Goal: Task Accomplishment & Management: Complete application form

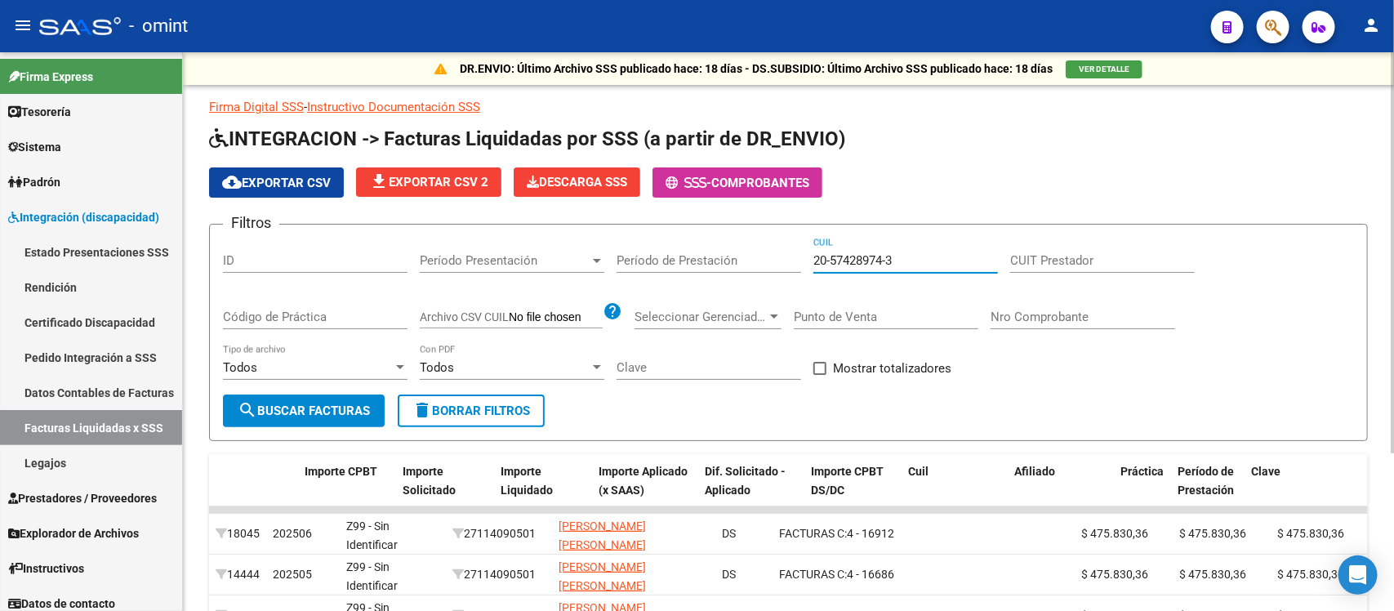
scroll to position [0, 678]
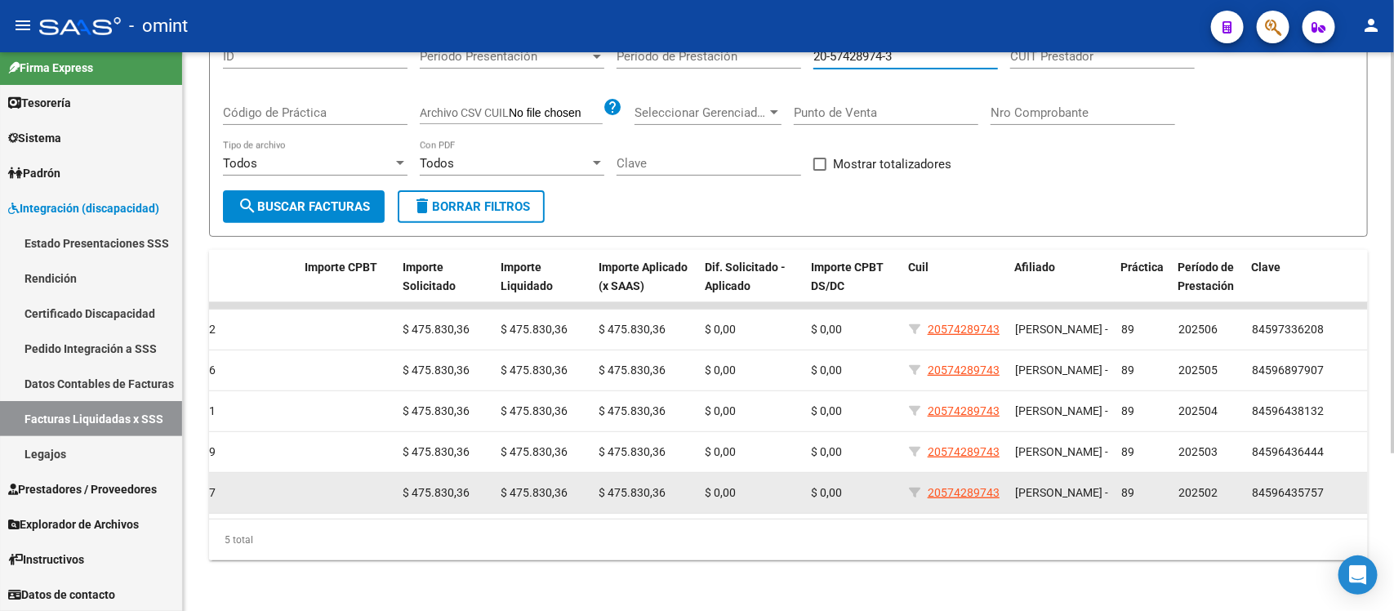
click at [1181, 508] on datatable-body-cell "202502" at bounding box center [1208, 493] width 73 height 40
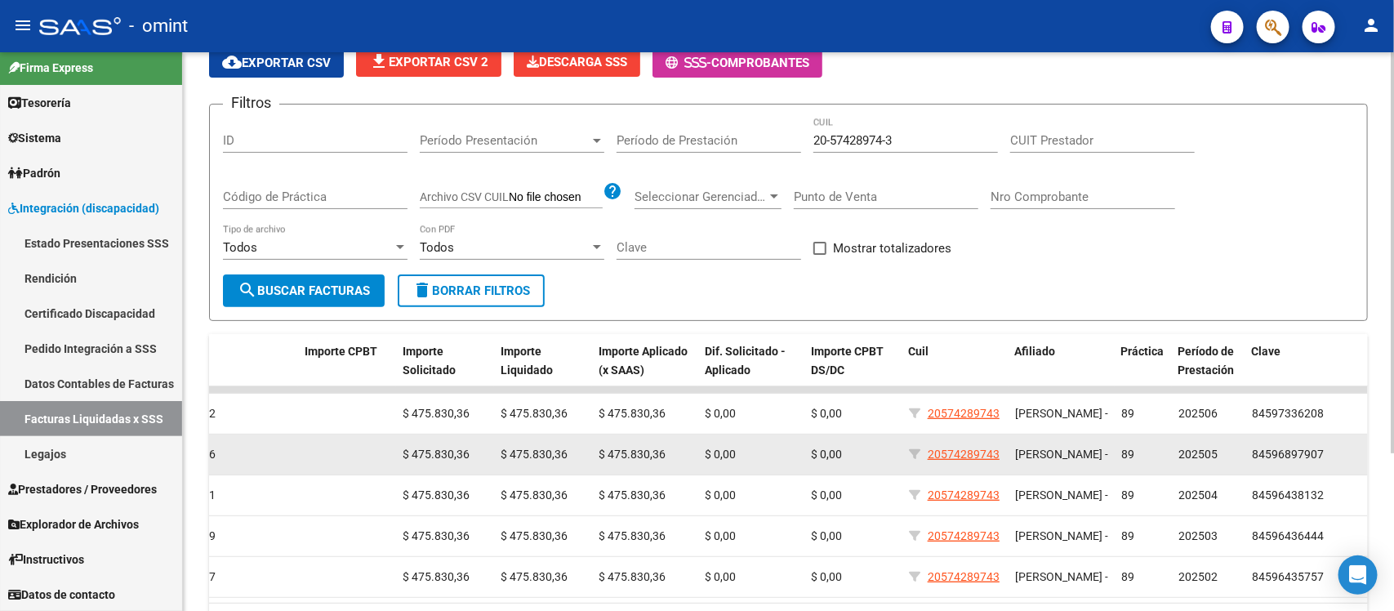
scroll to position [0, 0]
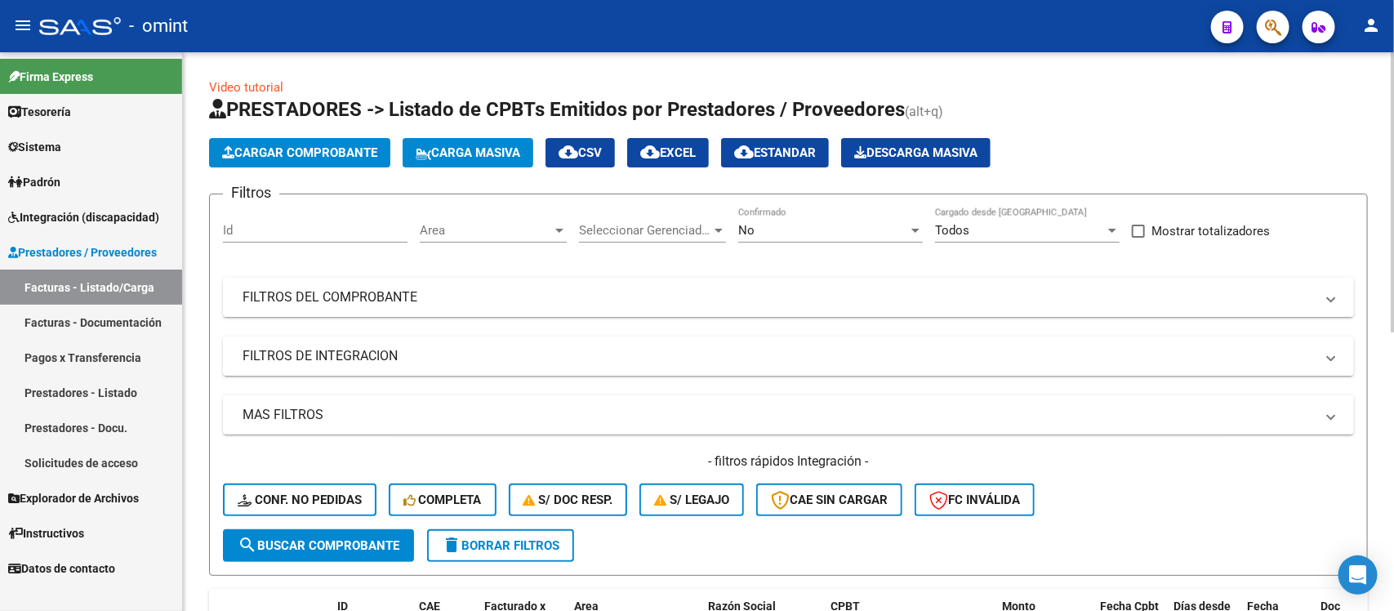
click at [557, 544] on span "delete Borrar Filtros" at bounding box center [501, 545] width 118 height 15
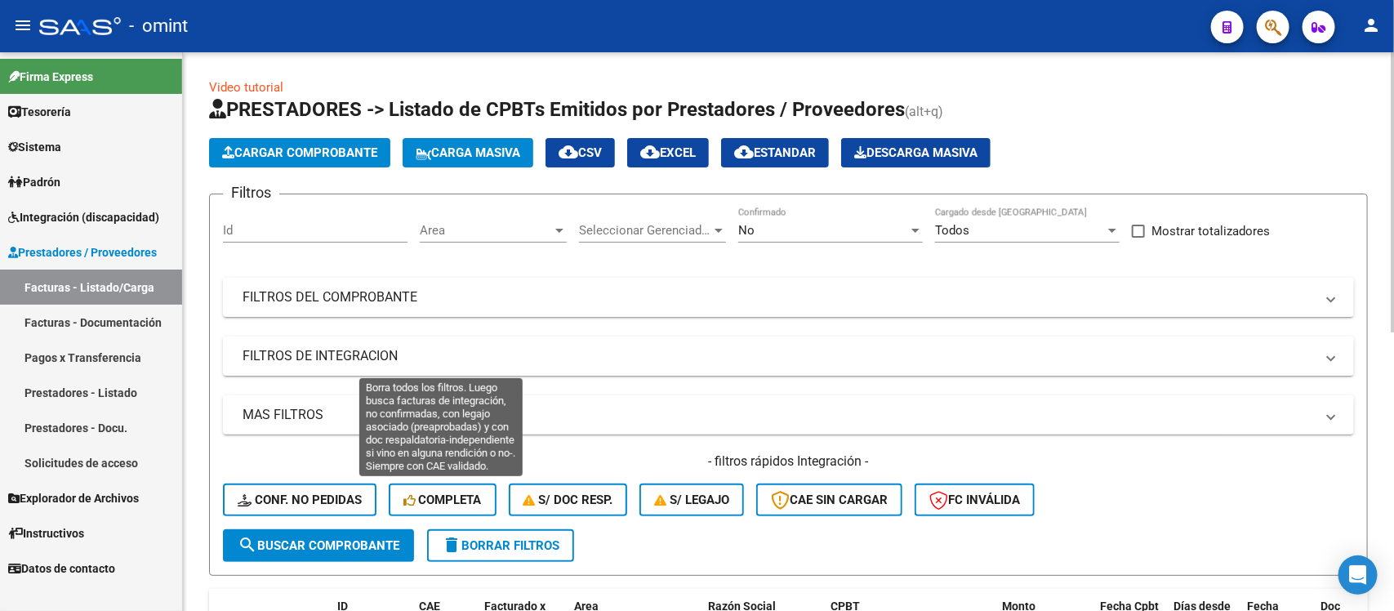
click at [441, 492] on span "Completa" at bounding box center [442, 499] width 78 height 15
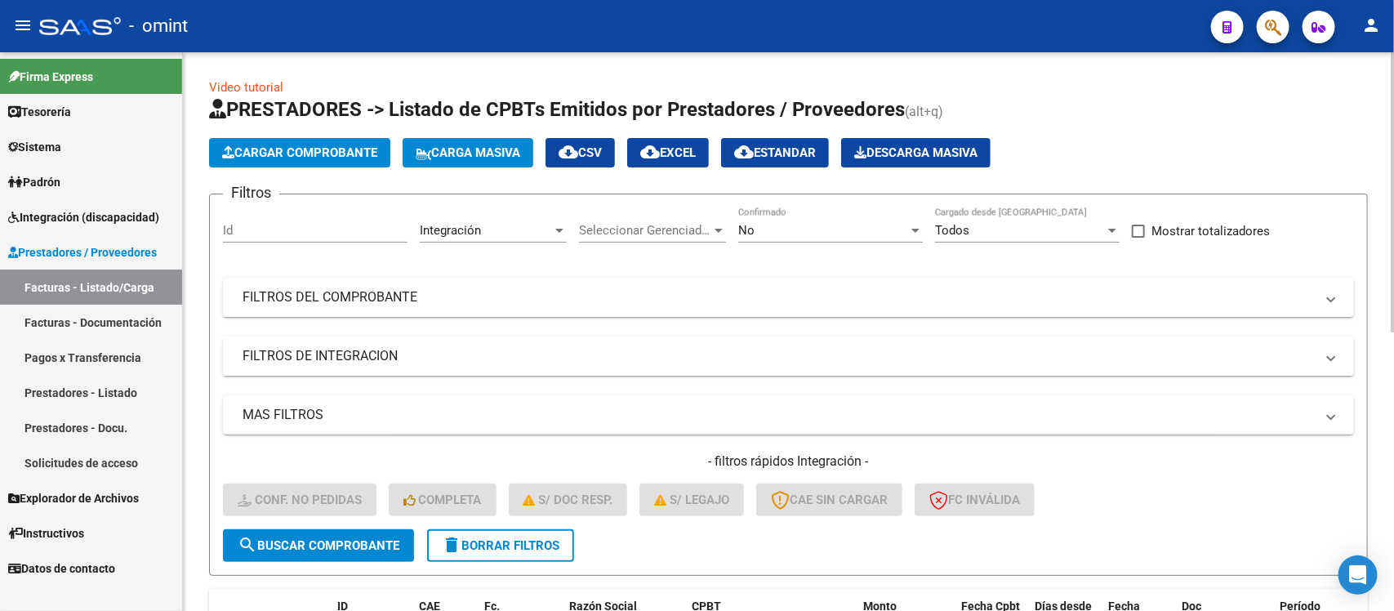
click at [447, 344] on mat-expansion-panel-header "FILTROS DE INTEGRACION" at bounding box center [788, 355] width 1131 height 39
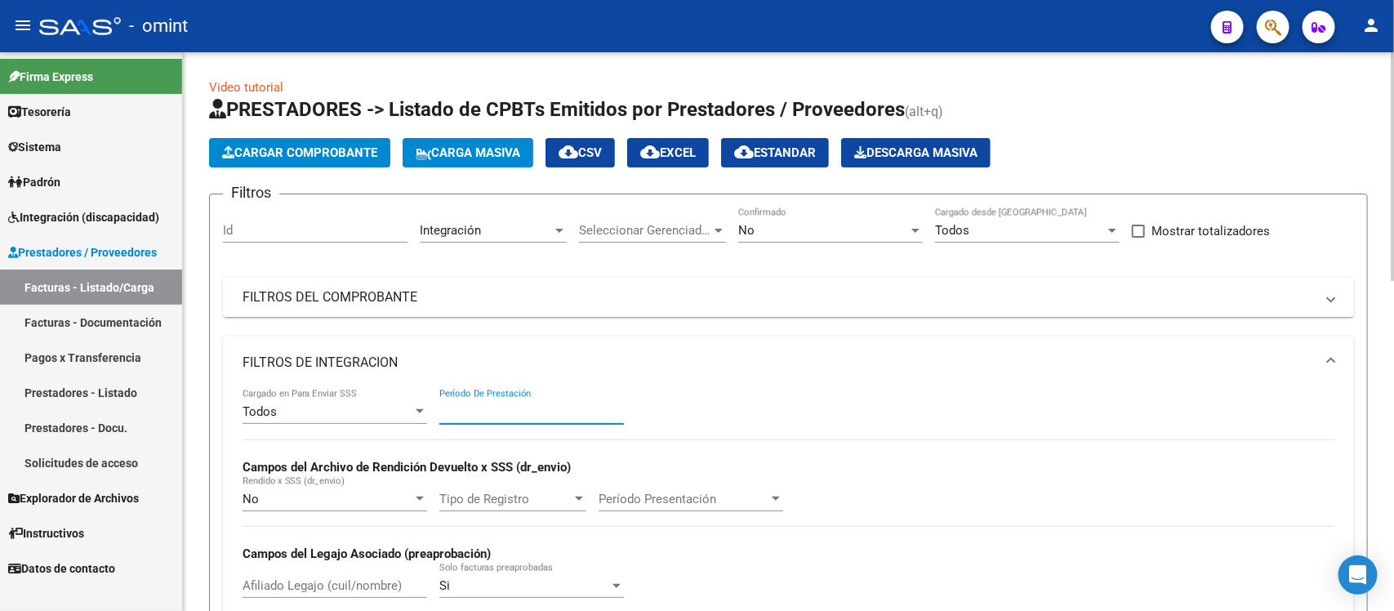
click at [545, 410] on input "Período De Prestación" at bounding box center [531, 411] width 185 height 15
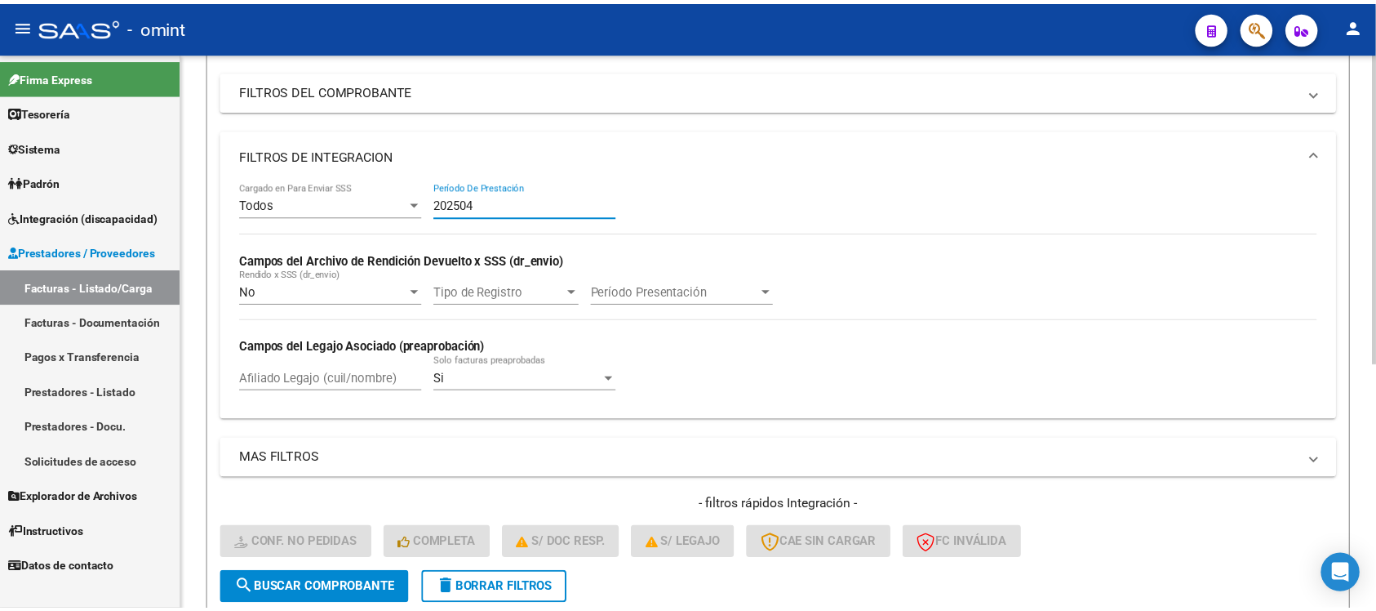
scroll to position [411, 0]
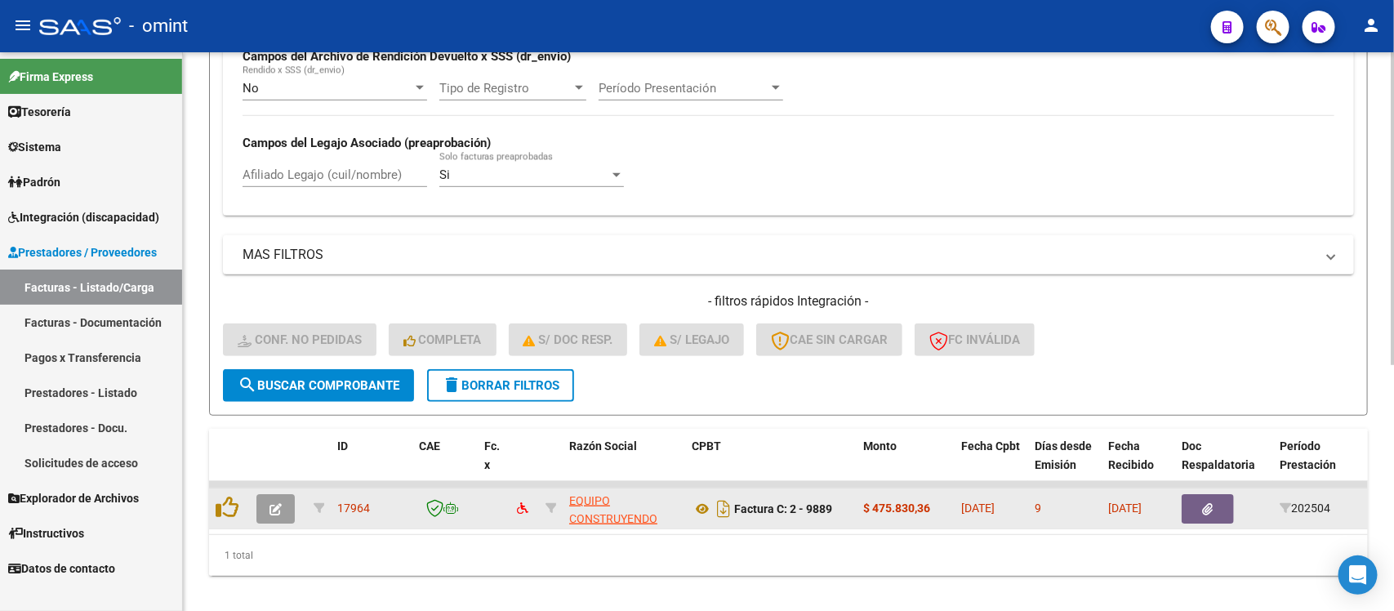
type input "202504"
click at [270, 494] on button "button" at bounding box center [275, 508] width 38 height 29
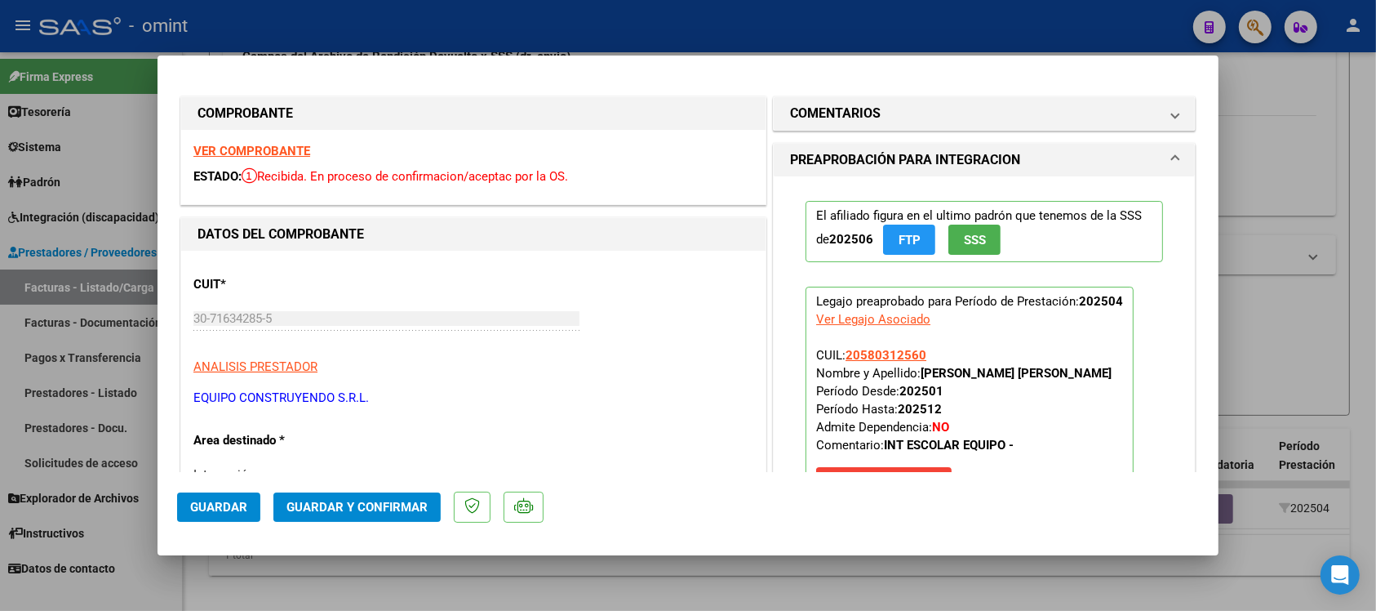
click at [287, 148] on strong "VER COMPROBANTE" at bounding box center [251, 151] width 117 height 15
click at [860, 119] on h1 "COMENTARIOS" at bounding box center [835, 114] width 91 height 20
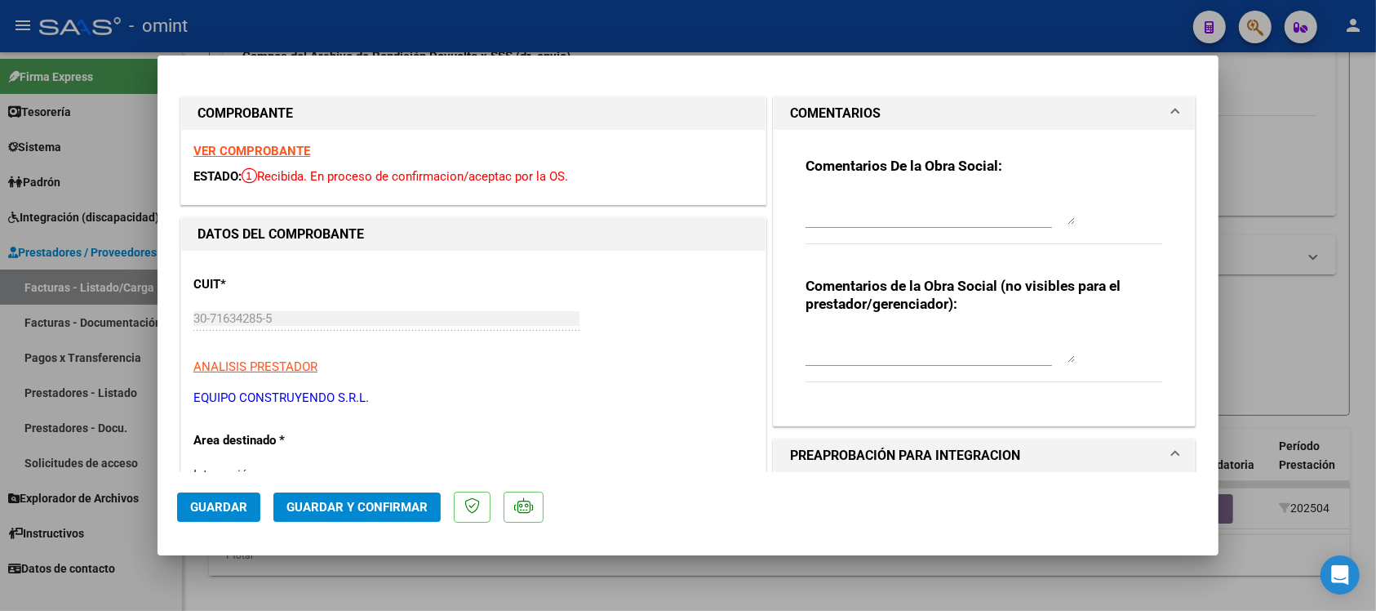
click at [900, 196] on textarea at bounding box center [940, 208] width 269 height 33
paste textarea "Fuera del periodo de presentación para el mecanismo de integración. Por favor c…"
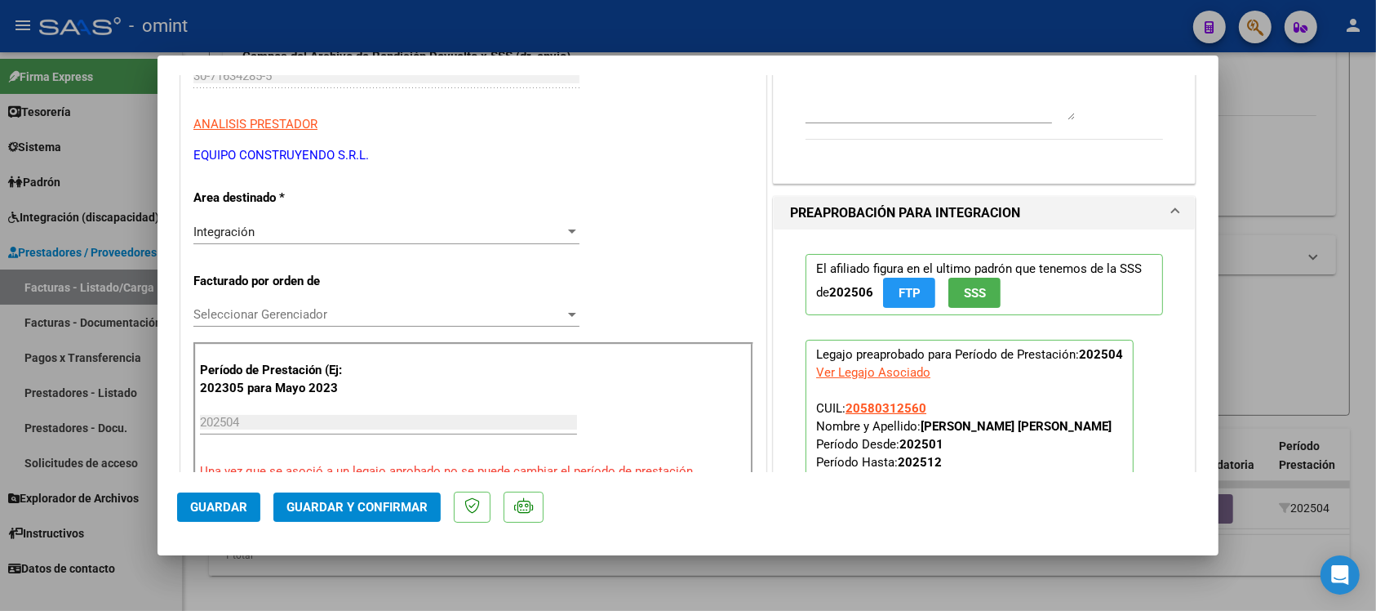
scroll to position [306, 0]
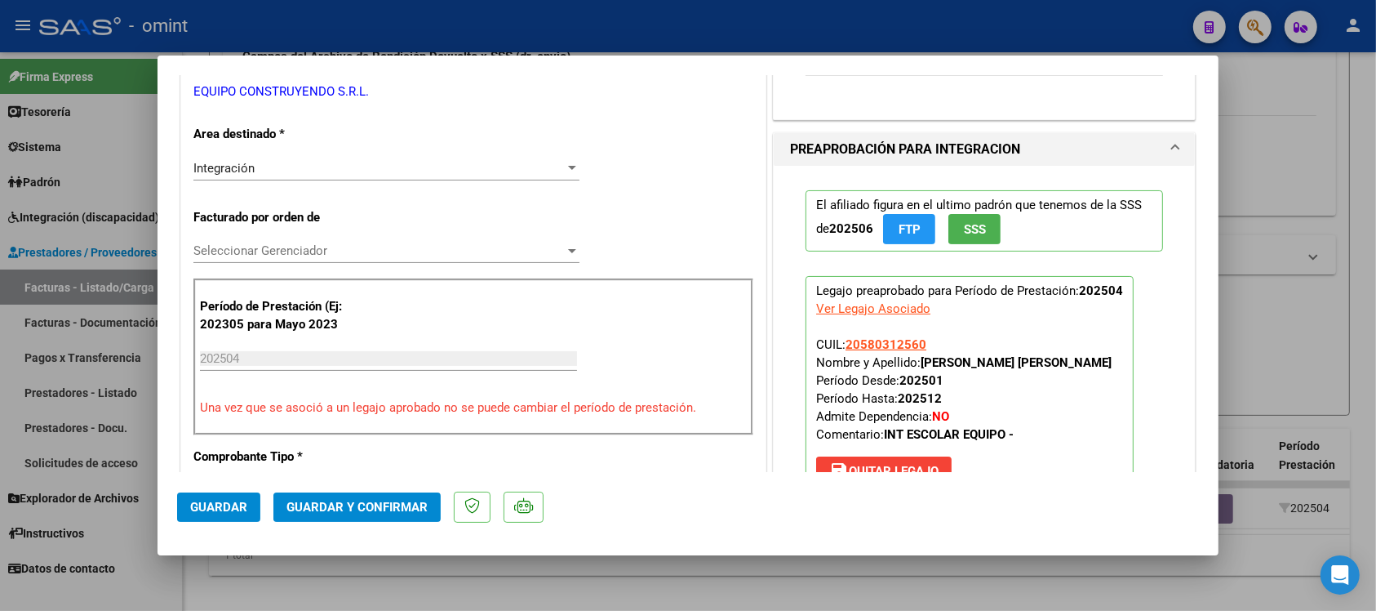
type textarea "Fuera del periodo de presentación para el mecanismo de integración. Por favor c…"
click at [320, 171] on div "Integración" at bounding box center [378, 168] width 371 height 15
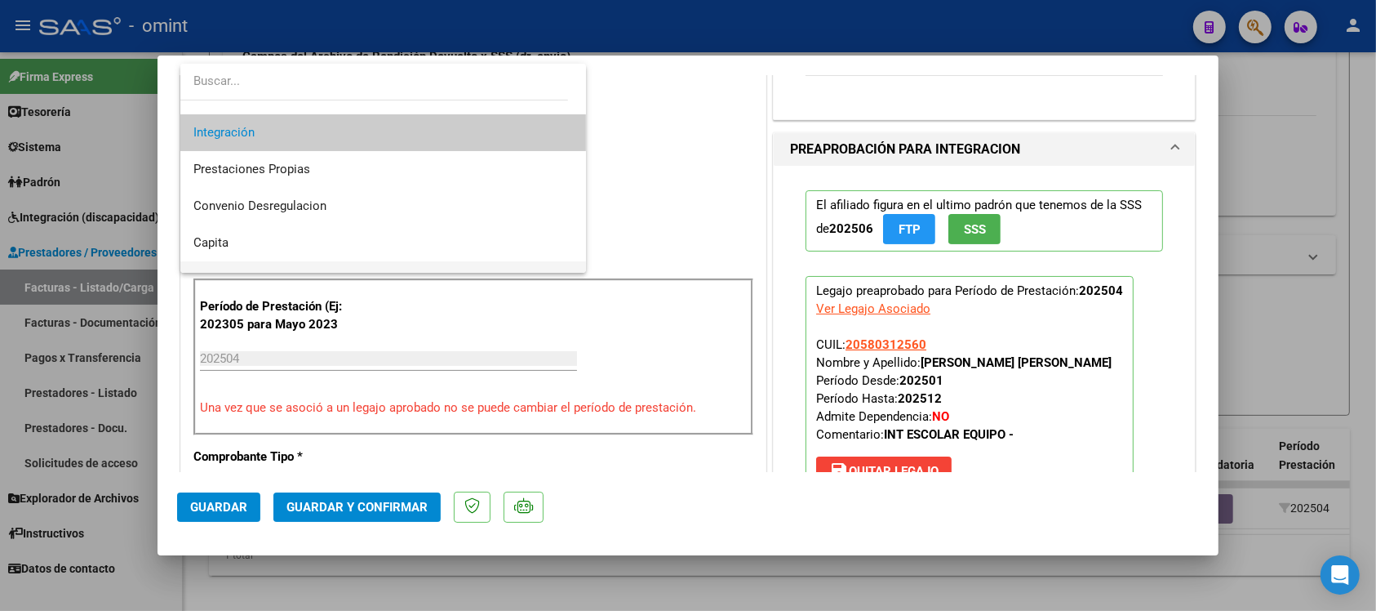
scroll to position [158, 0]
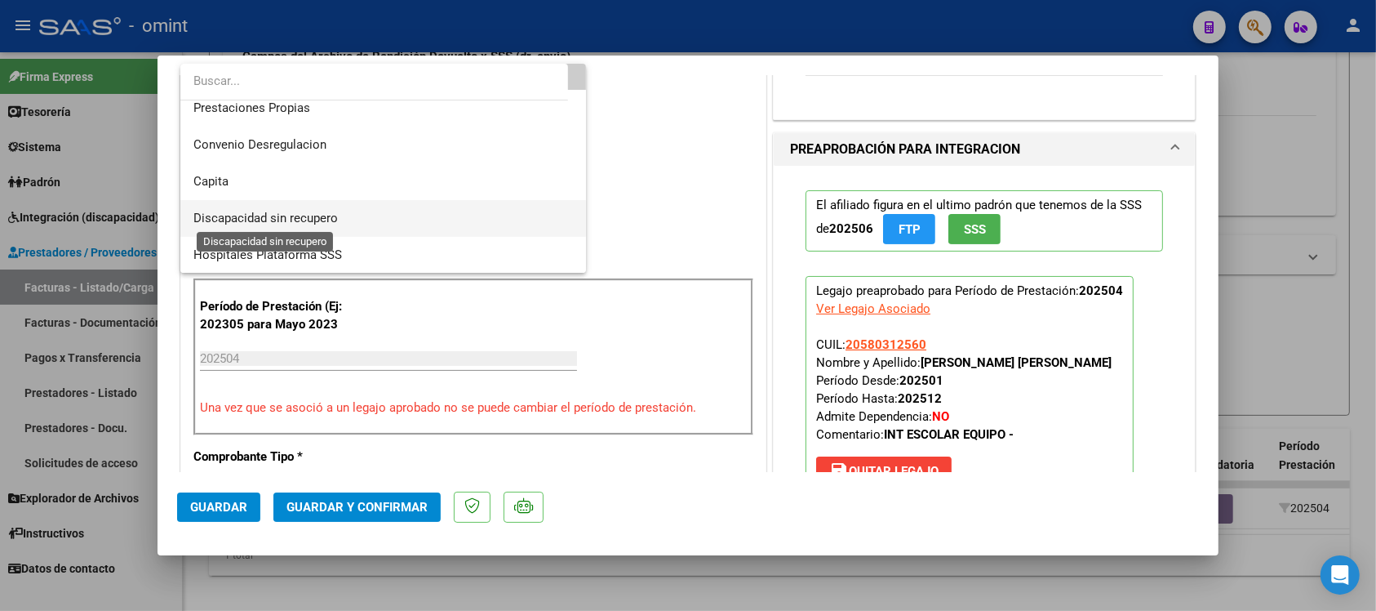
click at [336, 211] on span "Discapacidad sin recupero" at bounding box center [265, 218] width 145 height 15
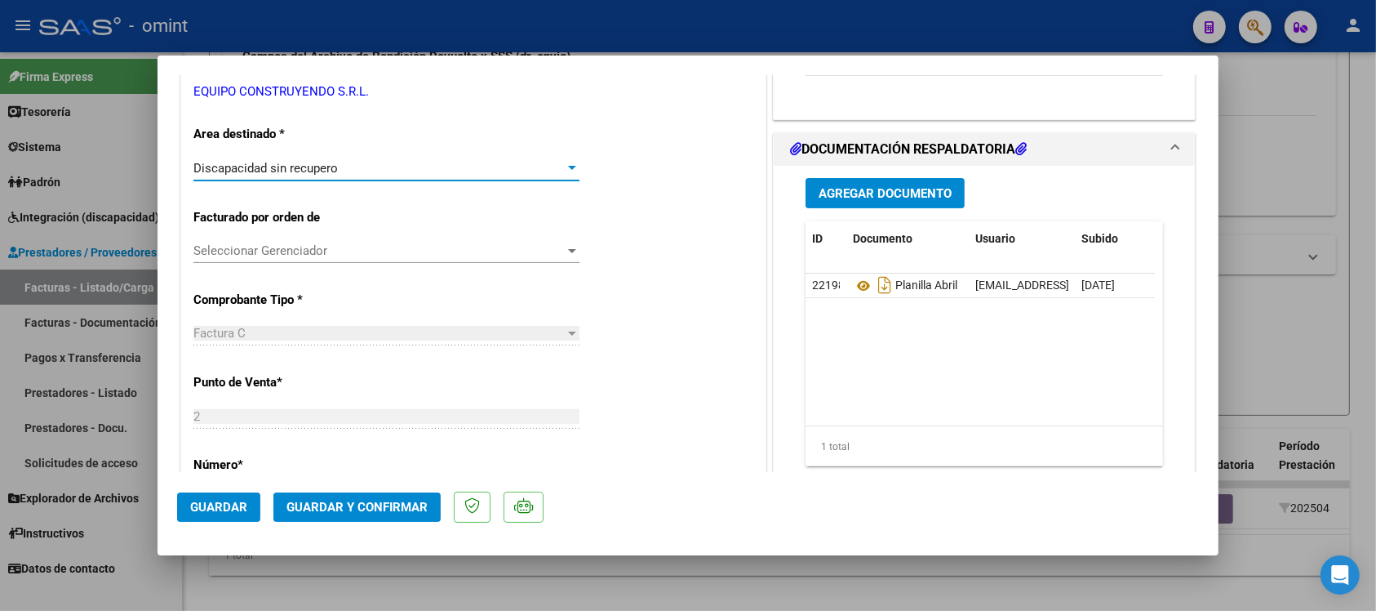
click at [394, 508] on span "Guardar y Confirmar" at bounding box center [357, 507] width 141 height 15
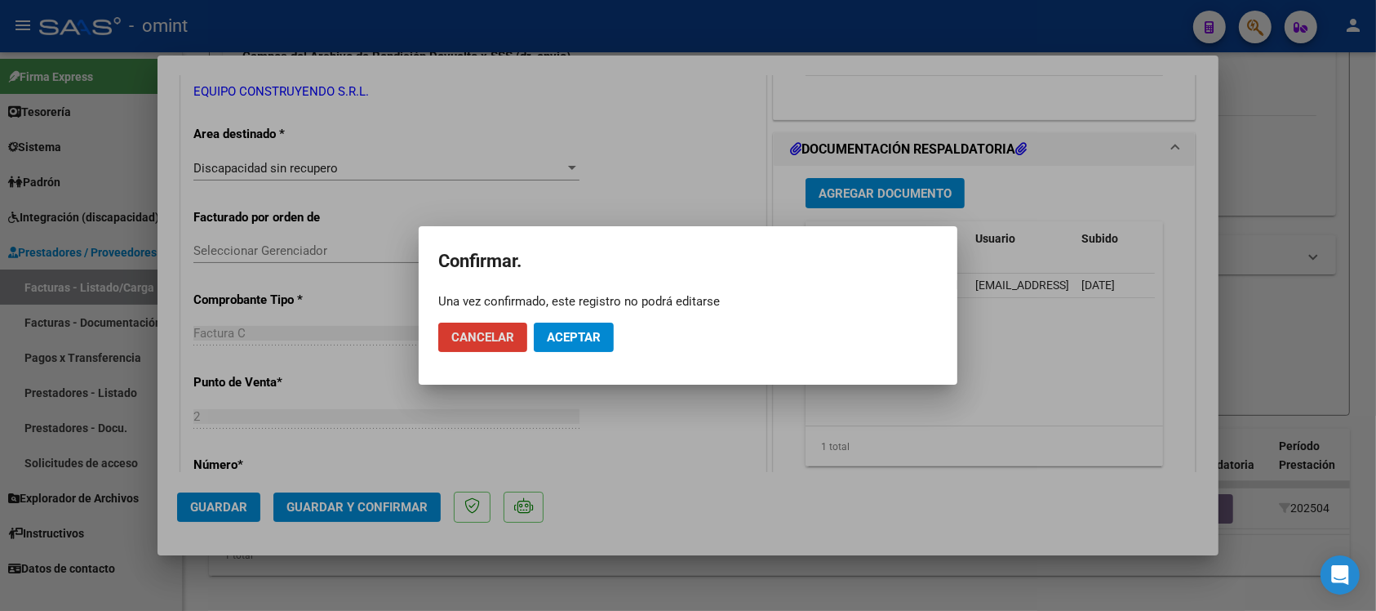
click at [594, 341] on span "Aceptar" at bounding box center [574, 337] width 54 height 15
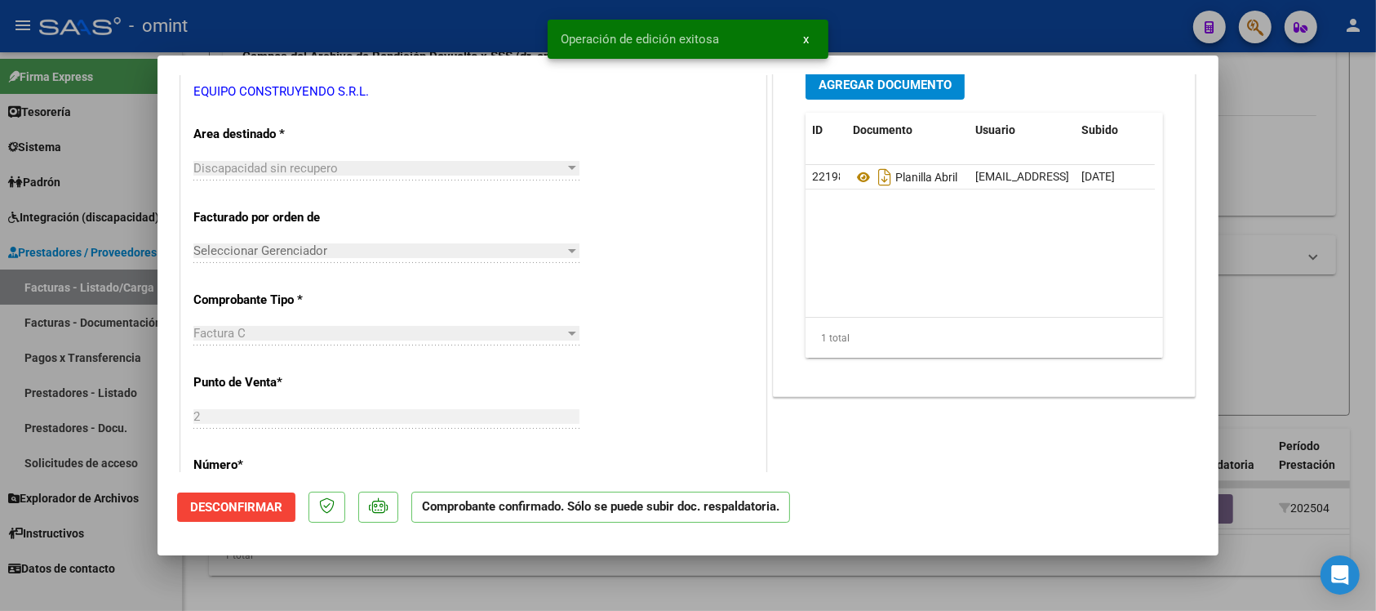
click at [439, 19] on div at bounding box center [688, 305] width 1376 height 611
type input "$ 0,00"
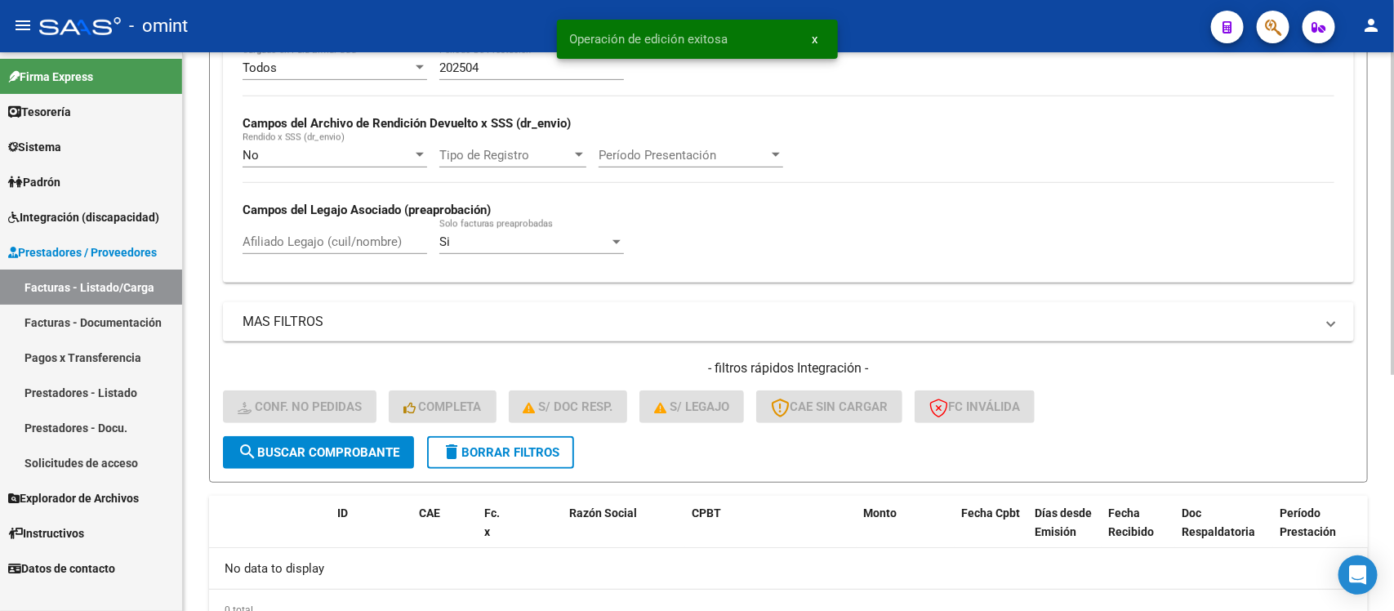
scroll to position [309, 0]
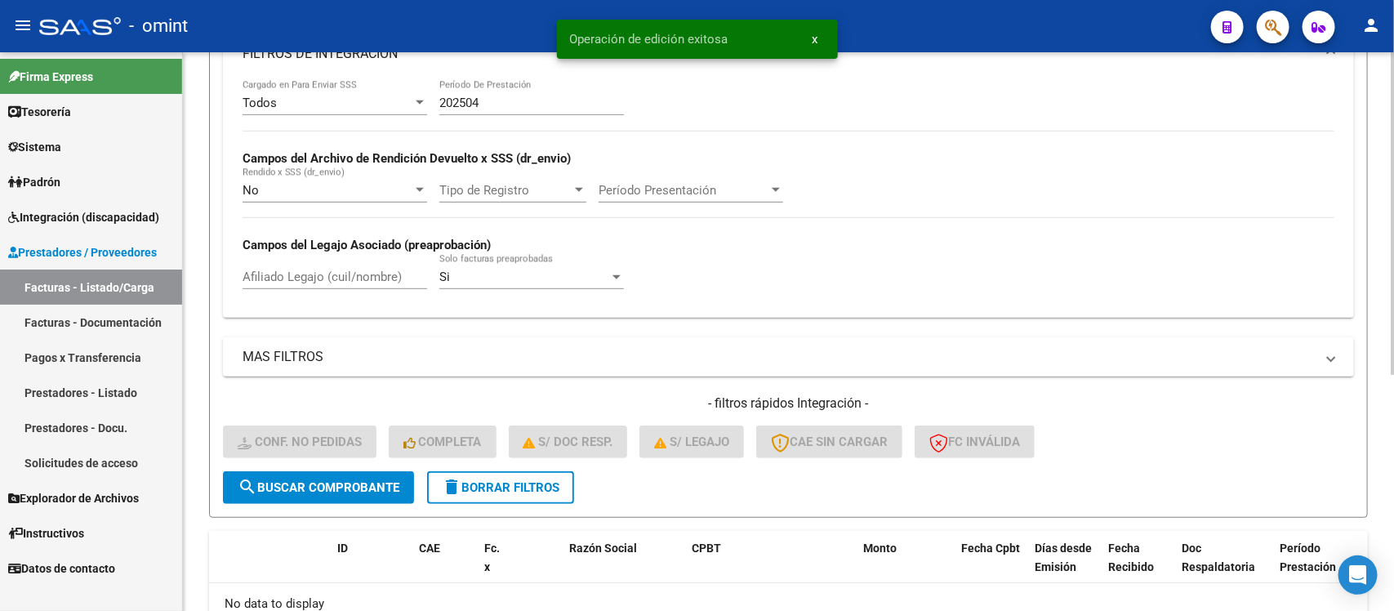
click at [502, 96] on input "202504" at bounding box center [531, 103] width 185 height 15
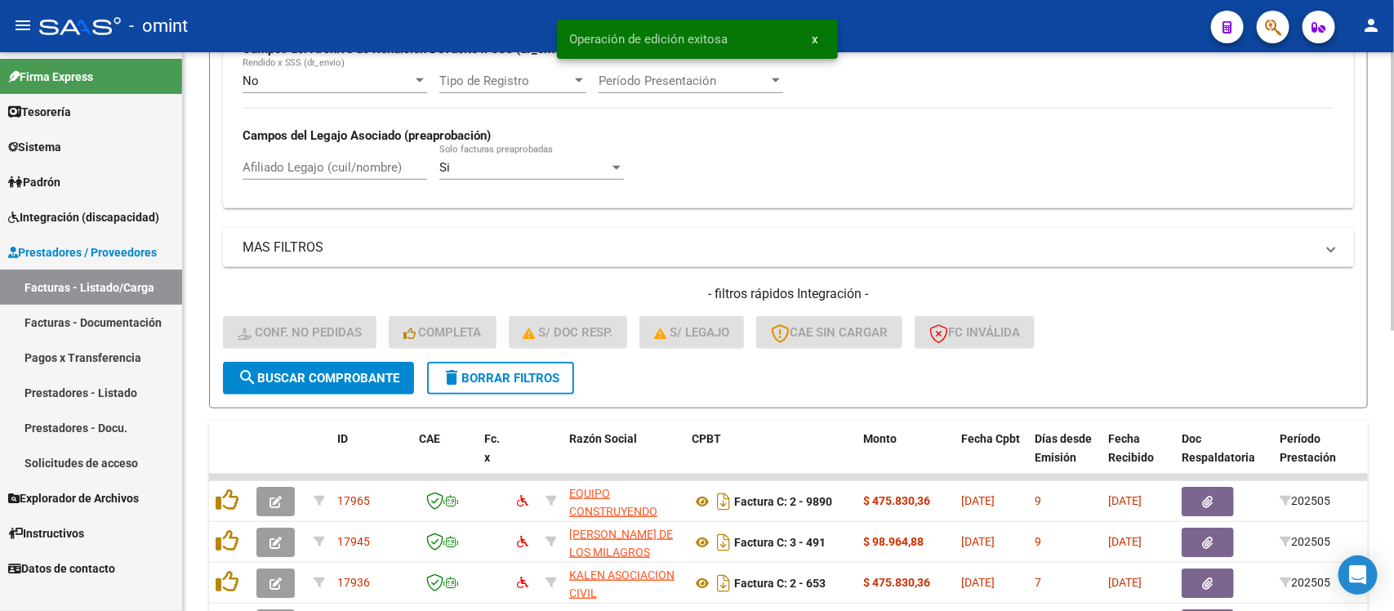
scroll to position [564, 0]
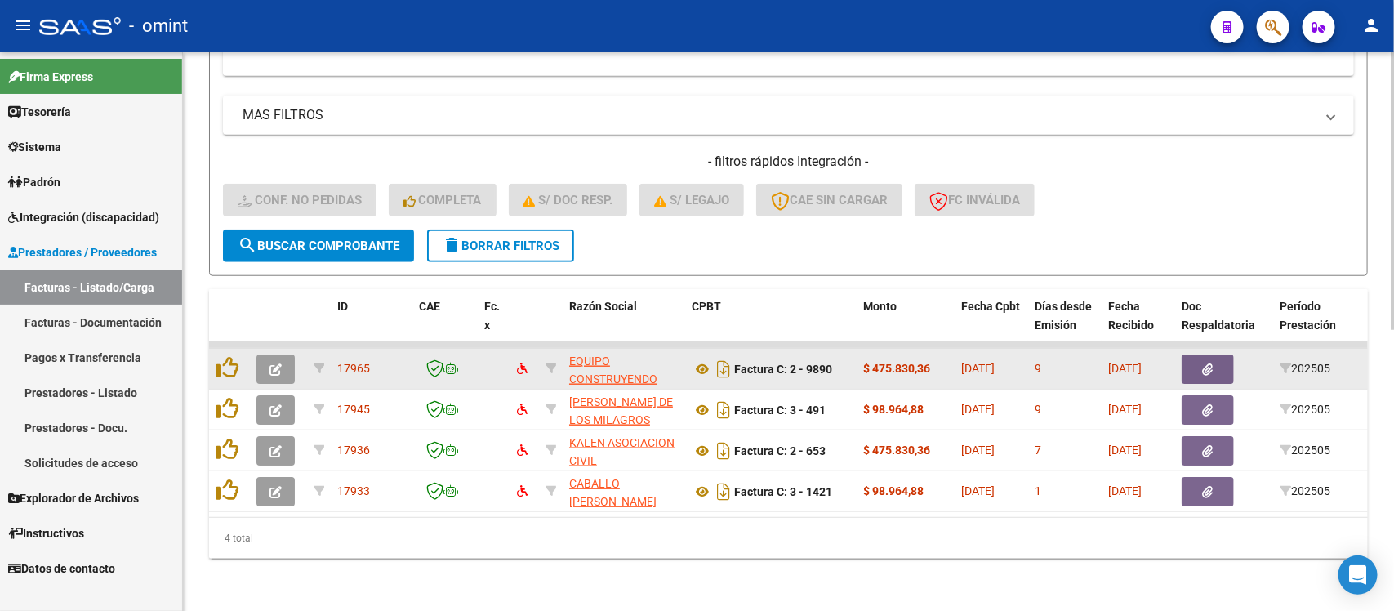
type input "202505"
click at [286, 354] on button "button" at bounding box center [275, 368] width 38 height 29
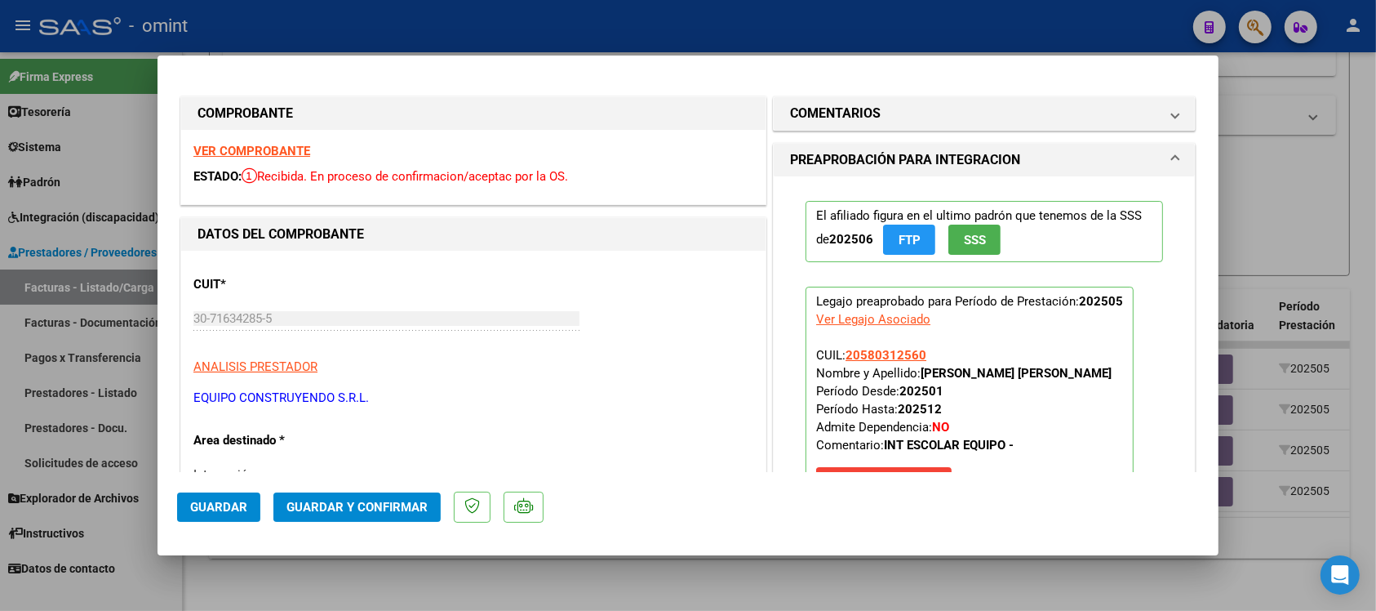
click at [298, 145] on strong "VER COMPROBANTE" at bounding box center [251, 151] width 117 height 15
click at [348, 505] on span "Guardar y Confirmar" at bounding box center [357, 507] width 141 height 15
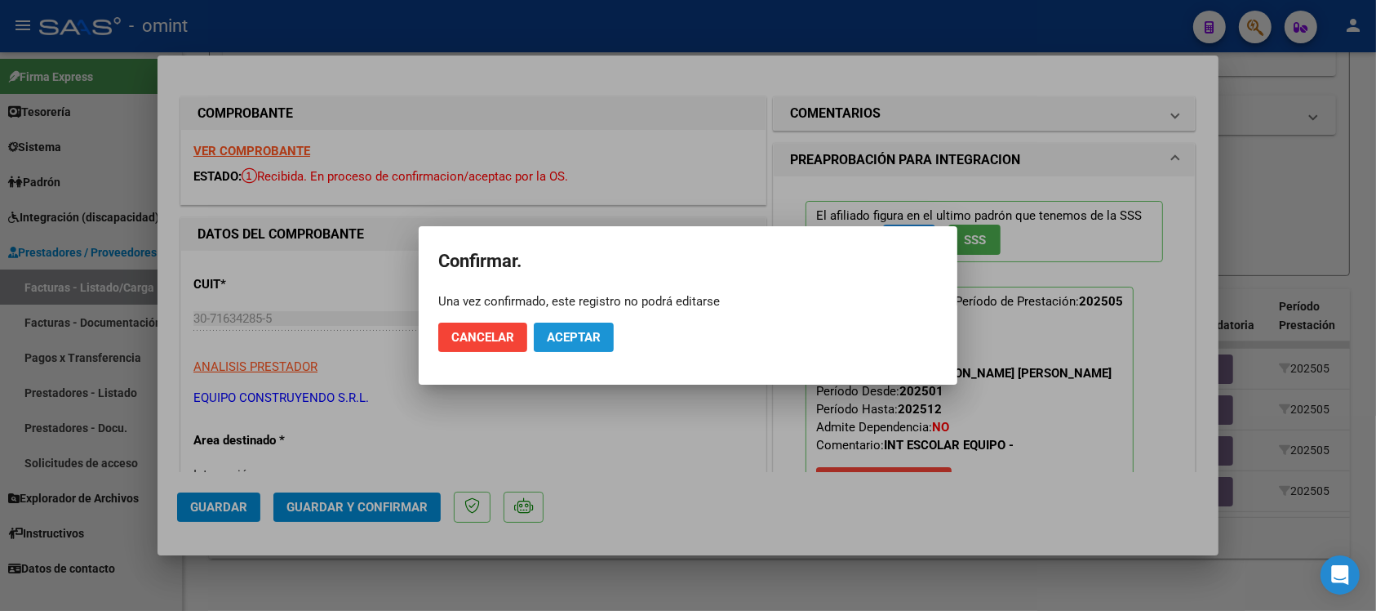
click at [571, 341] on span "Aceptar" at bounding box center [574, 337] width 54 height 15
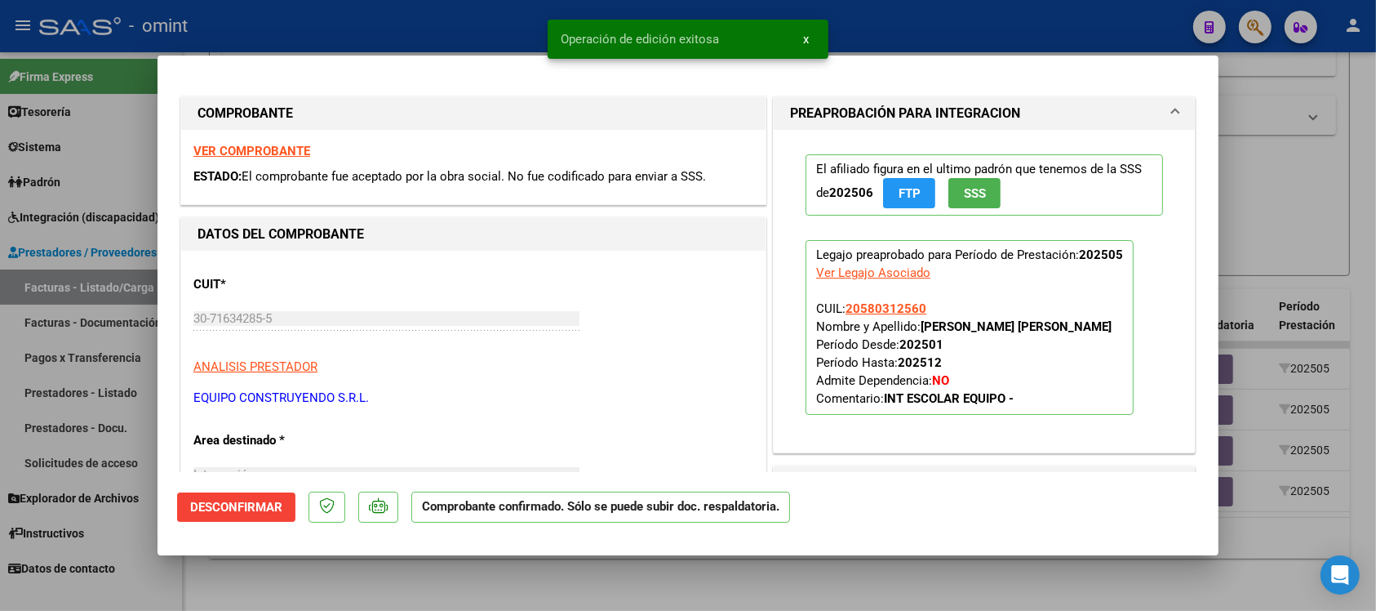
drag, startPoint x: 463, startPoint y: 26, endPoint x: 455, endPoint y: 35, distance: 12.1
click at [463, 25] on div at bounding box center [688, 305] width 1376 height 611
type input "$ 0,00"
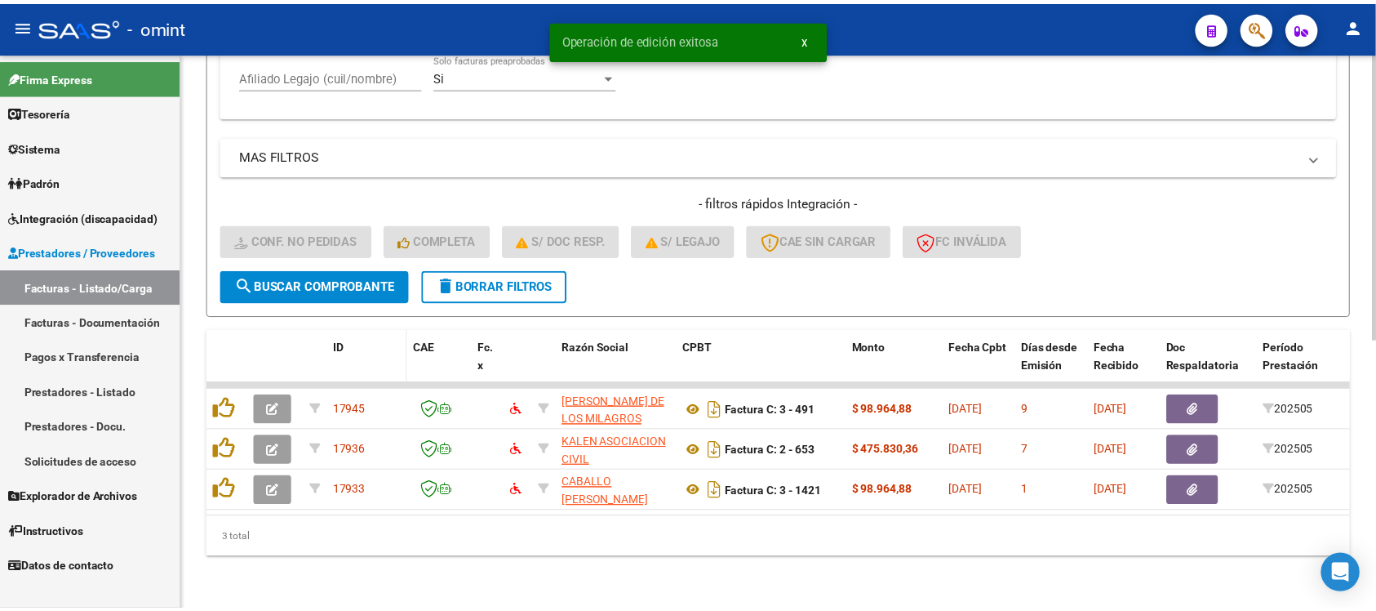
scroll to position [523, 0]
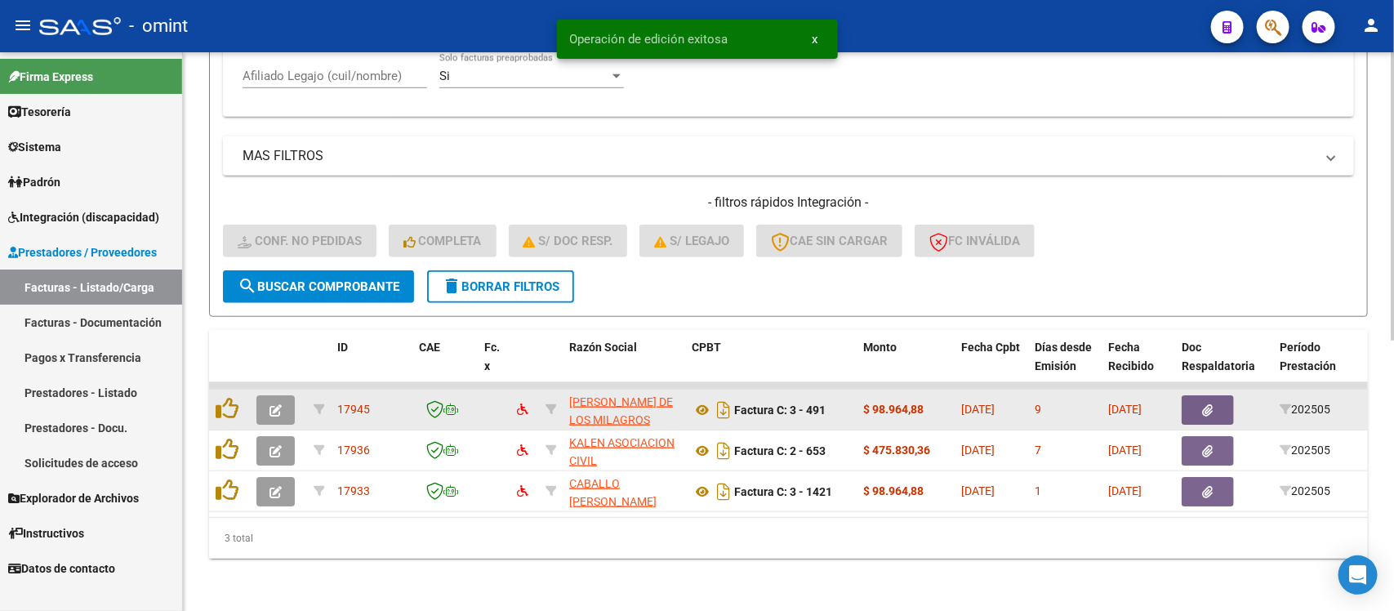
click at [282, 395] on button "button" at bounding box center [275, 409] width 38 height 29
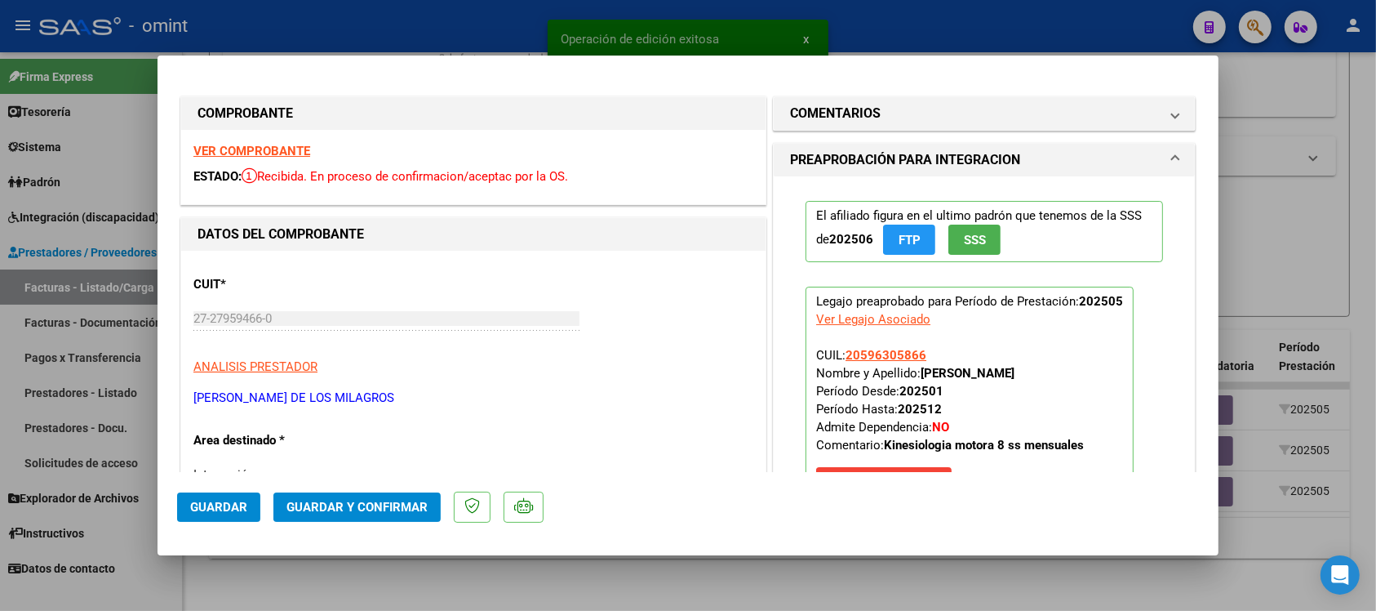
click at [275, 153] on strong "VER COMPROBANTE" at bounding box center [251, 151] width 117 height 15
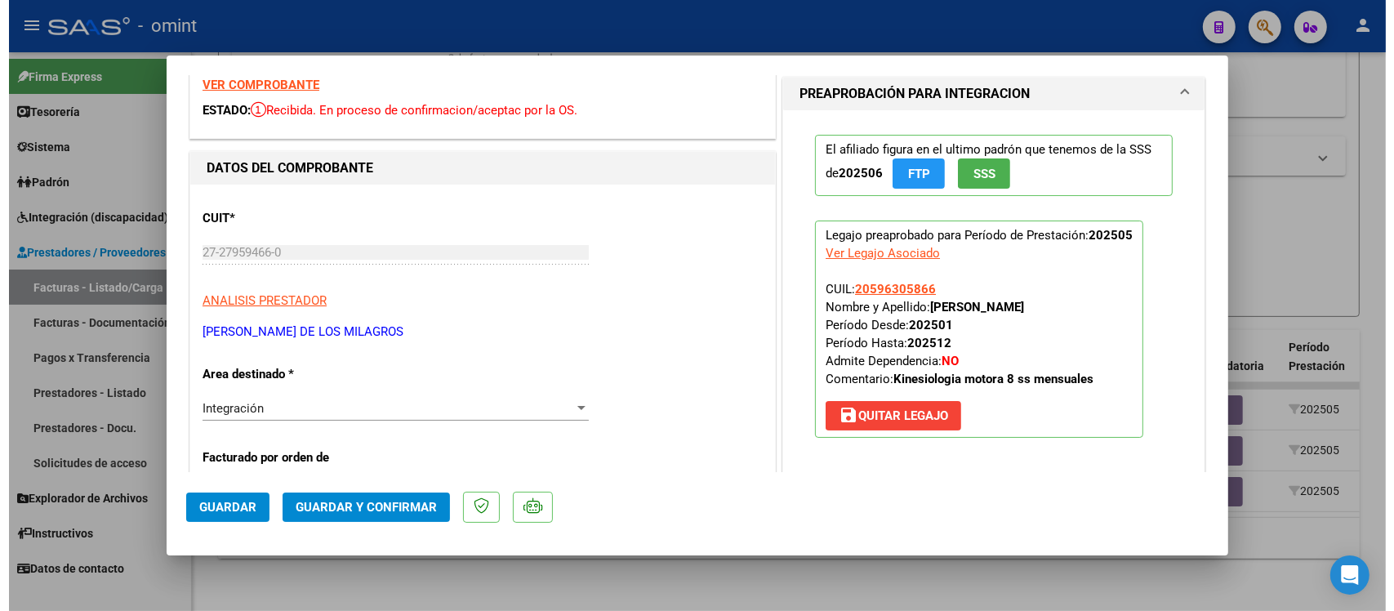
scroll to position [102, 0]
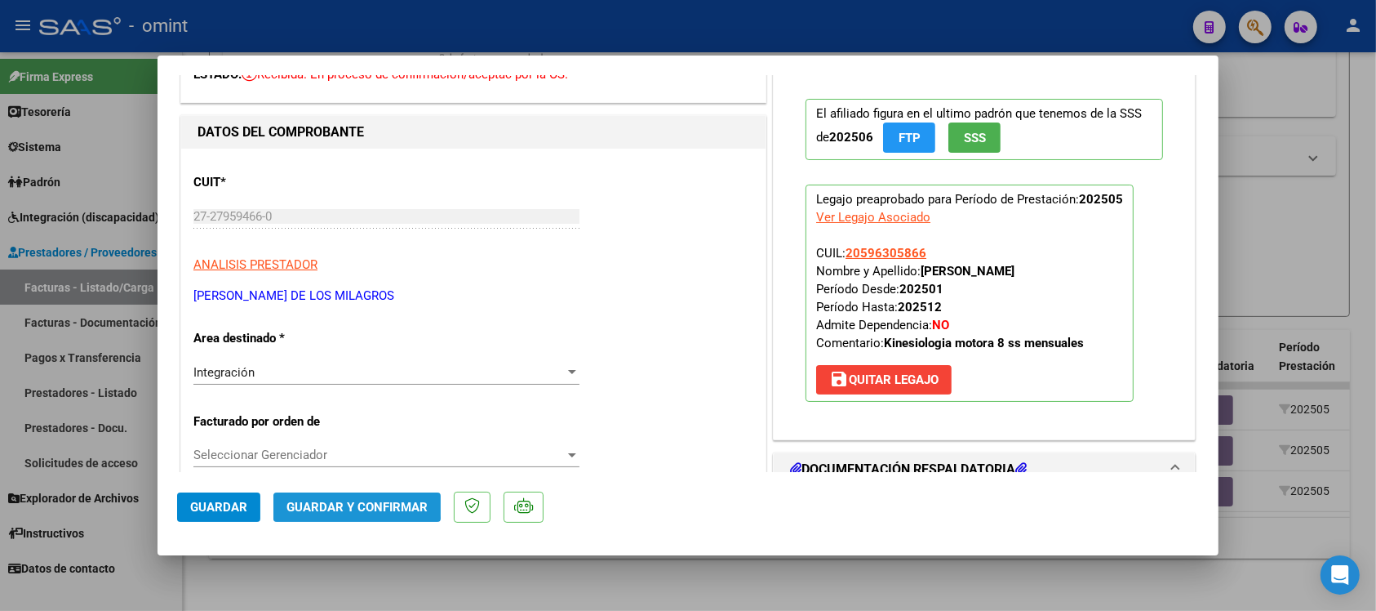
click at [323, 496] on button "Guardar y Confirmar" at bounding box center [356, 506] width 167 height 29
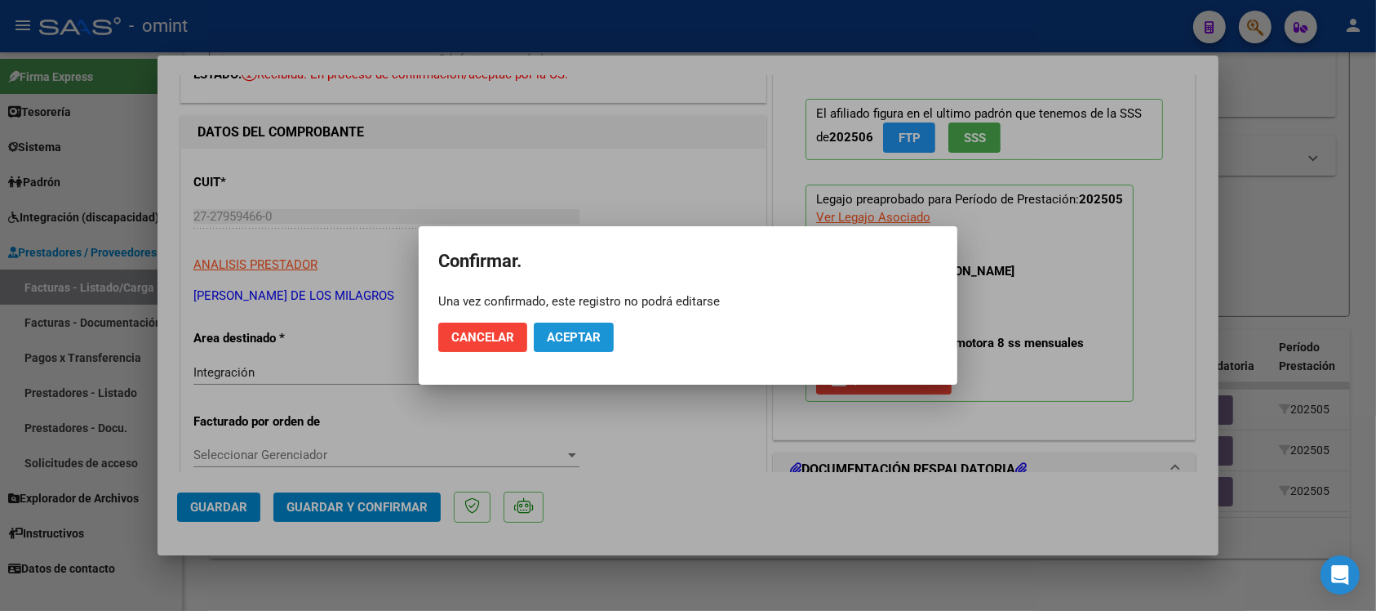
click at [549, 337] on span "Aceptar" at bounding box center [574, 337] width 54 height 15
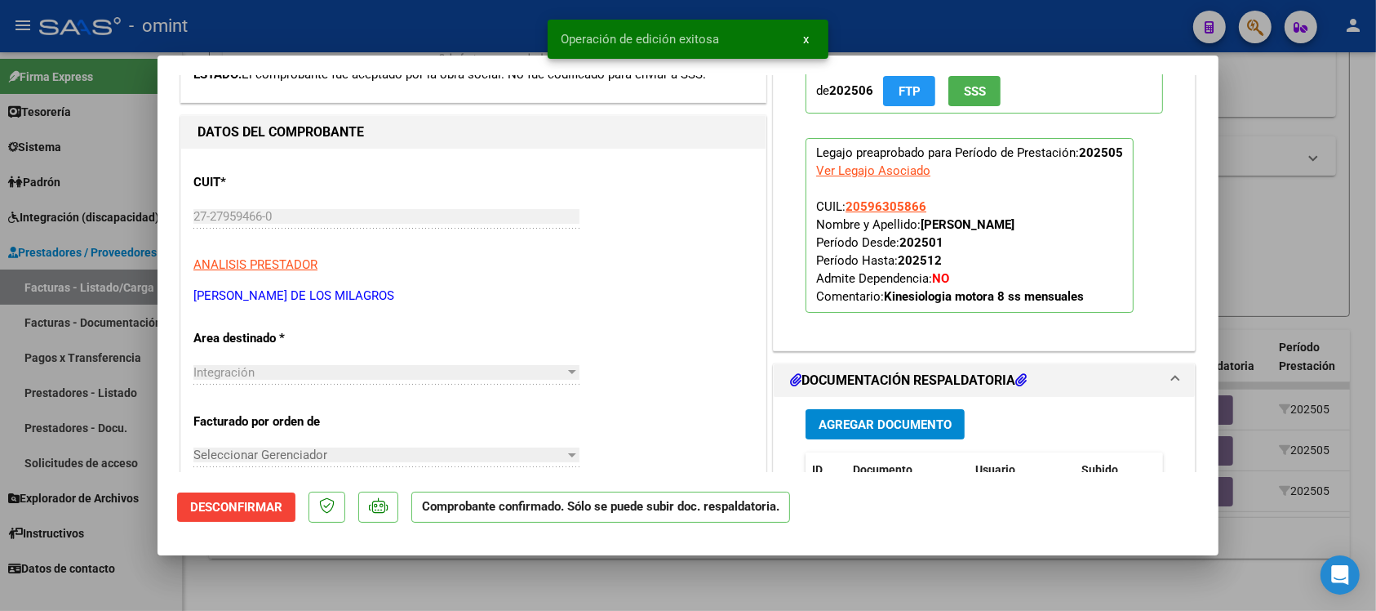
click at [396, 26] on div at bounding box center [688, 305] width 1376 height 611
type input "$ 0,00"
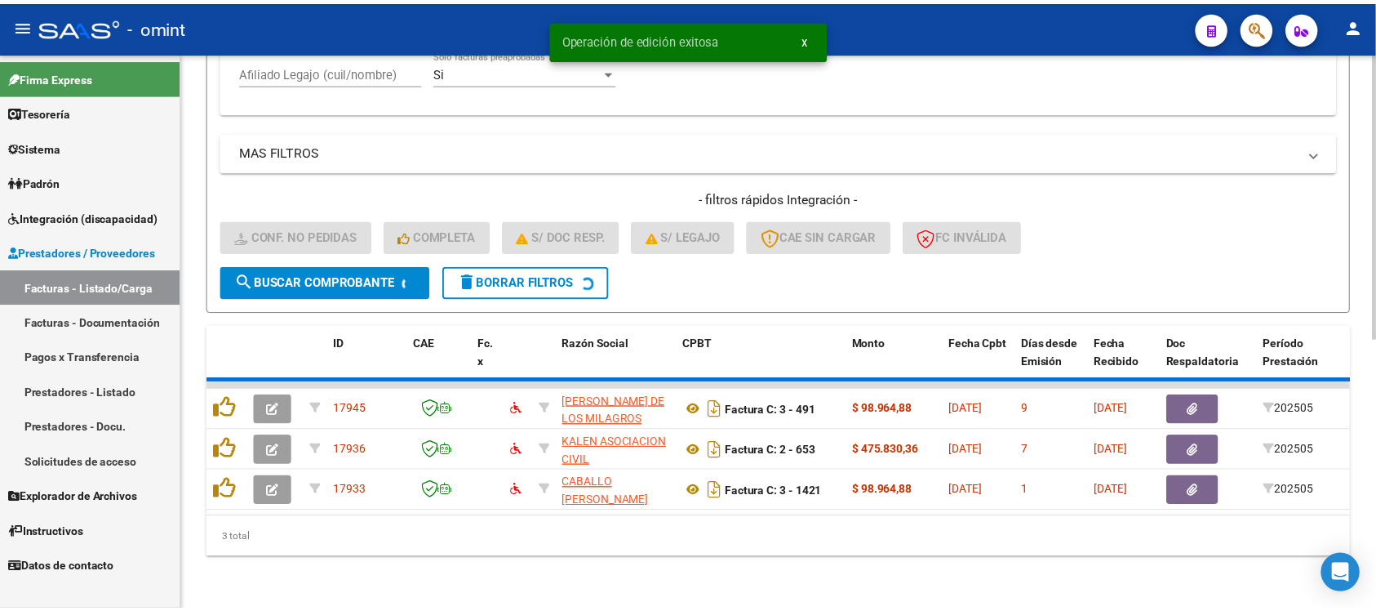
scroll to position [483, 0]
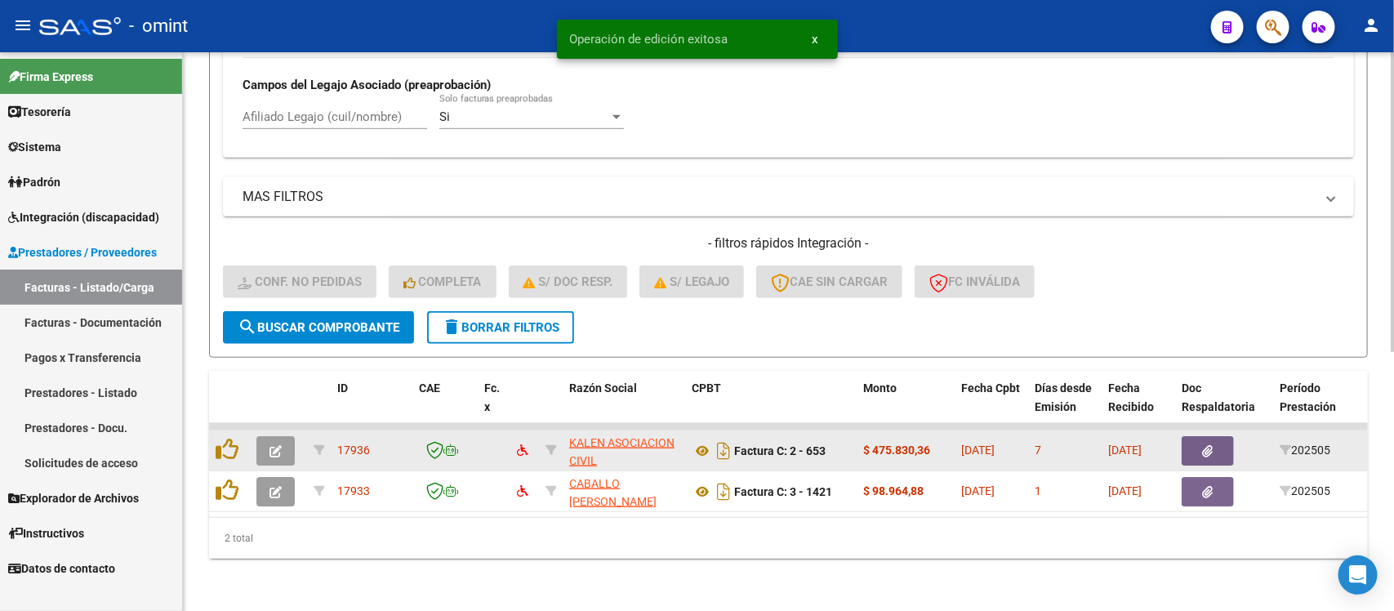
click at [269, 441] on button "button" at bounding box center [275, 450] width 38 height 29
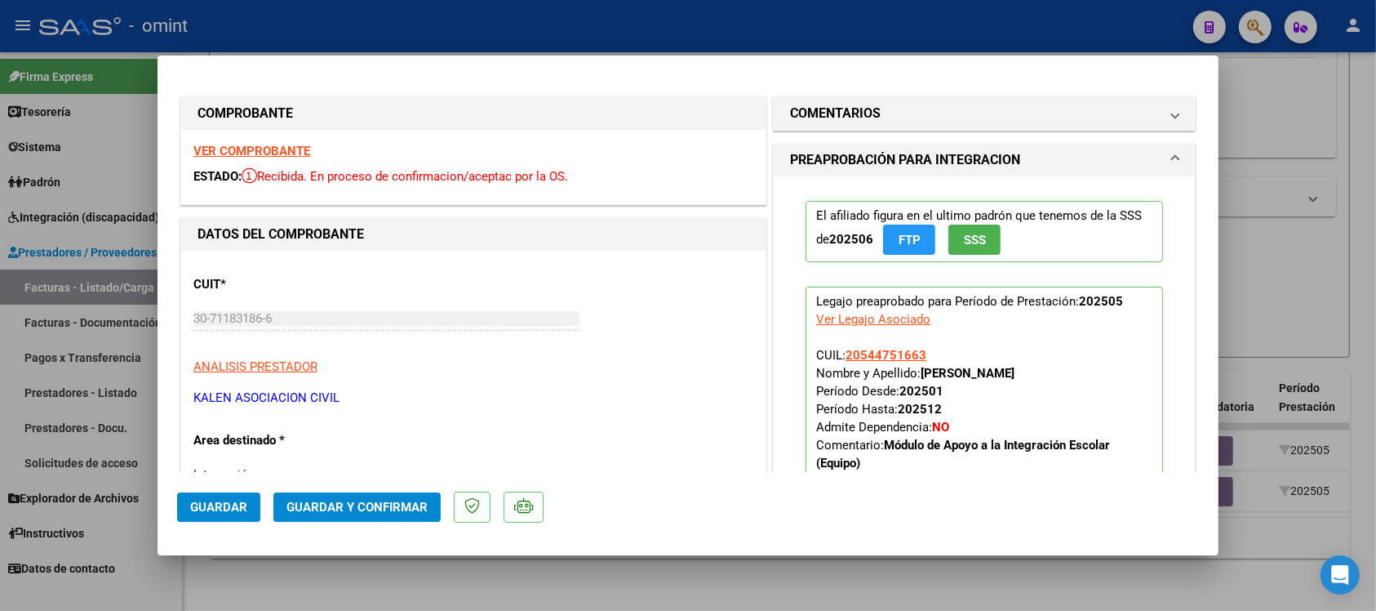
click at [292, 143] on div "VER COMPROBANTE ESTADO: Recibida. En proceso de confirmacion/aceptac por la OS." at bounding box center [473, 167] width 585 height 74
click at [296, 148] on strong "VER COMPROBANTE" at bounding box center [251, 151] width 117 height 15
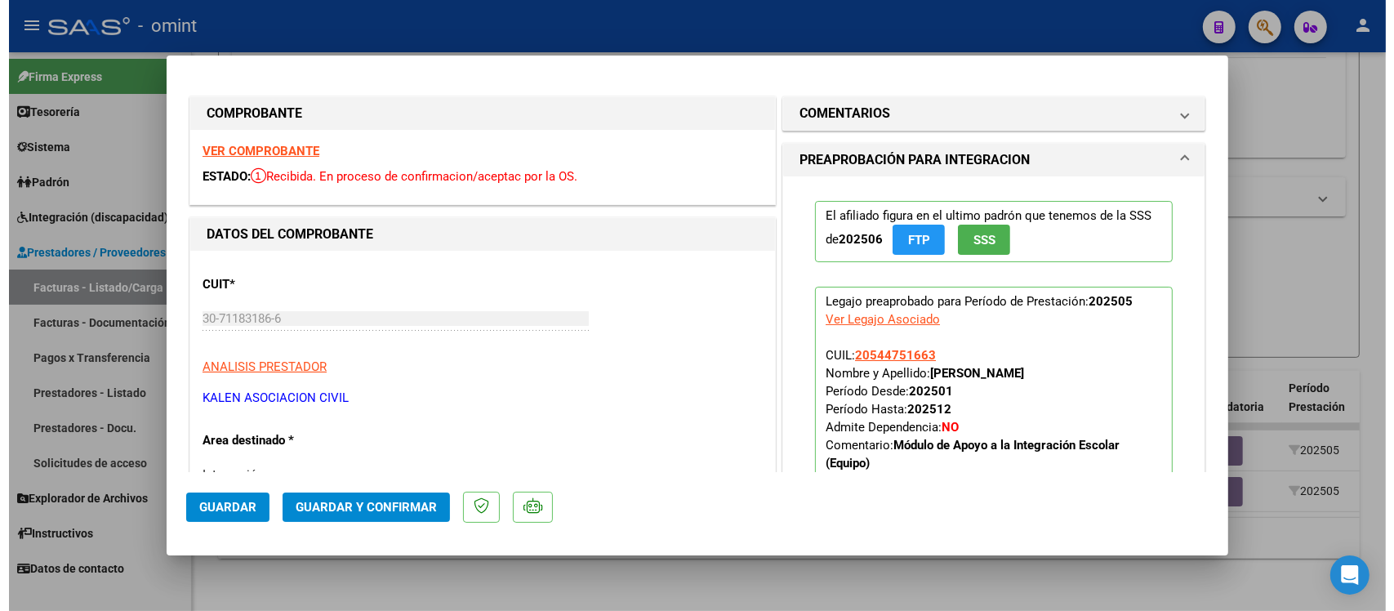
scroll to position [102, 0]
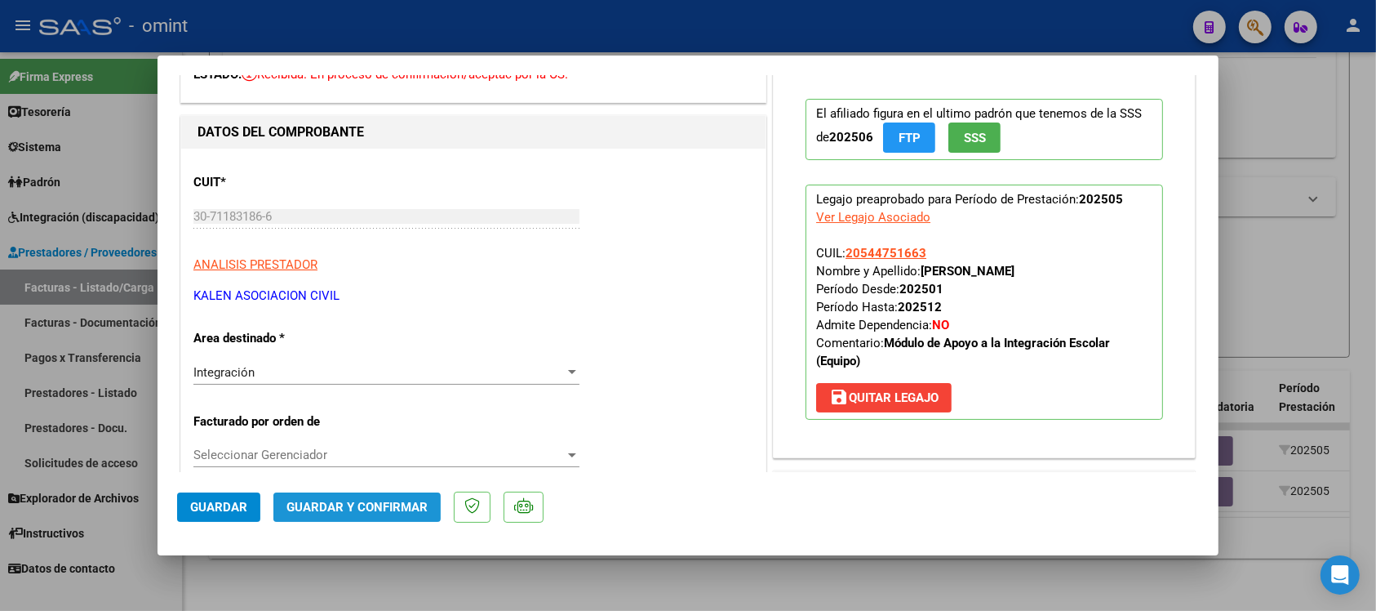
click at [376, 512] on span "Guardar y Confirmar" at bounding box center [357, 507] width 141 height 15
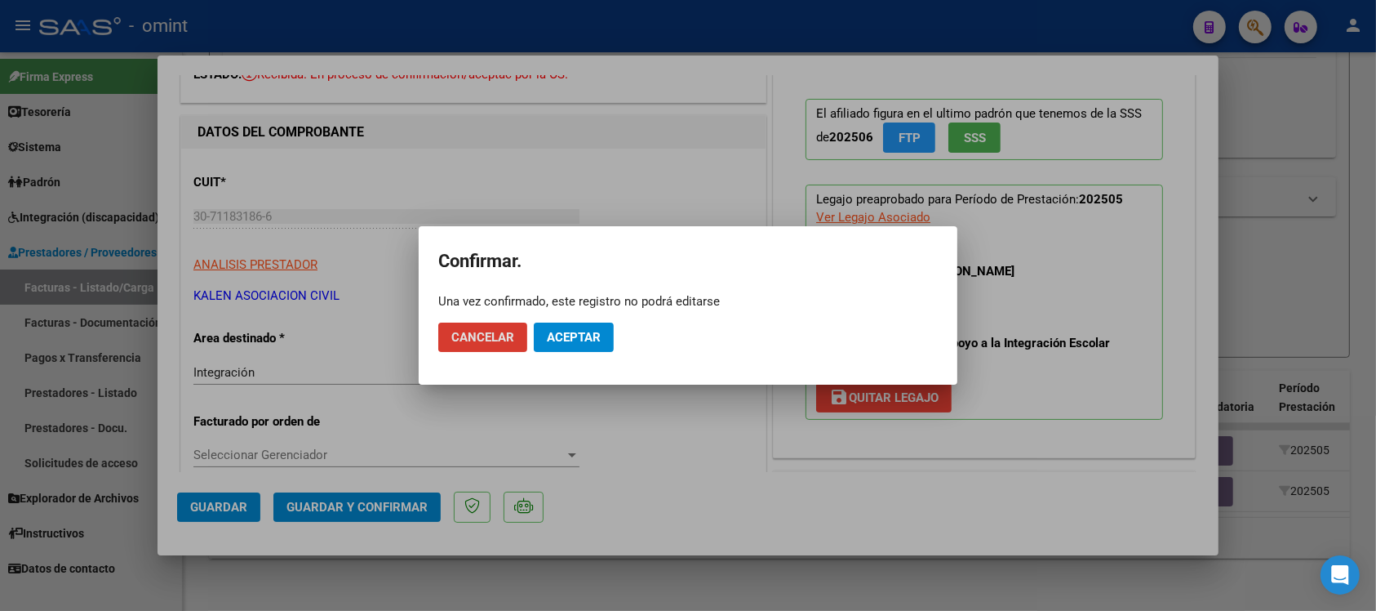
click at [580, 345] on button "Aceptar" at bounding box center [574, 336] width 80 height 29
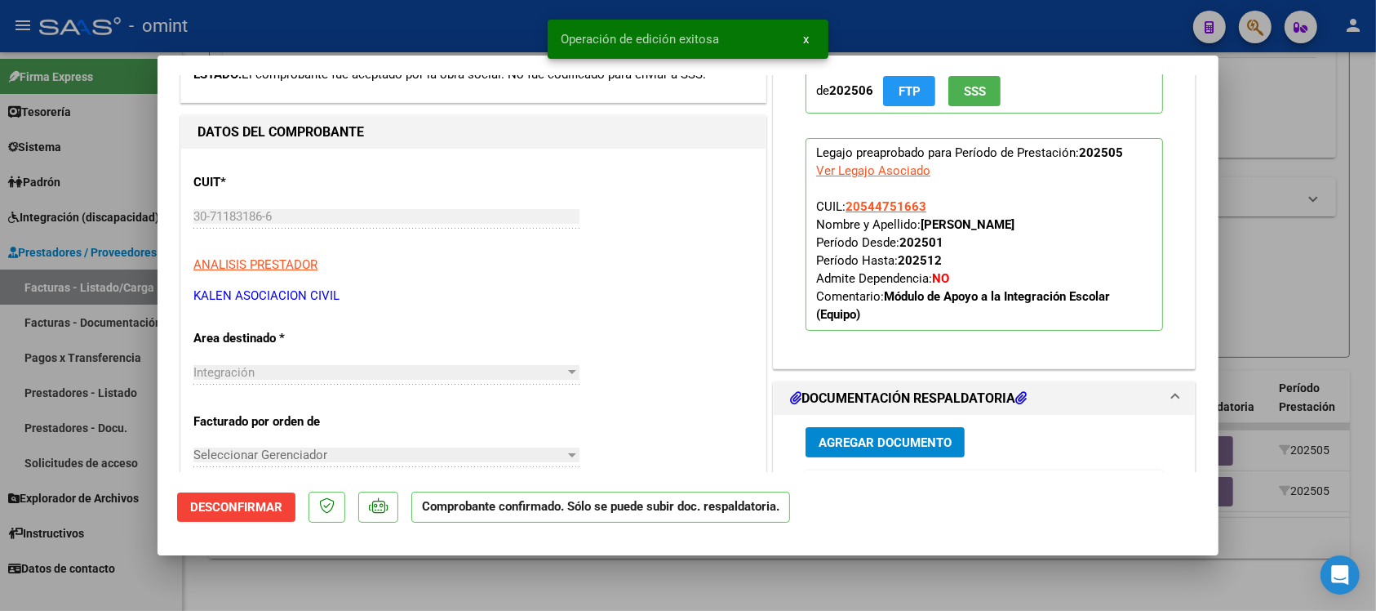
click at [449, 23] on div at bounding box center [688, 305] width 1376 height 611
type input "$ 0,00"
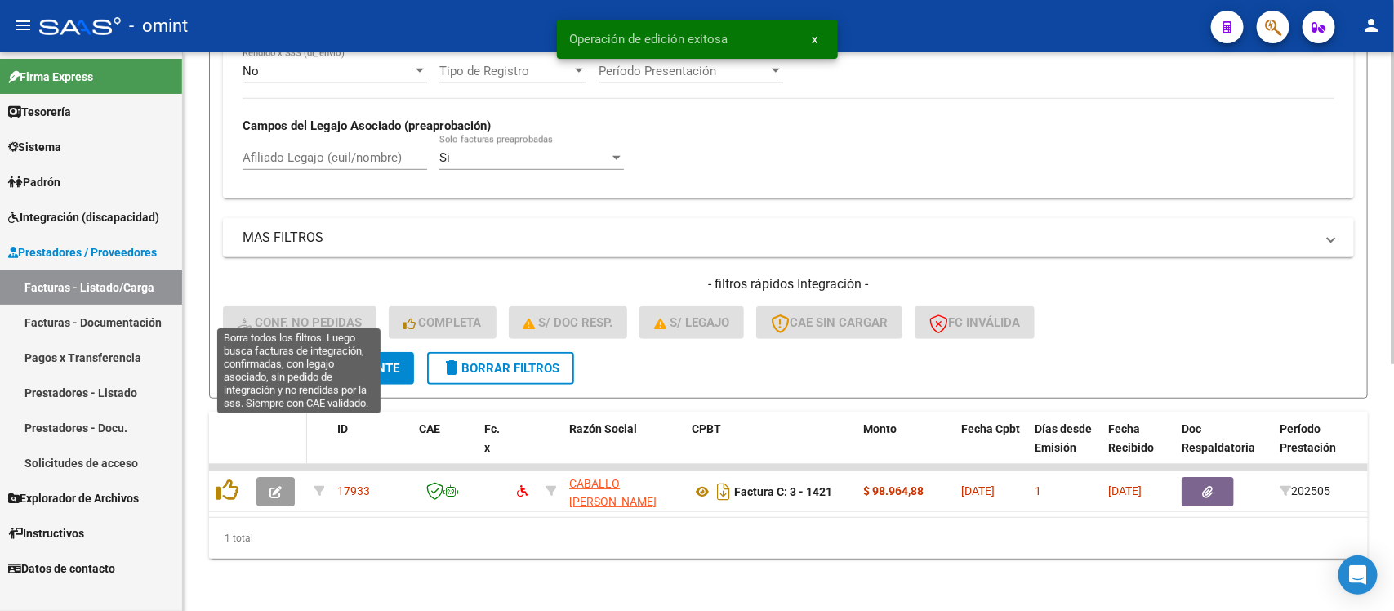
scroll to position [442, 0]
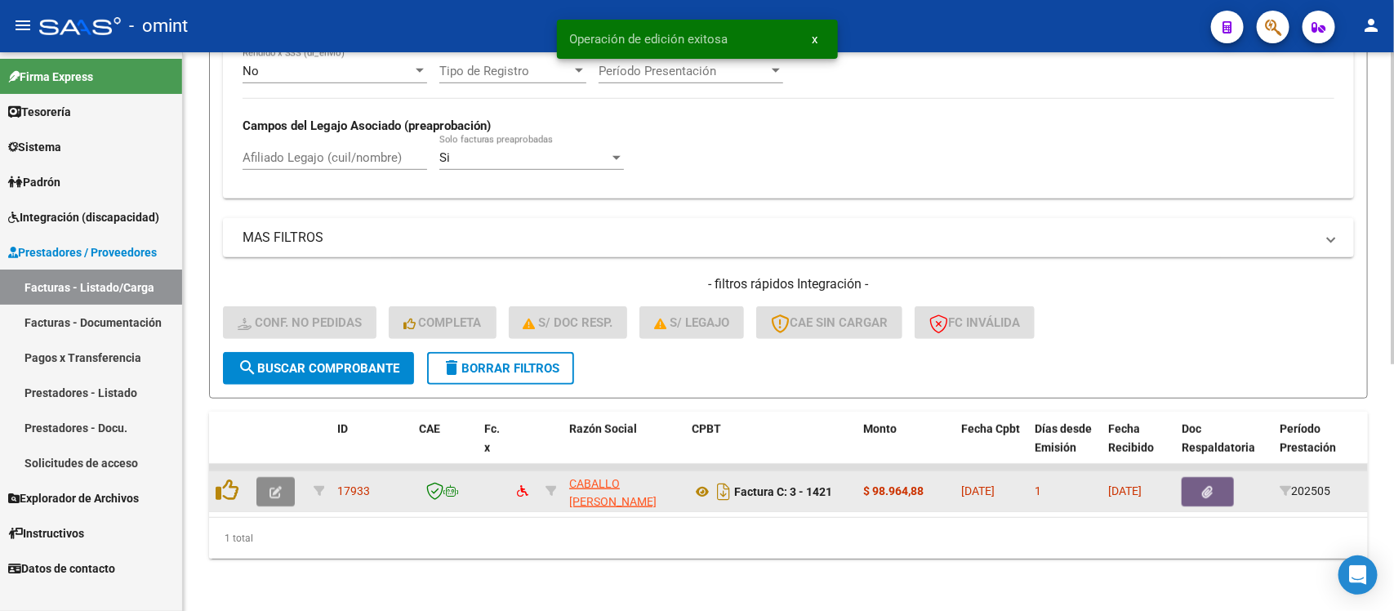
click at [267, 477] on button "button" at bounding box center [275, 491] width 38 height 29
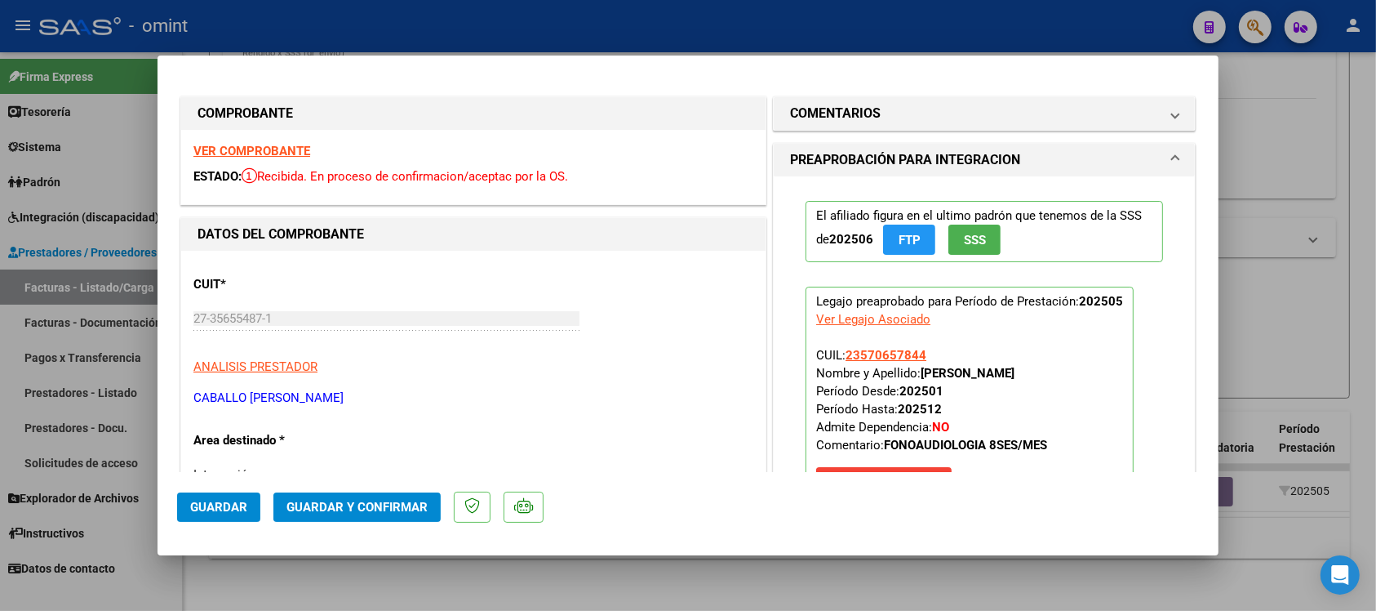
click at [258, 145] on strong "VER COMPROBANTE" at bounding box center [251, 151] width 117 height 15
click at [401, 506] on span "Guardar y Confirmar" at bounding box center [357, 507] width 141 height 15
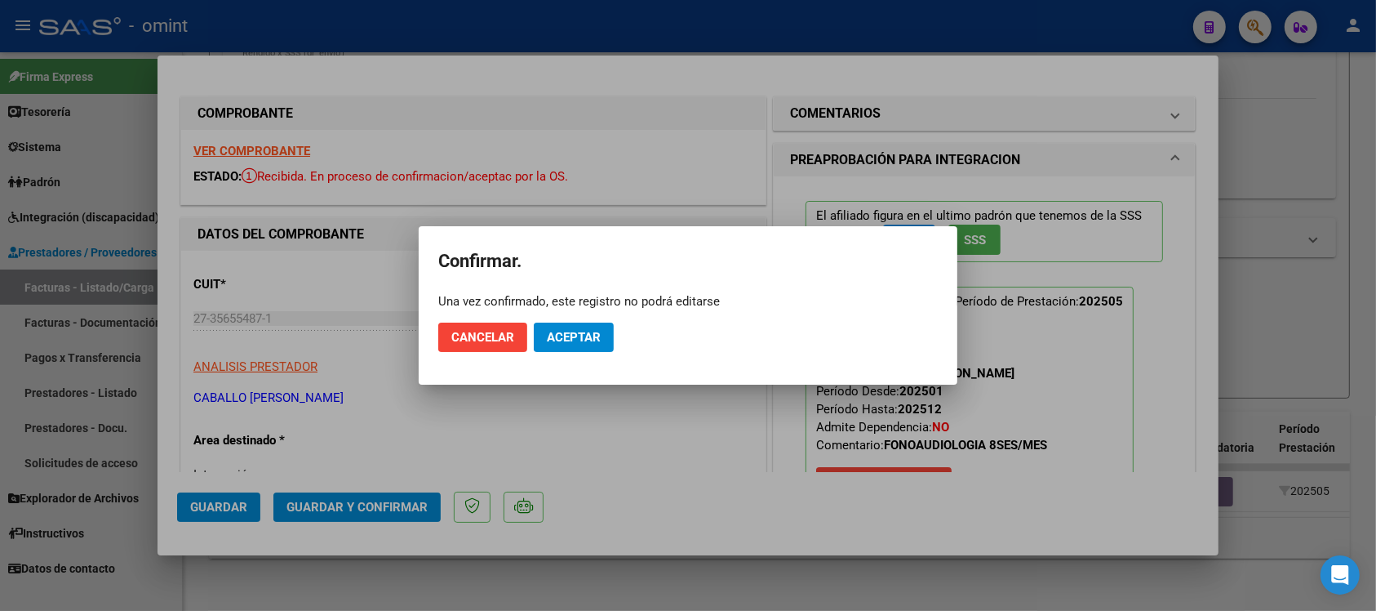
click at [336, 144] on div at bounding box center [688, 305] width 1376 height 611
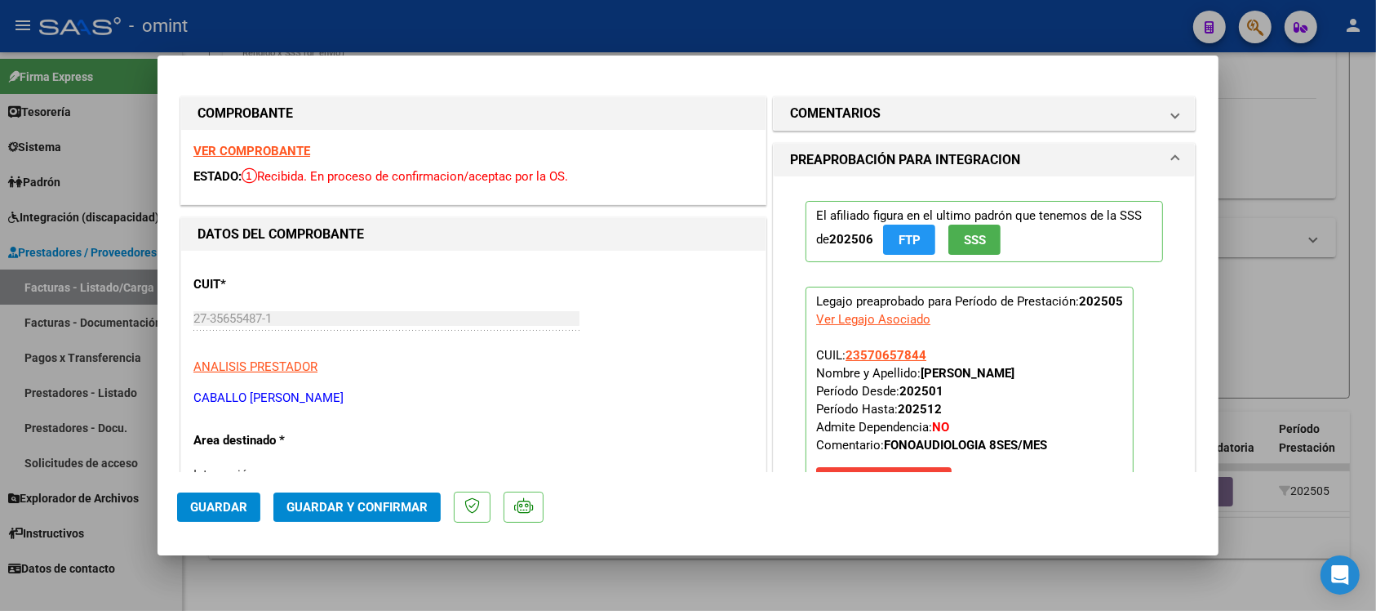
click at [300, 147] on strong "VER COMPROBANTE" at bounding box center [251, 151] width 117 height 15
click at [356, 513] on span "Guardar y Confirmar" at bounding box center [357, 507] width 141 height 15
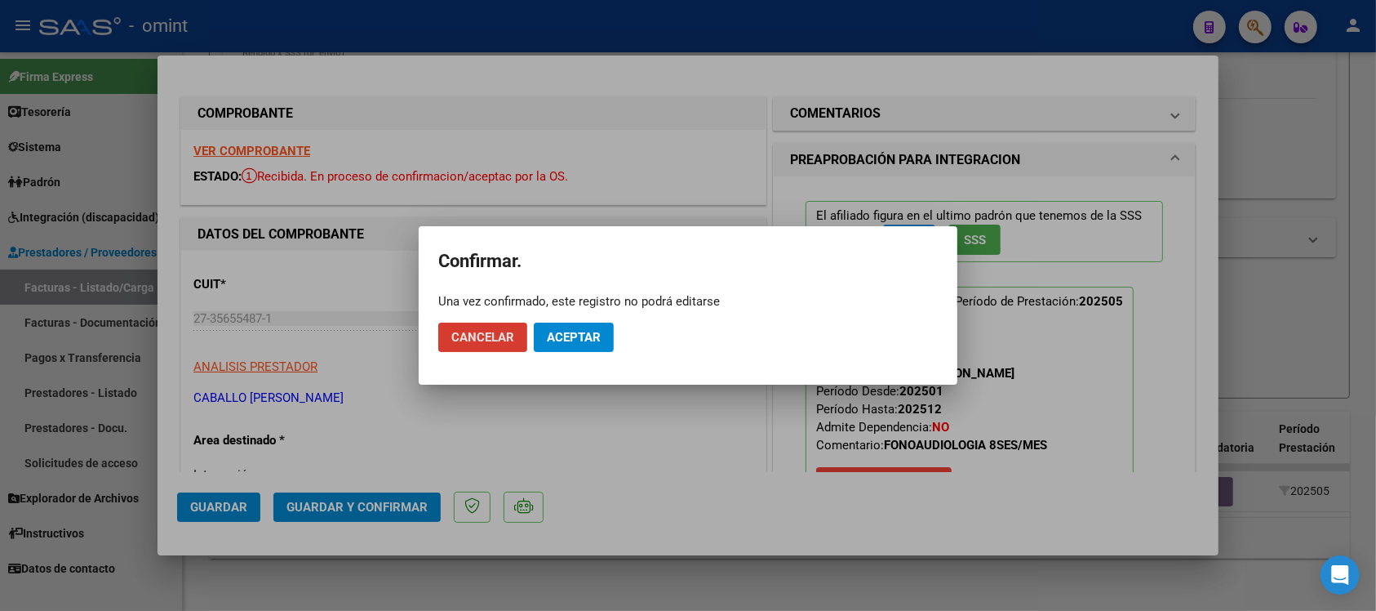
click at [569, 331] on span "Aceptar" at bounding box center [574, 337] width 54 height 15
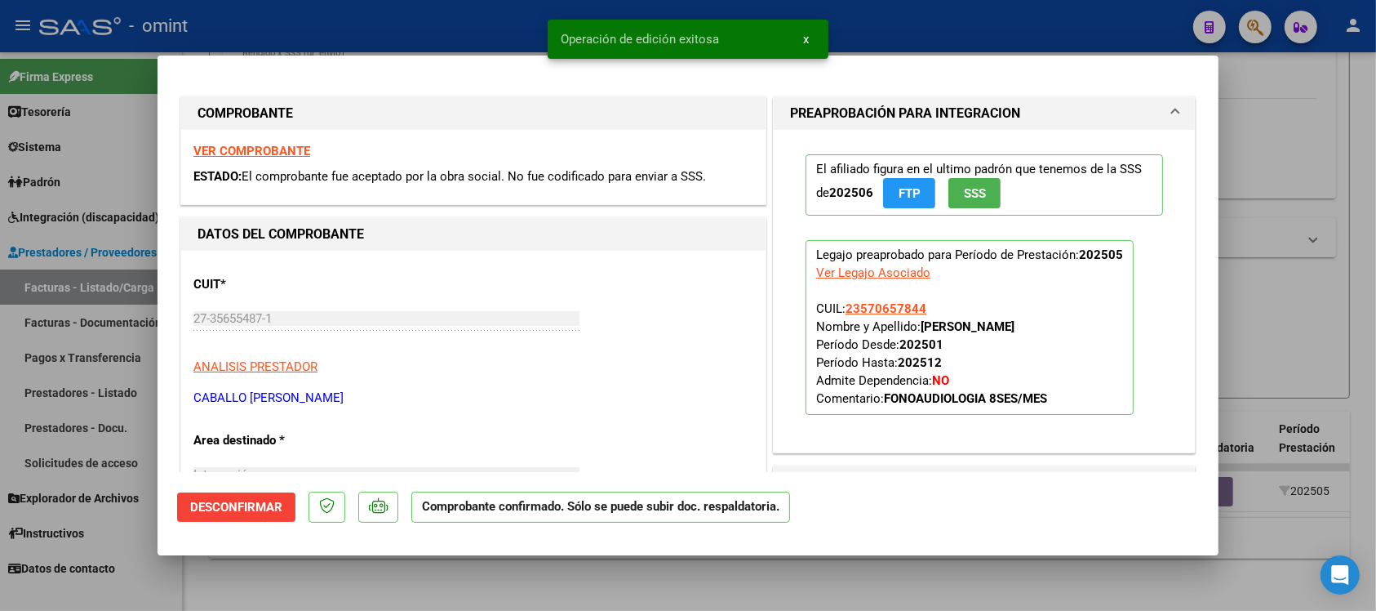
click at [500, 21] on div at bounding box center [688, 305] width 1376 height 611
type input "$ 0,00"
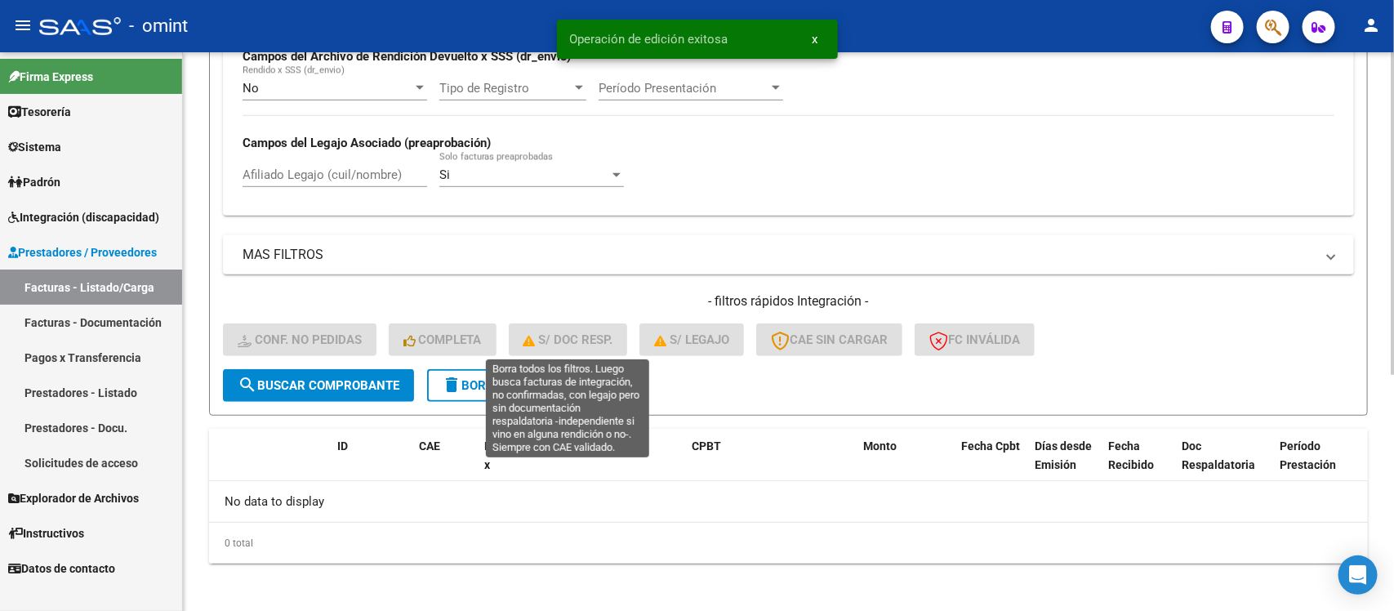
scroll to position [207, 0]
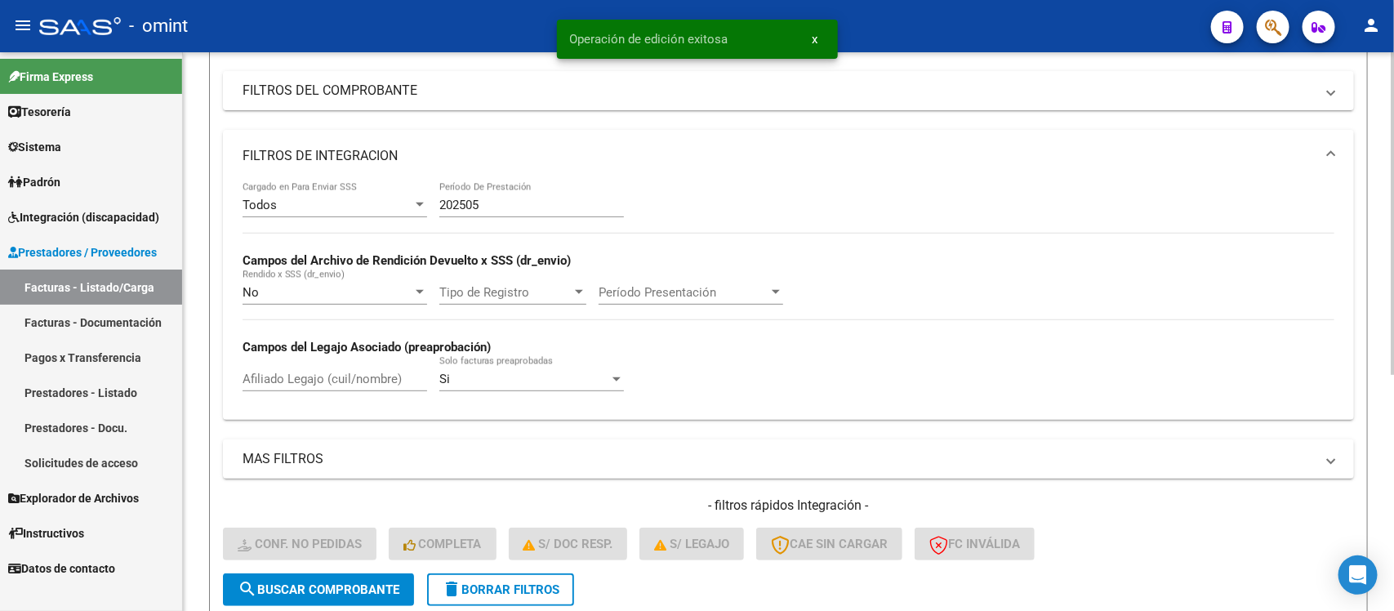
click at [523, 202] on input "202505" at bounding box center [531, 205] width 185 height 15
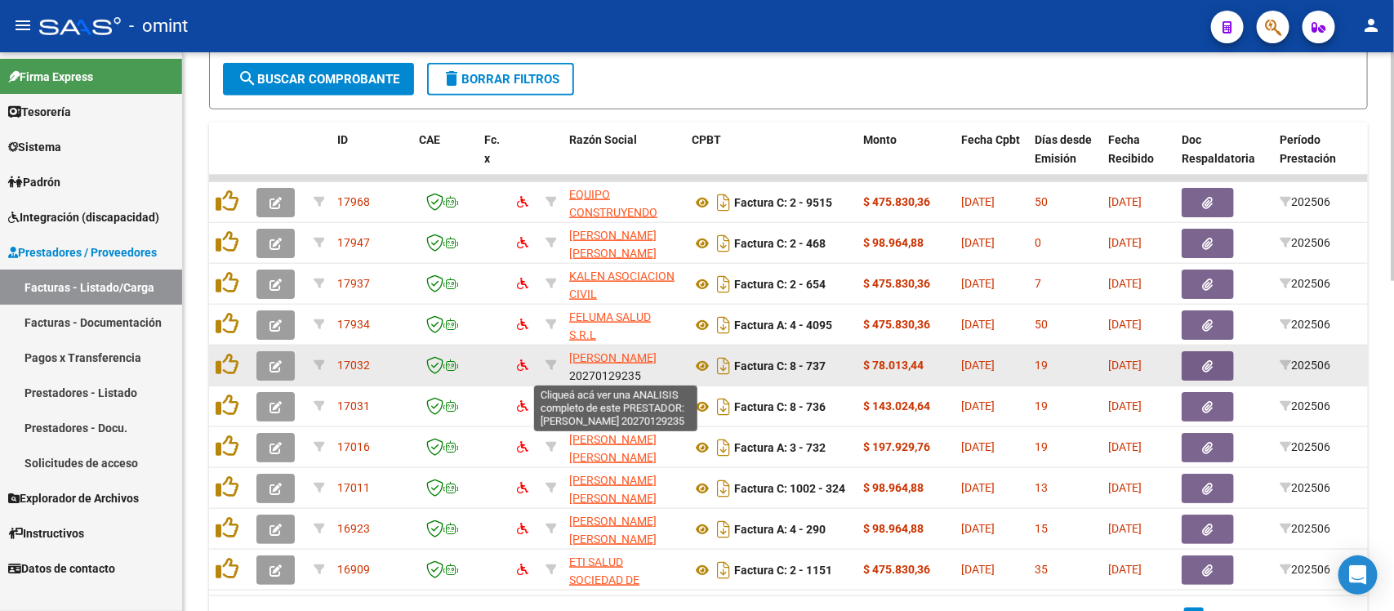
scroll to position [809, 0]
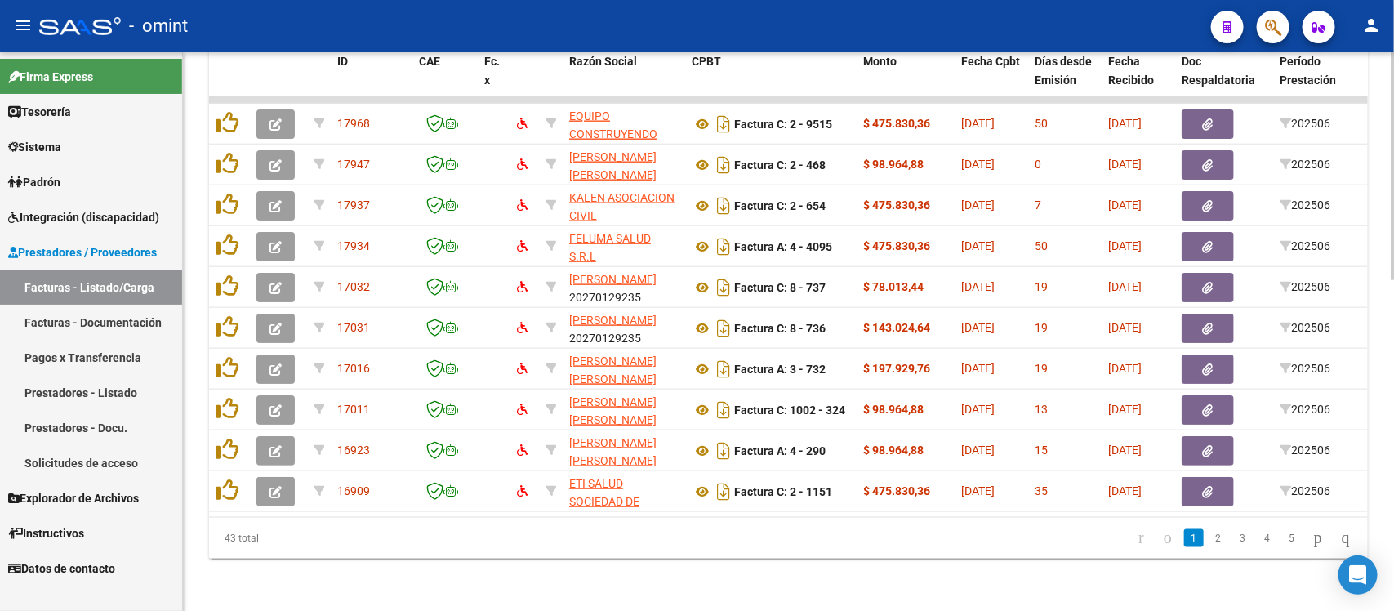
type input "202506"
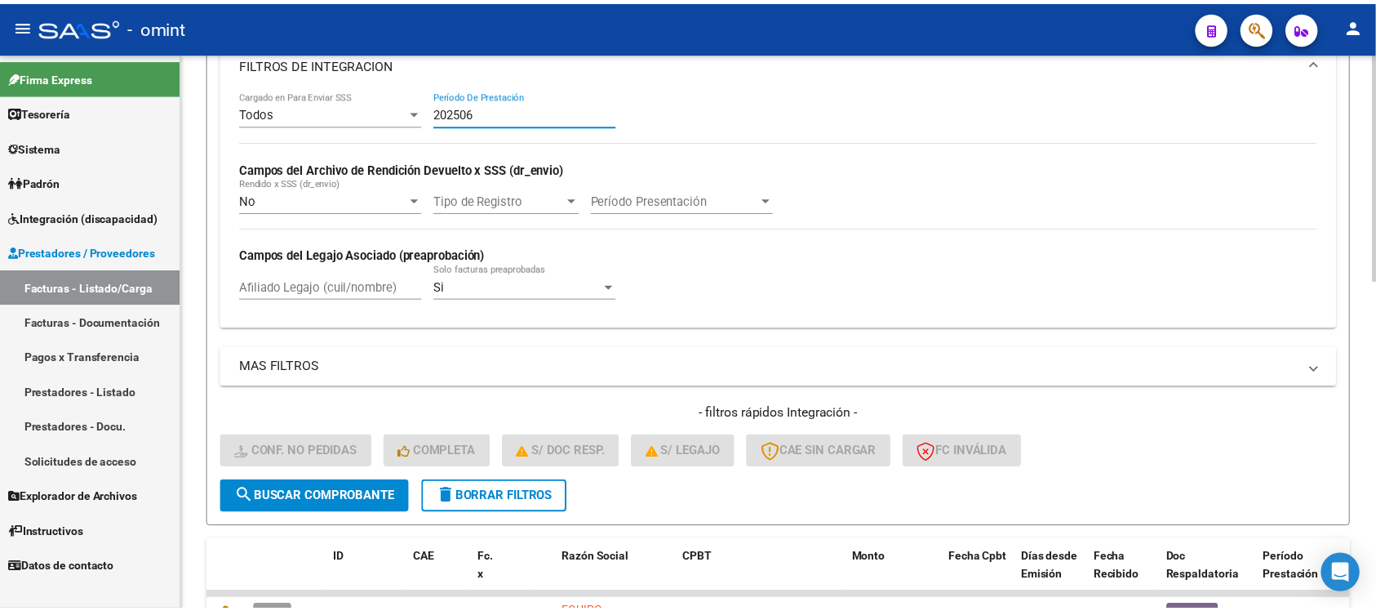
scroll to position [605, 0]
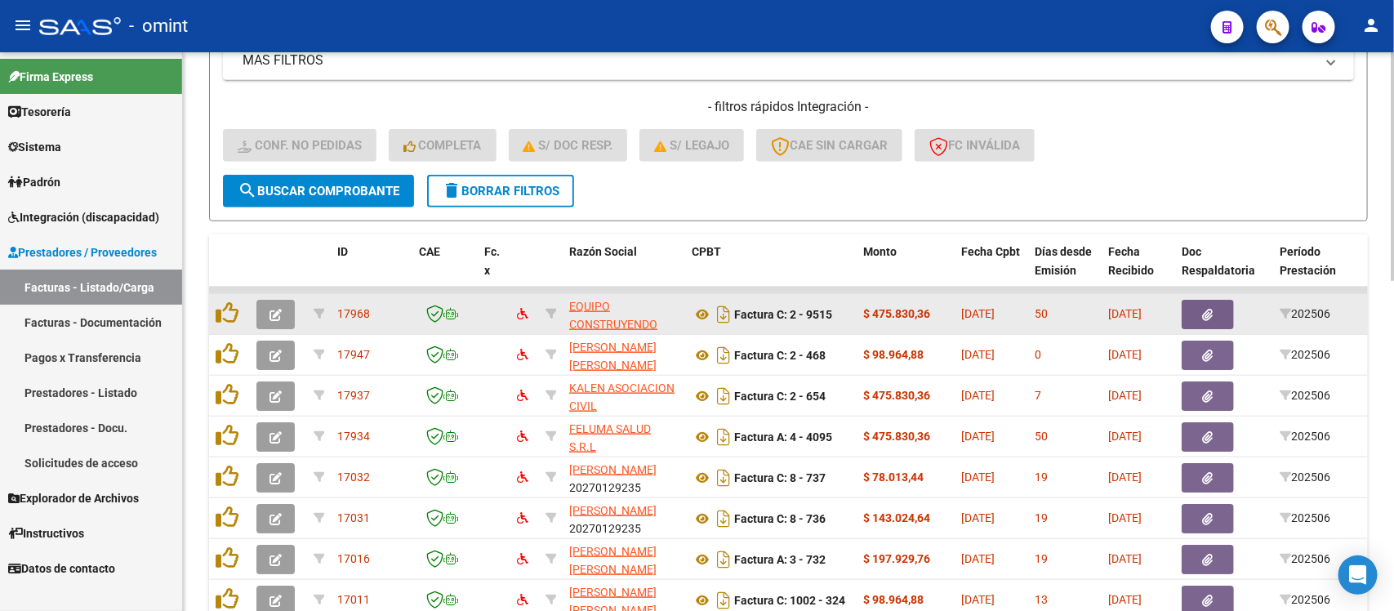
click at [271, 310] on icon "button" at bounding box center [275, 315] width 12 height 12
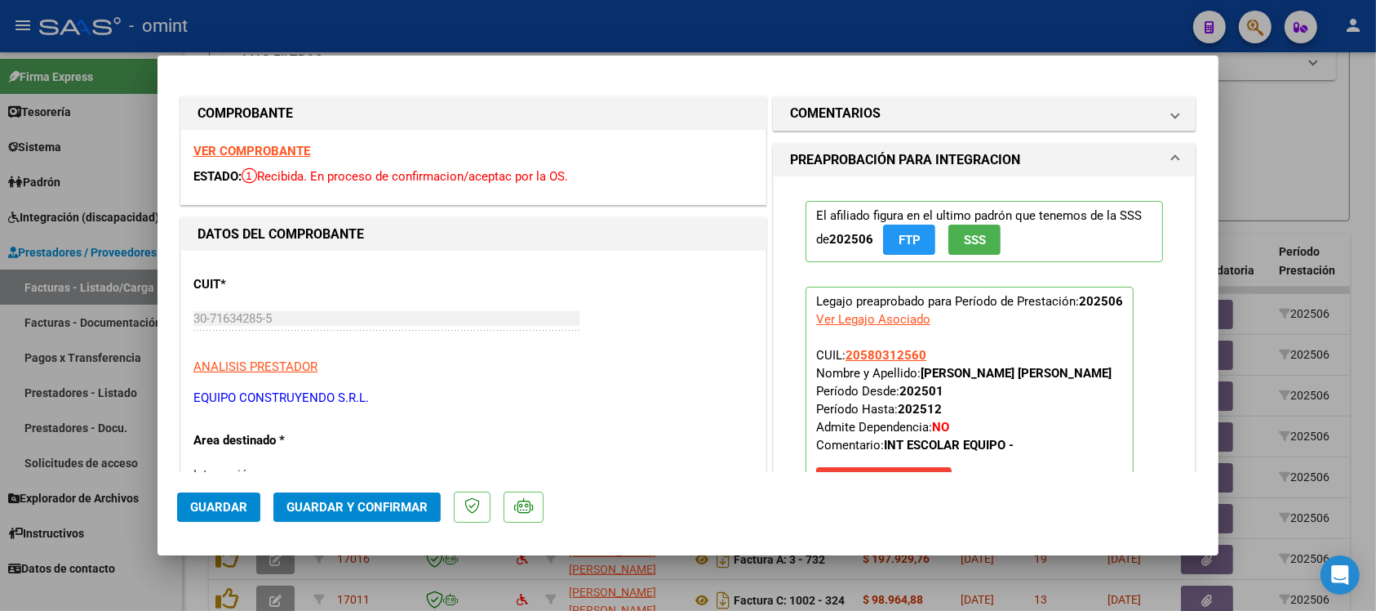
click at [245, 143] on div "VER COMPROBANTE ESTADO: Recibida. En proceso de confirmacion/aceptac por la OS." at bounding box center [473, 167] width 585 height 74
click at [256, 153] on strong "VER COMPROBANTE" at bounding box center [251, 151] width 117 height 15
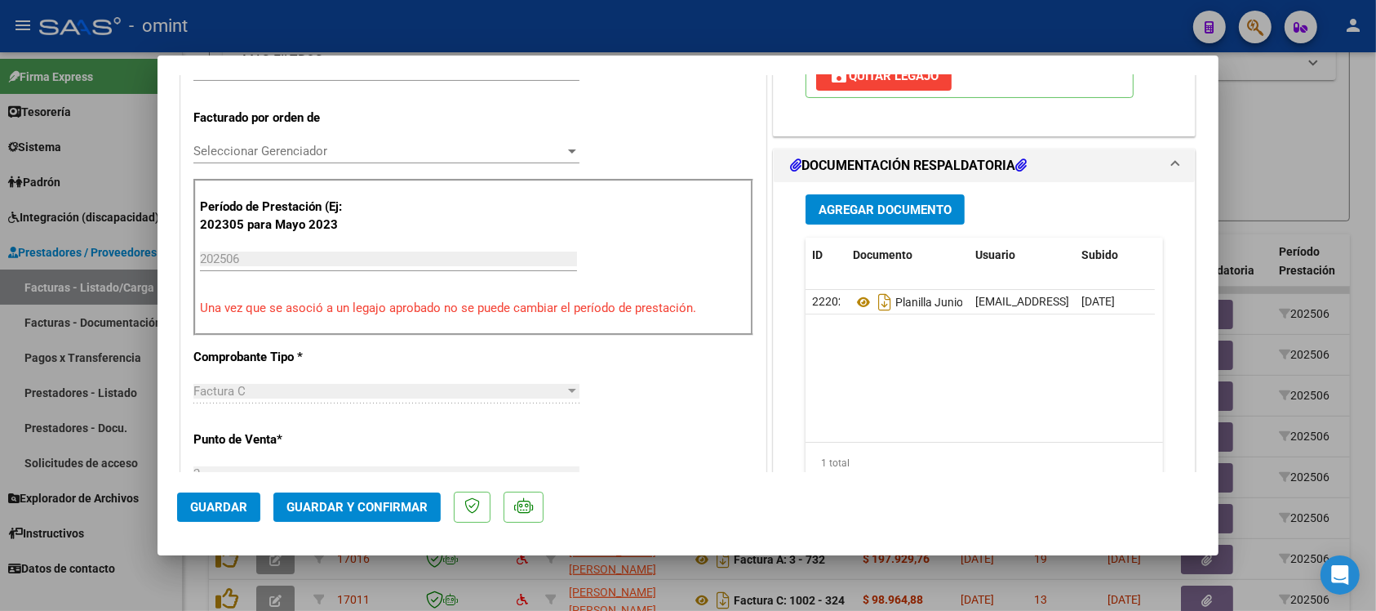
scroll to position [408, 0]
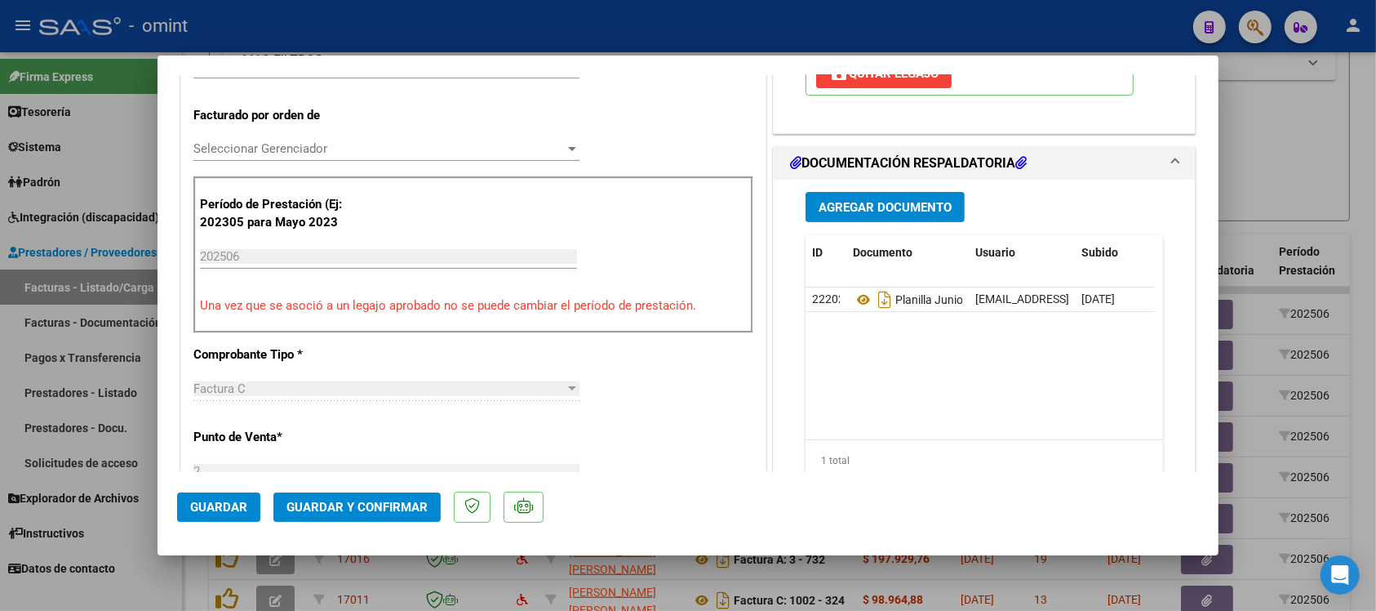
click at [385, 505] on span "Guardar y Confirmar" at bounding box center [357, 507] width 141 height 15
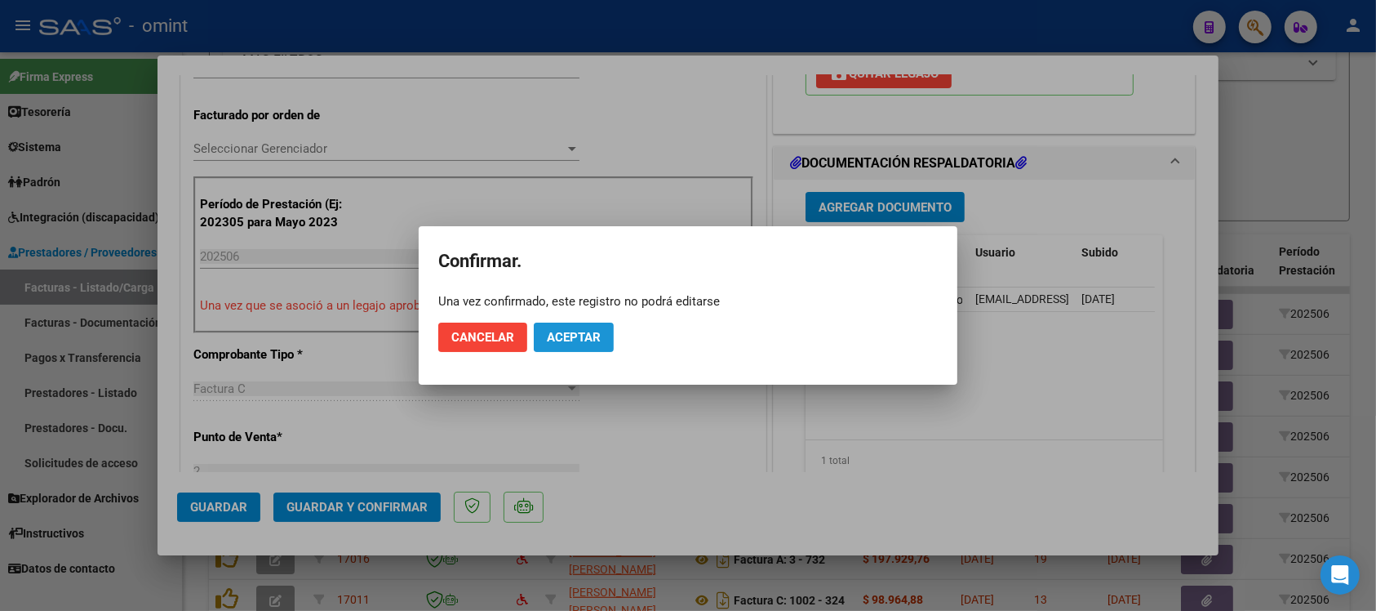
click at [581, 336] on span "Aceptar" at bounding box center [574, 337] width 54 height 15
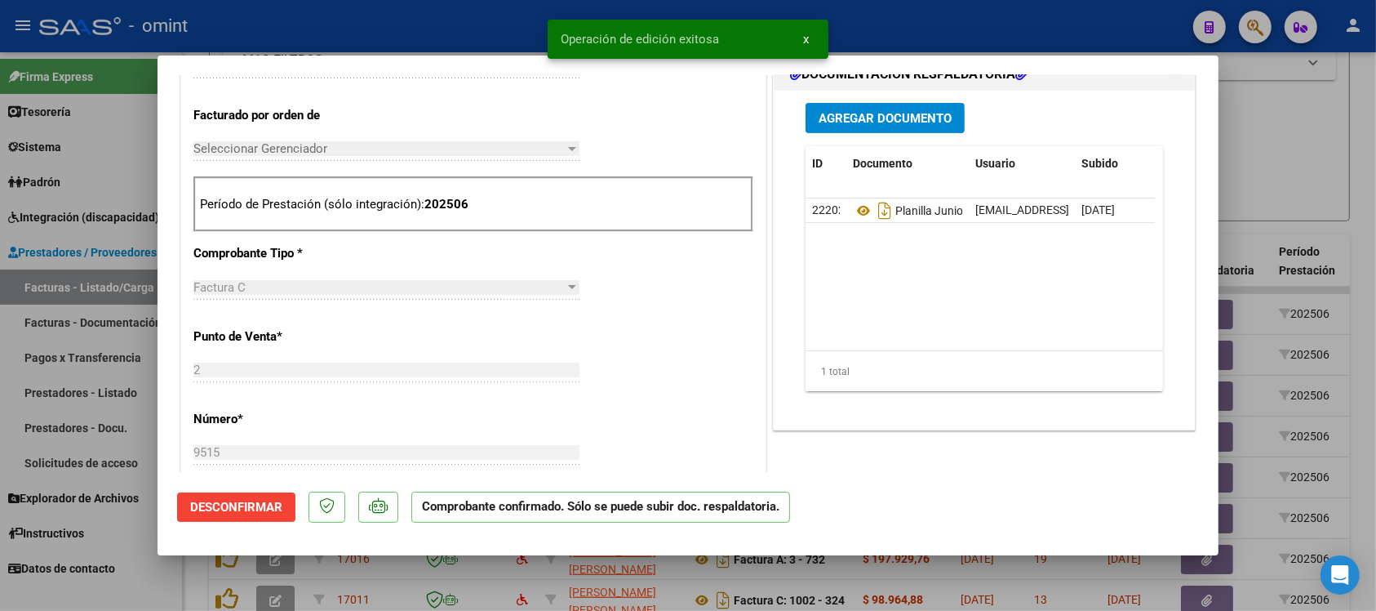
click at [447, 33] on div at bounding box center [688, 305] width 1376 height 611
type input "$ 0,00"
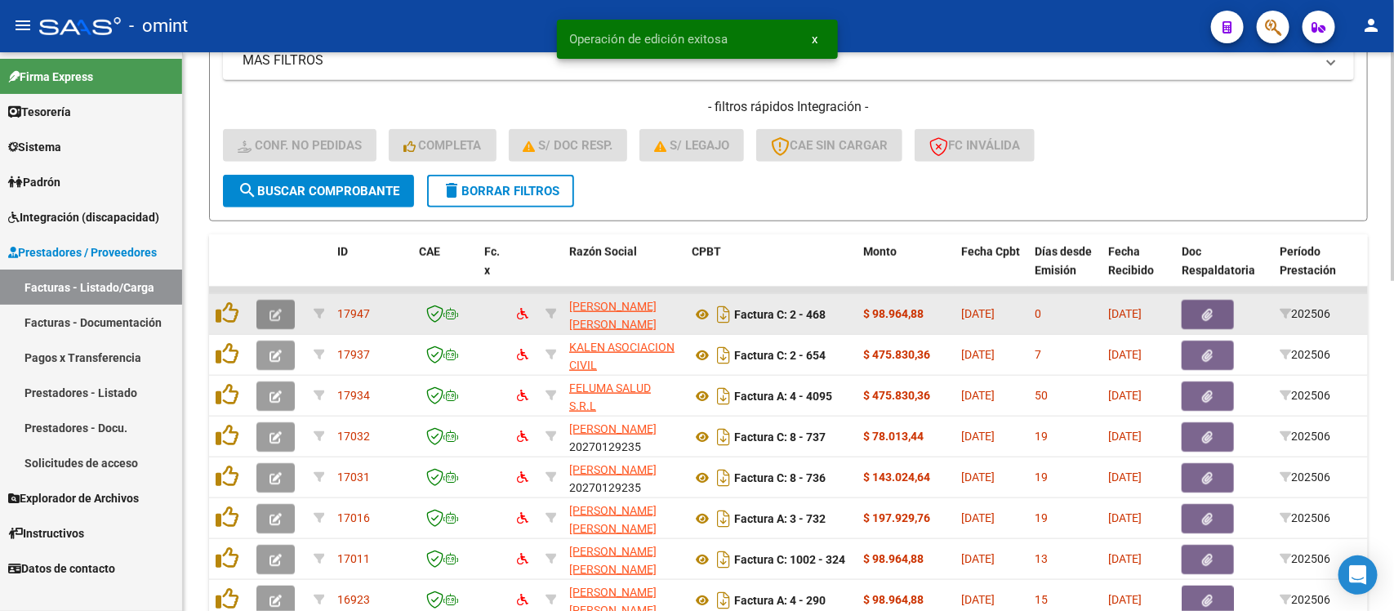
click at [288, 312] on button "button" at bounding box center [275, 314] width 38 height 29
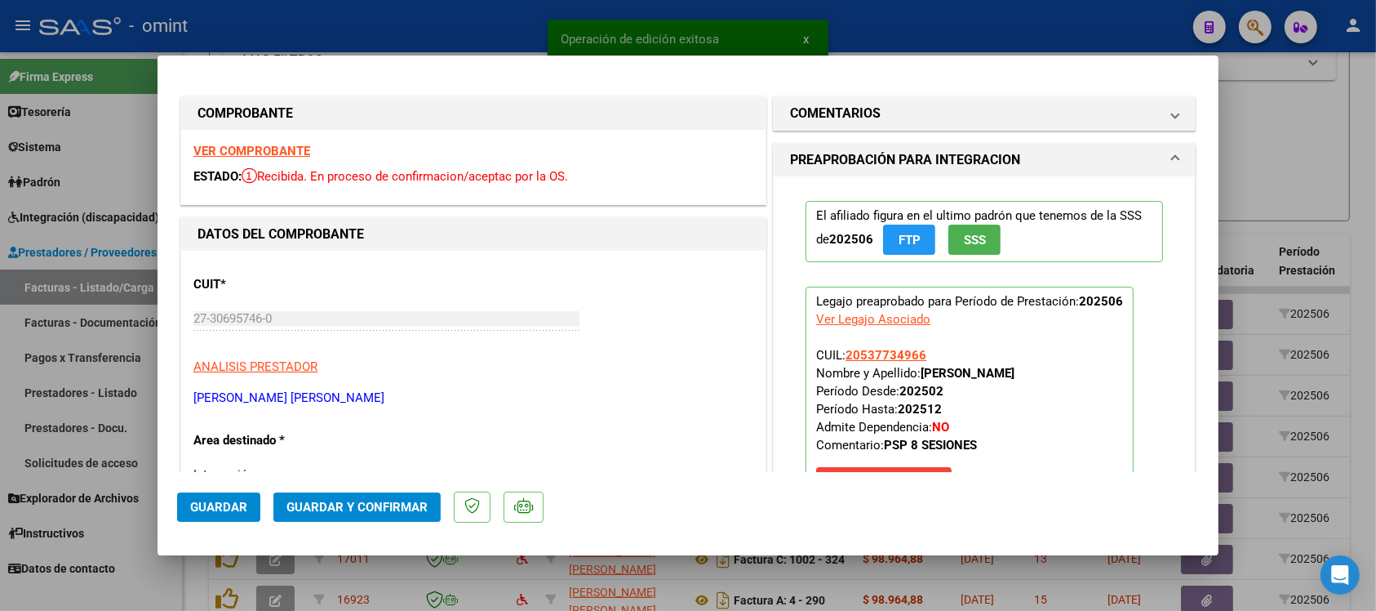
click at [295, 148] on strong "VER COMPROBANTE" at bounding box center [251, 151] width 117 height 15
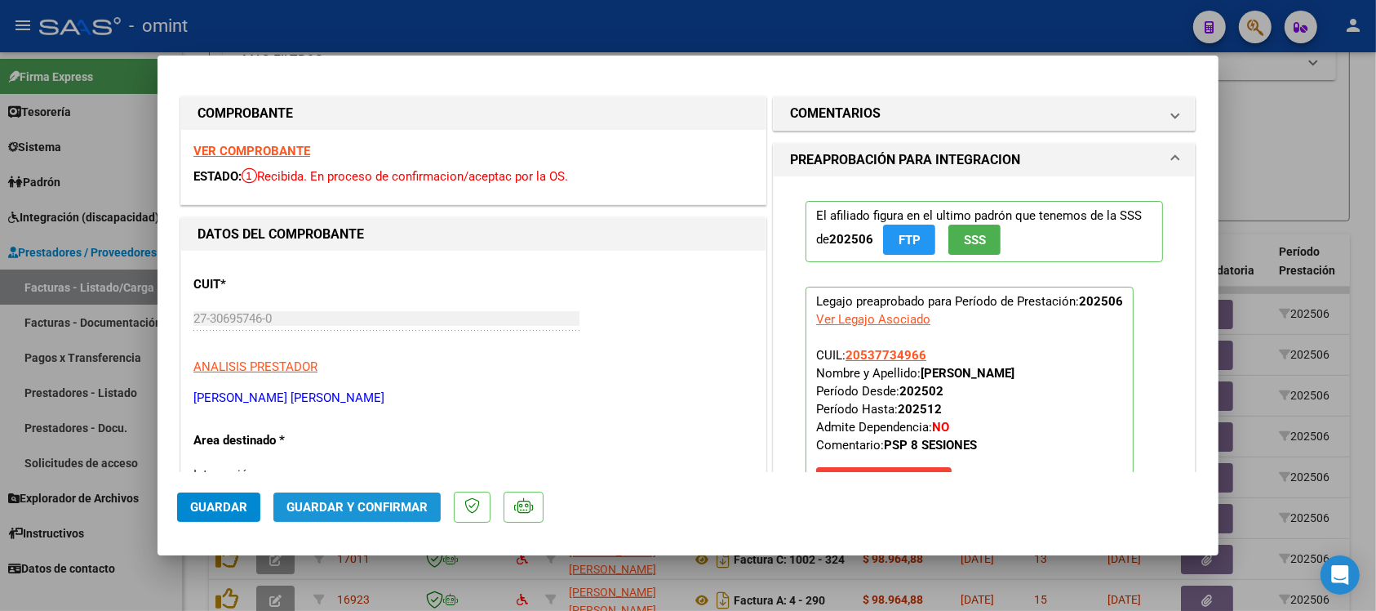
click at [390, 509] on span "Guardar y Confirmar" at bounding box center [357, 507] width 141 height 15
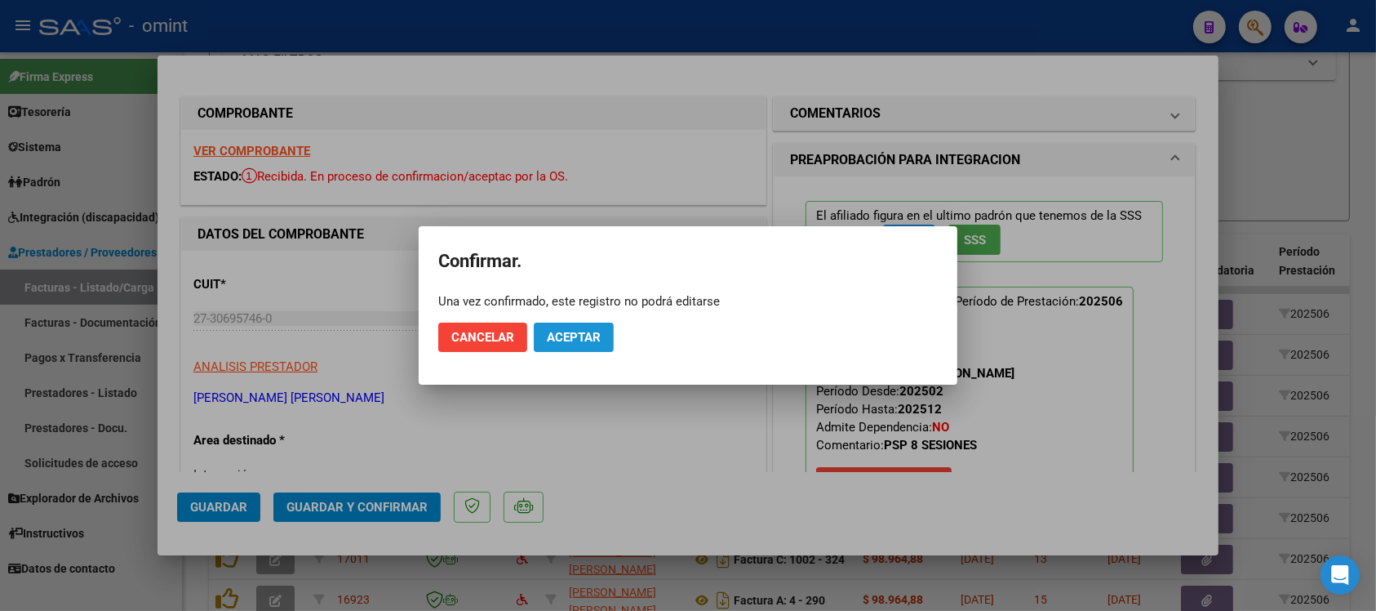
click at [594, 331] on span "Aceptar" at bounding box center [574, 337] width 54 height 15
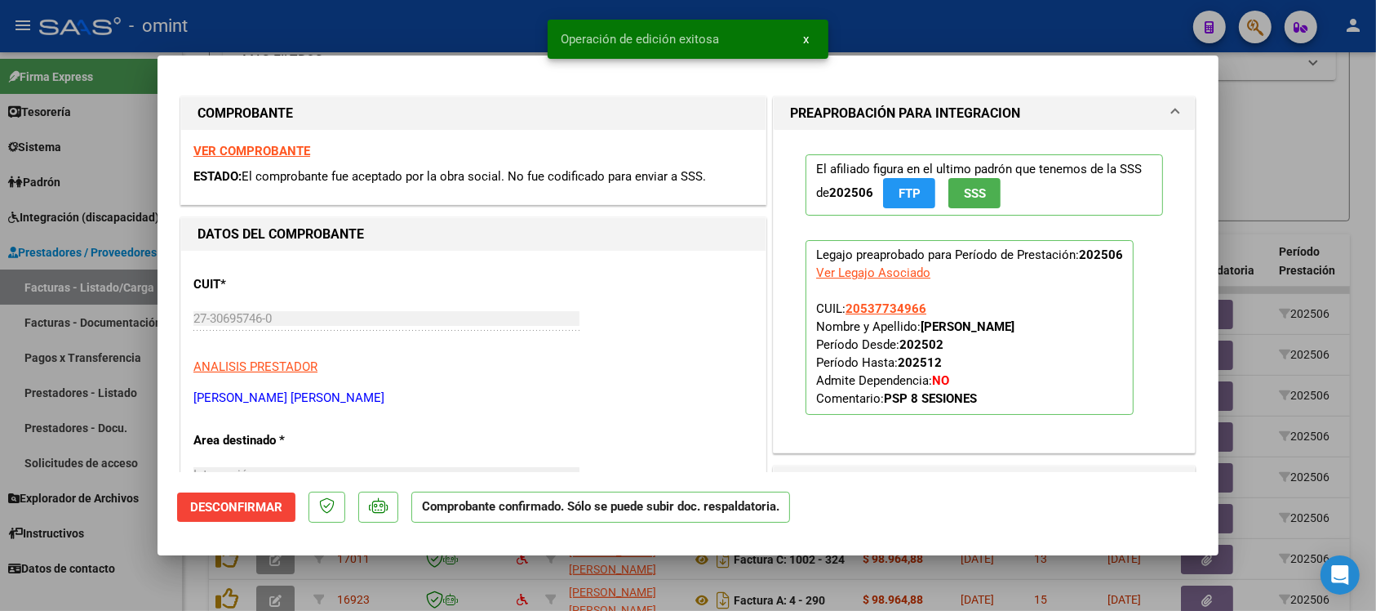
drag, startPoint x: 509, startPoint y: 35, endPoint x: 509, endPoint y: 20, distance: 14.7
click at [509, 34] on div at bounding box center [688, 305] width 1376 height 611
type input "$ 0,00"
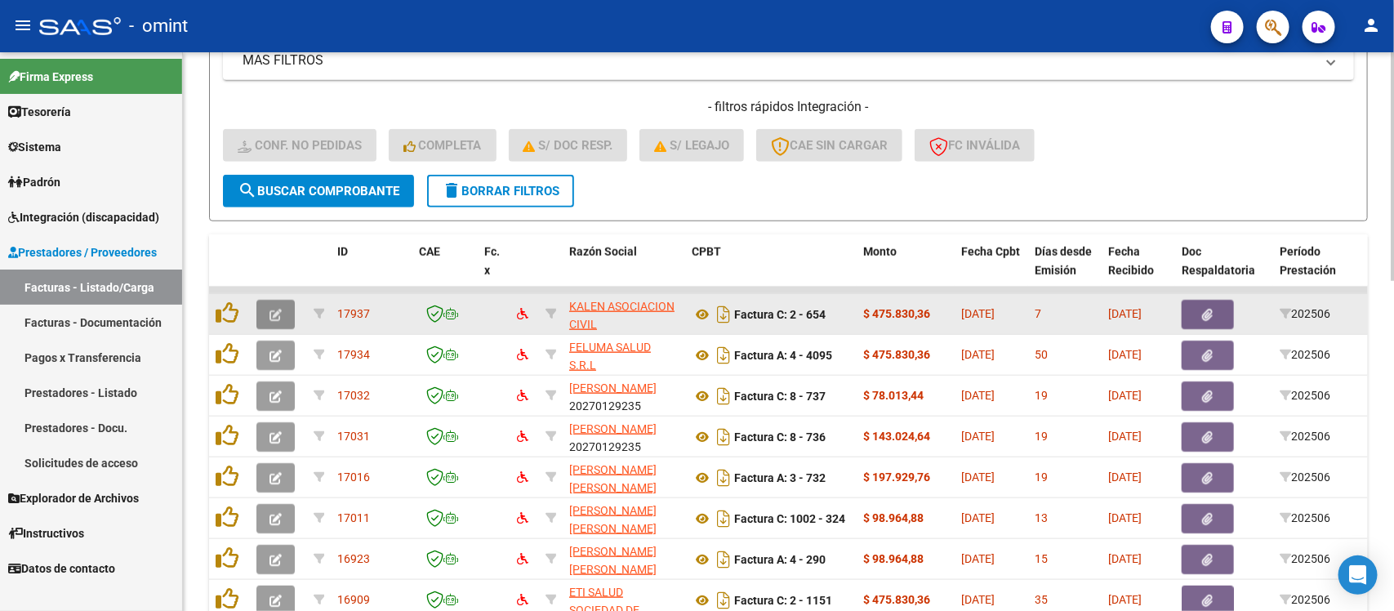
click at [261, 300] on button "button" at bounding box center [275, 314] width 38 height 29
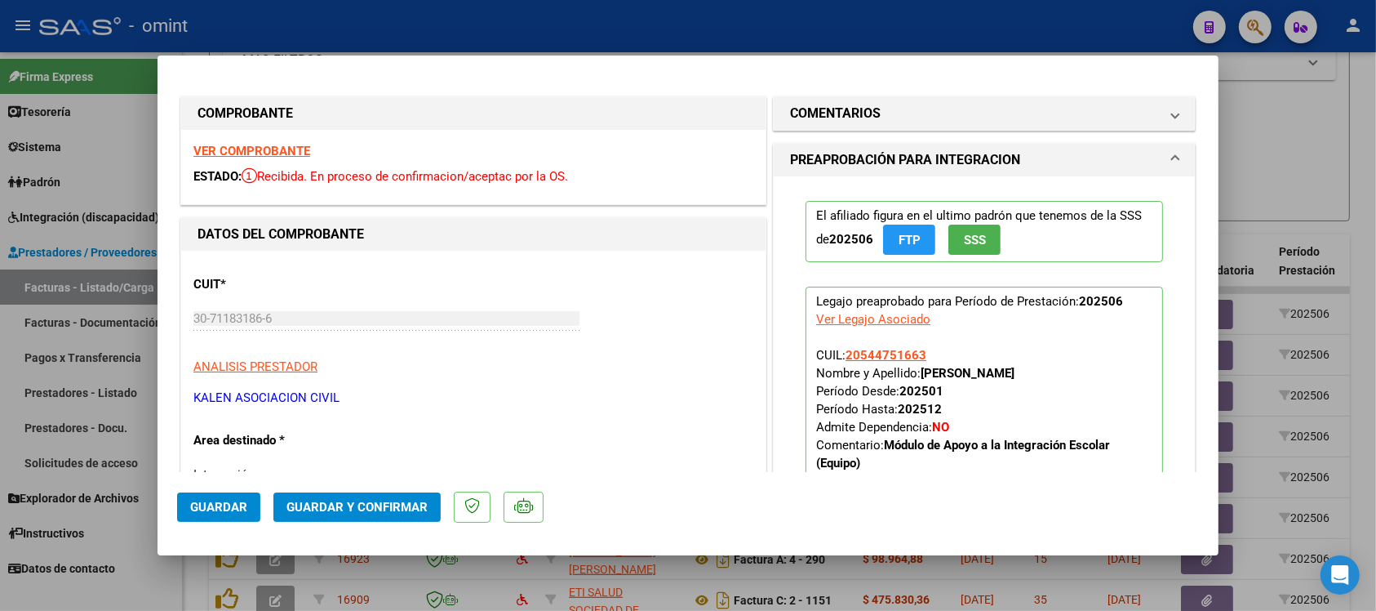
click at [282, 149] on strong "VER COMPROBANTE" at bounding box center [251, 151] width 117 height 15
click at [410, 514] on button "Guardar y Confirmar" at bounding box center [356, 506] width 167 height 29
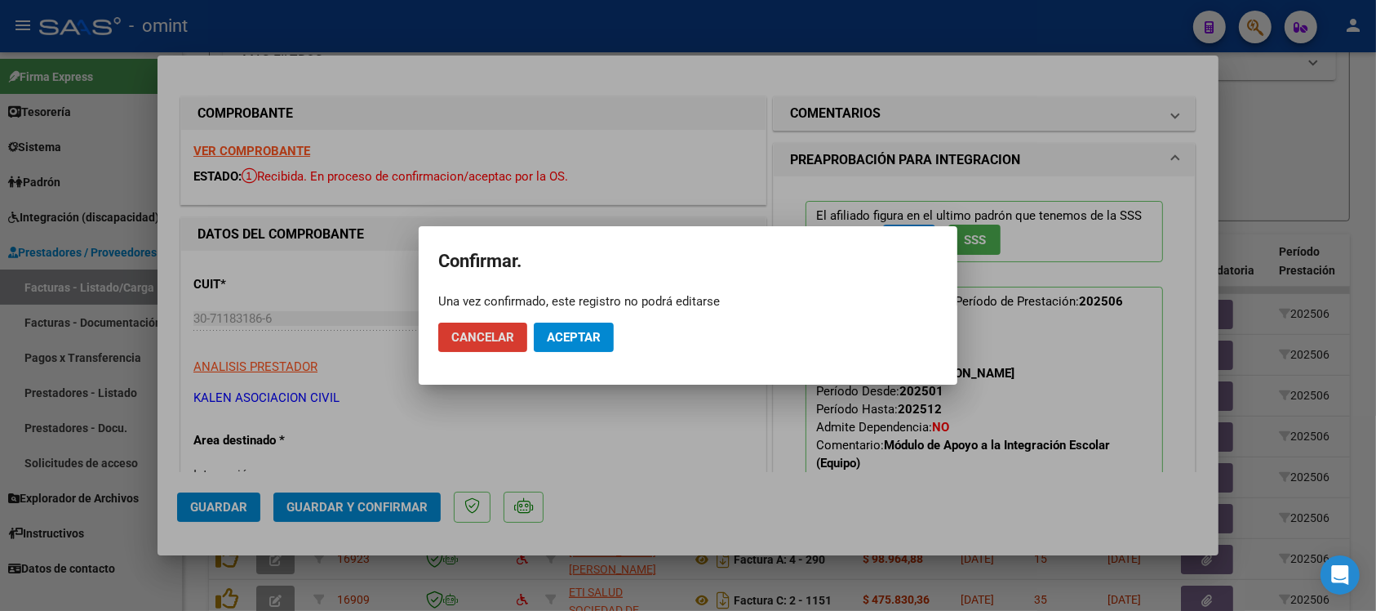
click at [597, 336] on span "Aceptar" at bounding box center [574, 337] width 54 height 15
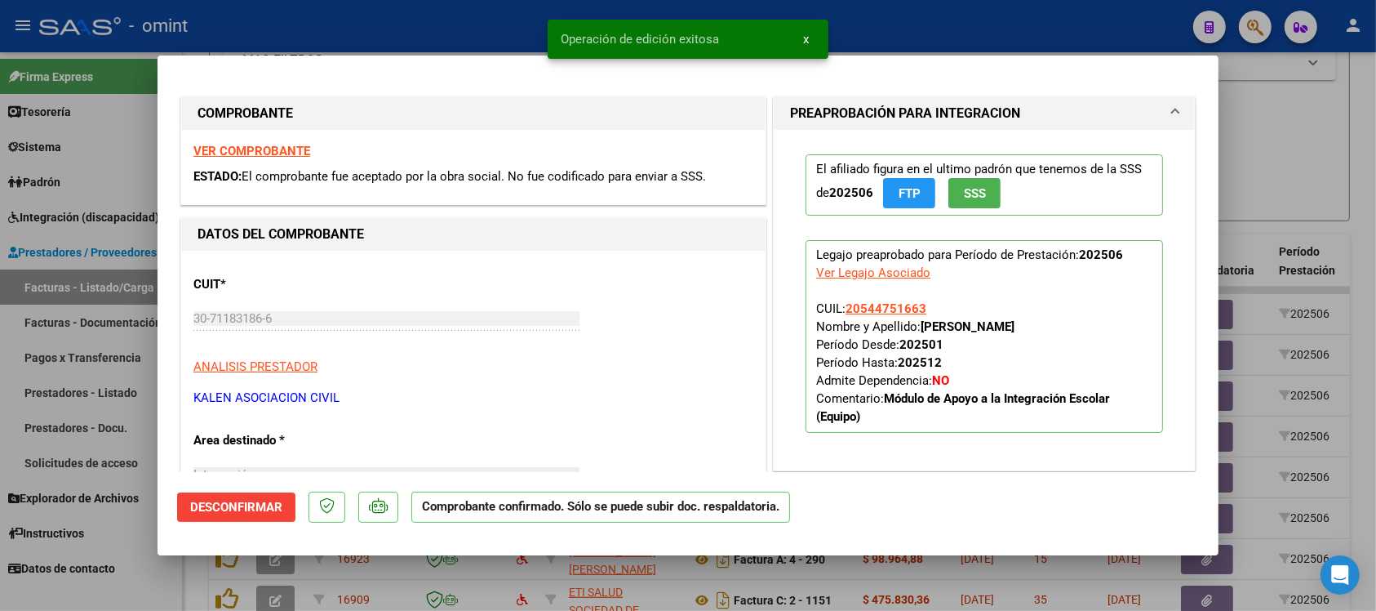
click at [506, 19] on div at bounding box center [688, 305] width 1376 height 611
type input "$ 0,00"
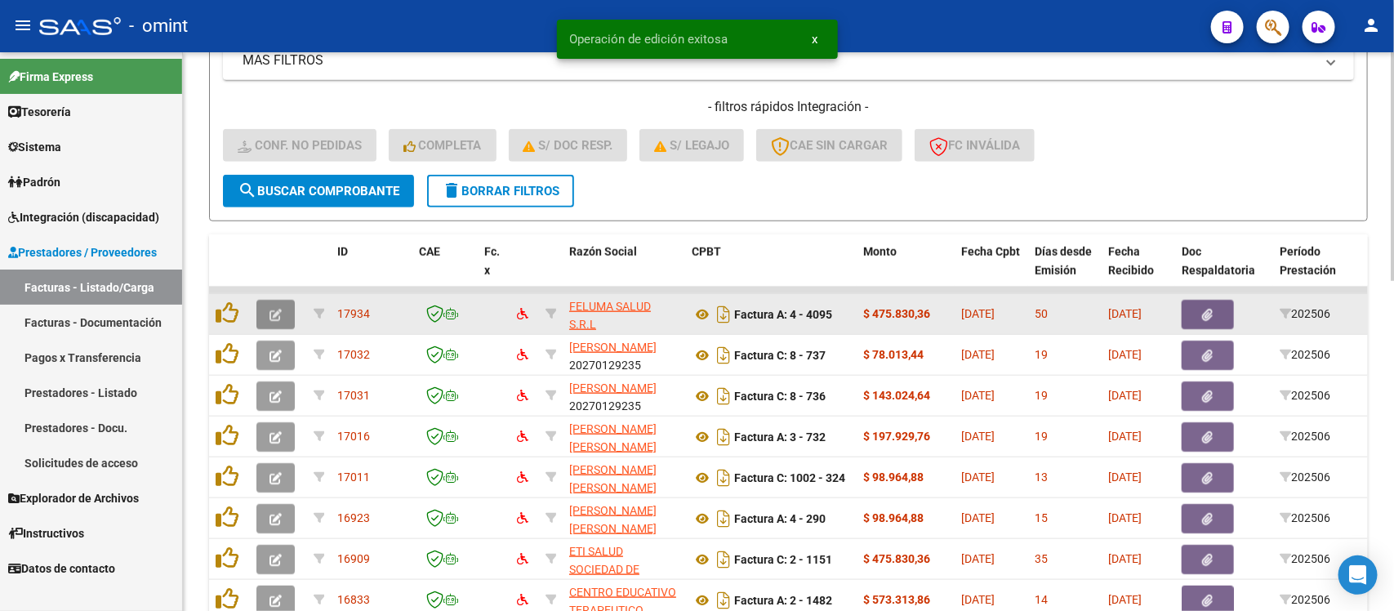
click at [271, 309] on icon "button" at bounding box center [275, 315] width 12 height 12
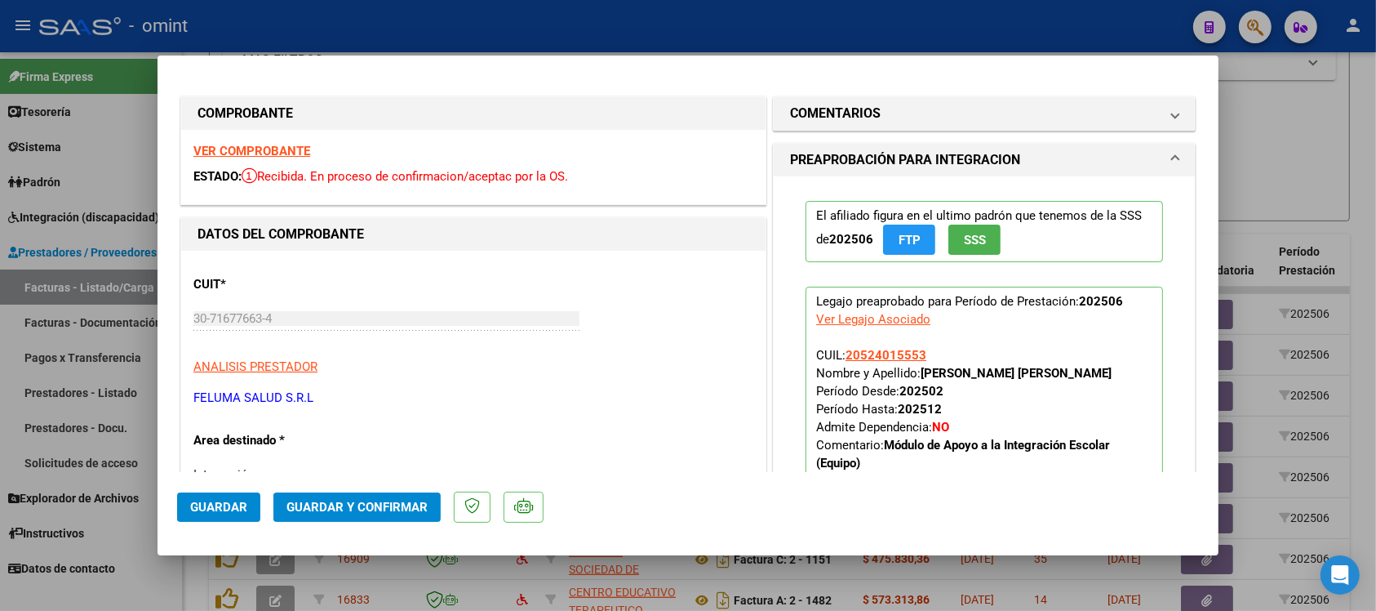
click at [268, 149] on strong "VER COMPROBANTE" at bounding box center [251, 151] width 117 height 15
click at [279, 147] on strong "VER COMPROBANTE" at bounding box center [251, 151] width 117 height 15
click at [347, 511] on span "Guardar y Confirmar" at bounding box center [357, 507] width 141 height 15
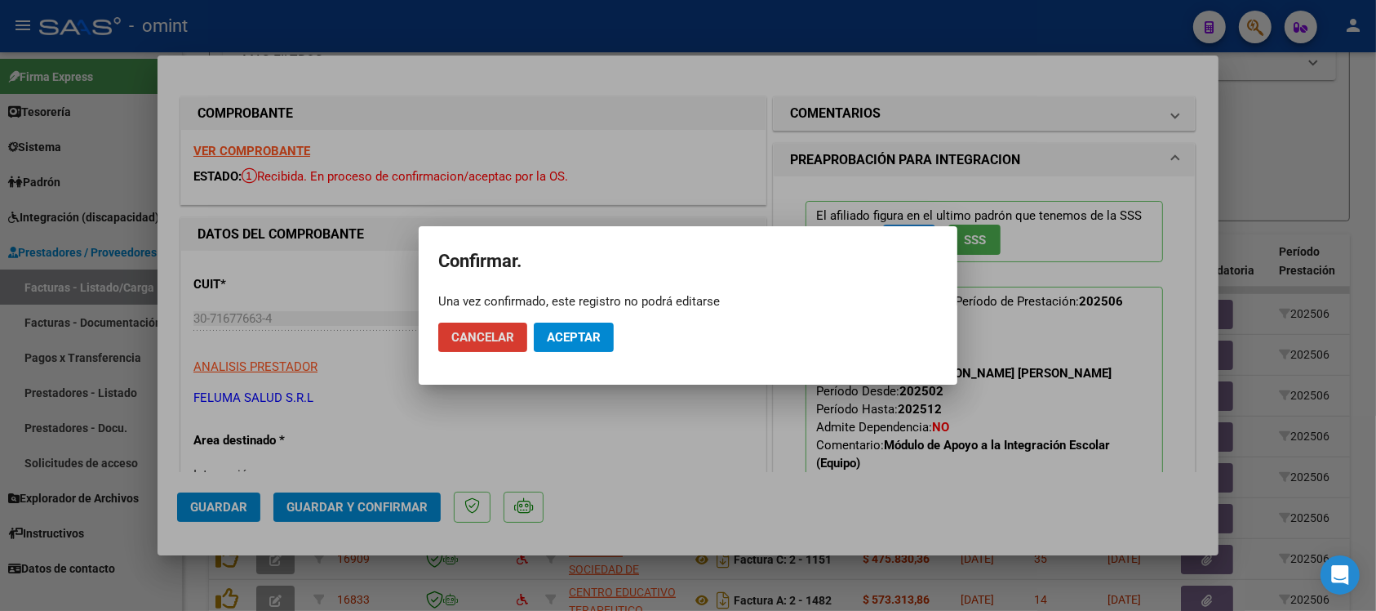
click at [598, 339] on span "Aceptar" at bounding box center [574, 337] width 54 height 15
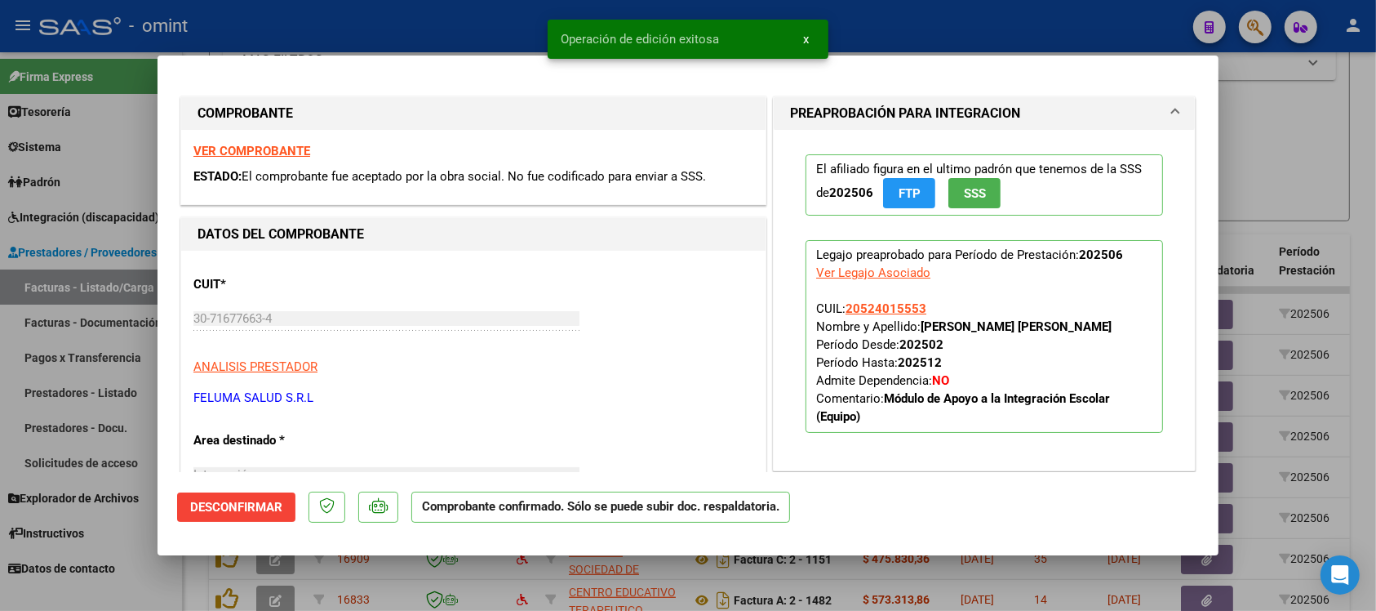
click at [420, 14] on div at bounding box center [688, 305] width 1376 height 611
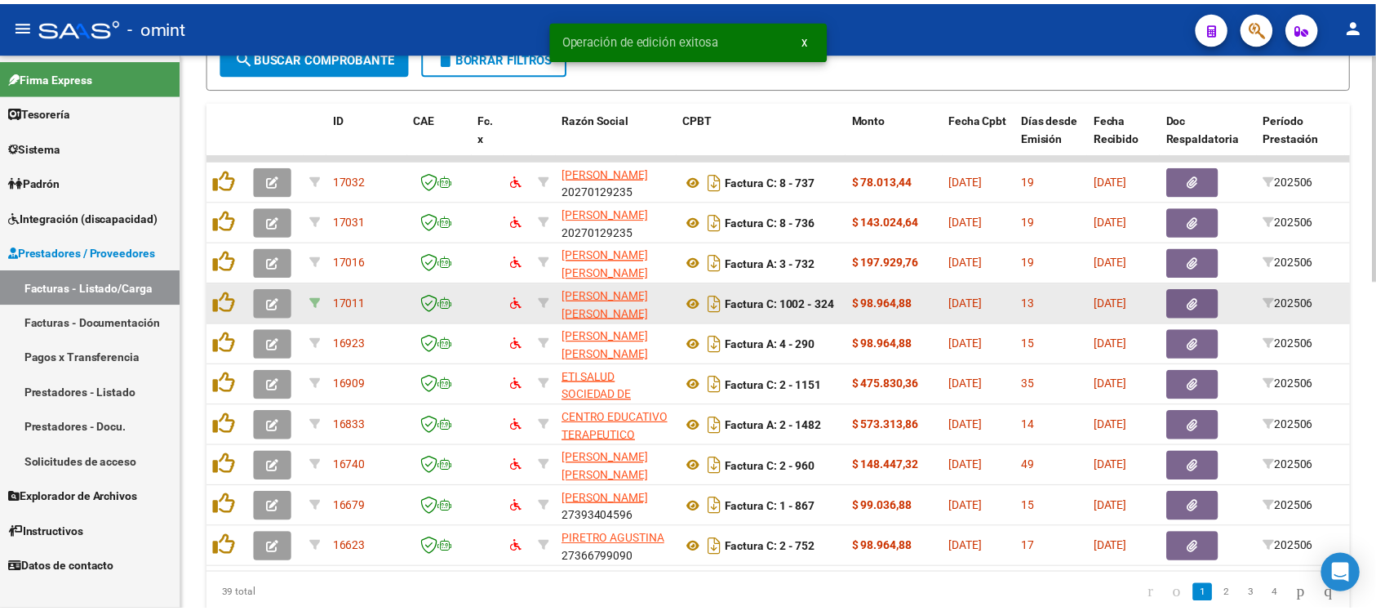
scroll to position [707, 0]
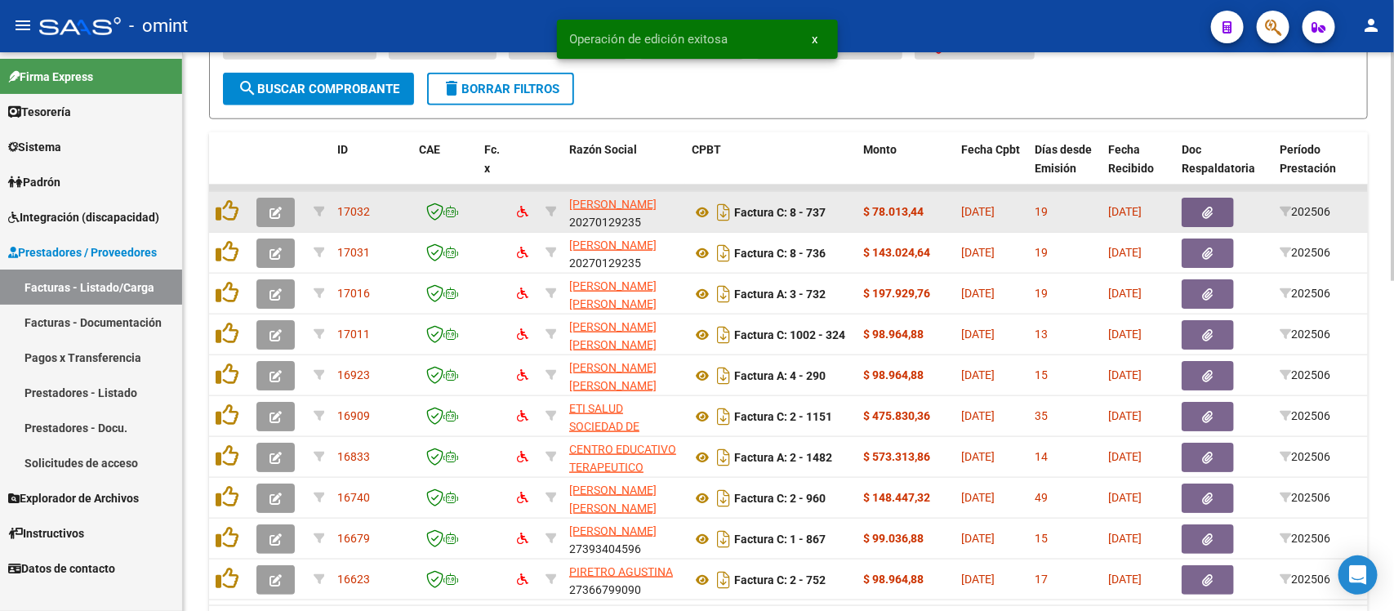
click at [284, 198] on button "button" at bounding box center [275, 212] width 38 height 29
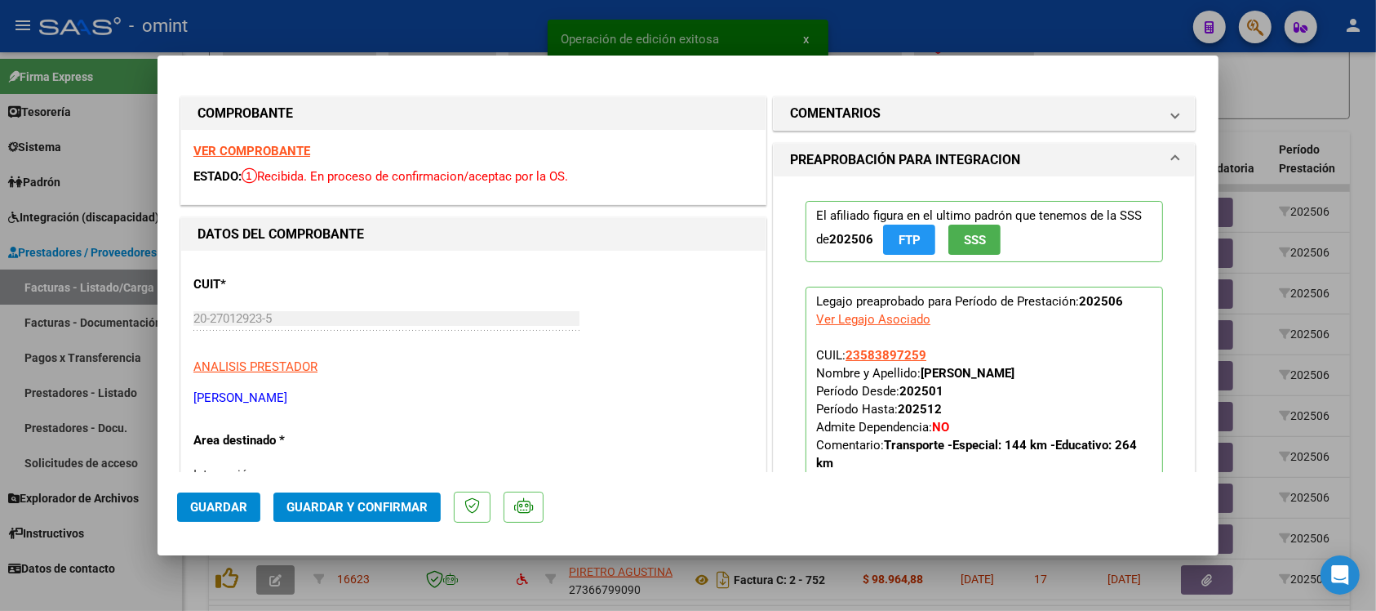
click at [280, 152] on strong "VER COMPROBANTE" at bounding box center [251, 151] width 117 height 15
click at [409, 511] on span "Guardar y Confirmar" at bounding box center [357, 507] width 141 height 15
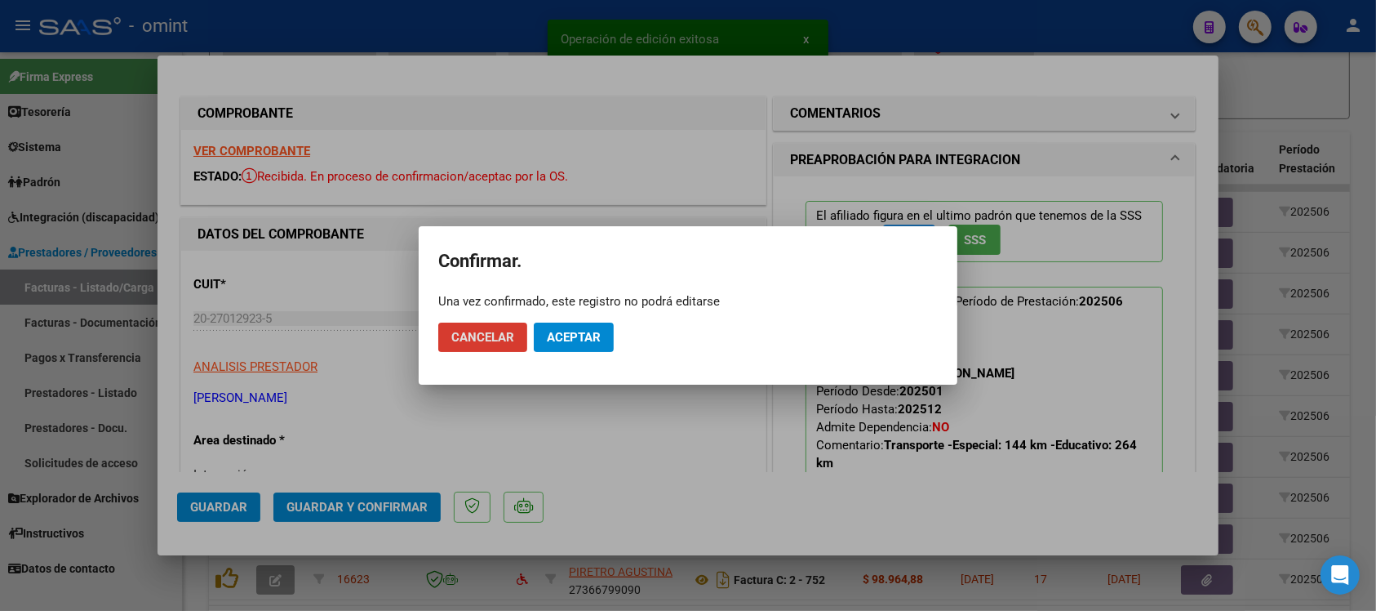
click at [598, 352] on button "Aceptar" at bounding box center [574, 336] width 80 height 29
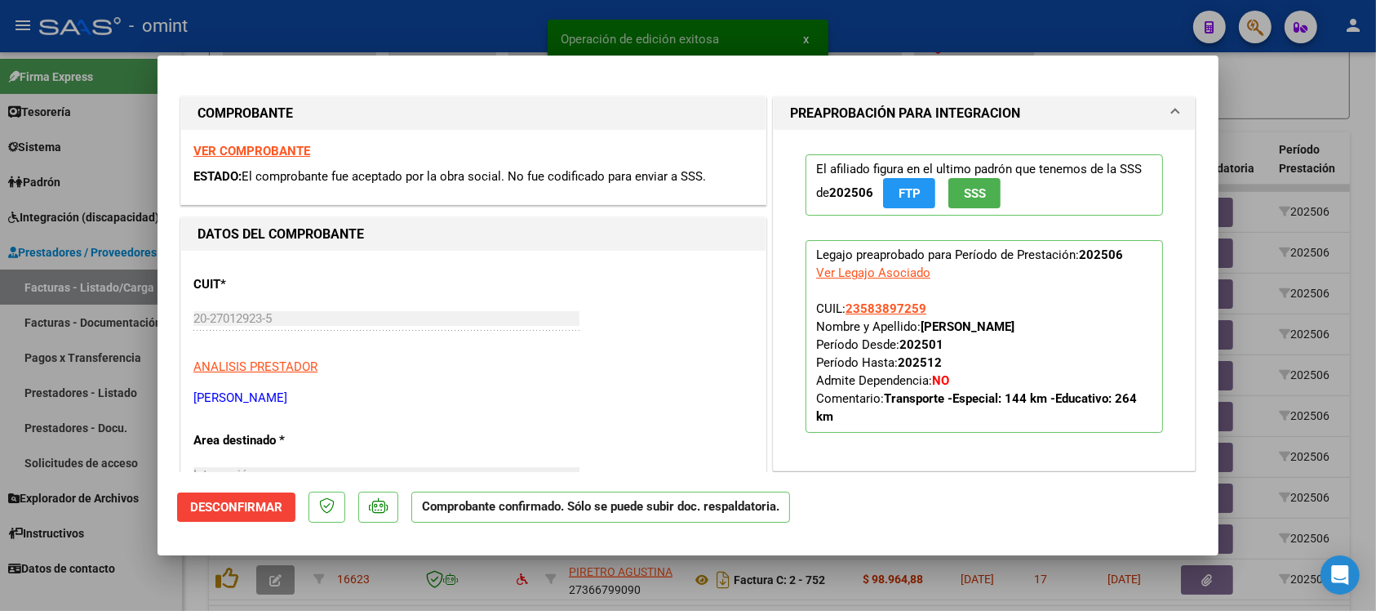
click at [537, 30] on div "Operación de edición exitosa x" at bounding box center [688, 39] width 320 height 78
click at [340, 26] on div at bounding box center [688, 305] width 1376 height 611
type input "$ 0,00"
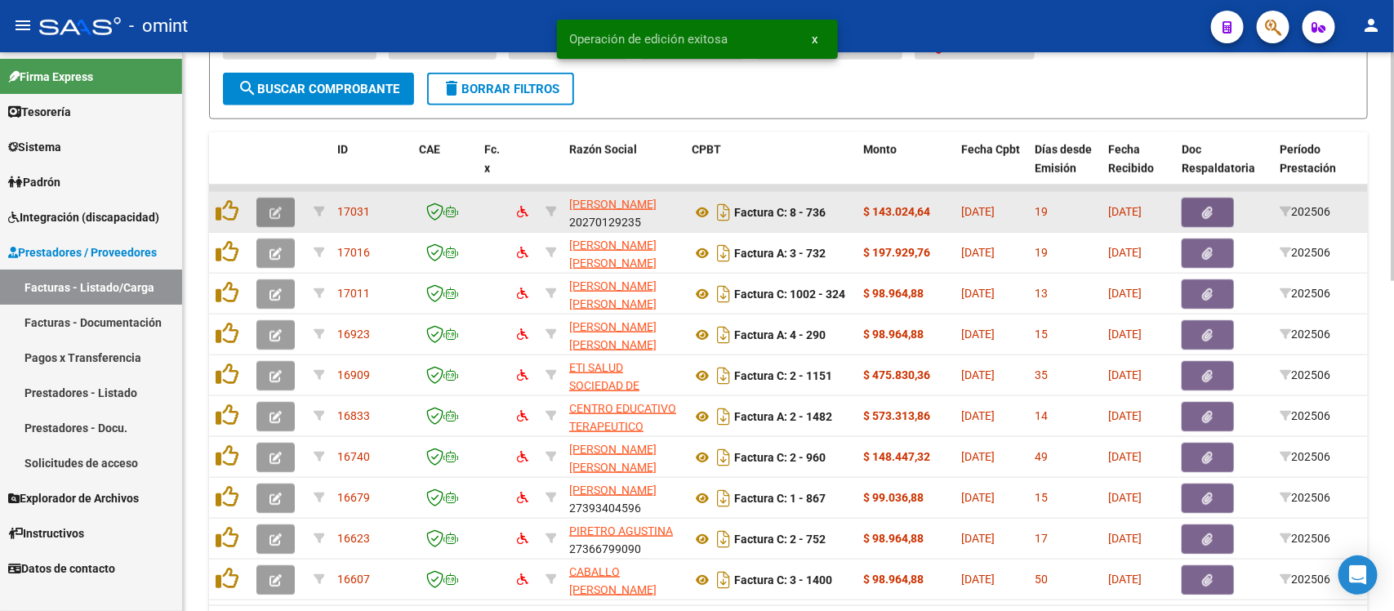
click at [275, 213] on icon "button" at bounding box center [275, 213] width 12 height 12
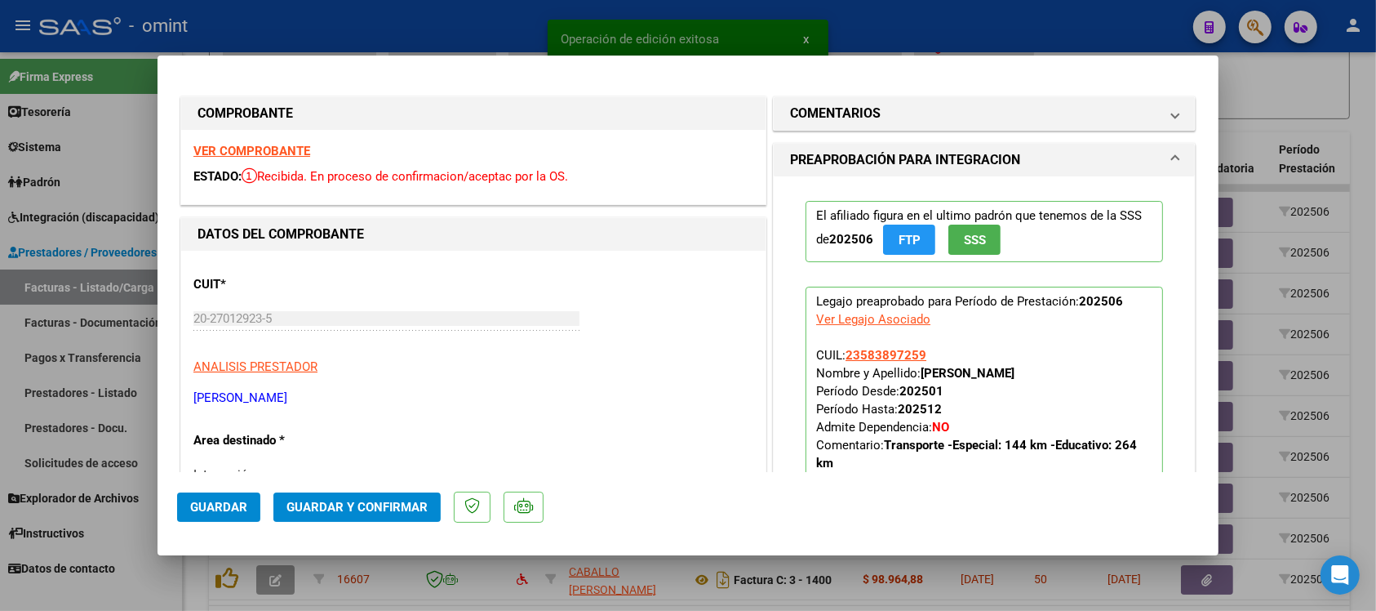
click at [269, 145] on strong "VER COMPROBANTE" at bounding box center [251, 151] width 117 height 15
click at [340, 511] on span "Guardar y Confirmar" at bounding box center [357, 507] width 141 height 15
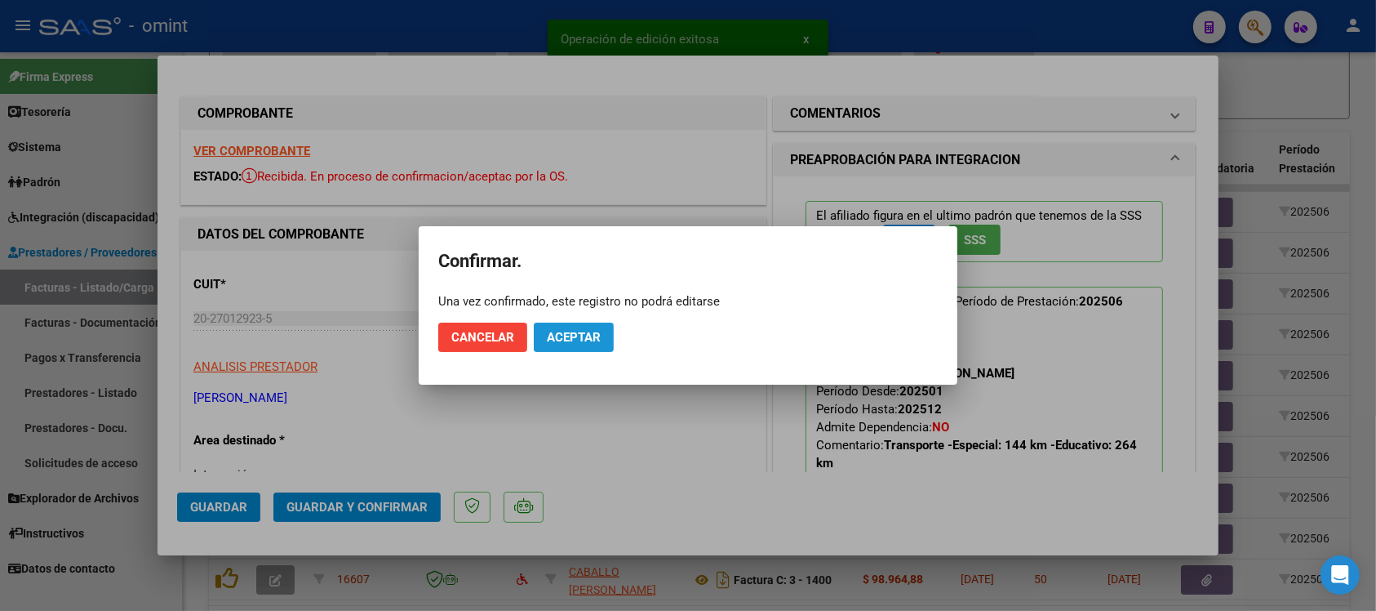
click at [570, 347] on button "Aceptar" at bounding box center [574, 336] width 80 height 29
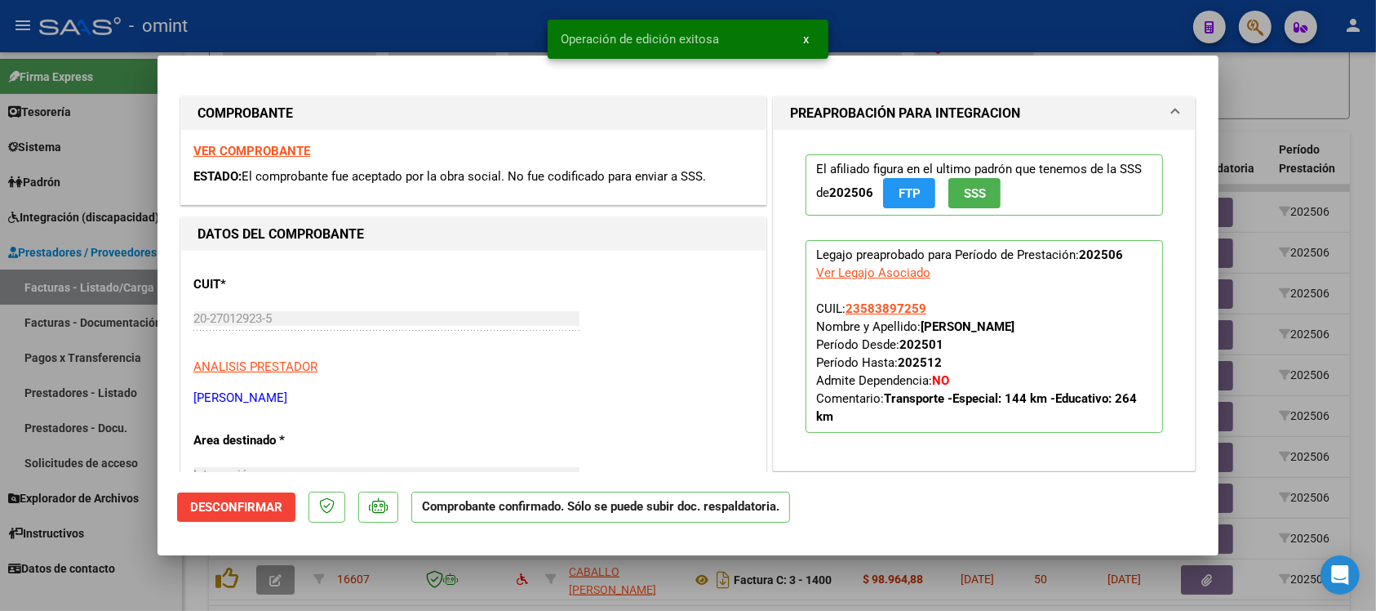
click at [494, 25] on div at bounding box center [688, 305] width 1376 height 611
type input "$ 0,00"
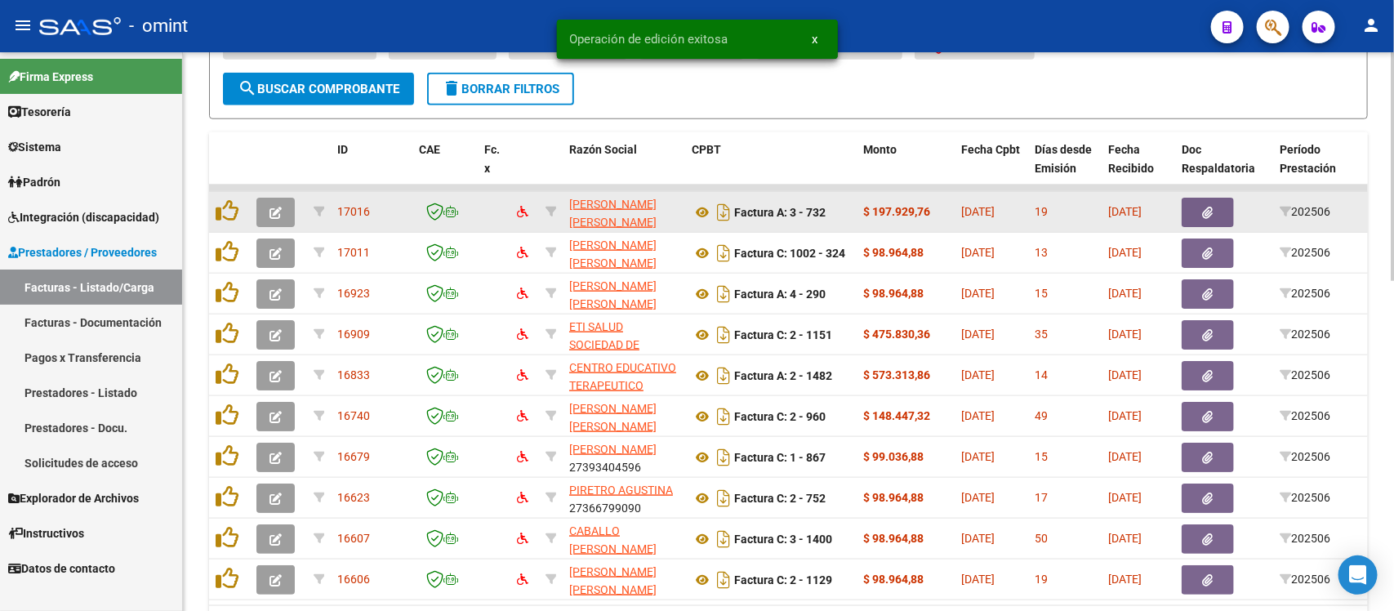
click at [261, 210] on button "button" at bounding box center [275, 212] width 38 height 29
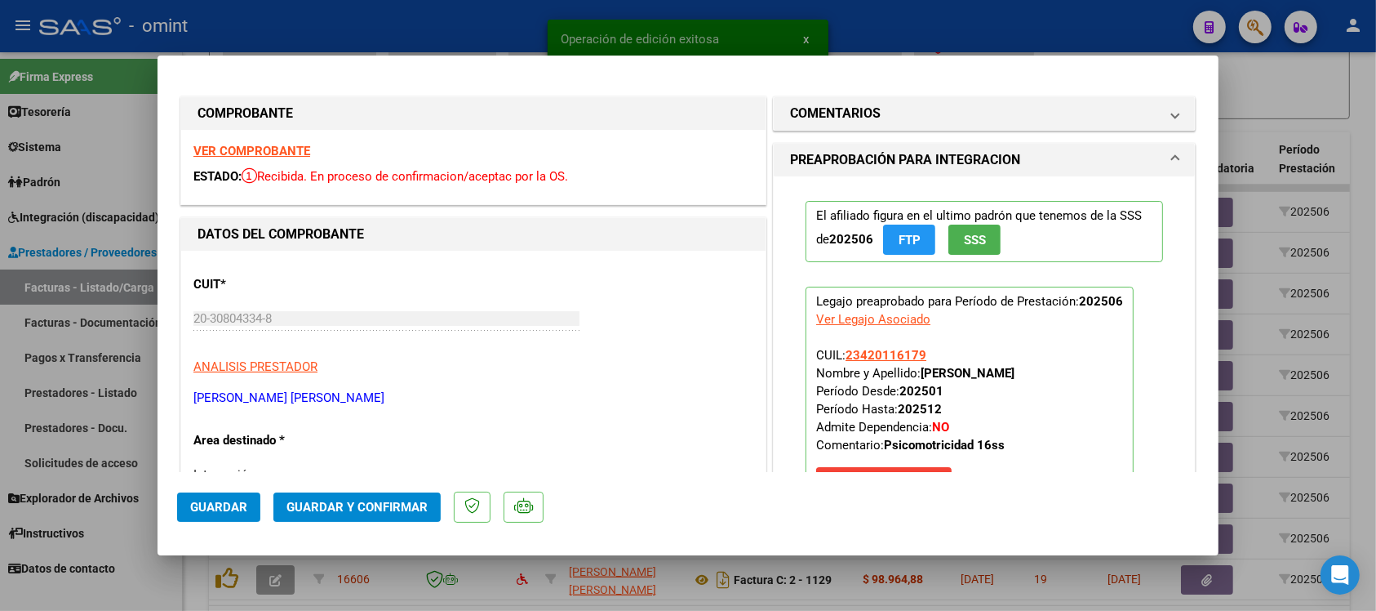
click at [286, 149] on strong "VER COMPROBANTE" at bounding box center [251, 151] width 117 height 15
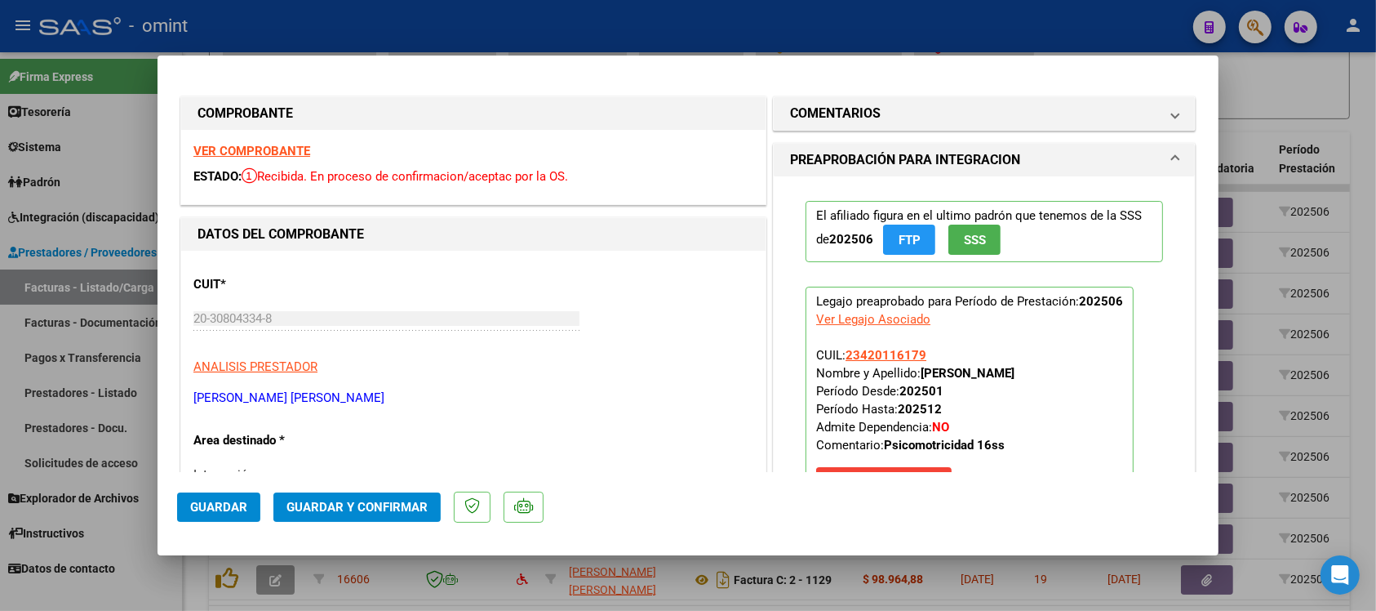
click at [385, 500] on span "Guardar y Confirmar" at bounding box center [357, 507] width 141 height 15
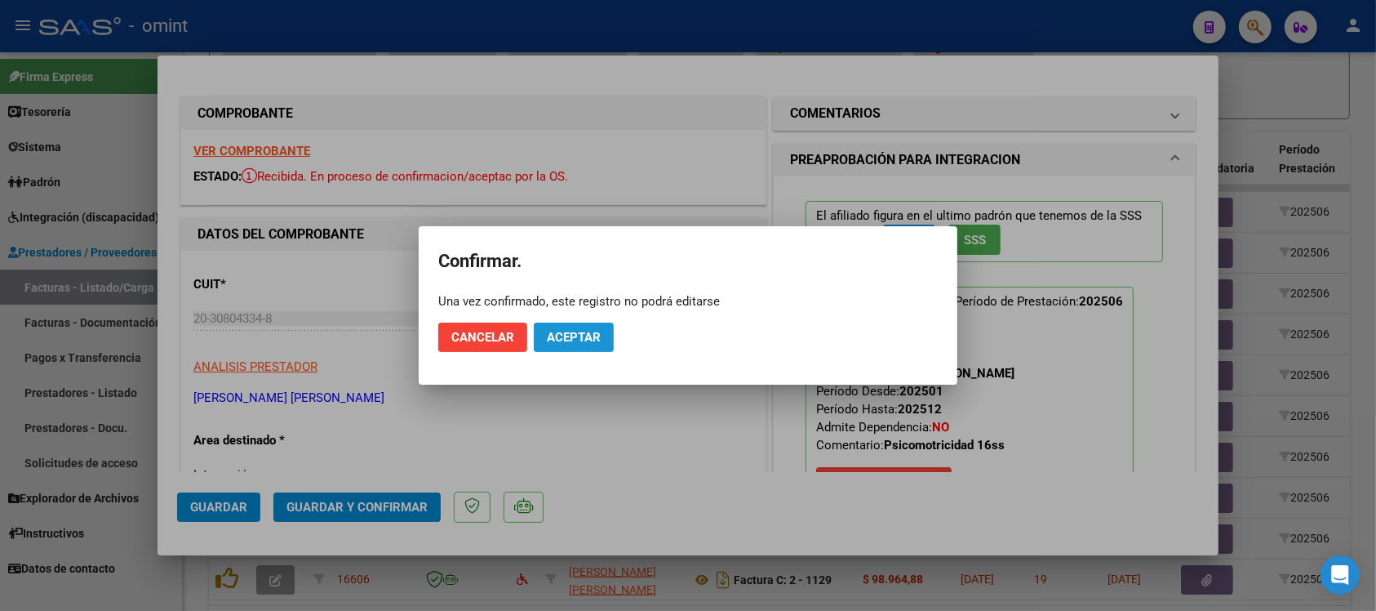
click at [580, 344] on span "Aceptar" at bounding box center [574, 337] width 54 height 15
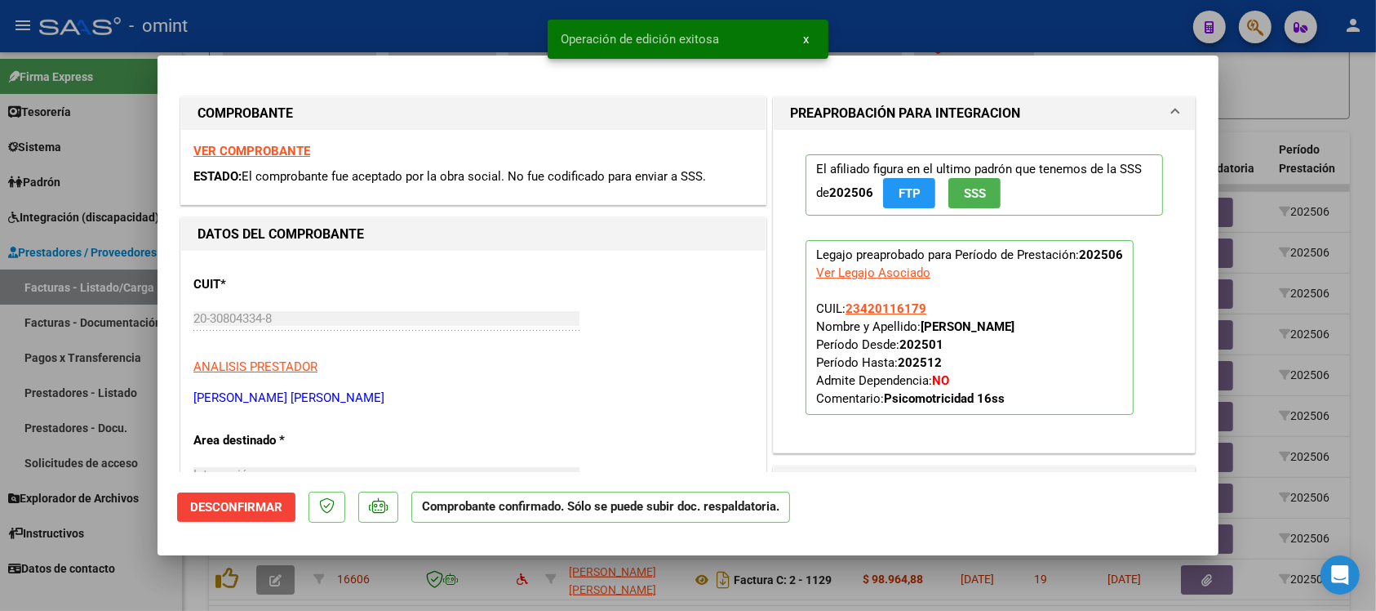
click at [496, 22] on div at bounding box center [688, 305] width 1376 height 611
type input "$ 0,00"
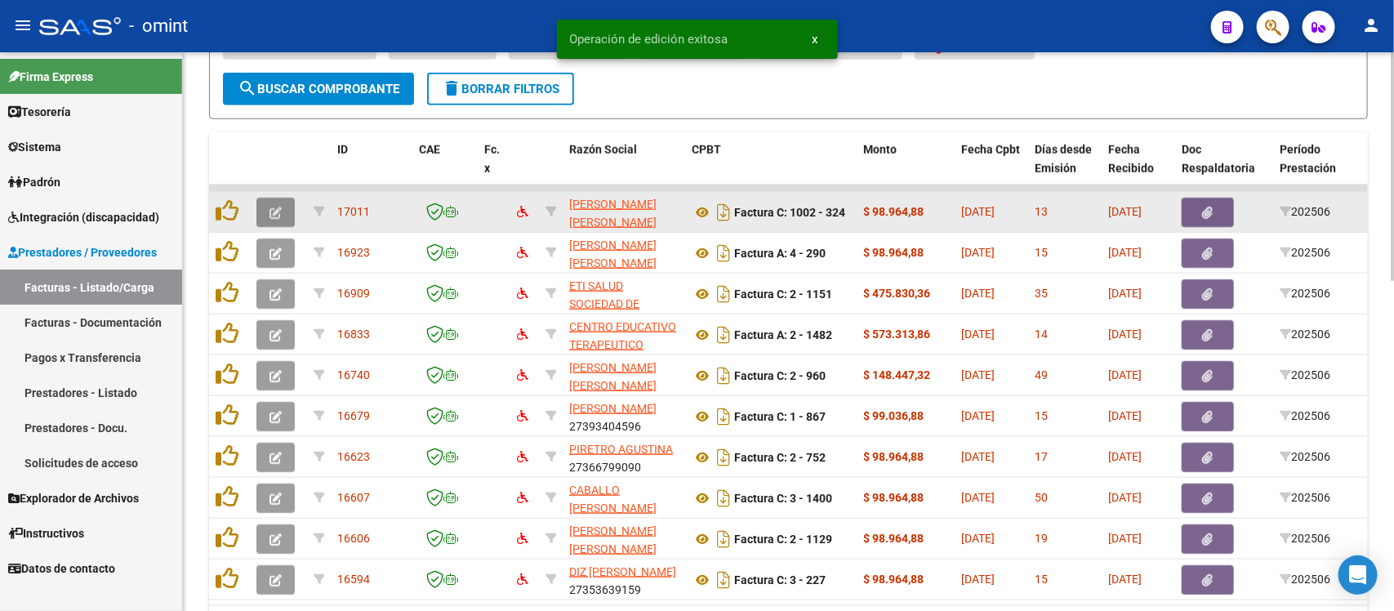
click at [284, 214] on button "button" at bounding box center [275, 212] width 38 height 29
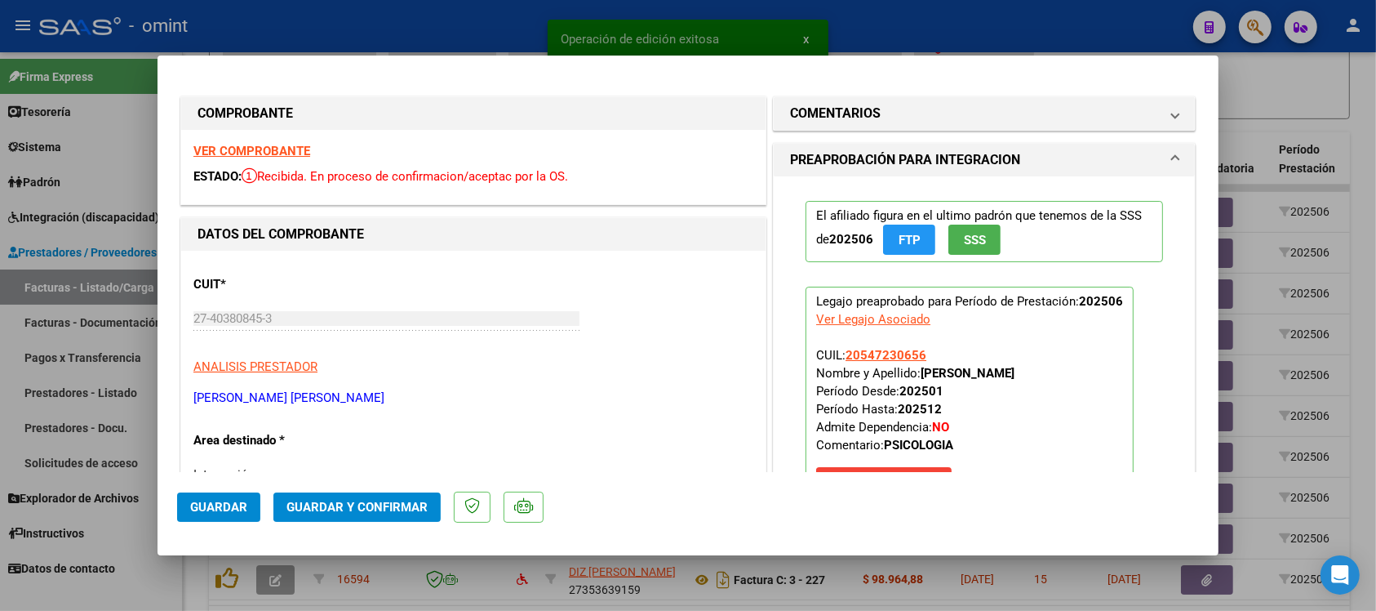
click at [296, 149] on strong "VER COMPROBANTE" at bounding box center [251, 151] width 117 height 15
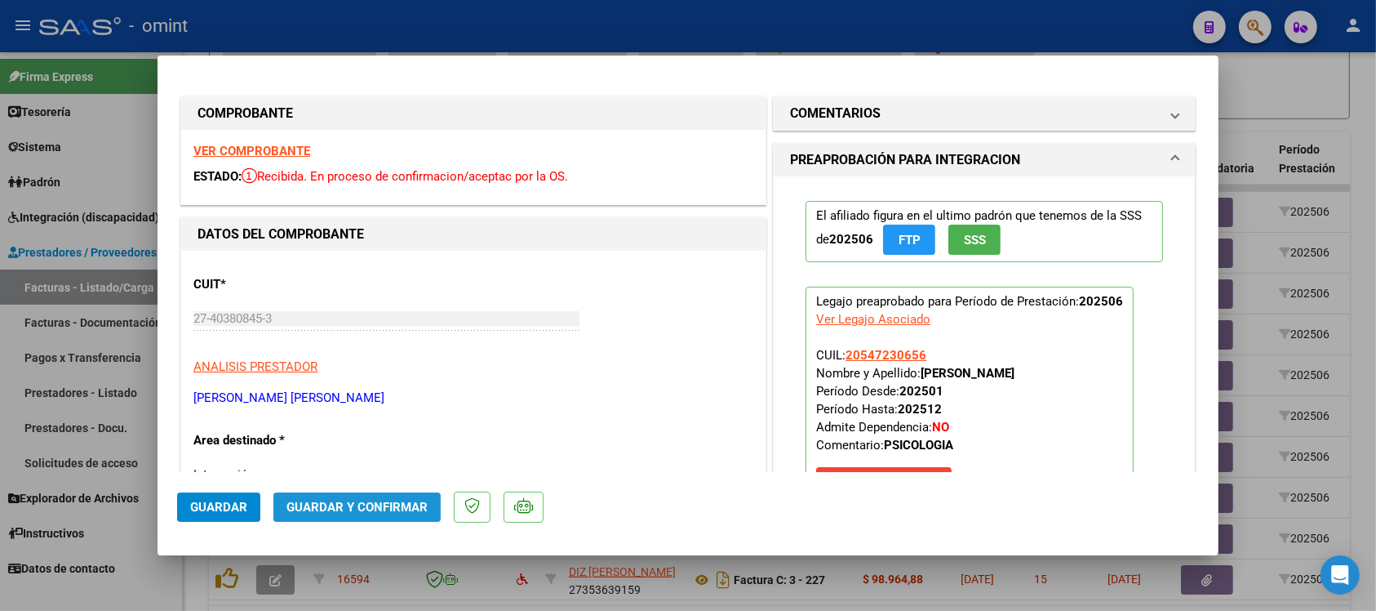
click at [404, 511] on span "Guardar y Confirmar" at bounding box center [357, 507] width 141 height 15
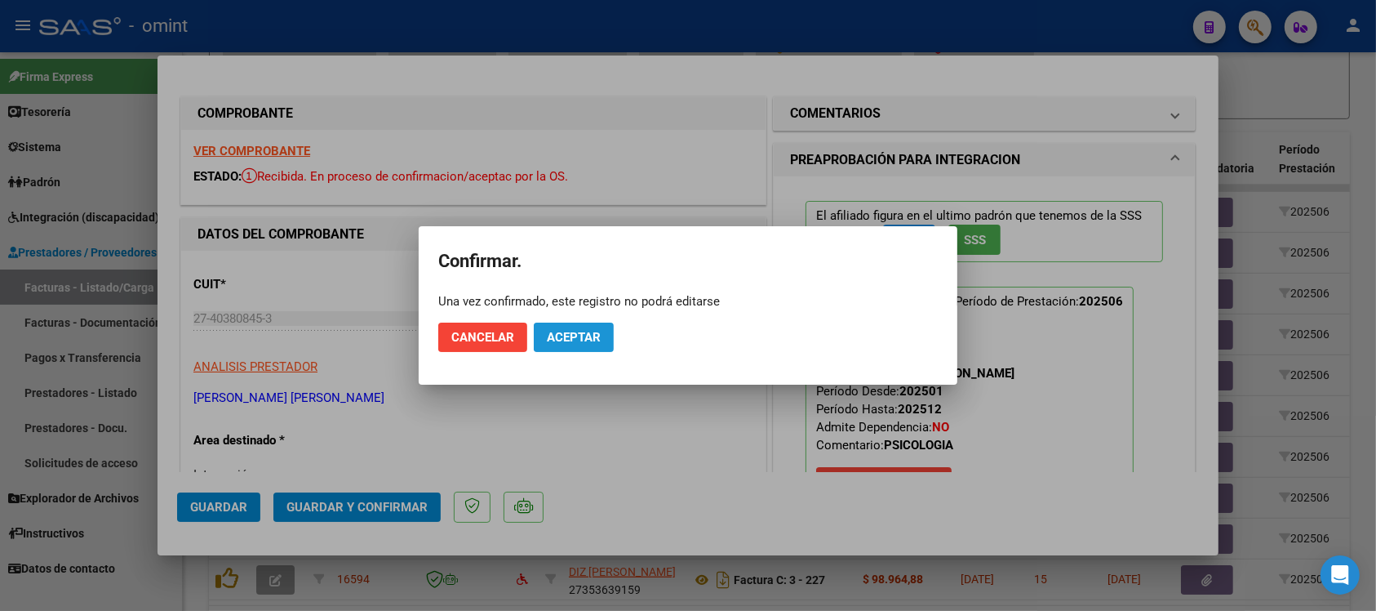
click at [596, 345] on button "Aceptar" at bounding box center [574, 336] width 80 height 29
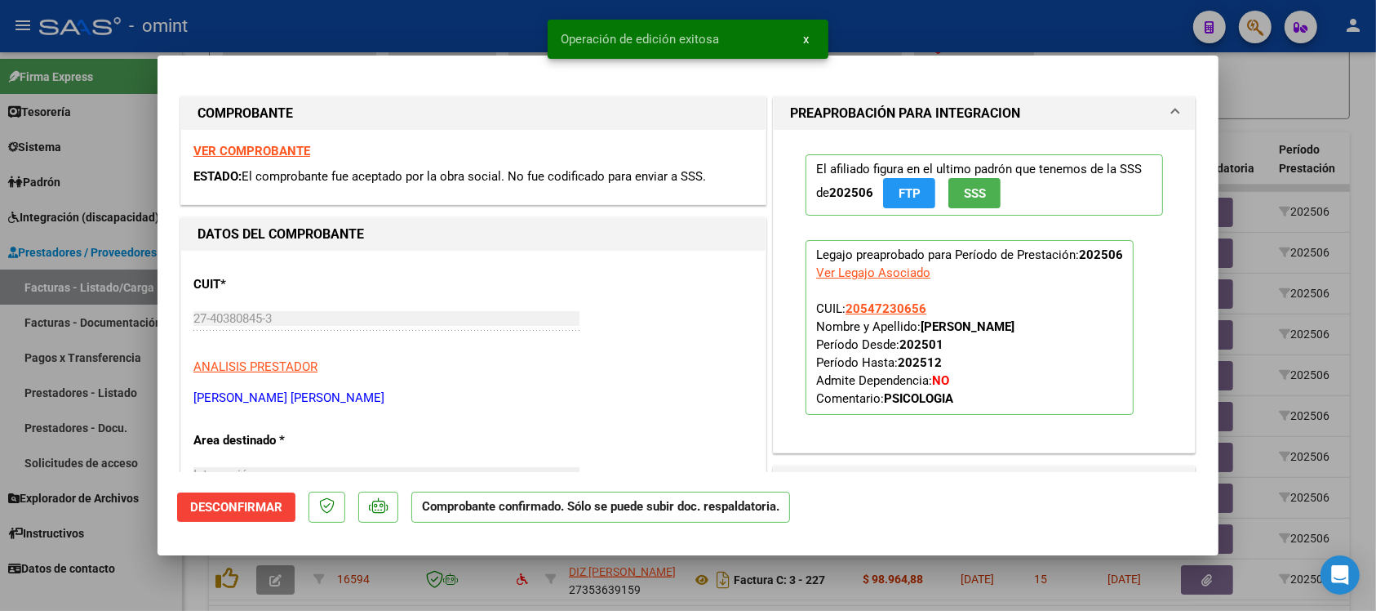
click at [450, 25] on div at bounding box center [688, 305] width 1376 height 611
type input "$ 0,00"
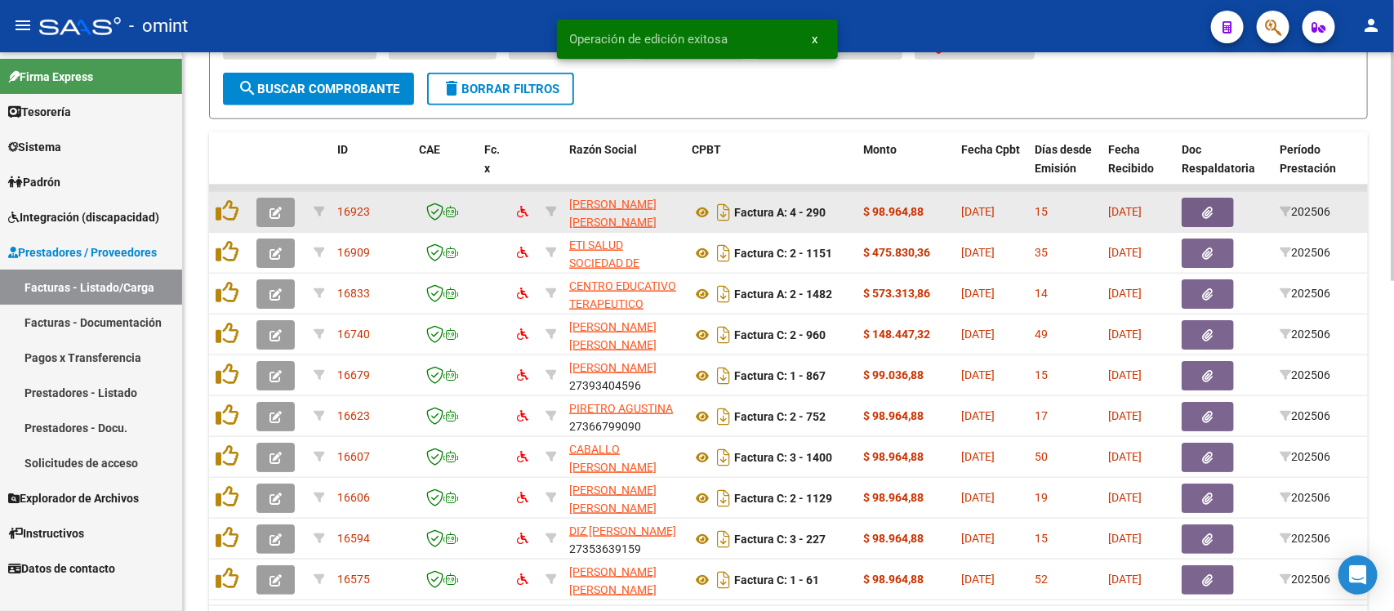
click at [282, 200] on button "button" at bounding box center [275, 212] width 38 height 29
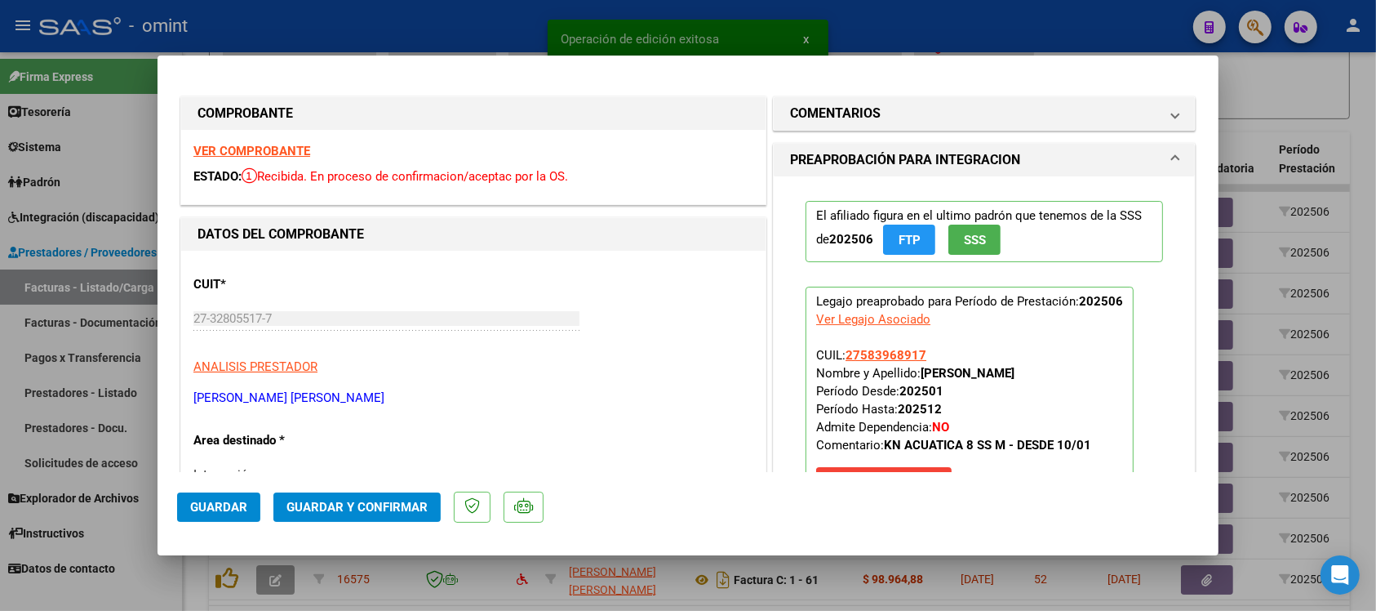
click at [292, 149] on strong "VER COMPROBANTE" at bounding box center [251, 151] width 117 height 15
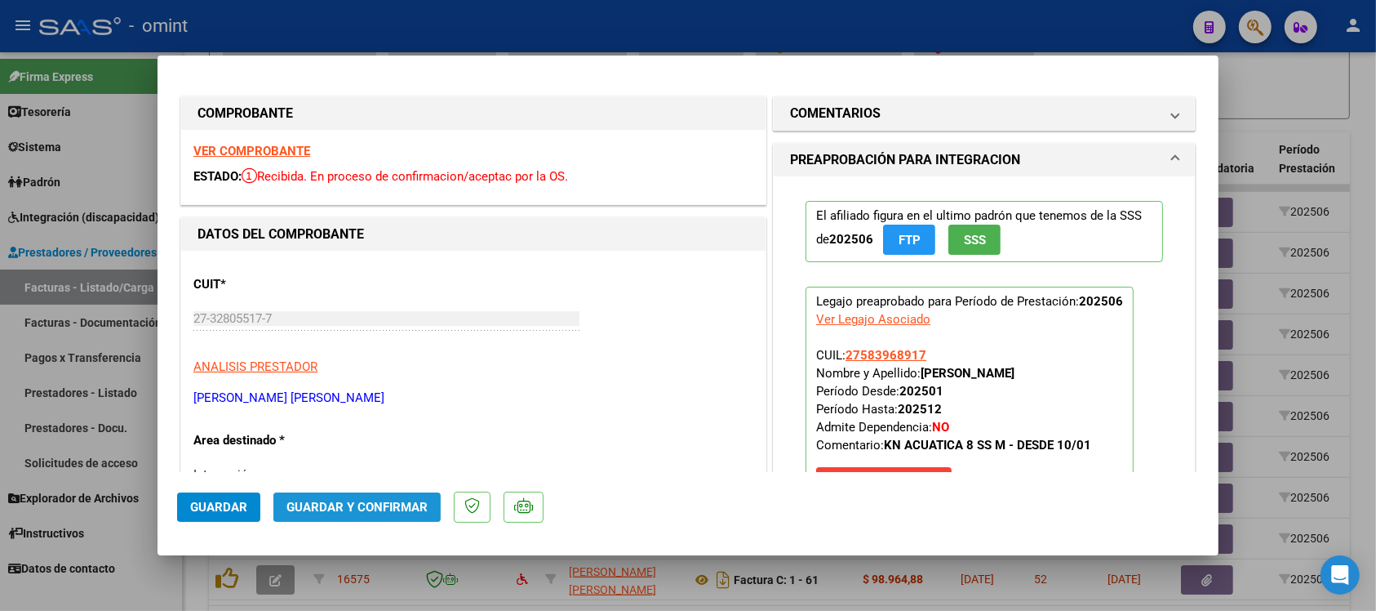
click at [369, 507] on span "Guardar y Confirmar" at bounding box center [357, 507] width 141 height 15
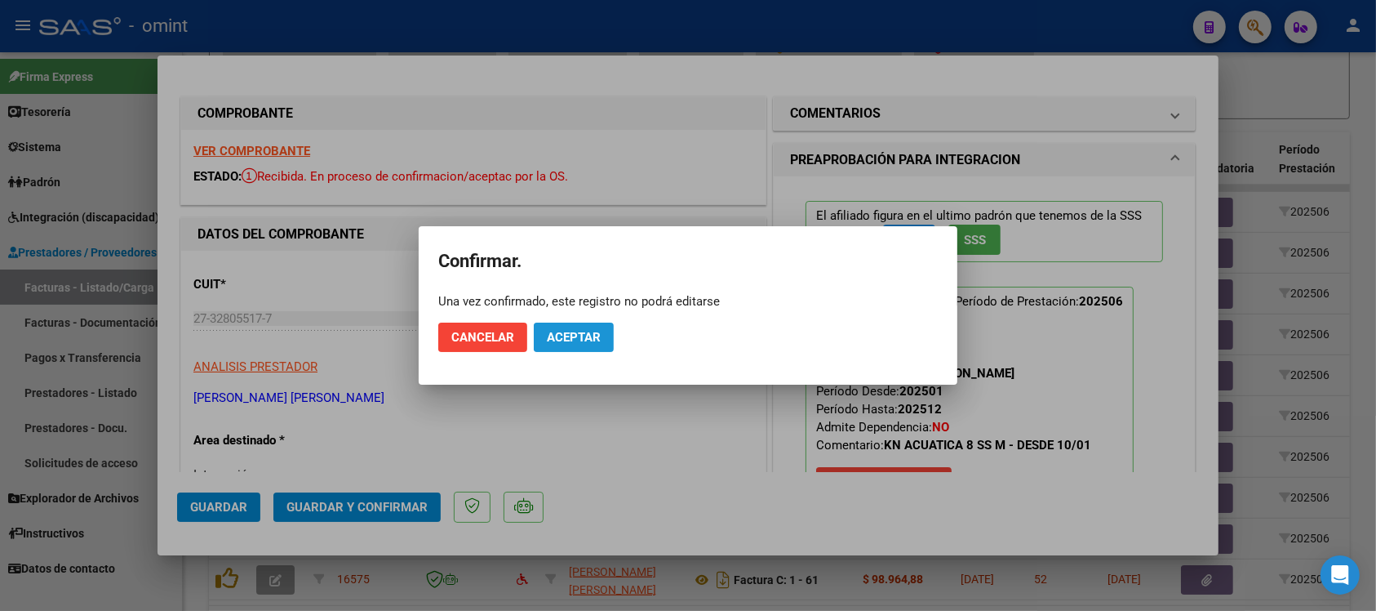
click at [569, 352] on button "Aceptar" at bounding box center [574, 336] width 80 height 29
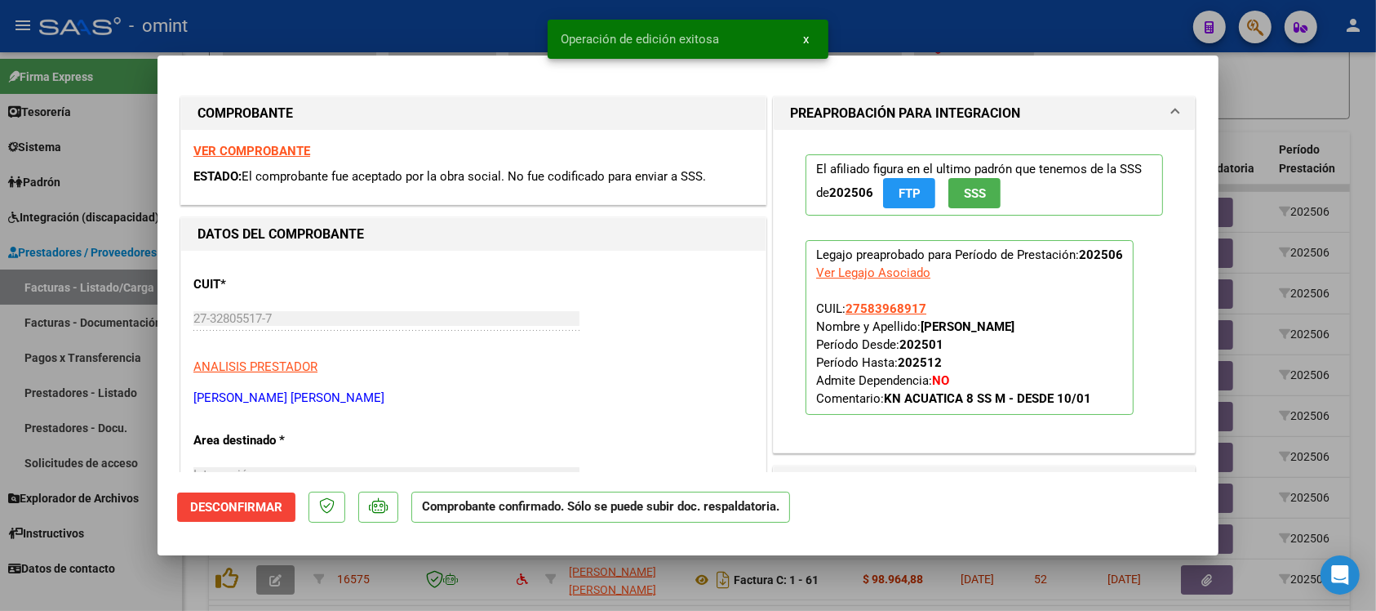
click at [438, 25] on div at bounding box center [688, 305] width 1376 height 611
type input "$ 0,00"
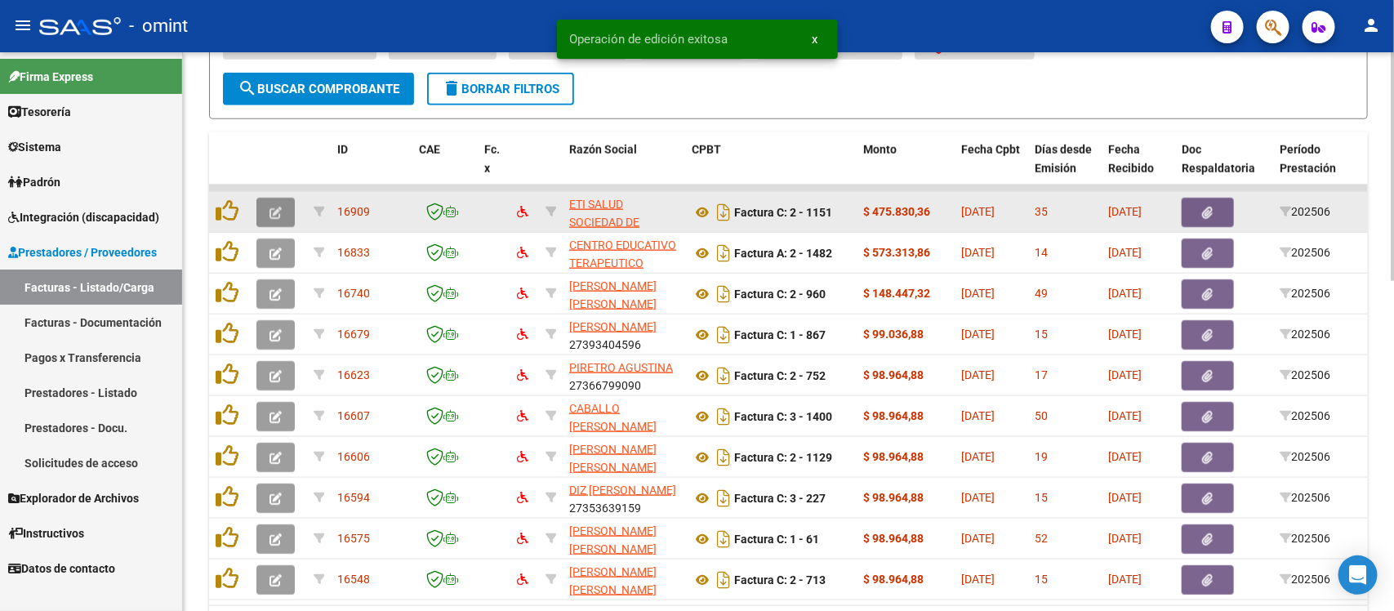
click at [278, 207] on icon "button" at bounding box center [275, 213] width 12 height 12
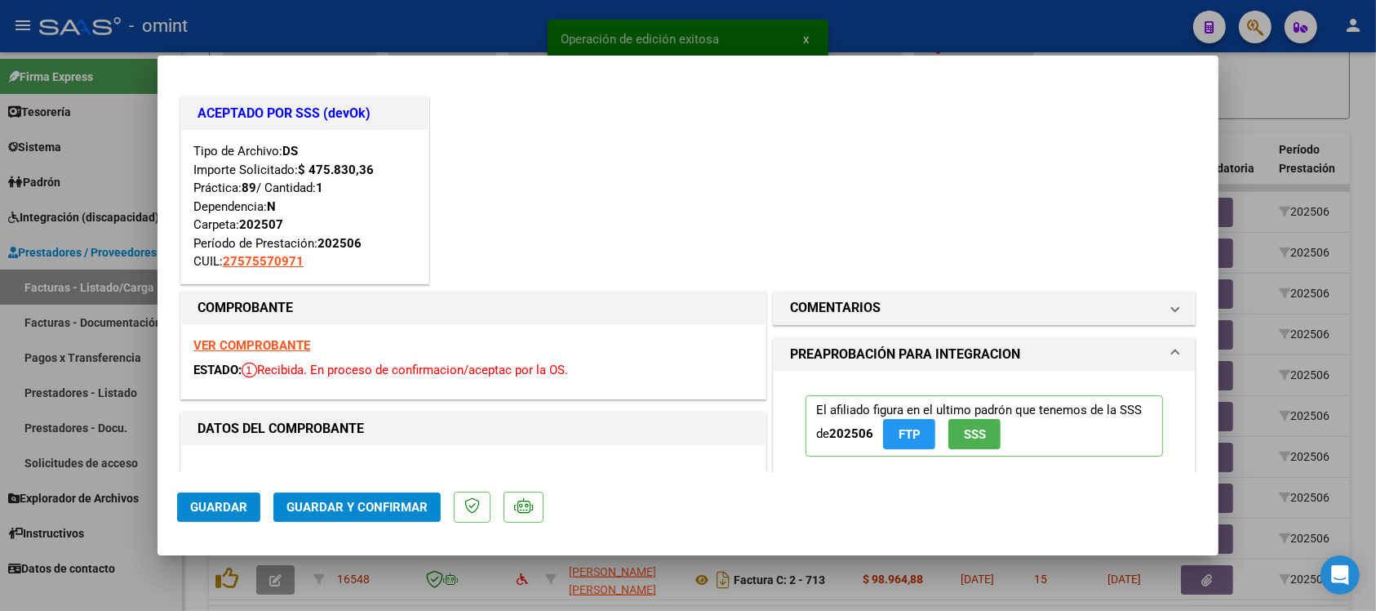
click at [257, 351] on strong "VER COMPROBANTE" at bounding box center [251, 345] width 117 height 15
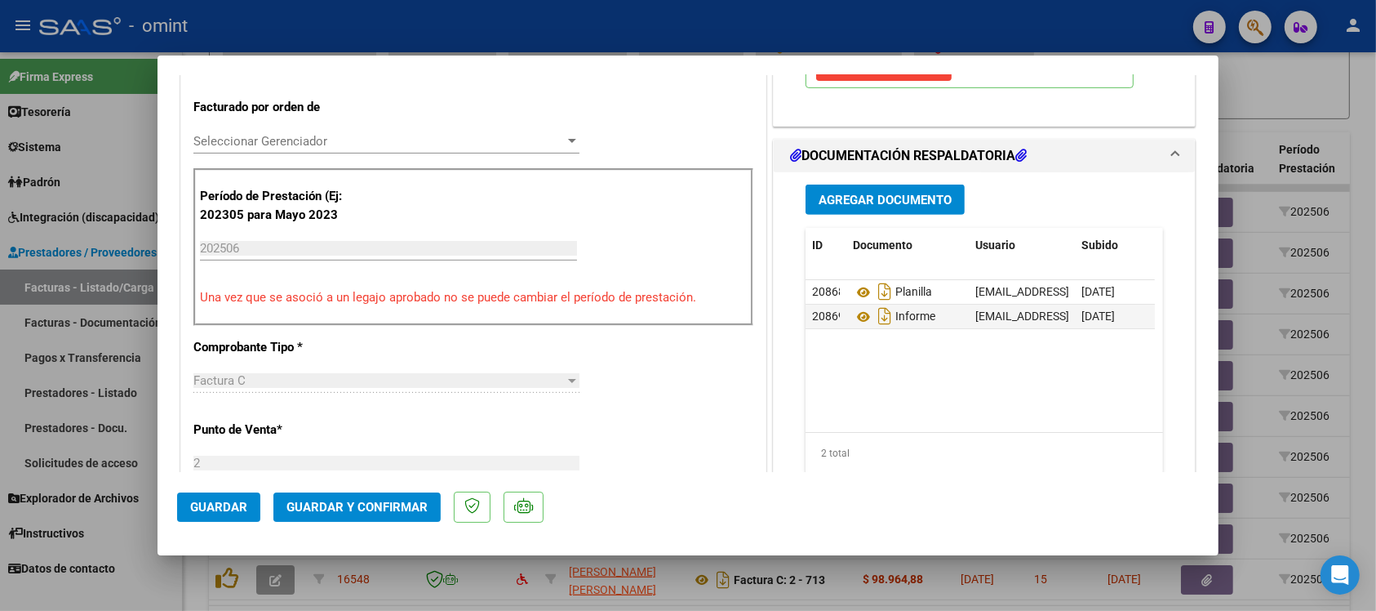
scroll to position [612, 0]
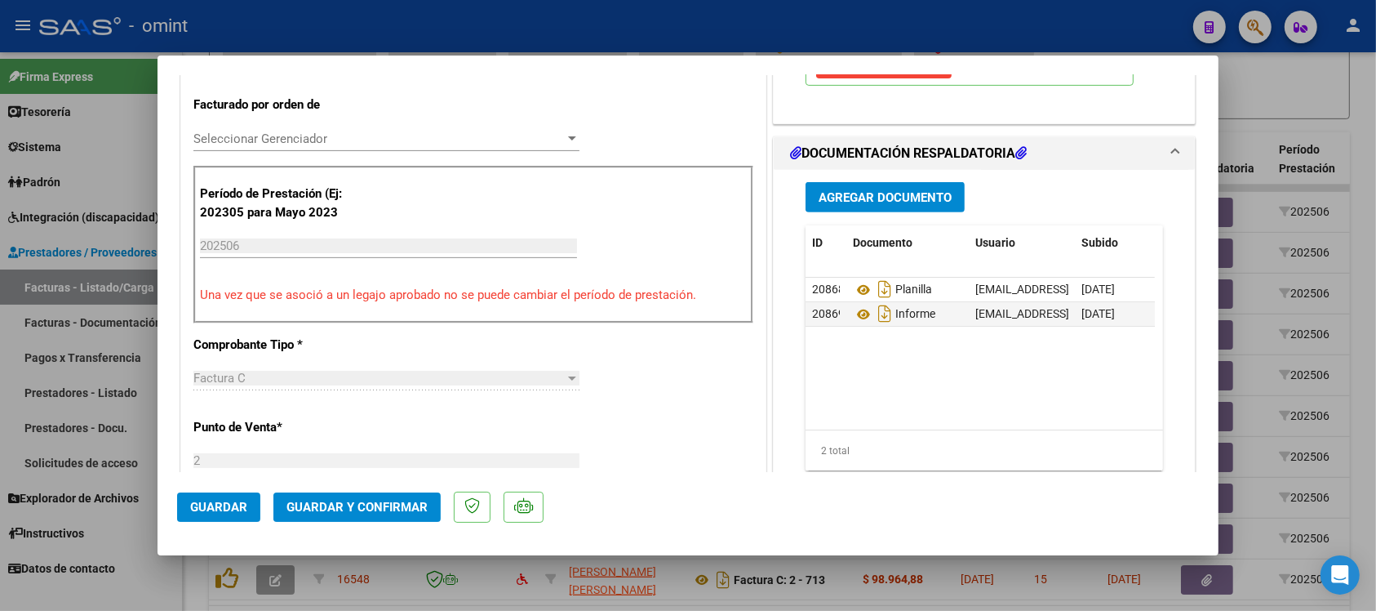
click at [398, 504] on span "Guardar y Confirmar" at bounding box center [357, 507] width 141 height 15
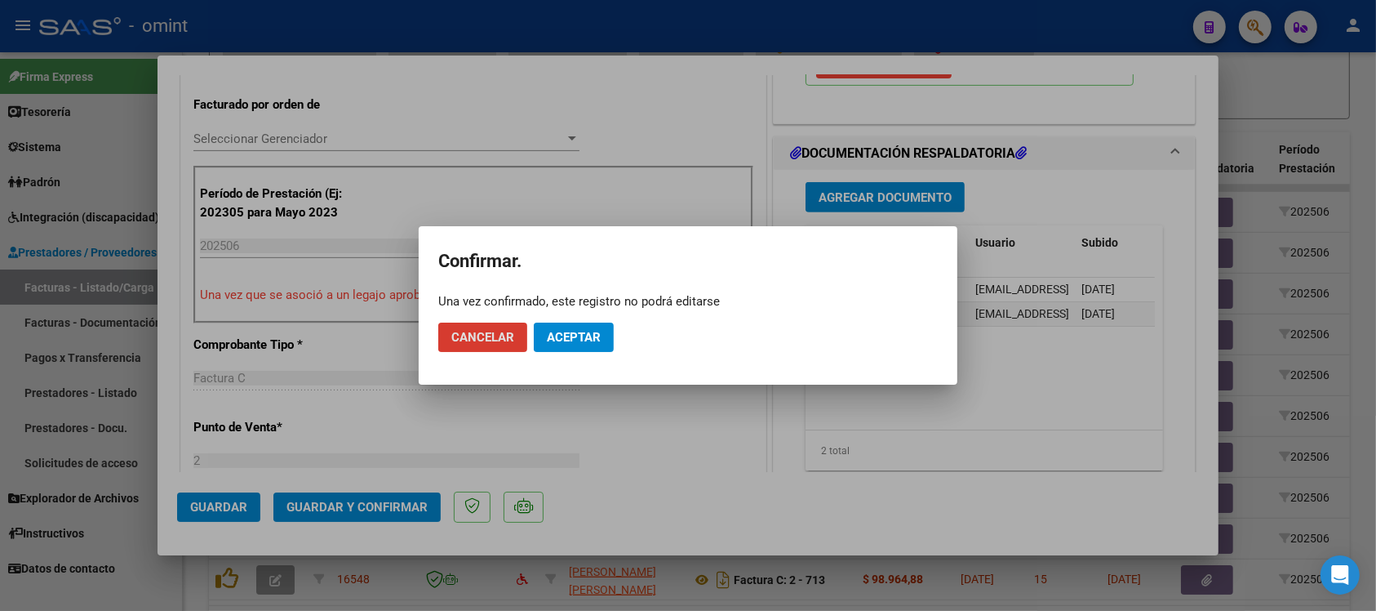
click at [572, 347] on button "Aceptar" at bounding box center [574, 336] width 80 height 29
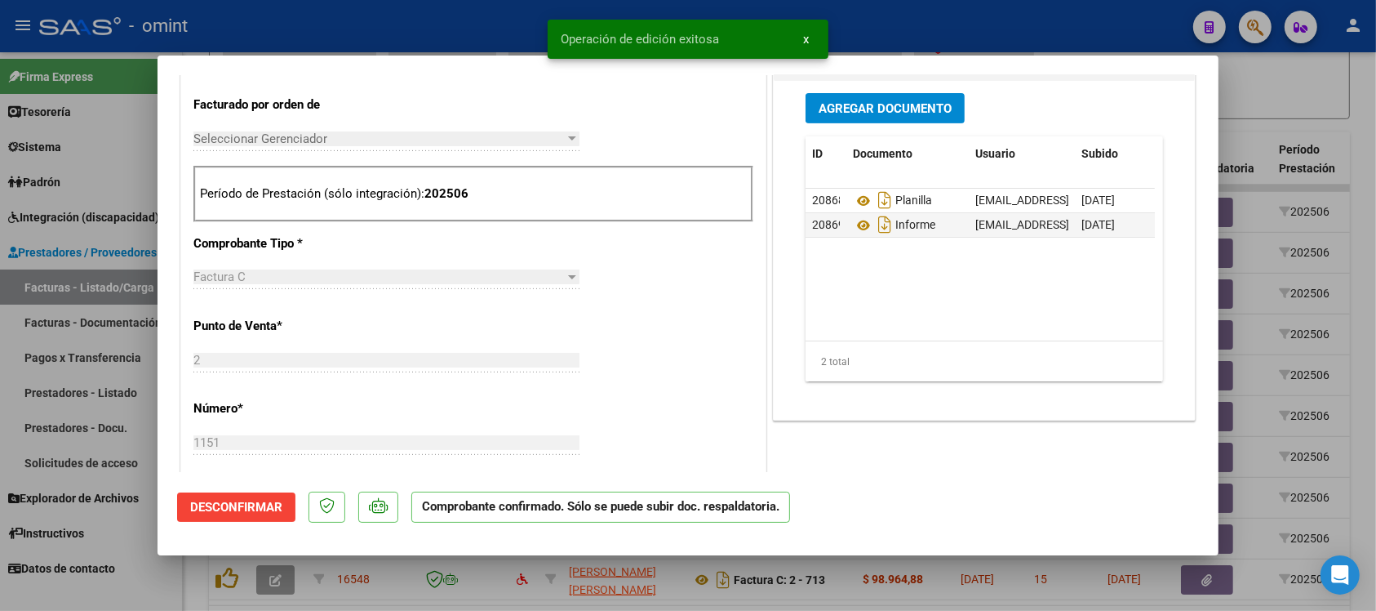
click at [506, 26] on div at bounding box center [688, 305] width 1376 height 611
type input "$ 0,00"
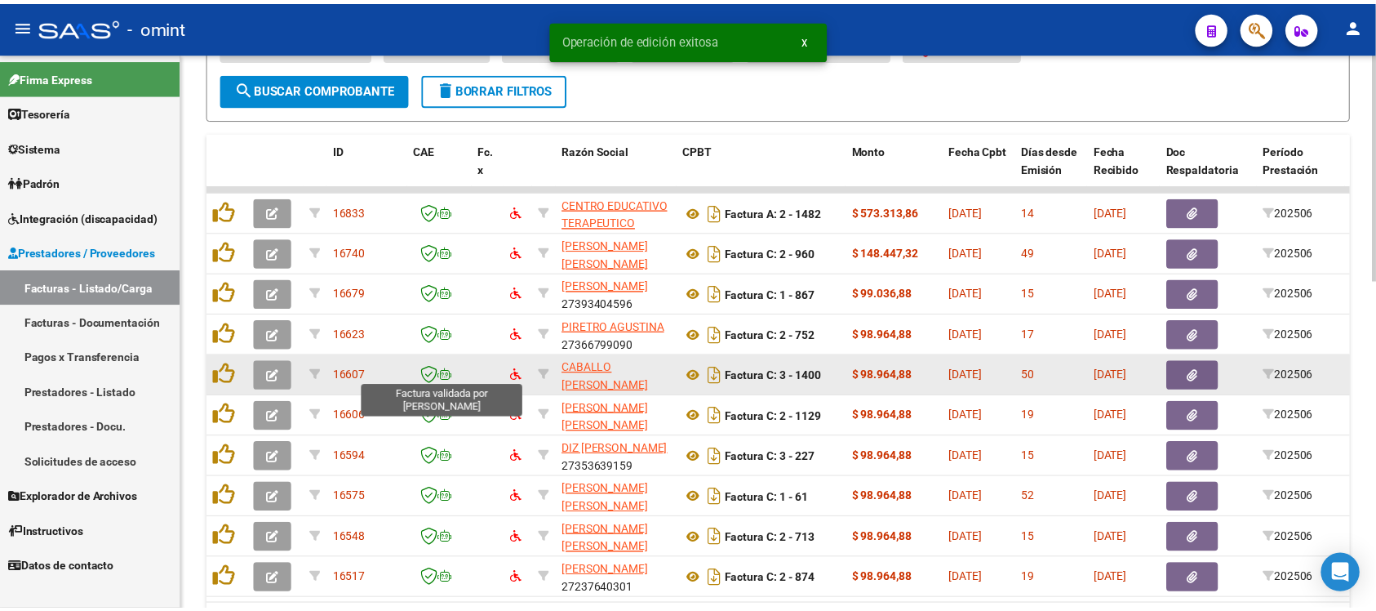
scroll to position [809, 0]
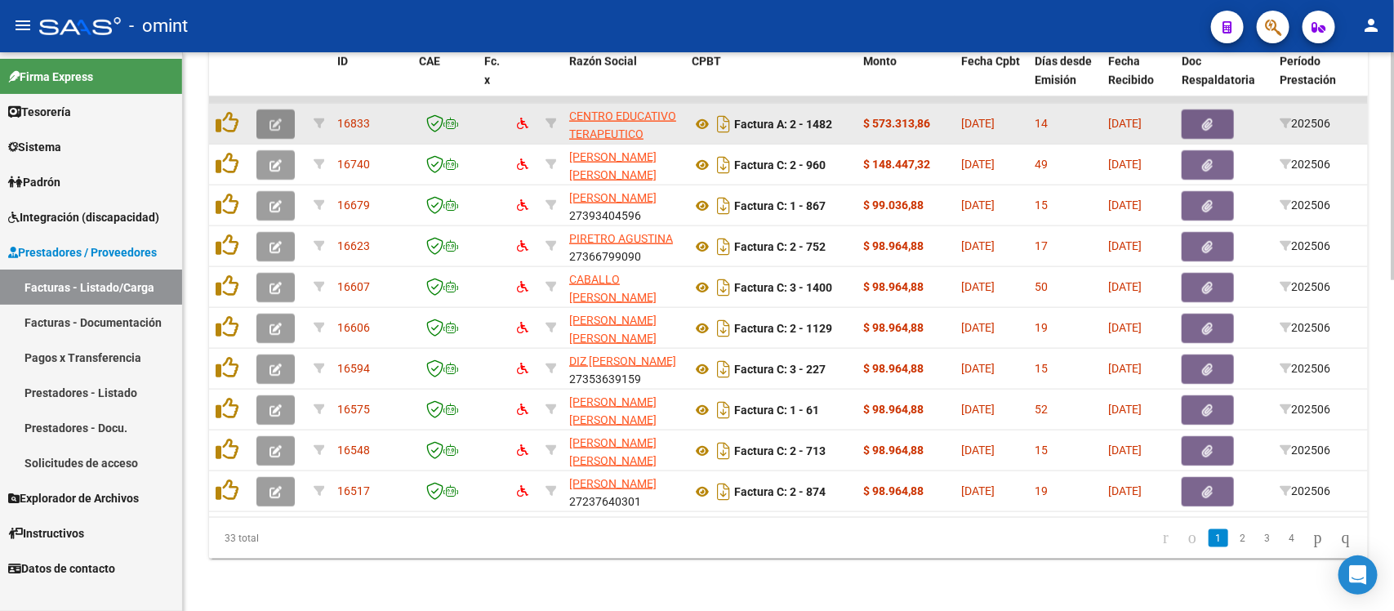
click at [283, 109] on button "button" at bounding box center [275, 123] width 38 height 29
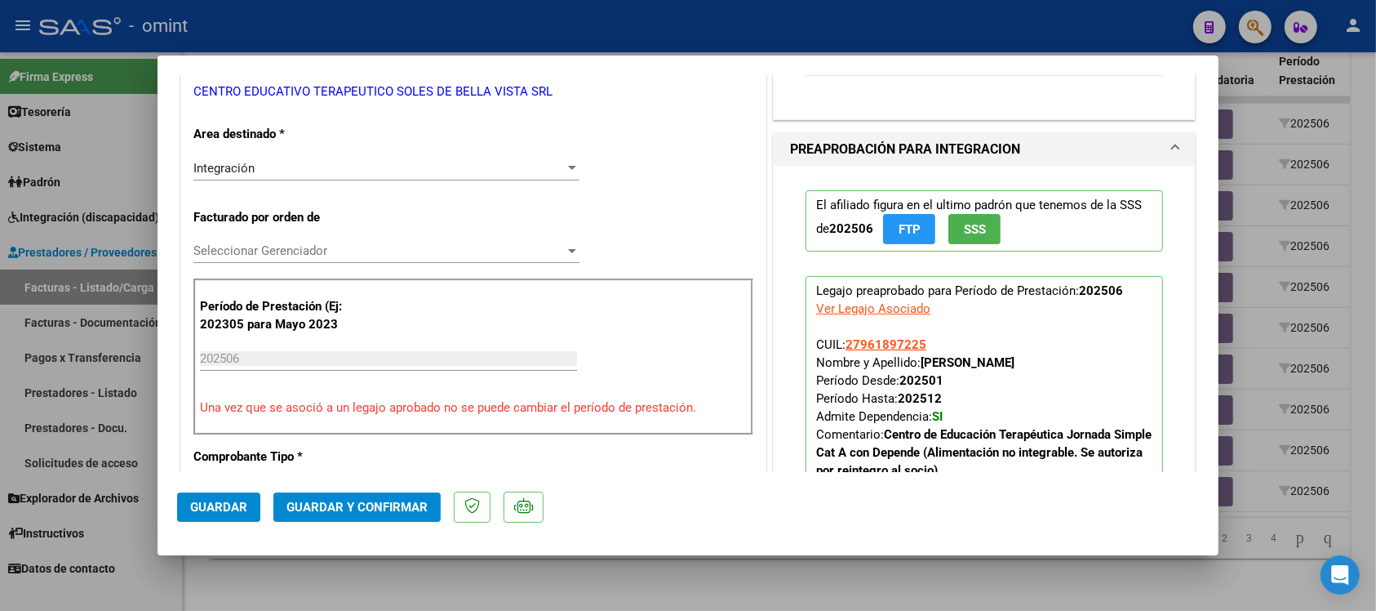
scroll to position [0, 0]
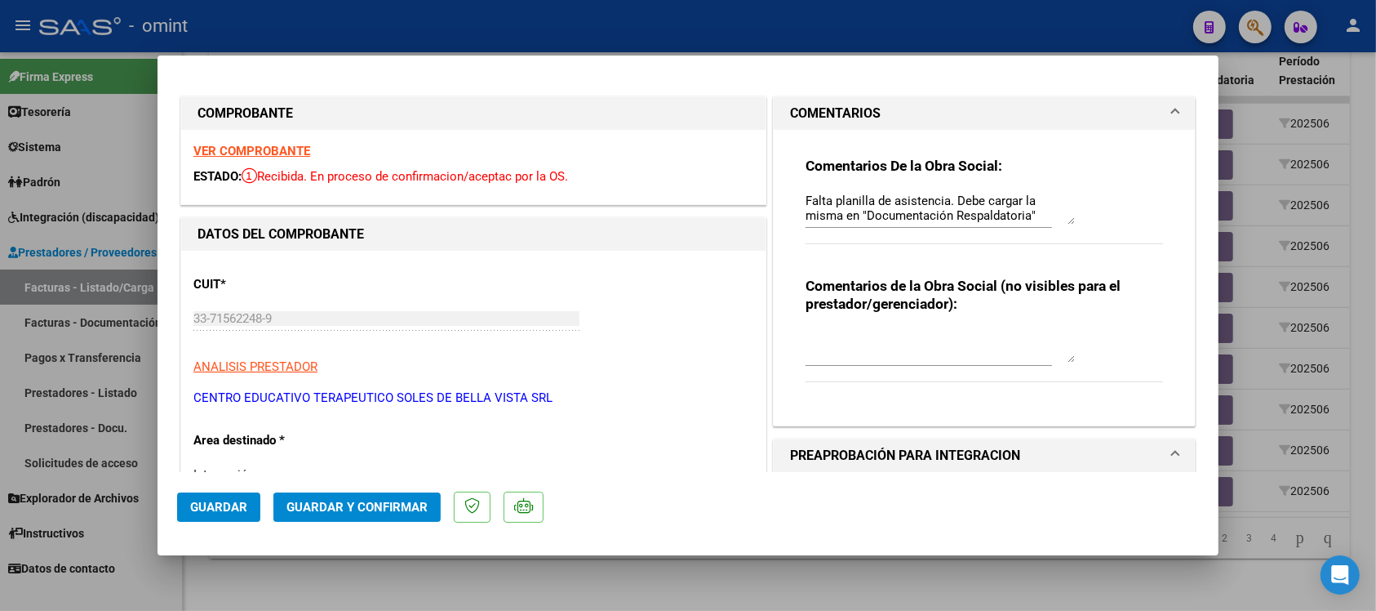
click at [265, 151] on strong "VER COMPROBANTE" at bounding box center [251, 151] width 117 height 15
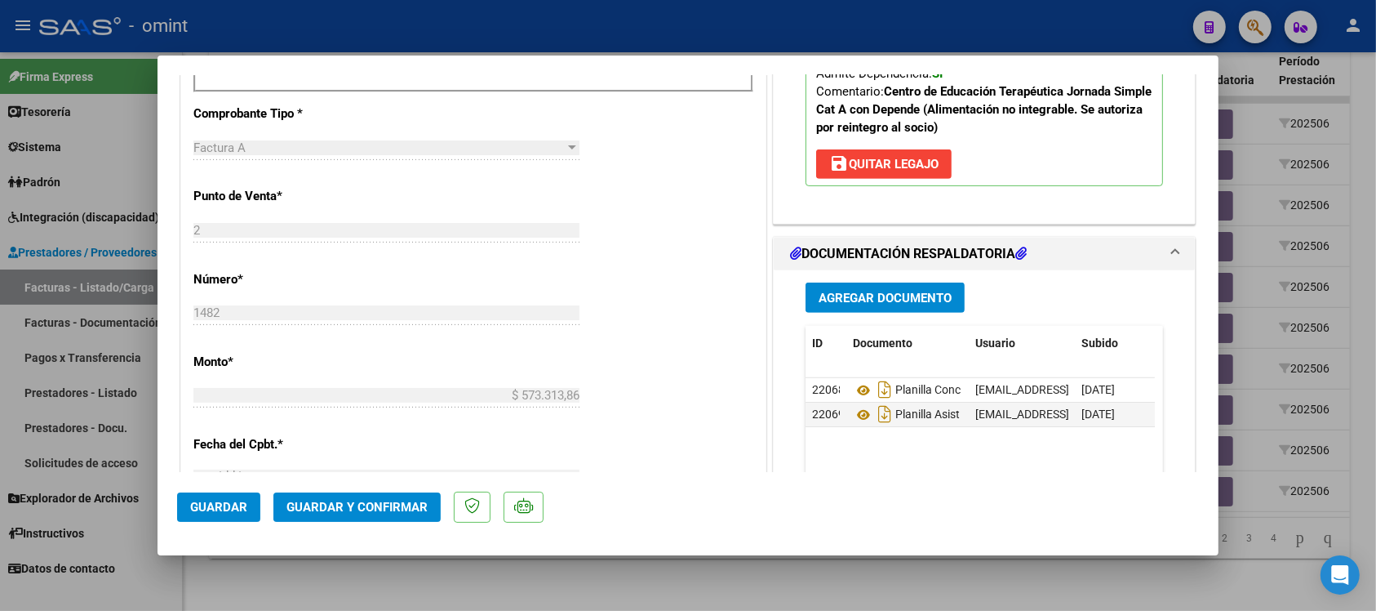
scroll to position [714, 0]
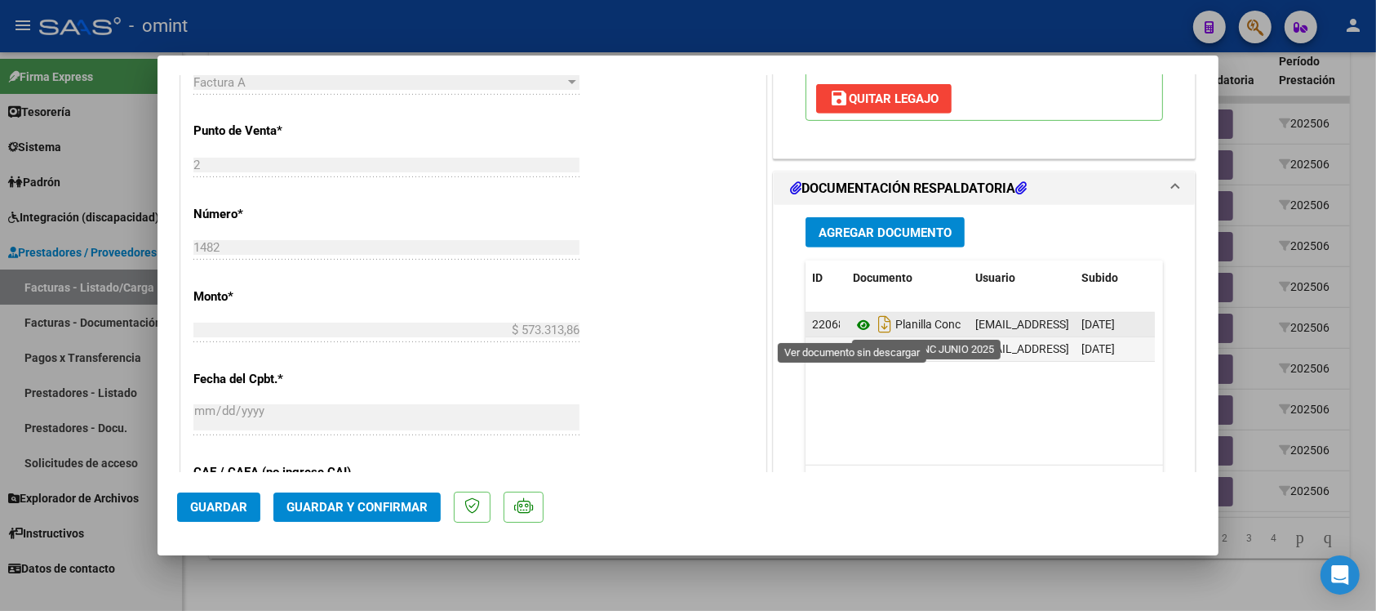
click at [853, 329] on icon at bounding box center [863, 325] width 21 height 20
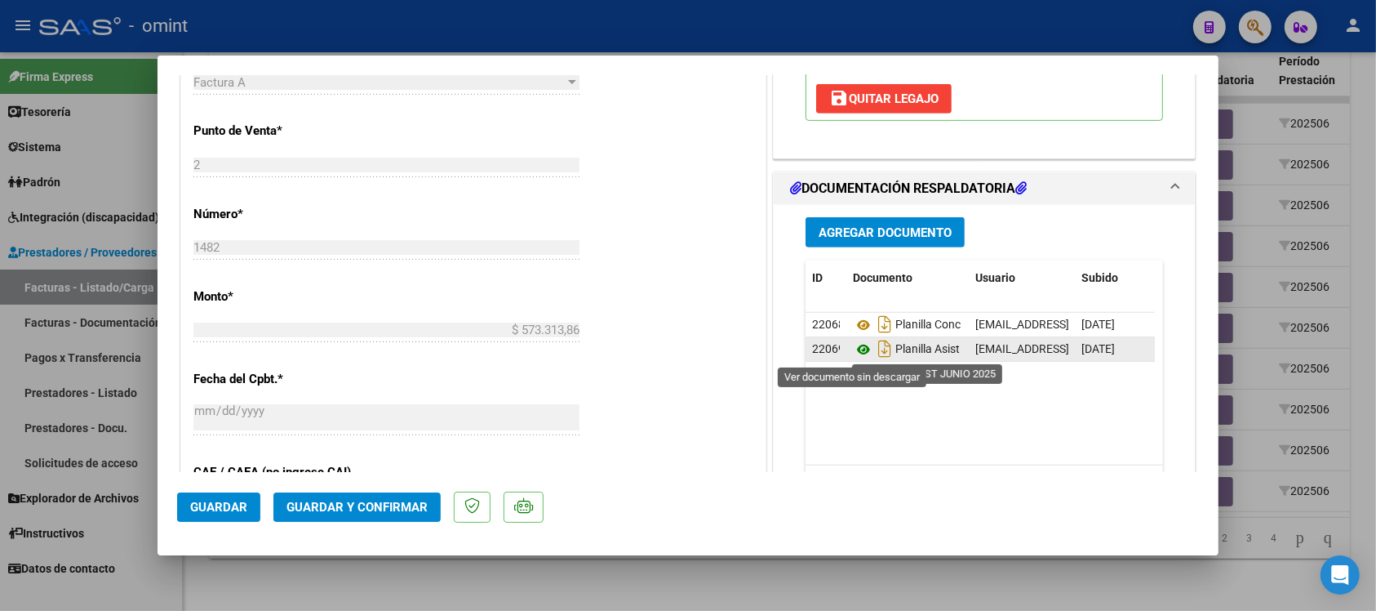
click at [861, 349] on icon at bounding box center [863, 350] width 21 height 20
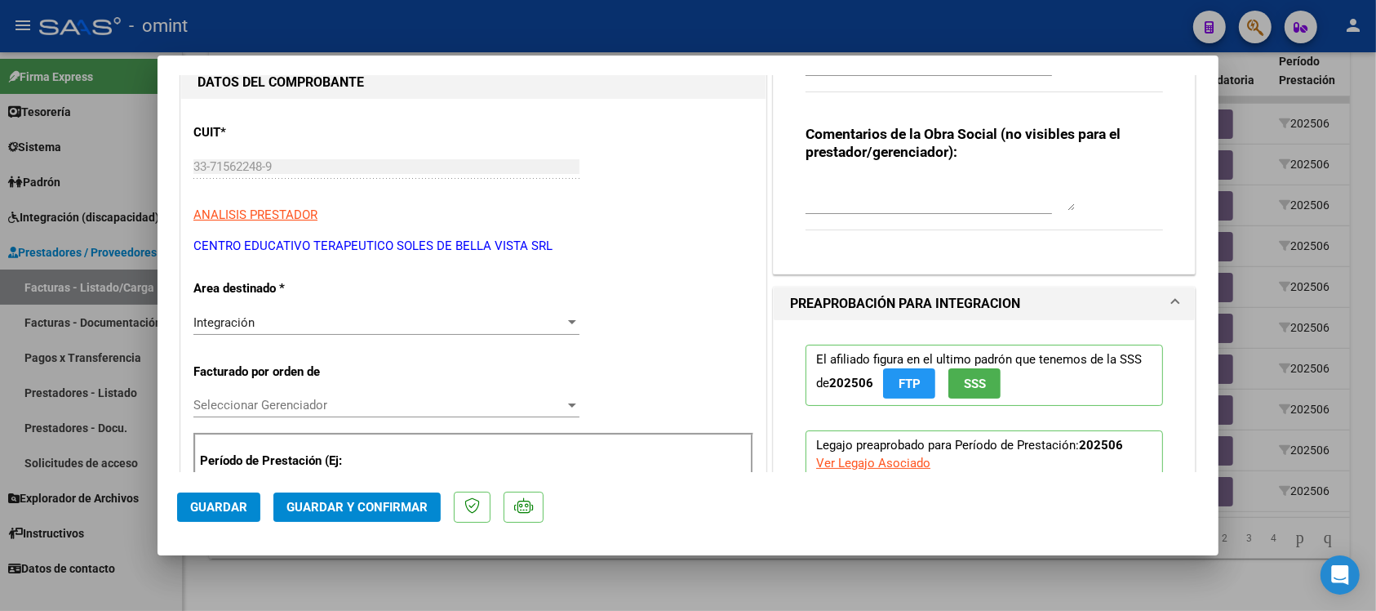
scroll to position [0, 0]
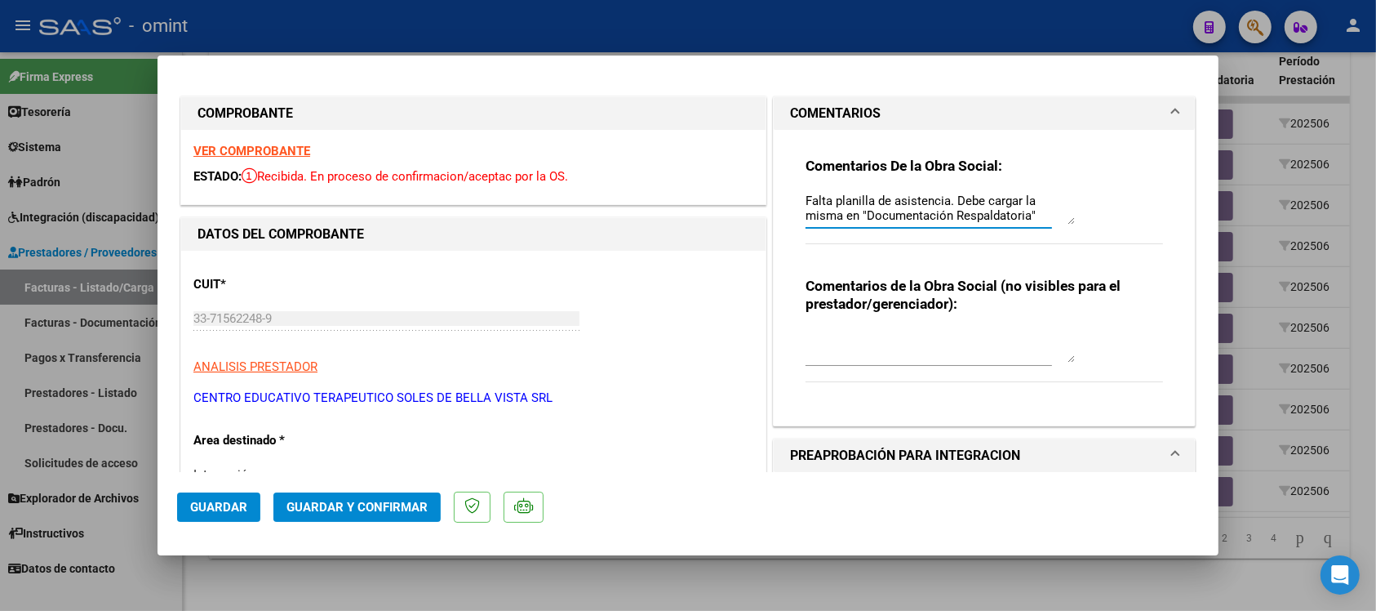
click at [927, 214] on textarea "Falta planilla de asistencia. Debe cargar la misma en "Documentación Respaldato…" at bounding box center [940, 208] width 269 height 33
drag, startPoint x: 798, startPoint y: 196, endPoint x: 1129, endPoint y: 367, distance: 372.5
click at [1129, 367] on div "Comentarios De la Obra Social: Falta planilla de asistencia. Debe cargar la mis…" at bounding box center [985, 271] width 382 height 282
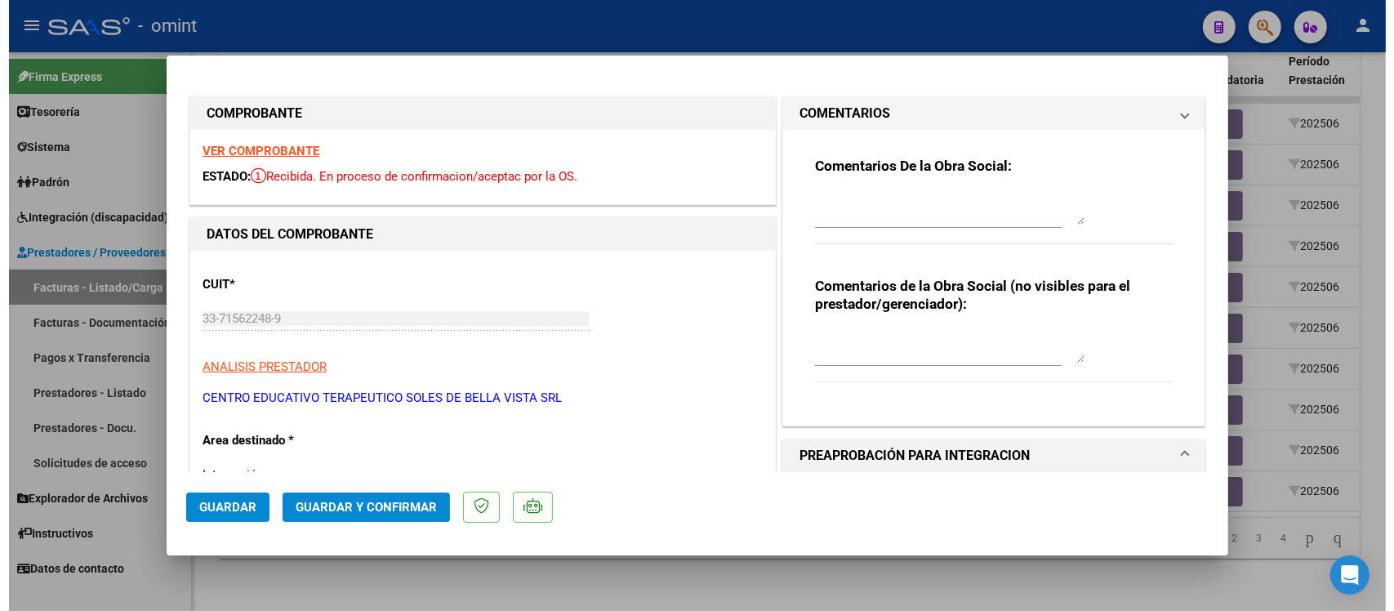
scroll to position [0, 0]
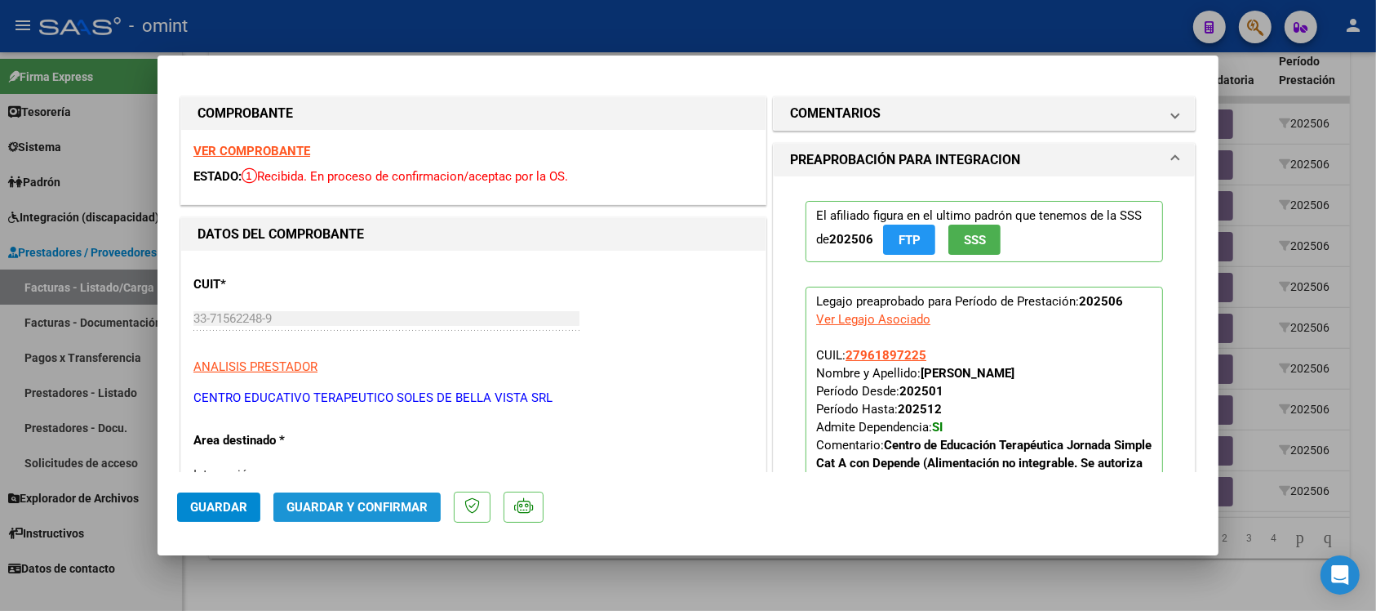
click at [384, 511] on span "Guardar y Confirmar" at bounding box center [357, 507] width 141 height 15
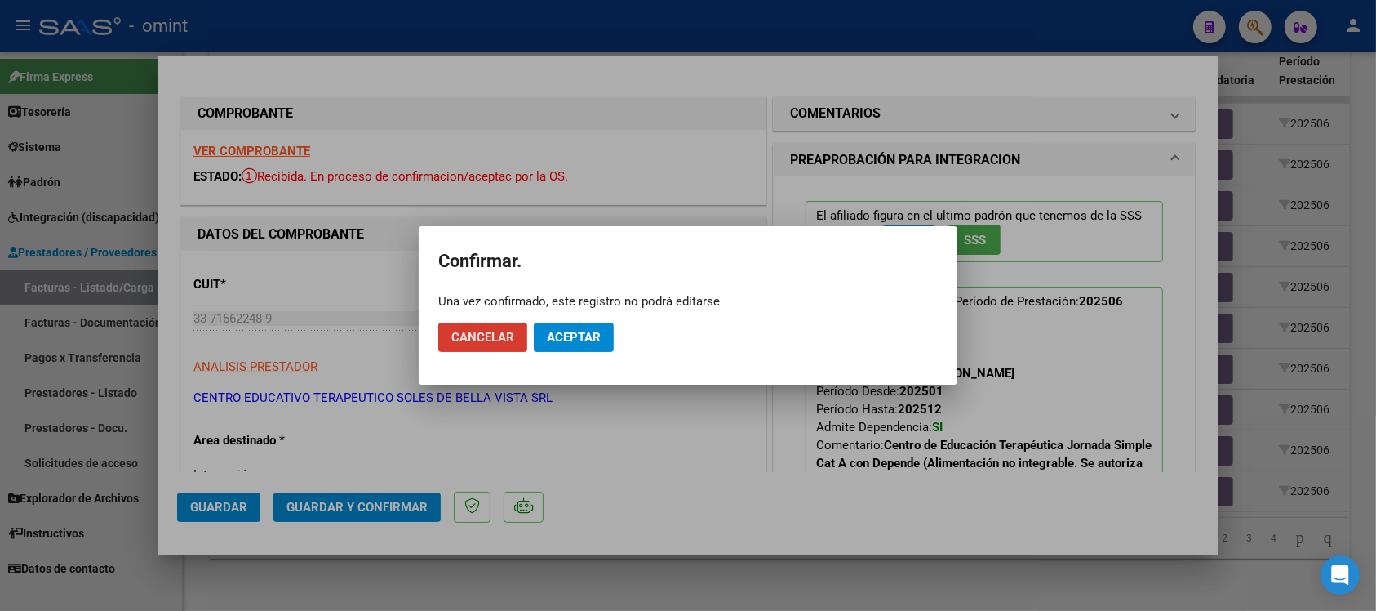
click at [566, 341] on span "Aceptar" at bounding box center [574, 337] width 54 height 15
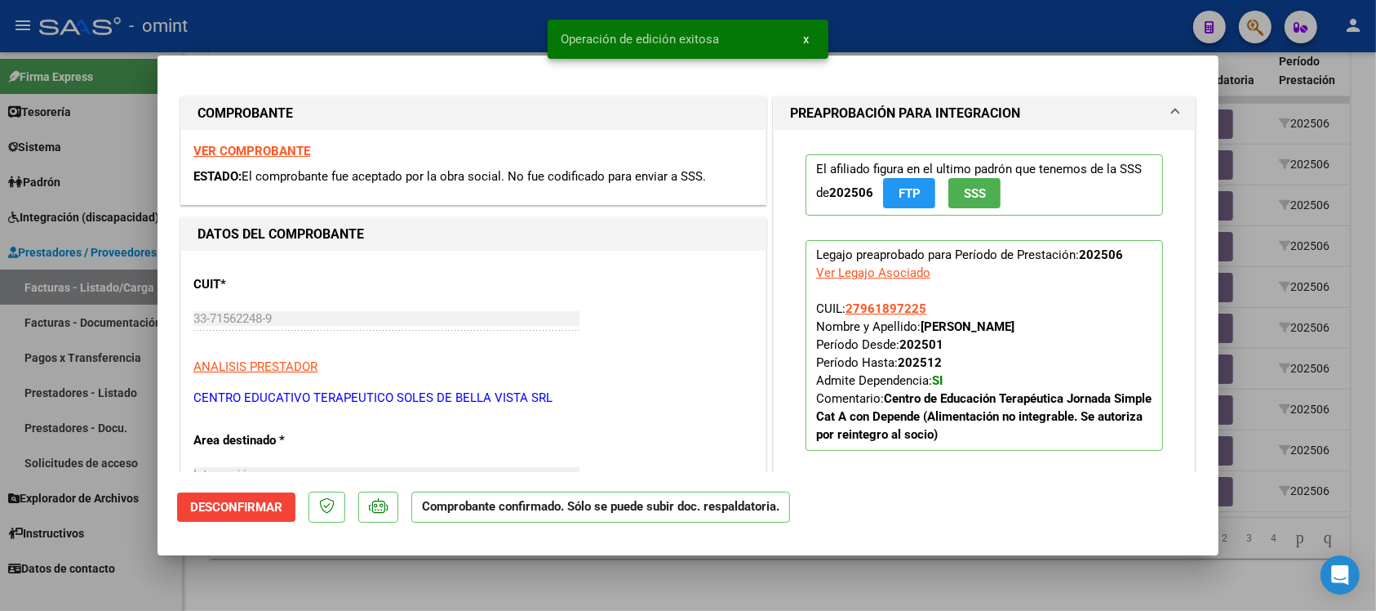
click at [480, 25] on div at bounding box center [688, 305] width 1376 height 611
type input "$ 0,00"
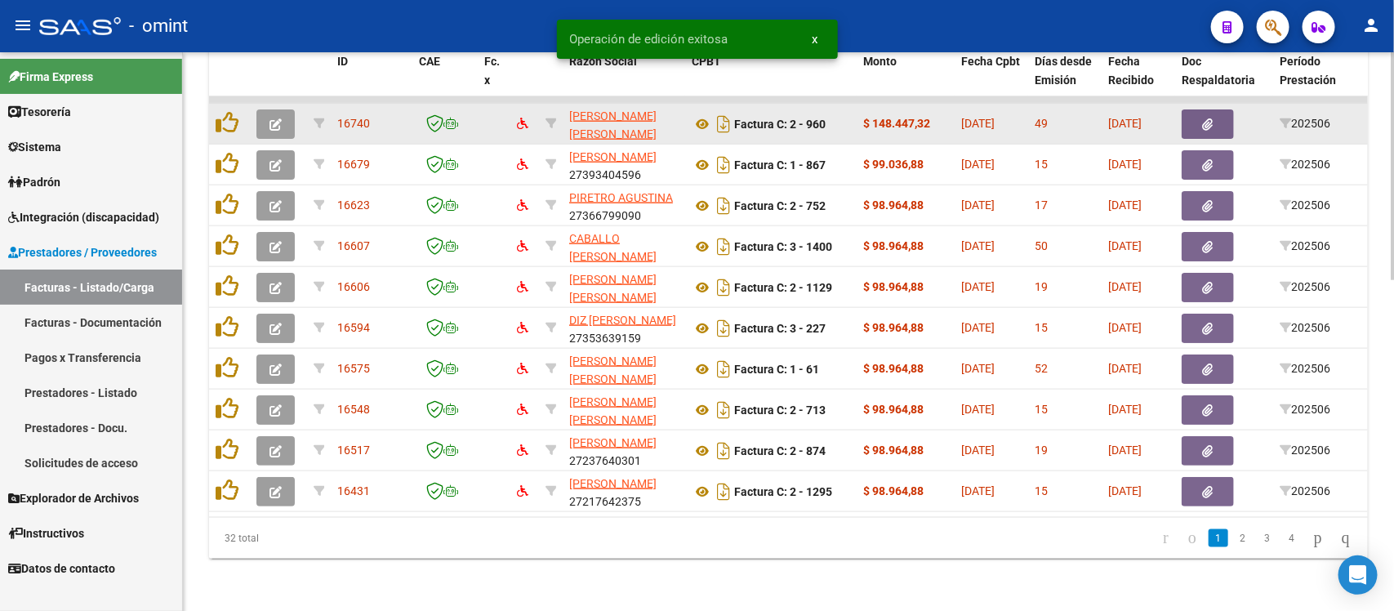
click at [278, 118] on icon "button" at bounding box center [275, 124] width 12 height 12
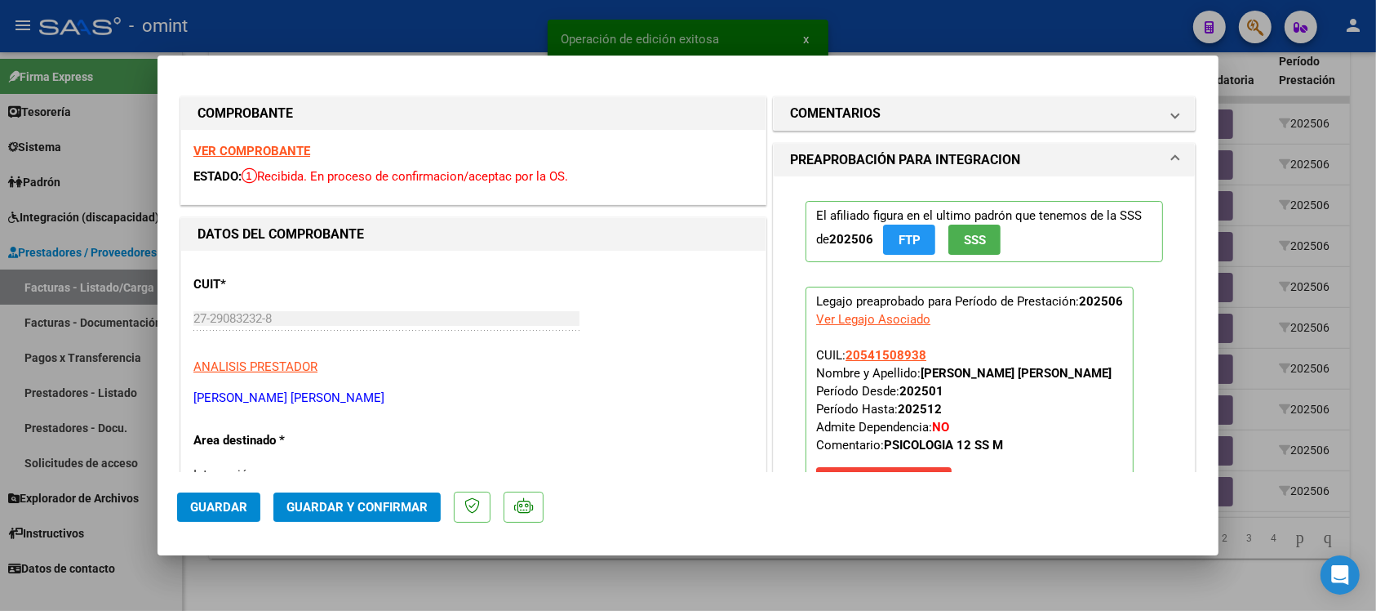
click at [263, 148] on strong "VER COMPROBANTE" at bounding box center [251, 151] width 117 height 15
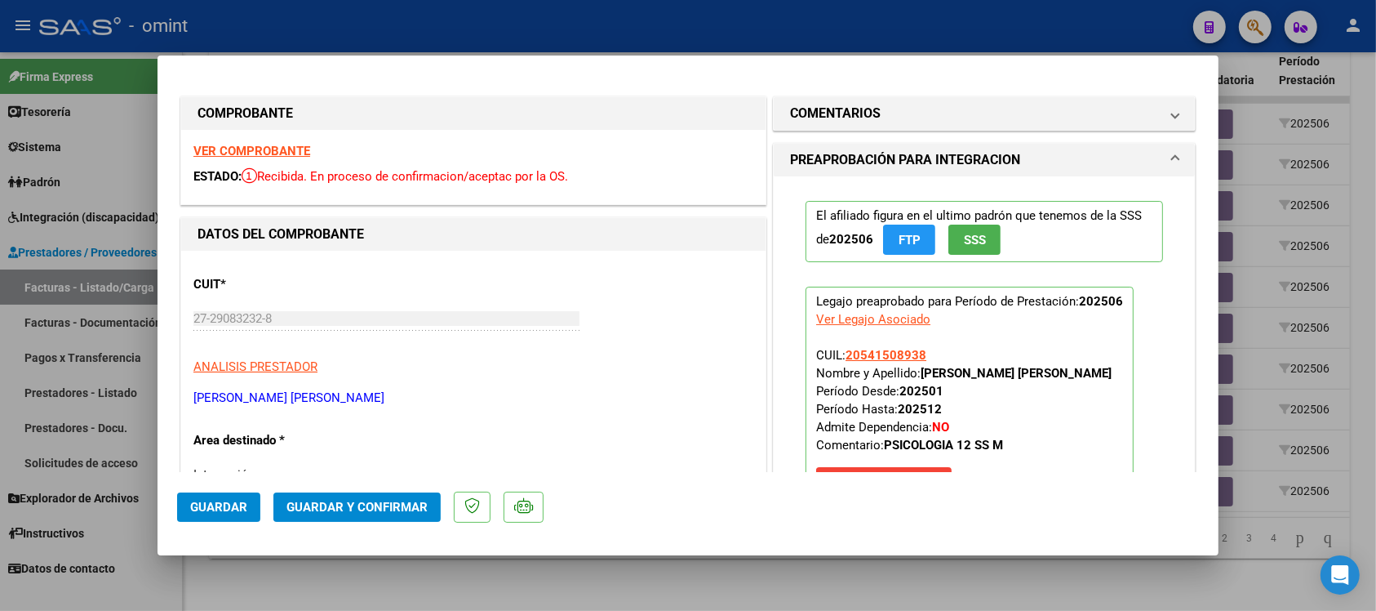
click at [358, 504] on span "Guardar y Confirmar" at bounding box center [357, 507] width 141 height 15
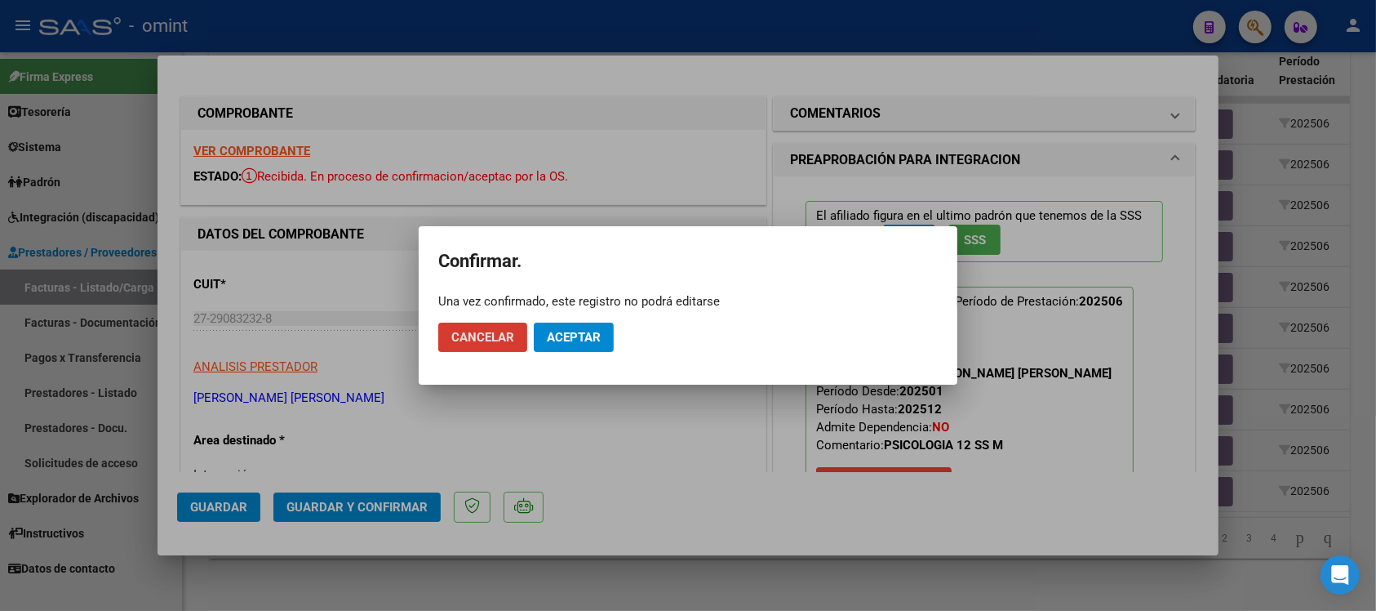
click at [574, 317] on mat-dialog-actions "Cancelar Aceptar" at bounding box center [688, 337] width 500 height 56
click at [580, 328] on button "Aceptar" at bounding box center [574, 336] width 80 height 29
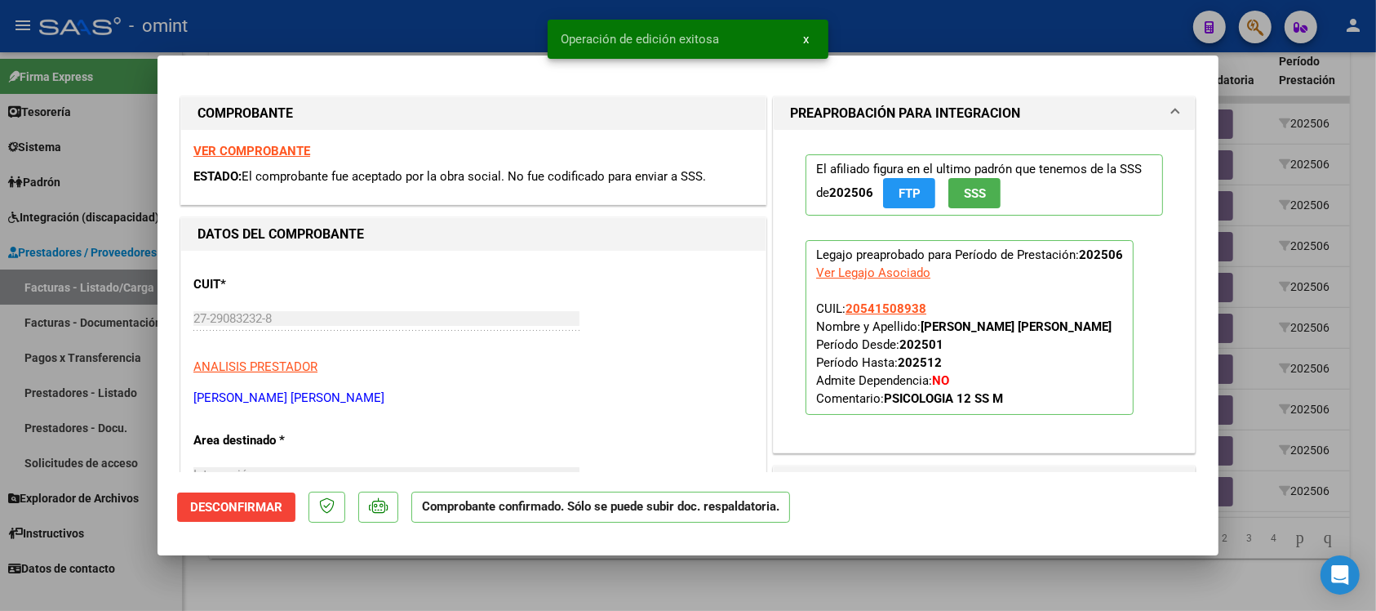
click at [467, 29] on div at bounding box center [688, 305] width 1376 height 611
type input "$ 0,00"
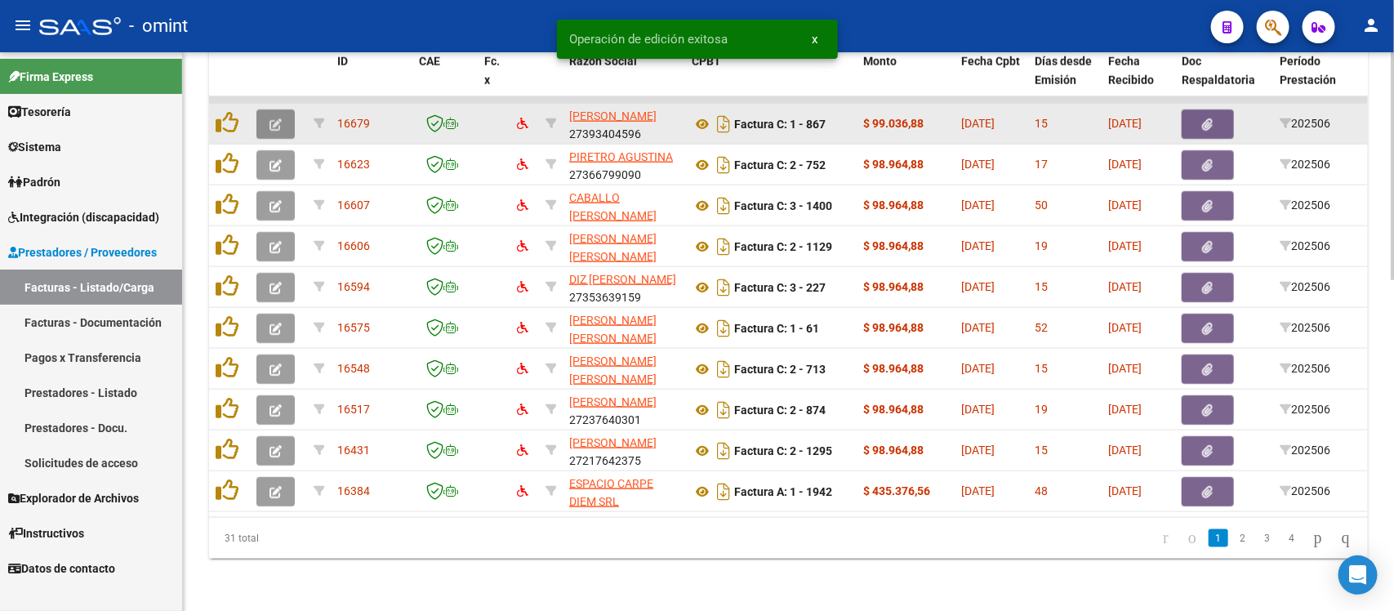
click at [279, 118] on icon "button" at bounding box center [275, 124] width 12 height 12
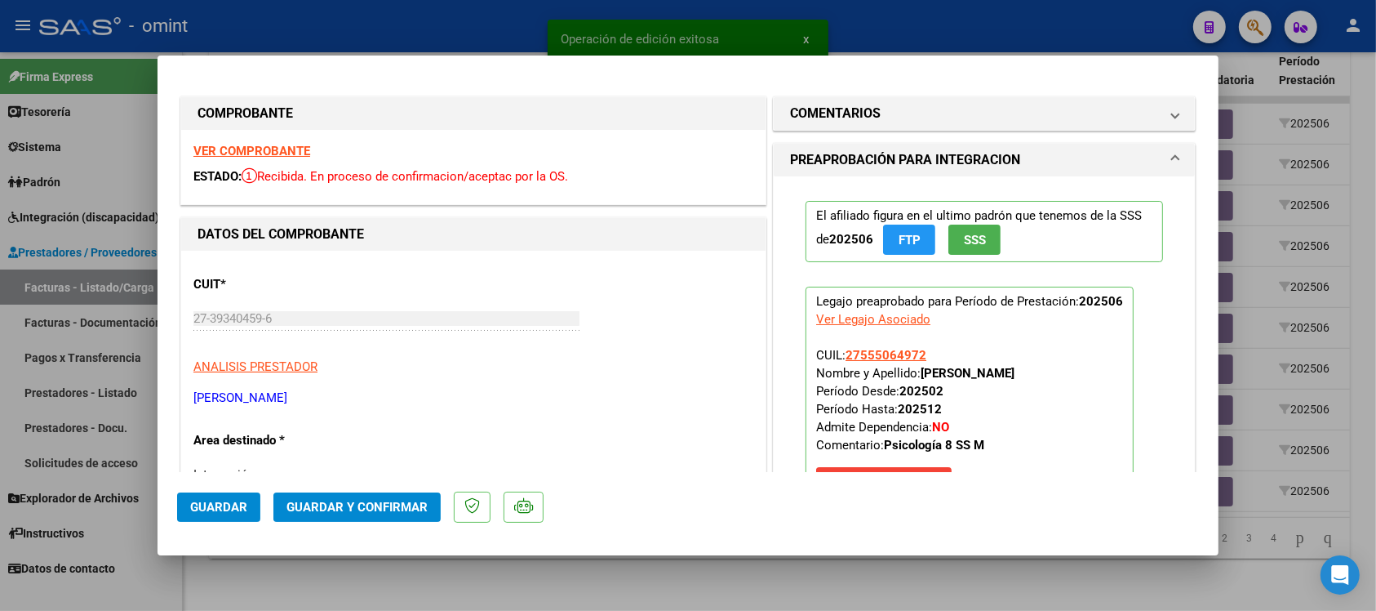
click at [290, 147] on strong "VER COMPROBANTE" at bounding box center [251, 151] width 117 height 15
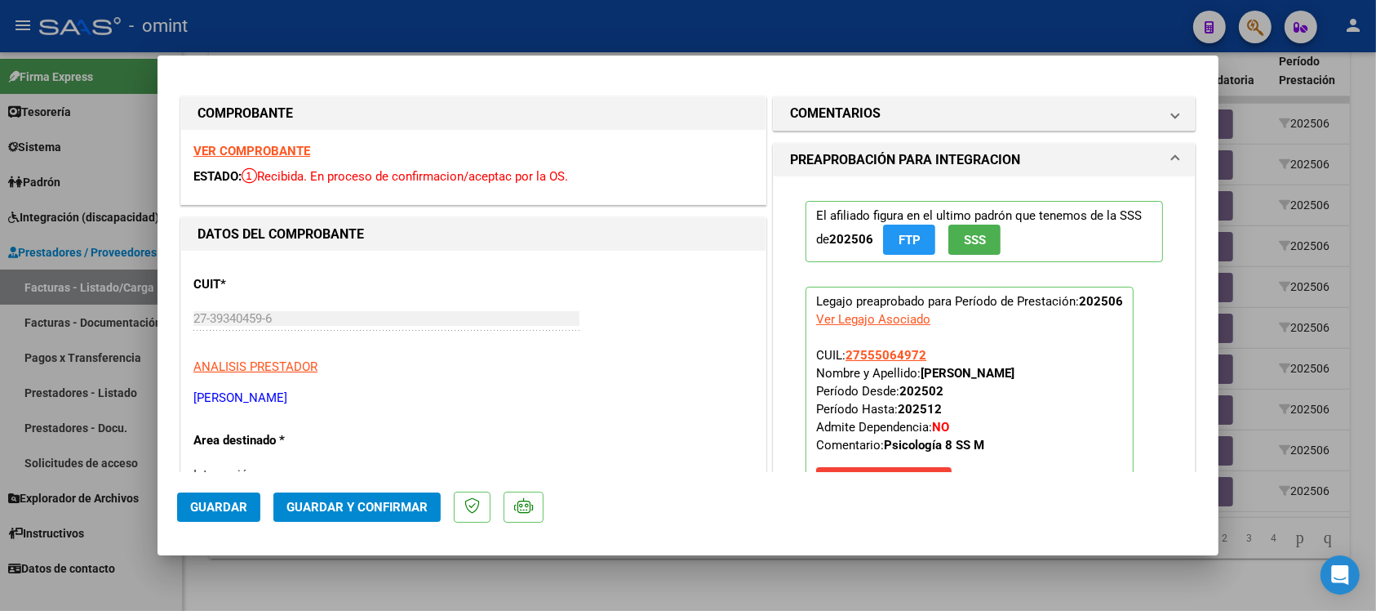
click at [373, 510] on span "Guardar y Confirmar" at bounding box center [357, 507] width 141 height 15
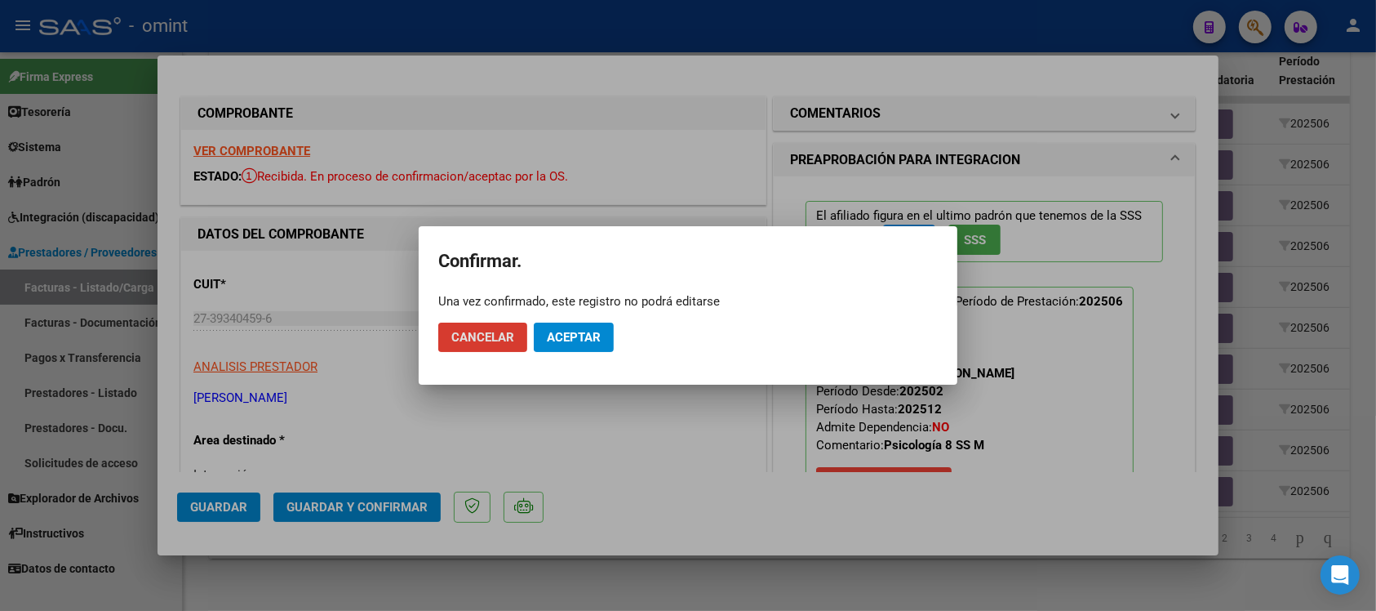
click at [557, 354] on mat-dialog-actions "Cancelar Aceptar" at bounding box center [688, 337] width 500 height 56
click at [563, 345] on button "Aceptar" at bounding box center [574, 336] width 80 height 29
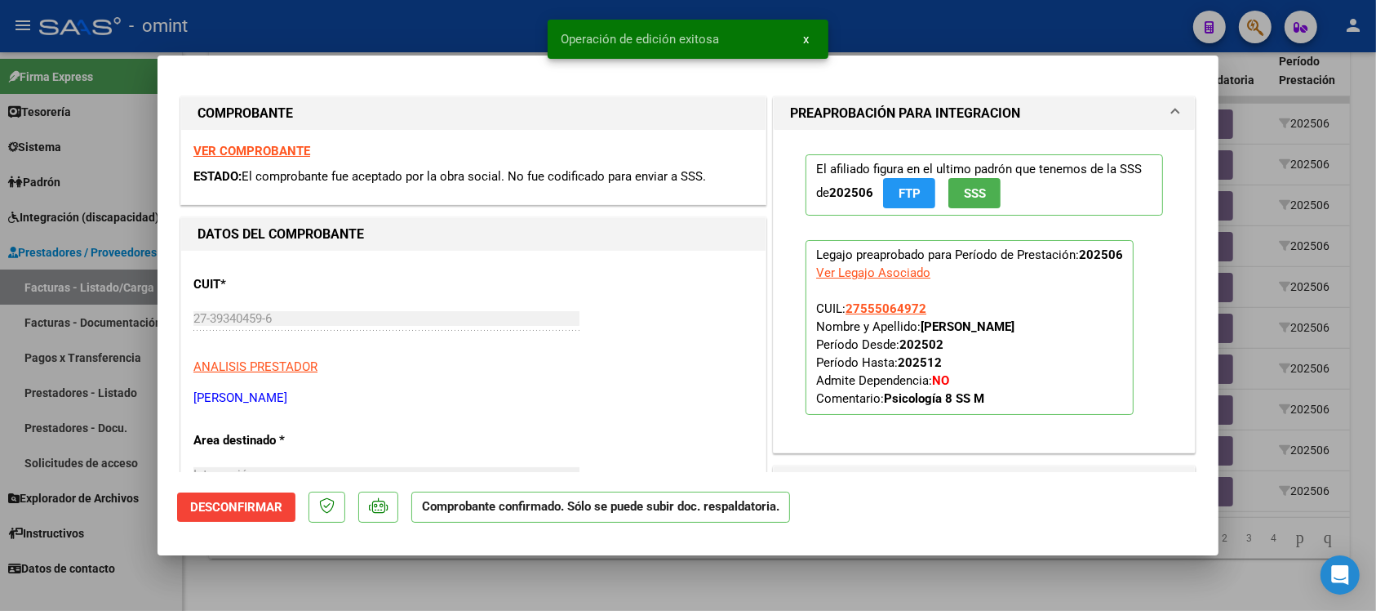
click at [457, 33] on div at bounding box center [688, 305] width 1376 height 611
type input "$ 0,00"
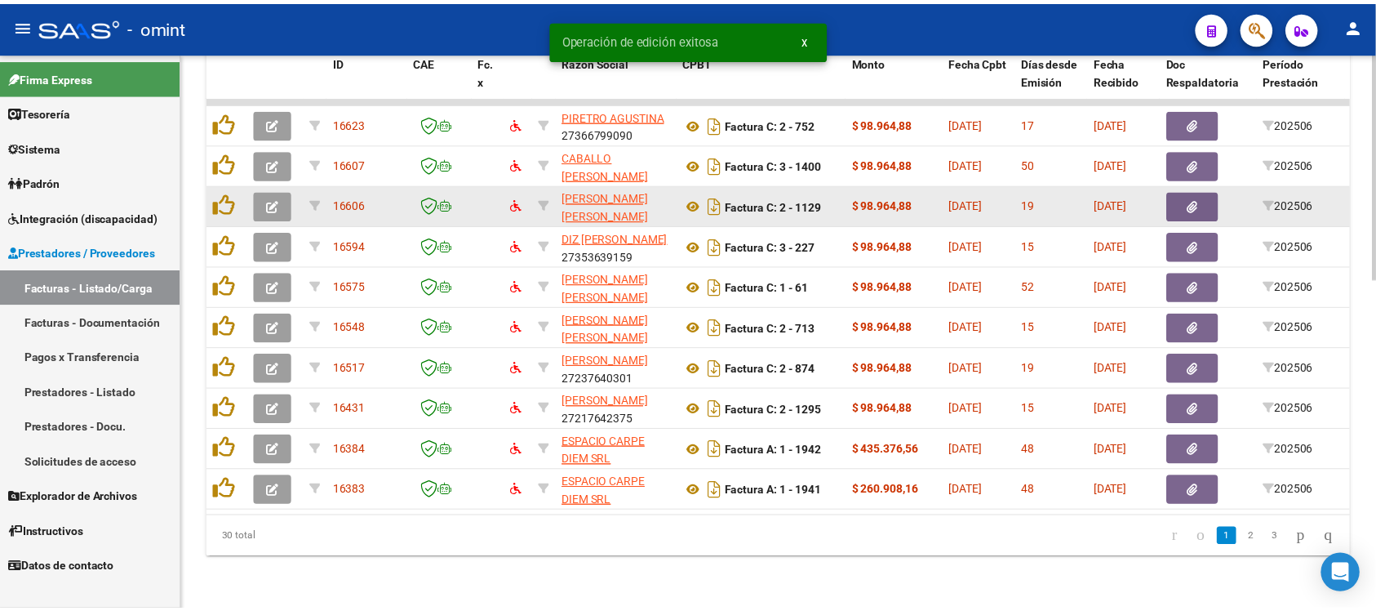
scroll to position [605, 0]
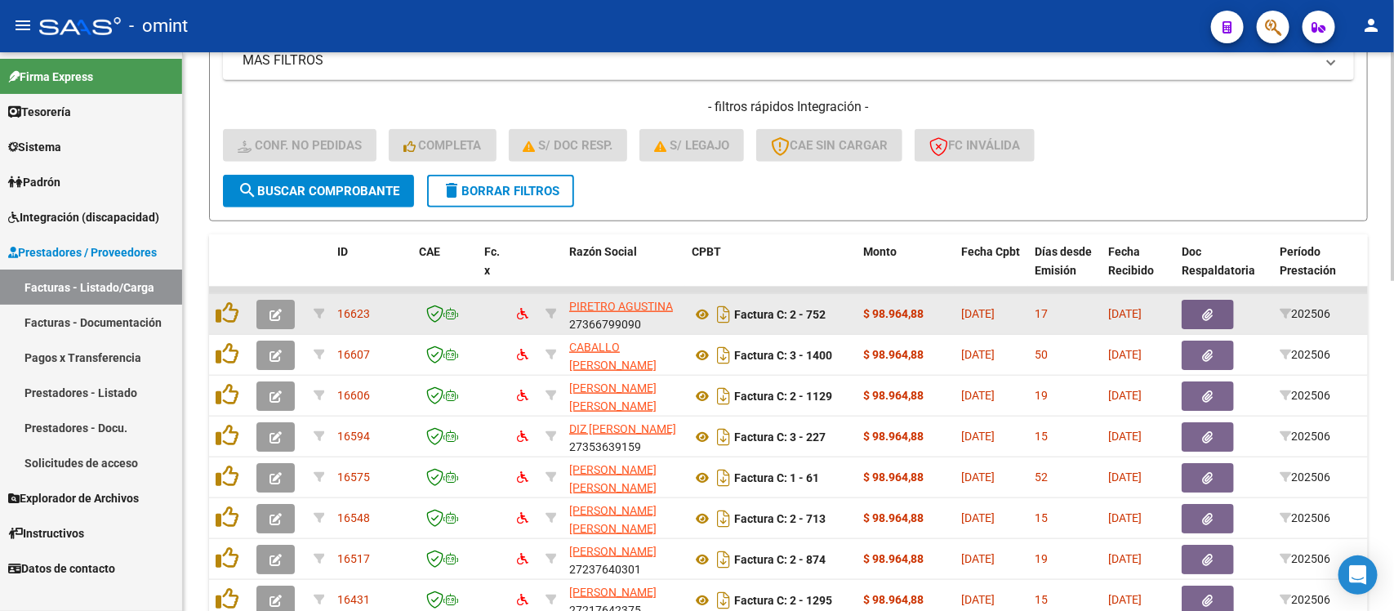
click at [271, 315] on icon "button" at bounding box center [275, 315] width 12 height 12
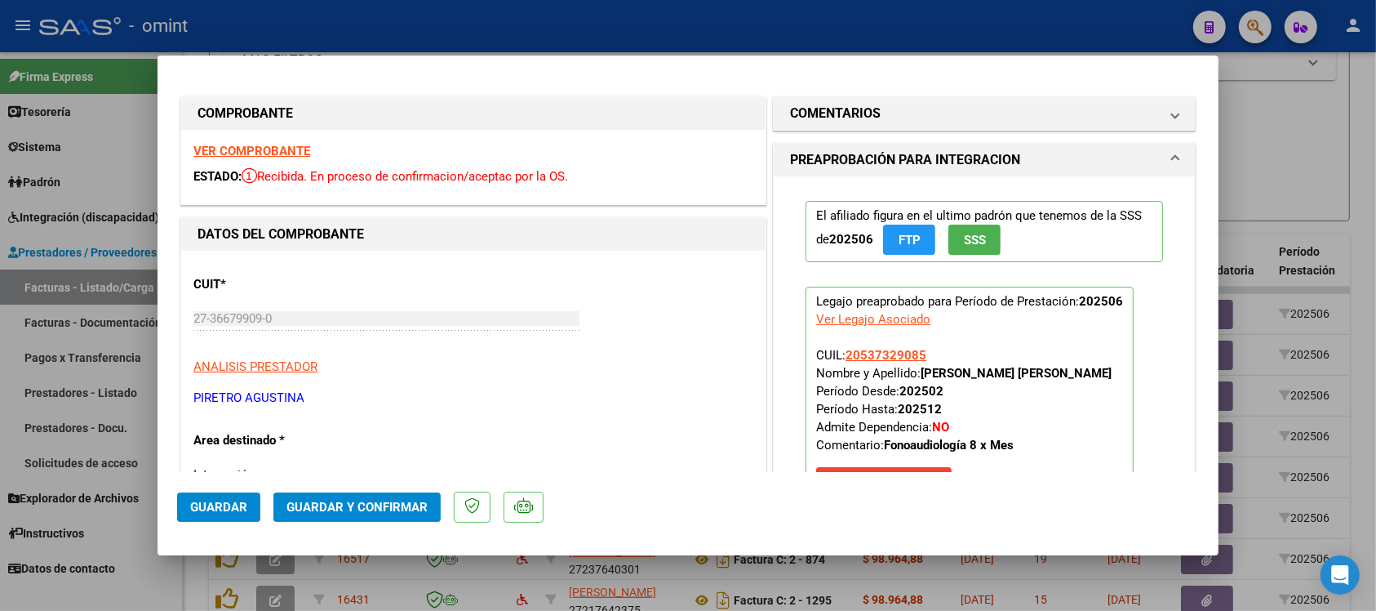
click at [287, 145] on strong "VER COMPROBANTE" at bounding box center [251, 151] width 117 height 15
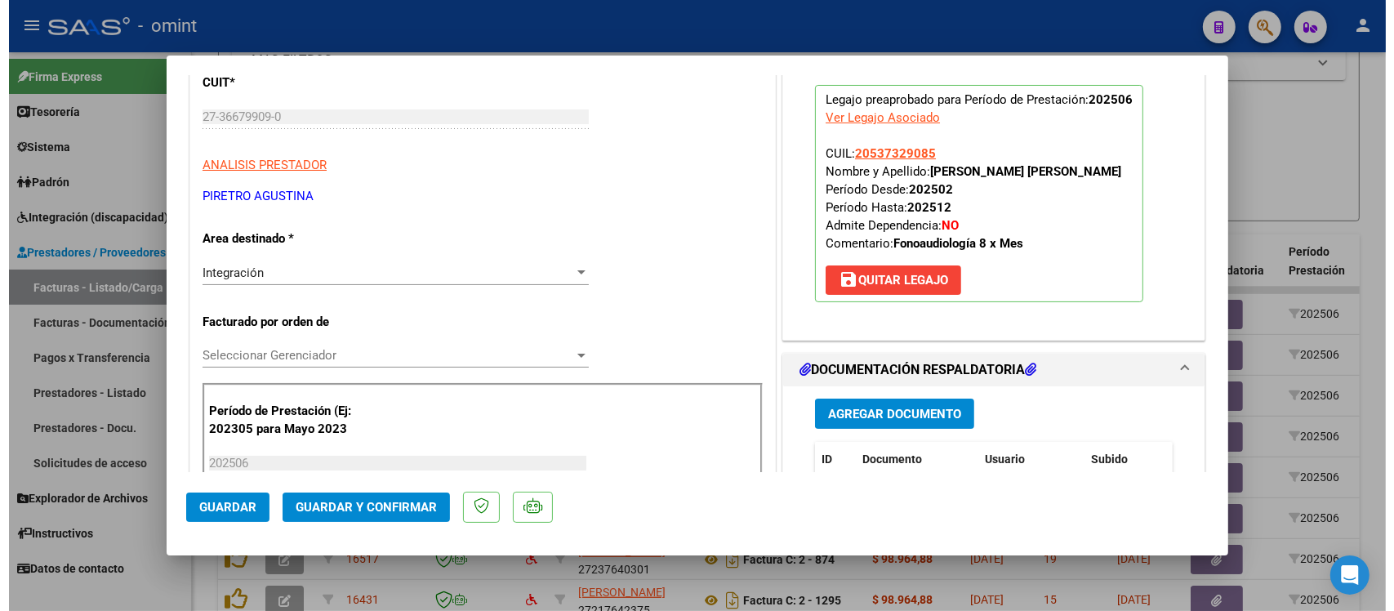
scroll to position [204, 0]
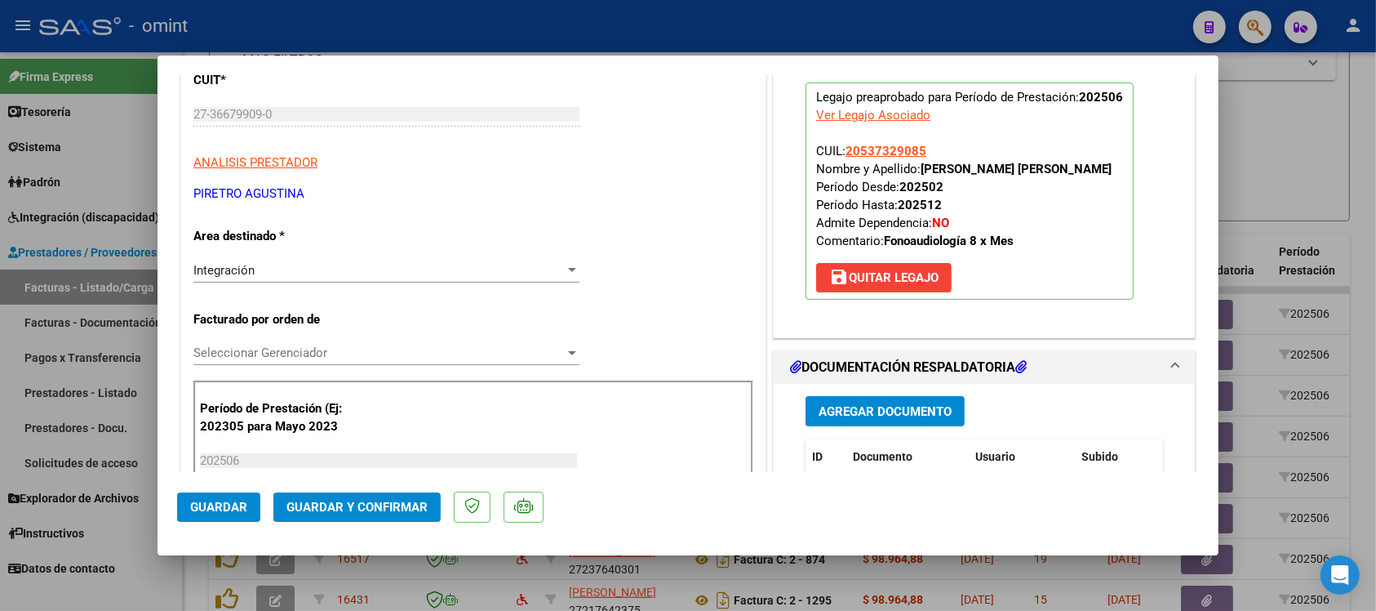
click at [341, 500] on span "Guardar y Confirmar" at bounding box center [357, 507] width 141 height 15
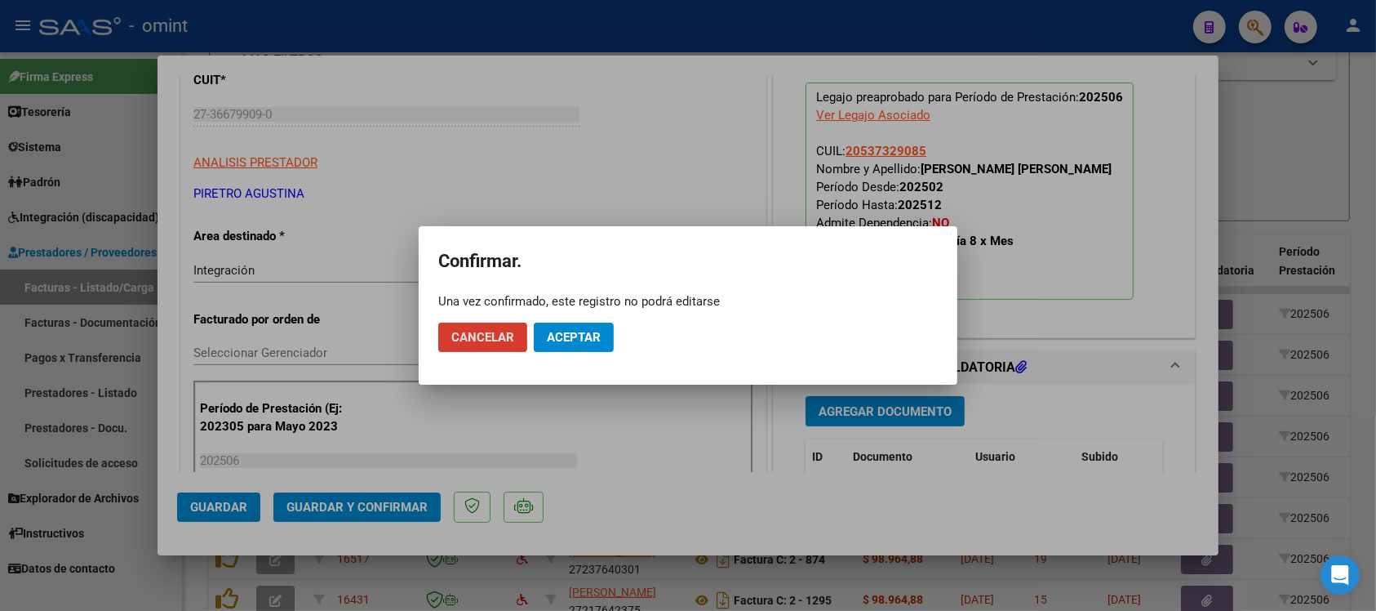
click at [577, 336] on span "Aceptar" at bounding box center [574, 337] width 54 height 15
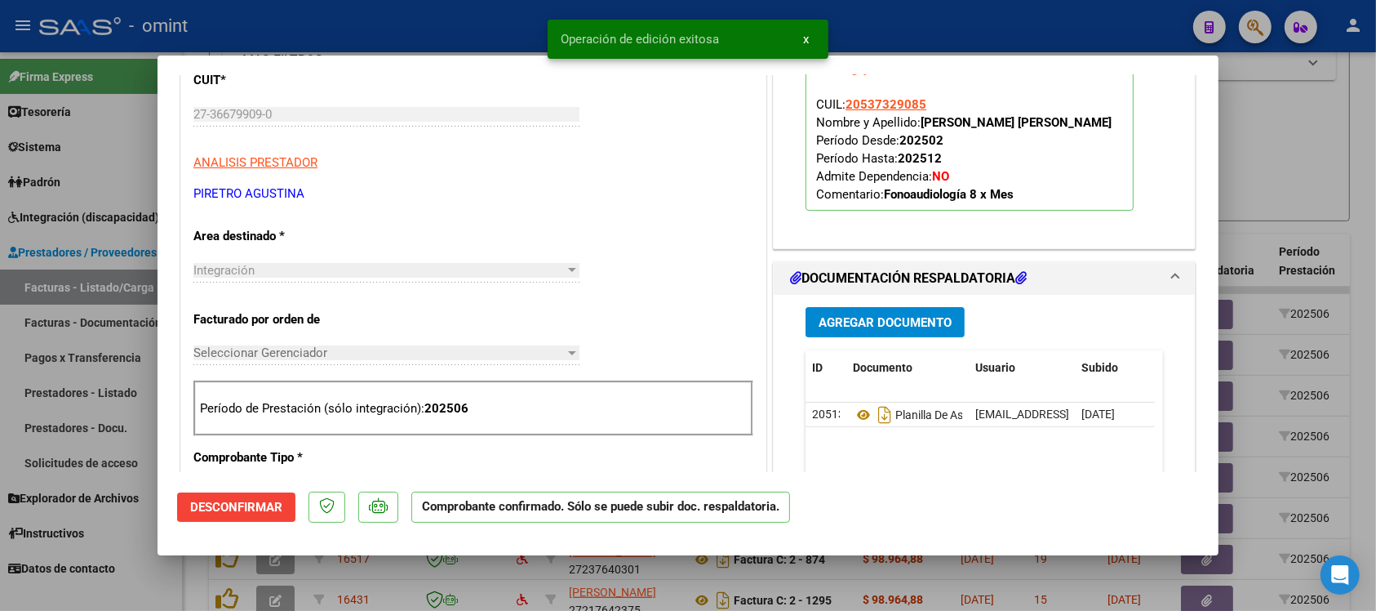
click at [392, 5] on div at bounding box center [688, 305] width 1376 height 611
type input "$ 0,00"
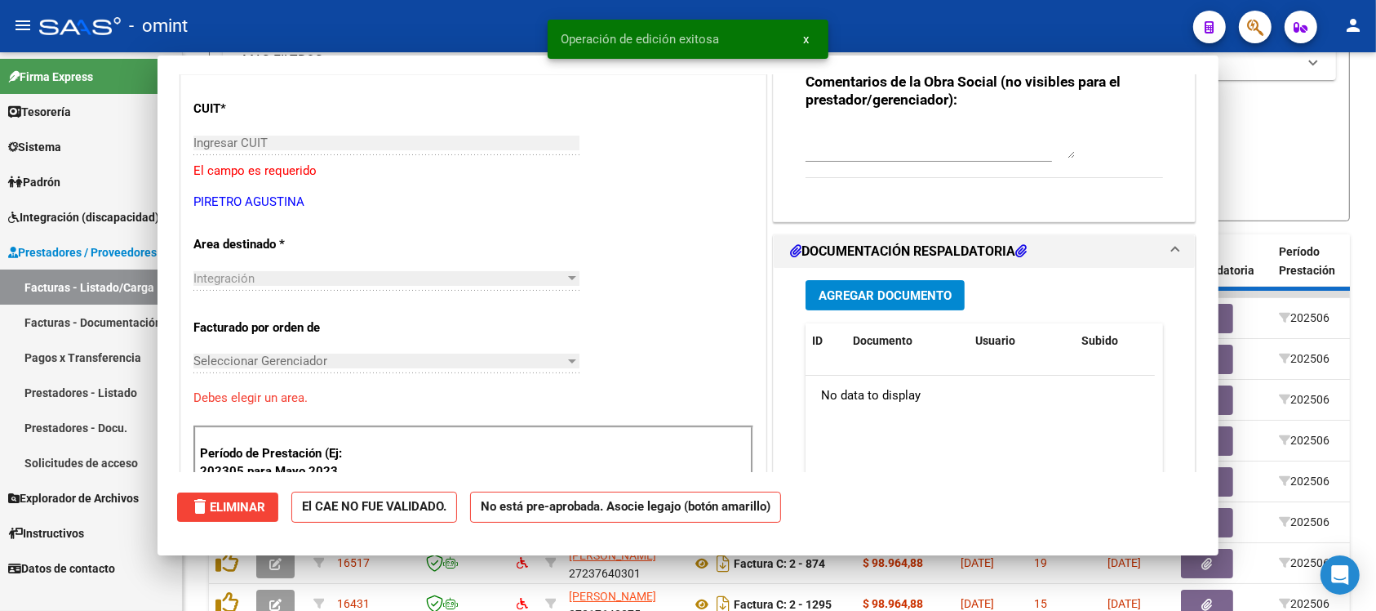
scroll to position [0, 0]
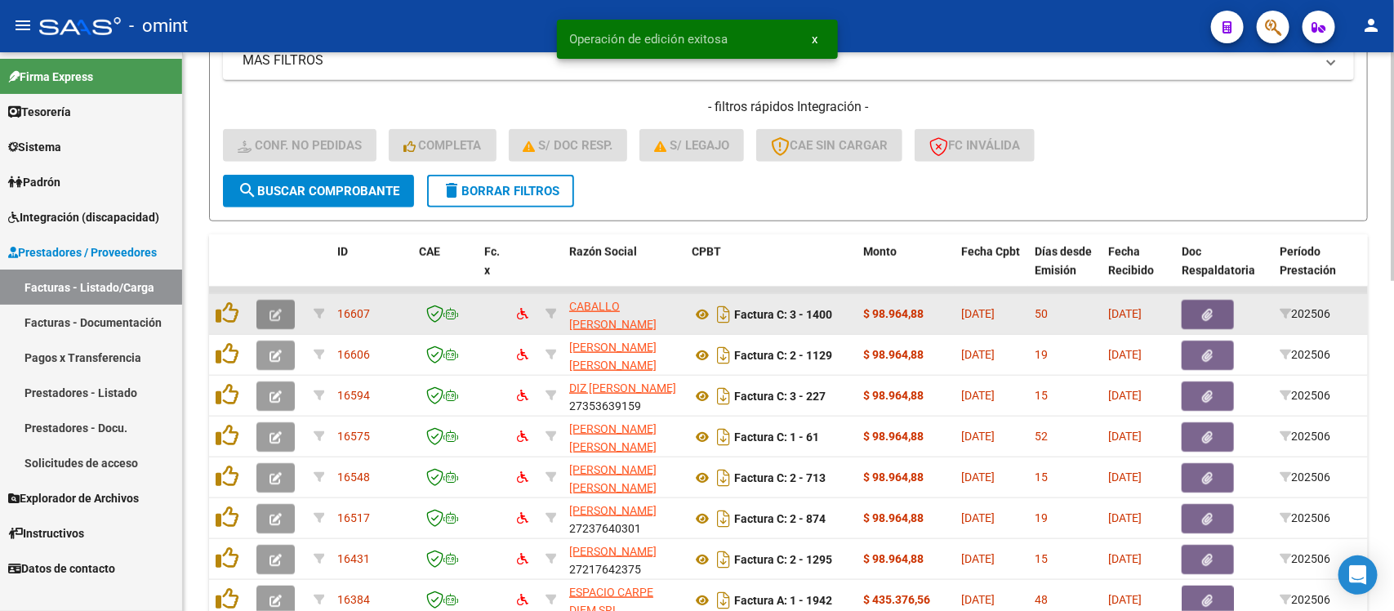
click at [278, 300] on button "button" at bounding box center [275, 314] width 38 height 29
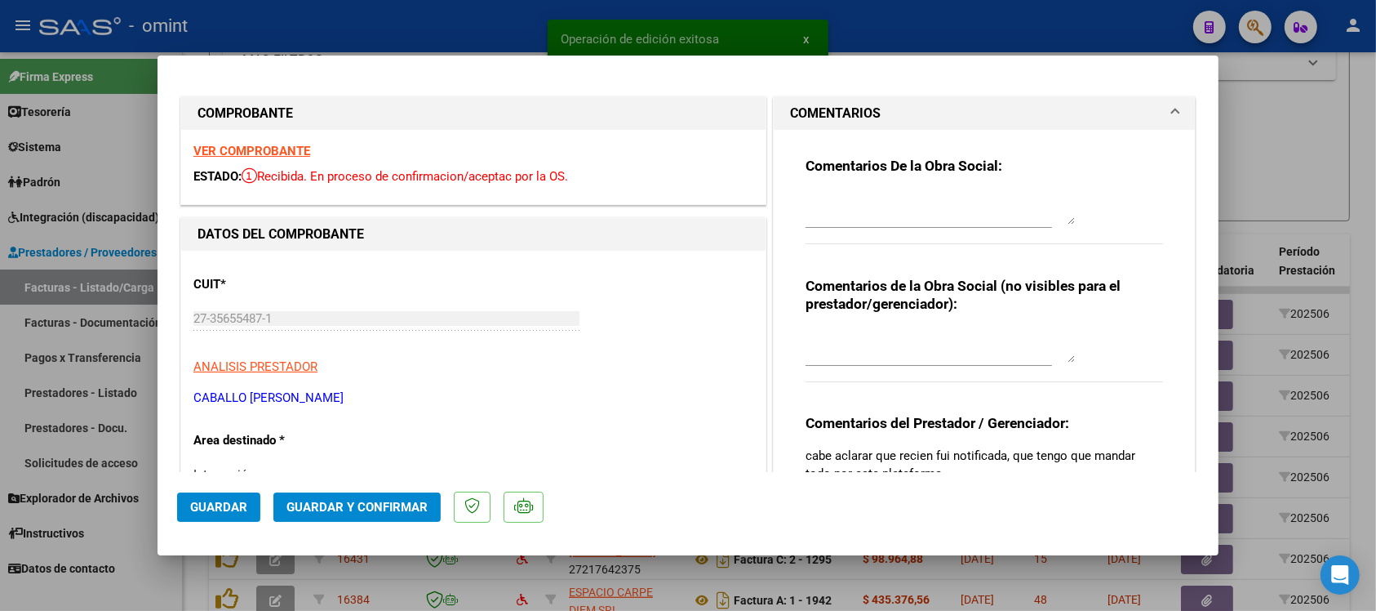
click at [296, 149] on strong "VER COMPROBANTE" at bounding box center [251, 151] width 117 height 15
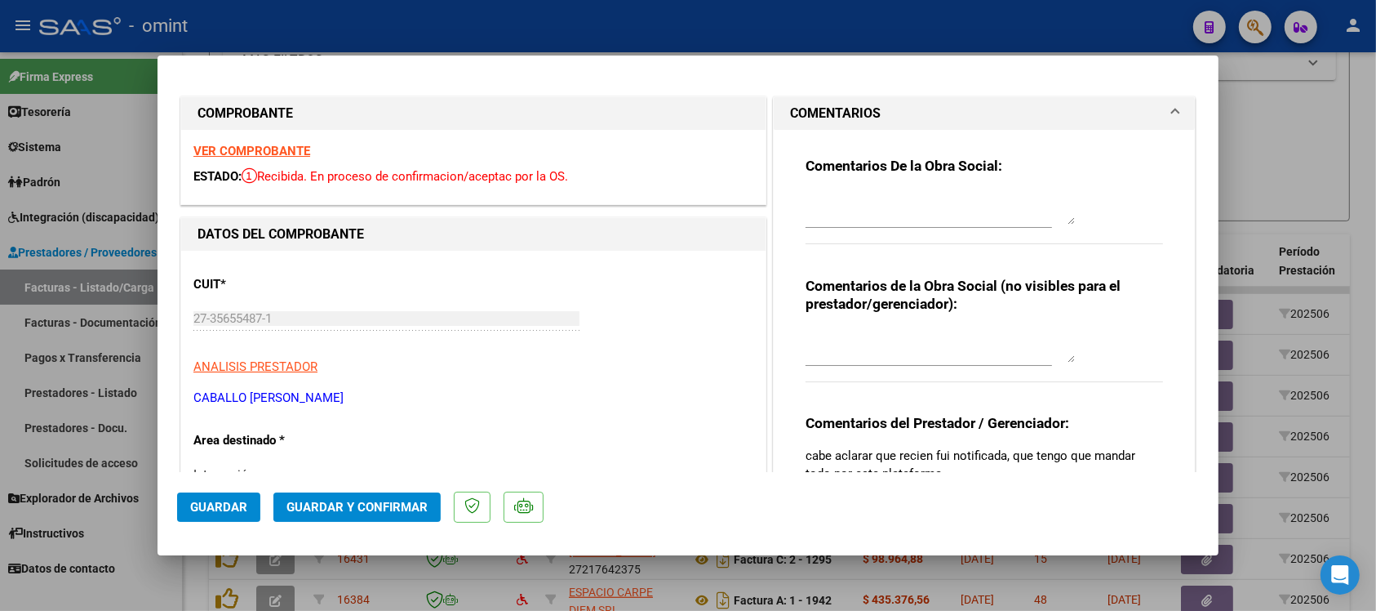
click at [279, 157] on strong "VER COMPROBANTE" at bounding box center [251, 151] width 117 height 15
click at [409, 492] on button "Guardar y Confirmar" at bounding box center [356, 506] width 167 height 29
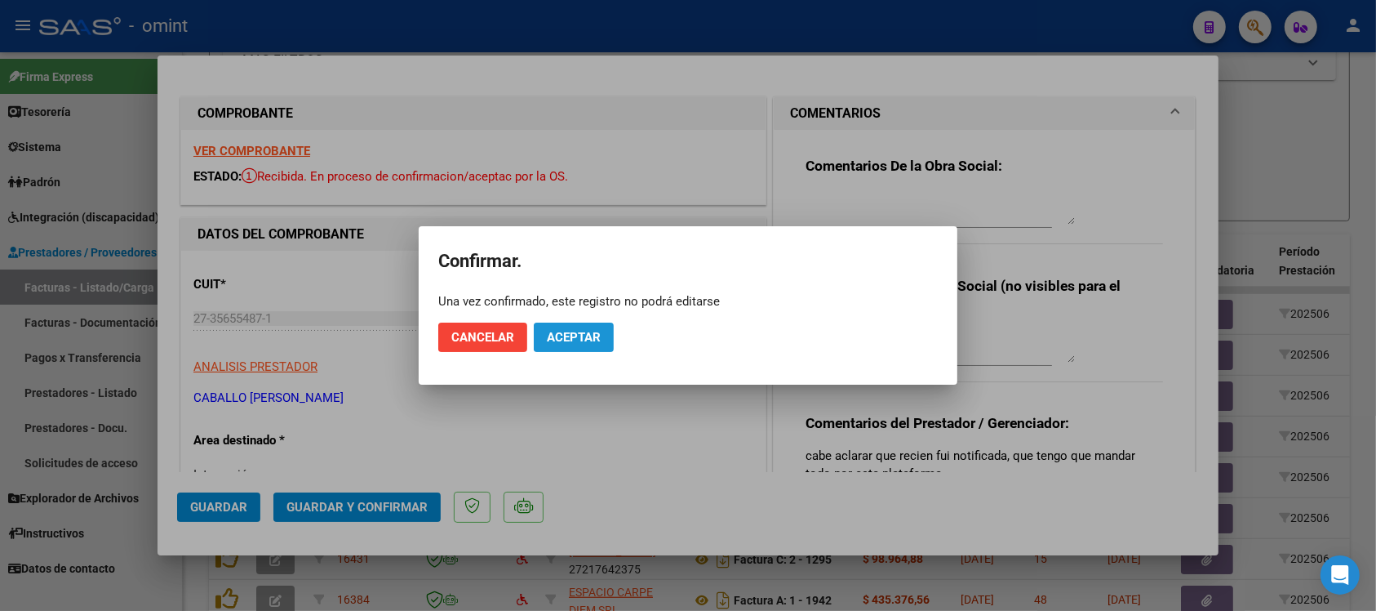
click at [572, 322] on button "Aceptar" at bounding box center [574, 336] width 80 height 29
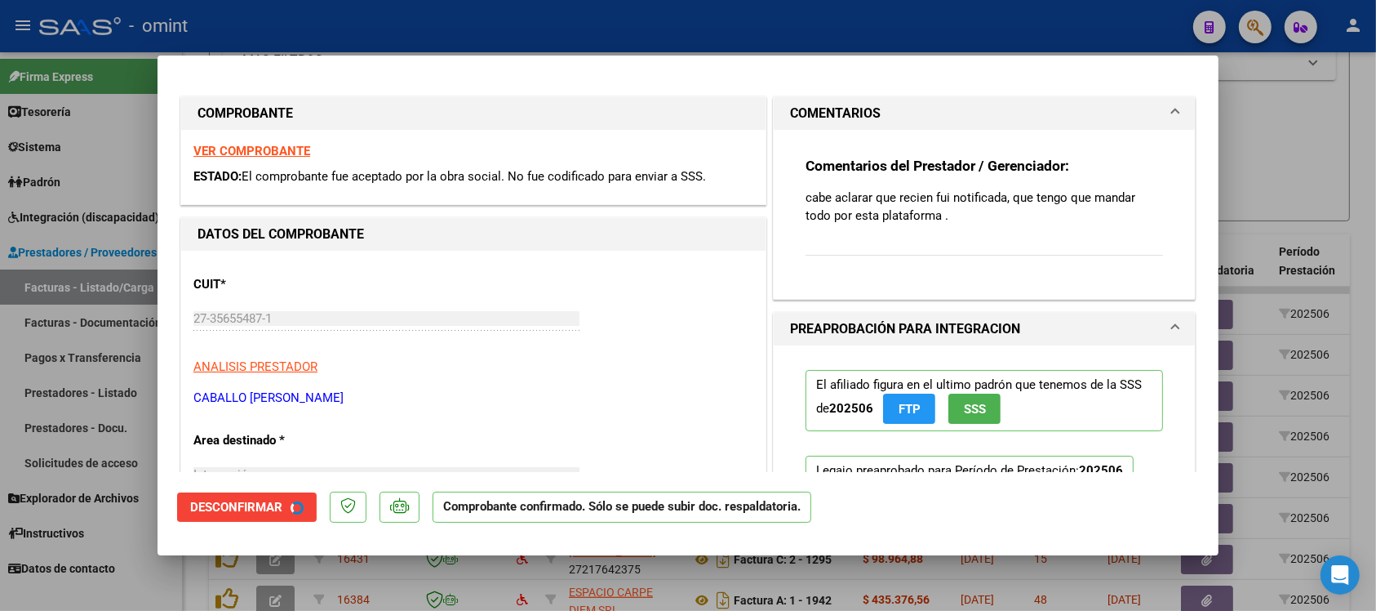
click at [507, 20] on div at bounding box center [688, 305] width 1376 height 611
type input "$ 0,00"
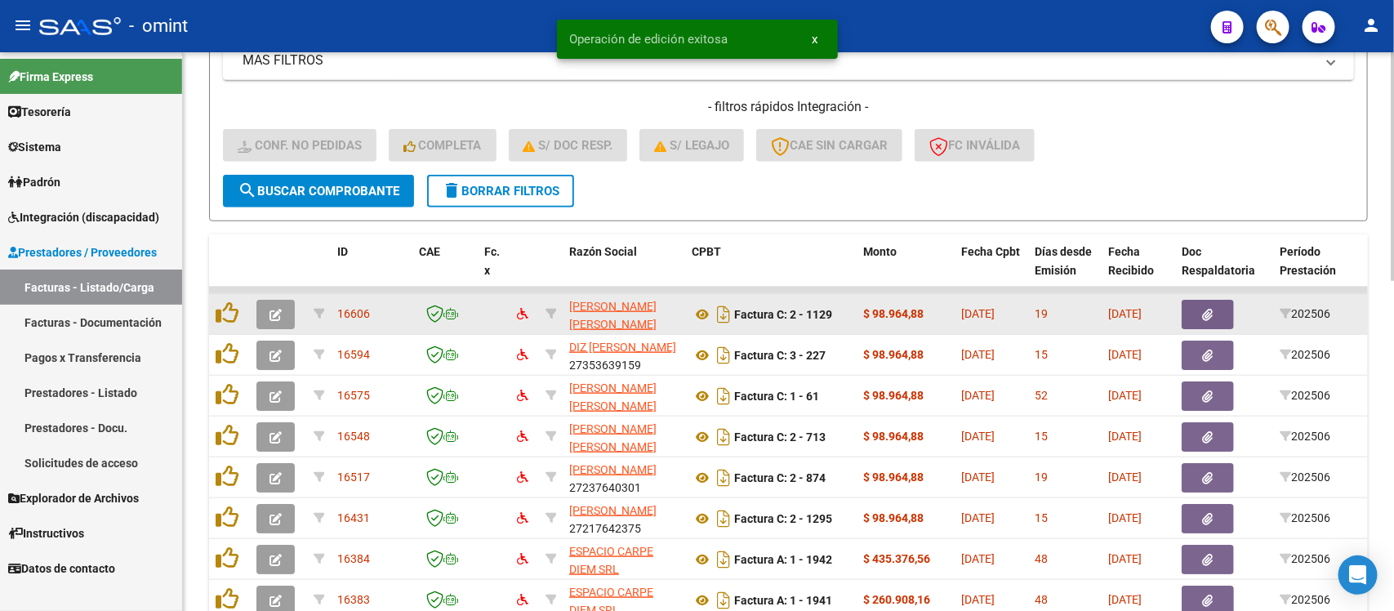
click at [267, 315] on button "button" at bounding box center [275, 314] width 38 height 29
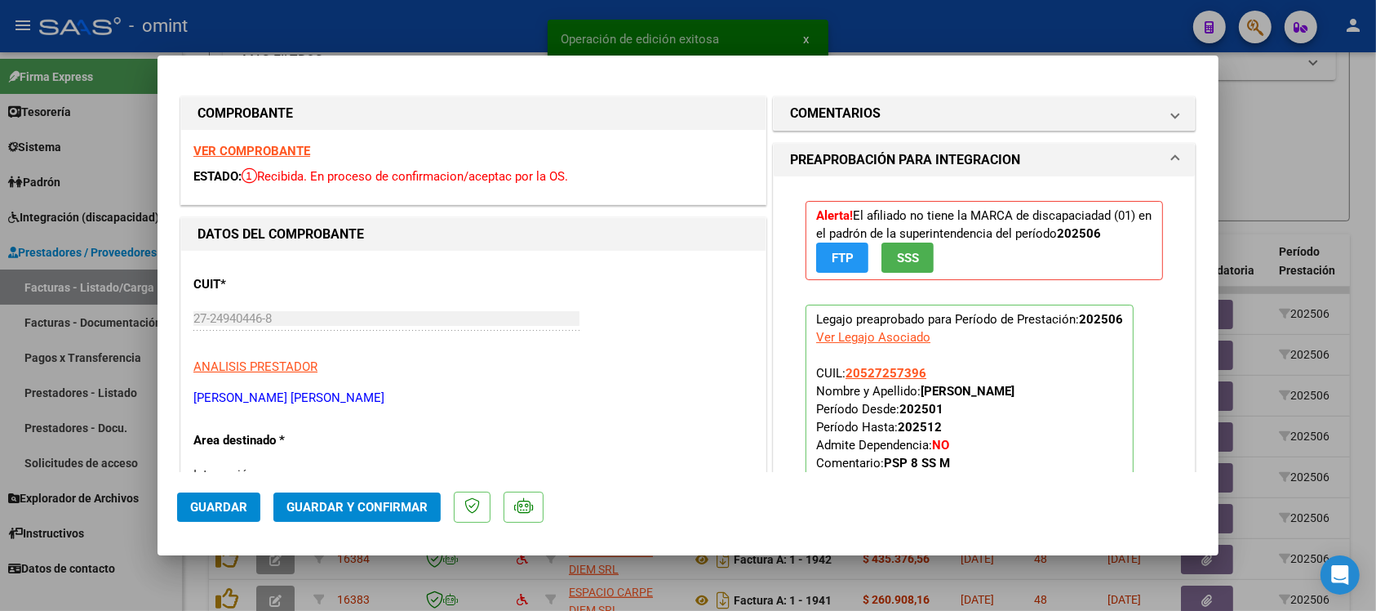
click at [282, 149] on strong "VER COMPROBANTE" at bounding box center [251, 151] width 117 height 15
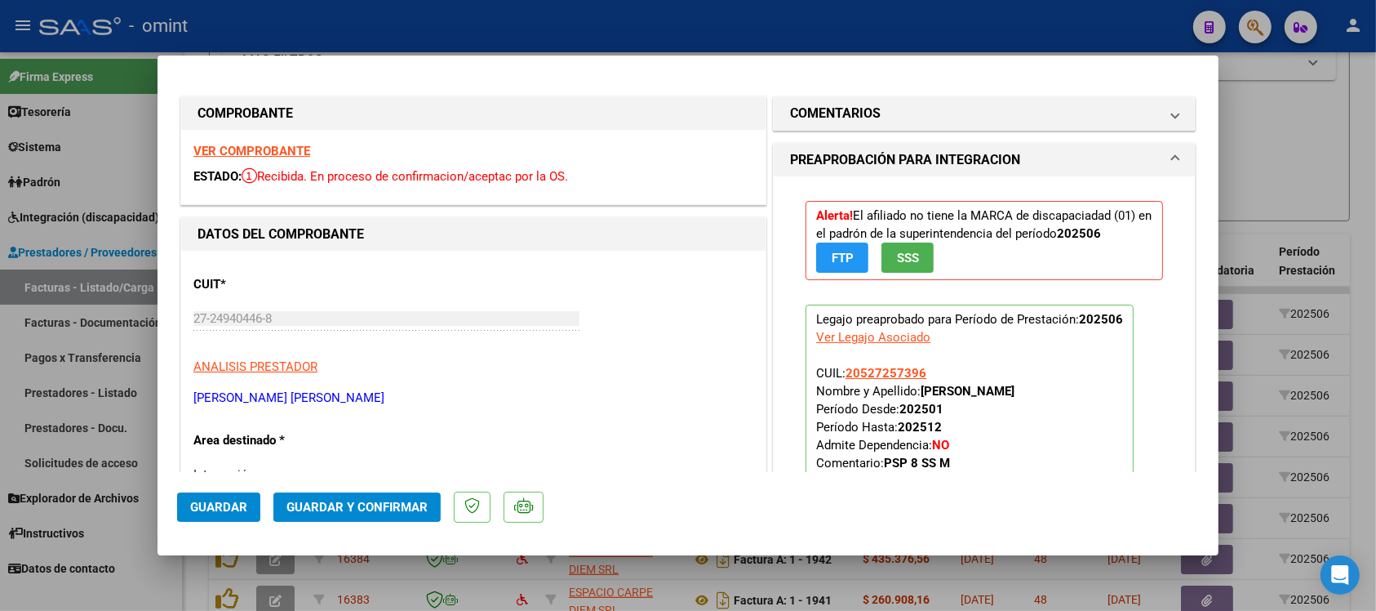
click at [303, 152] on strong "VER COMPROBANTE" at bounding box center [251, 151] width 117 height 15
click at [370, 516] on button "Guardar y Confirmar" at bounding box center [356, 506] width 167 height 29
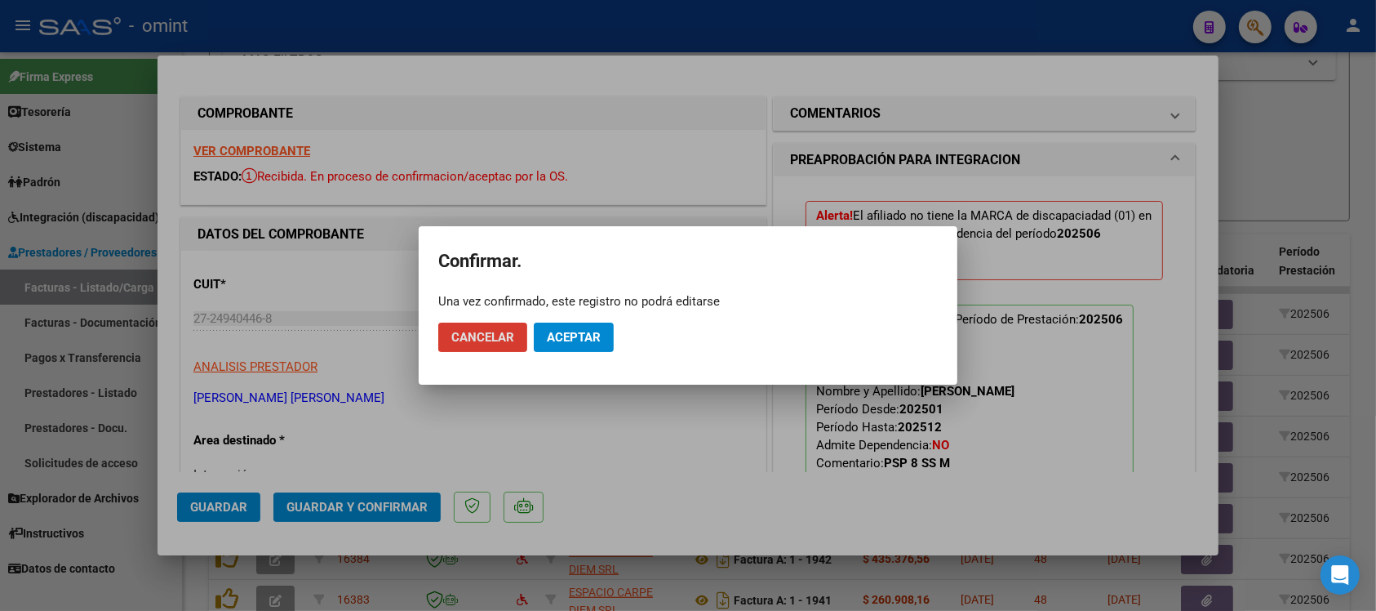
click at [558, 336] on span "Aceptar" at bounding box center [574, 337] width 54 height 15
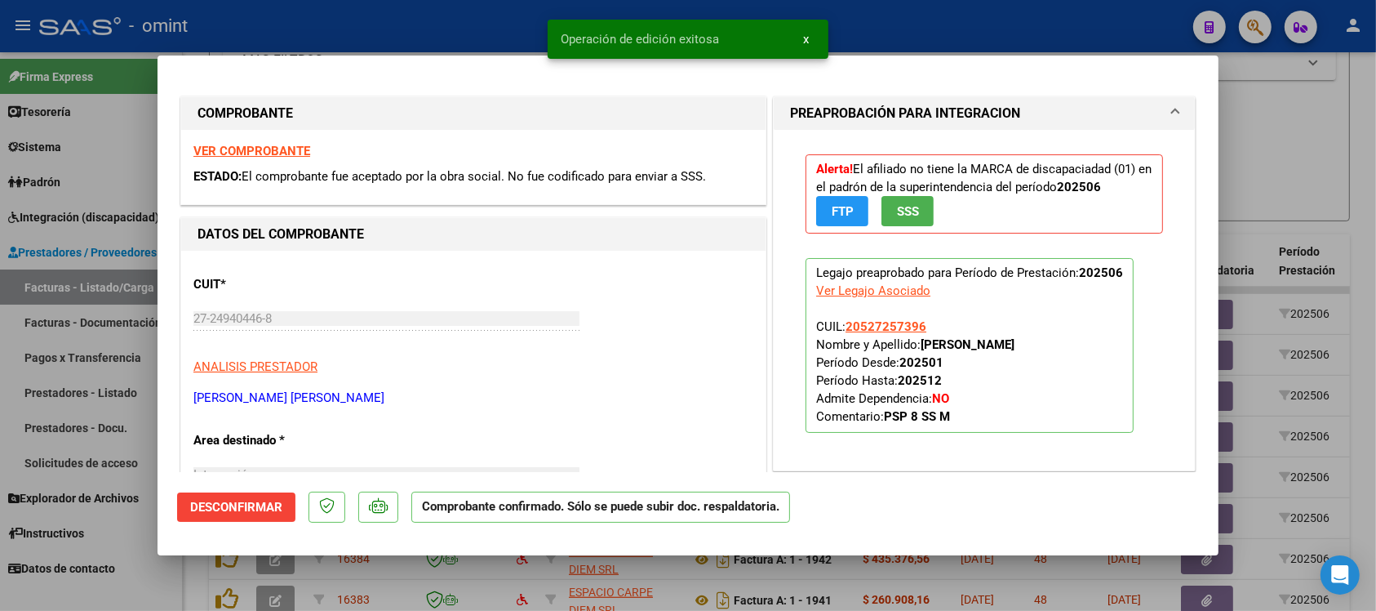
click at [358, 21] on div at bounding box center [688, 305] width 1376 height 611
type input "$ 0,00"
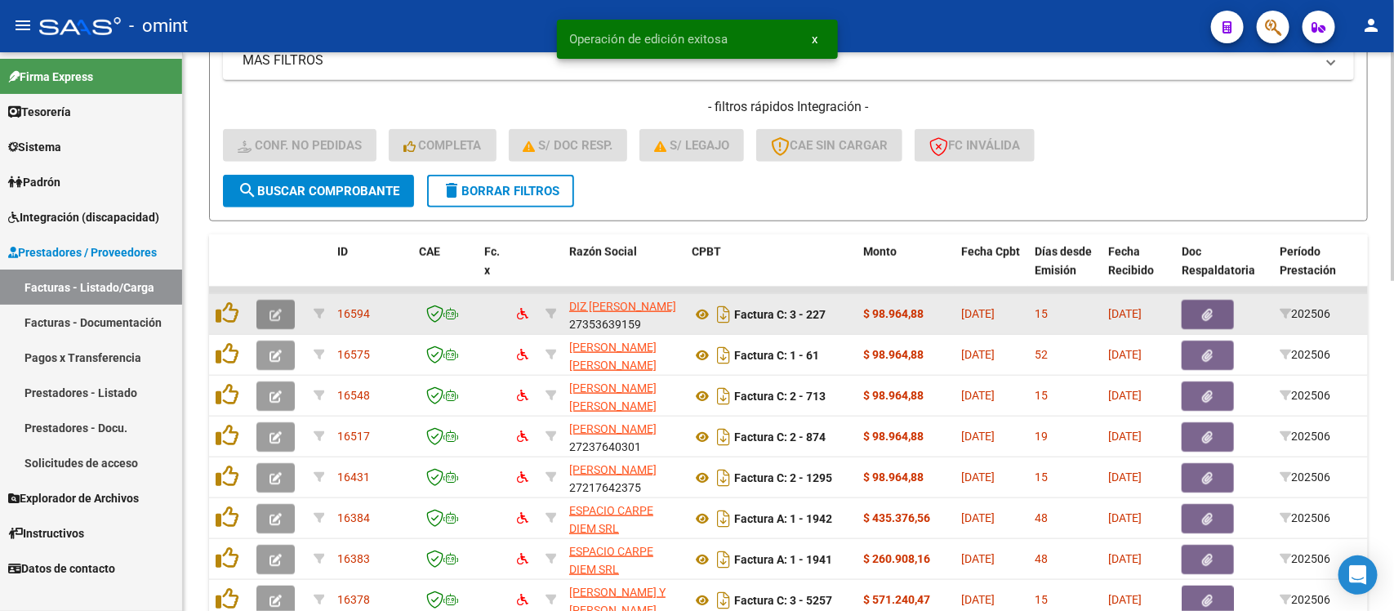
click at [274, 309] on icon "button" at bounding box center [275, 315] width 12 height 12
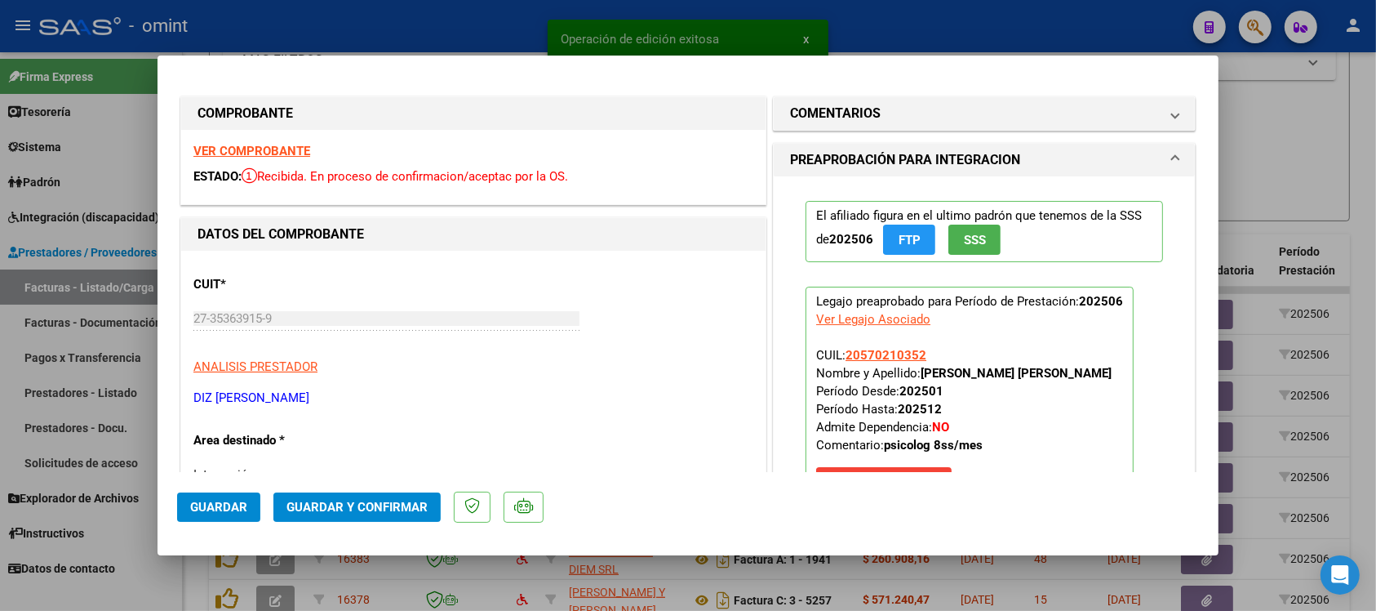
click at [284, 157] on strong "VER COMPROBANTE" at bounding box center [251, 151] width 117 height 15
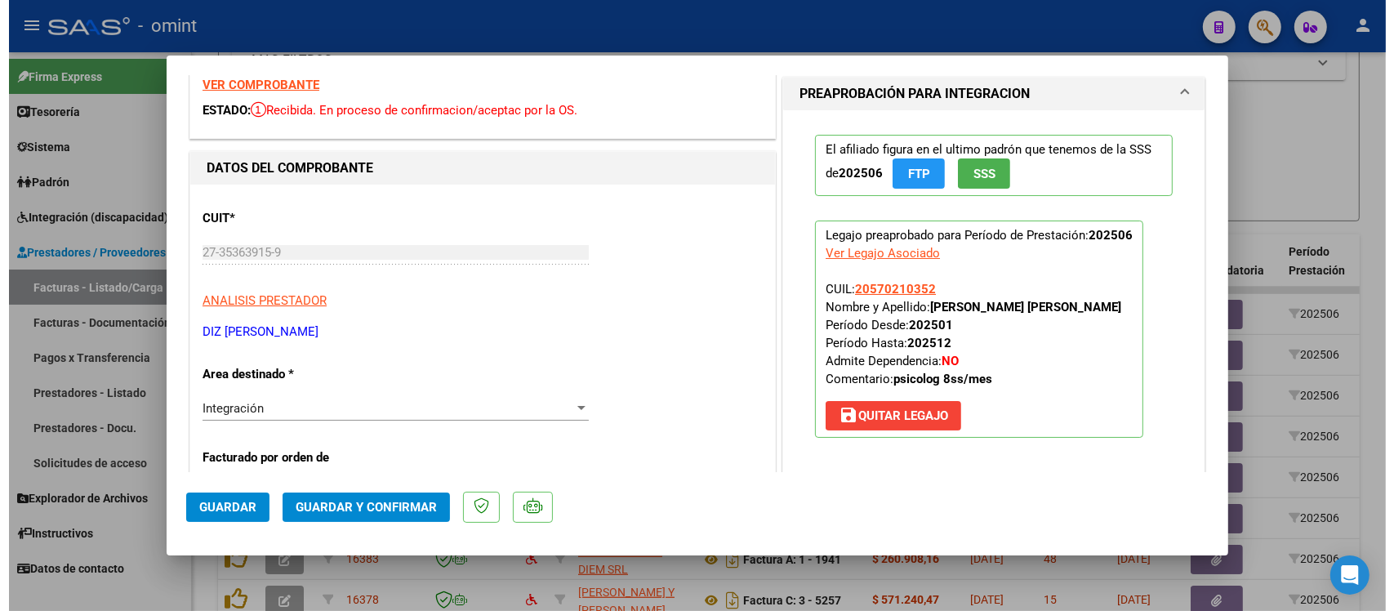
scroll to position [102, 0]
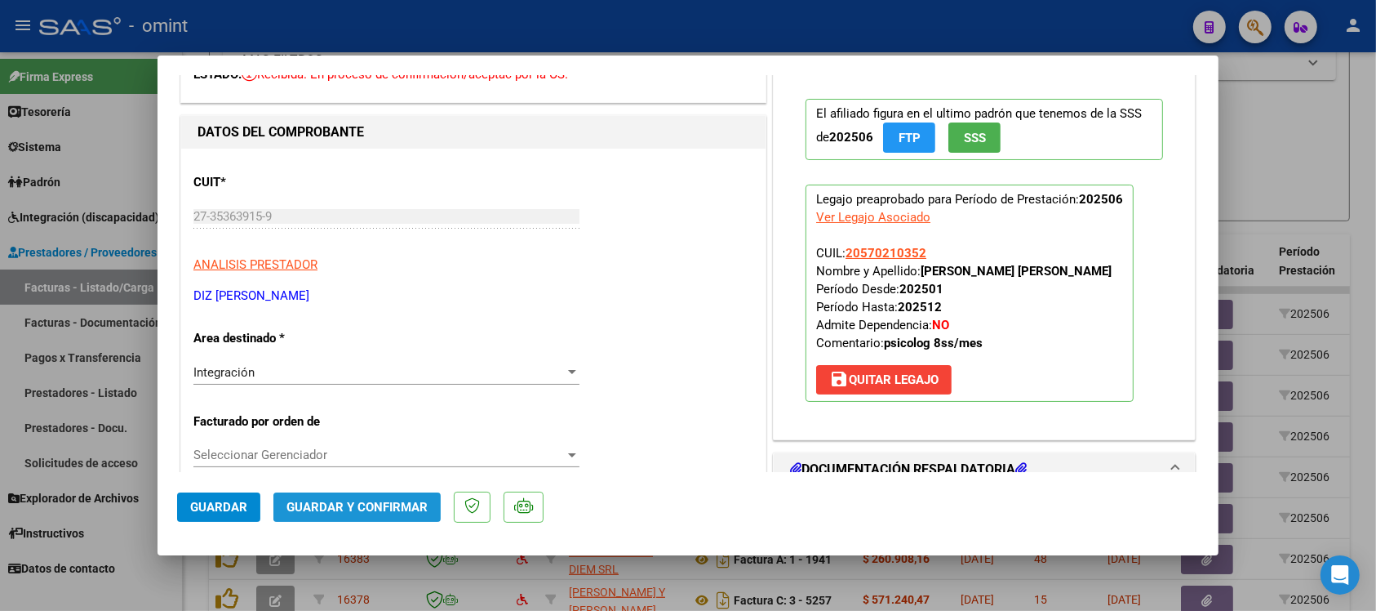
click at [376, 514] on button "Guardar y Confirmar" at bounding box center [356, 506] width 167 height 29
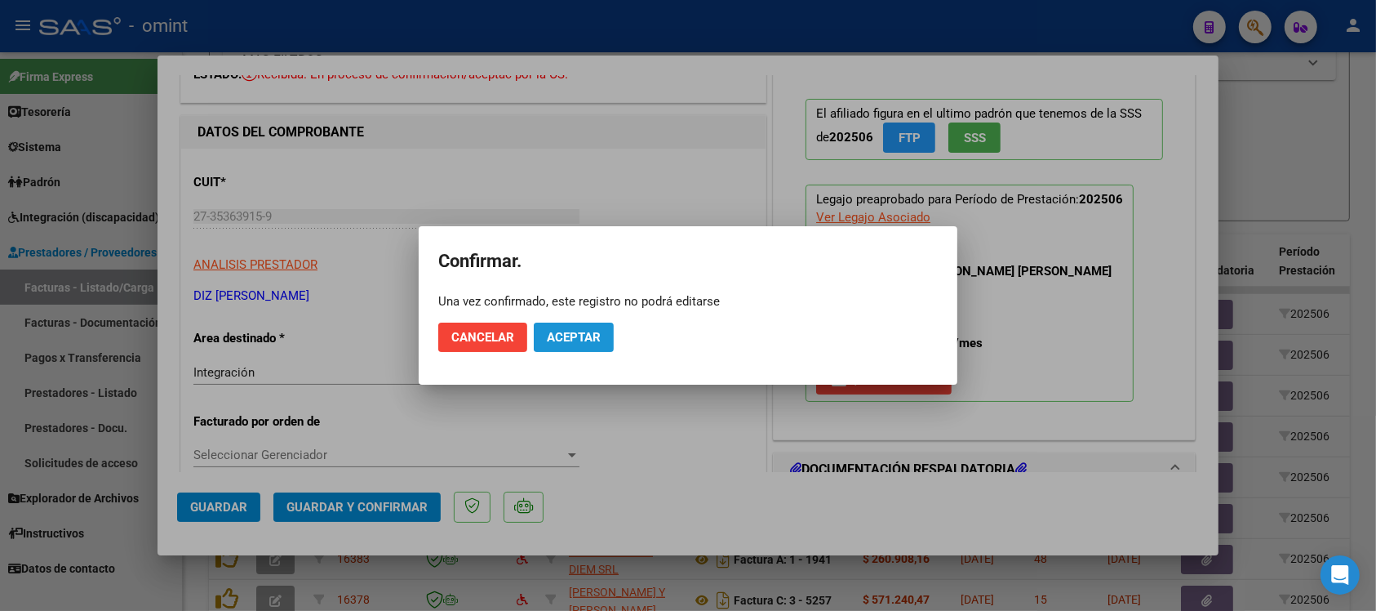
click at [563, 354] on mat-dialog-actions "Cancelar Aceptar" at bounding box center [688, 337] width 500 height 56
click at [573, 335] on span "Aceptar" at bounding box center [574, 337] width 54 height 15
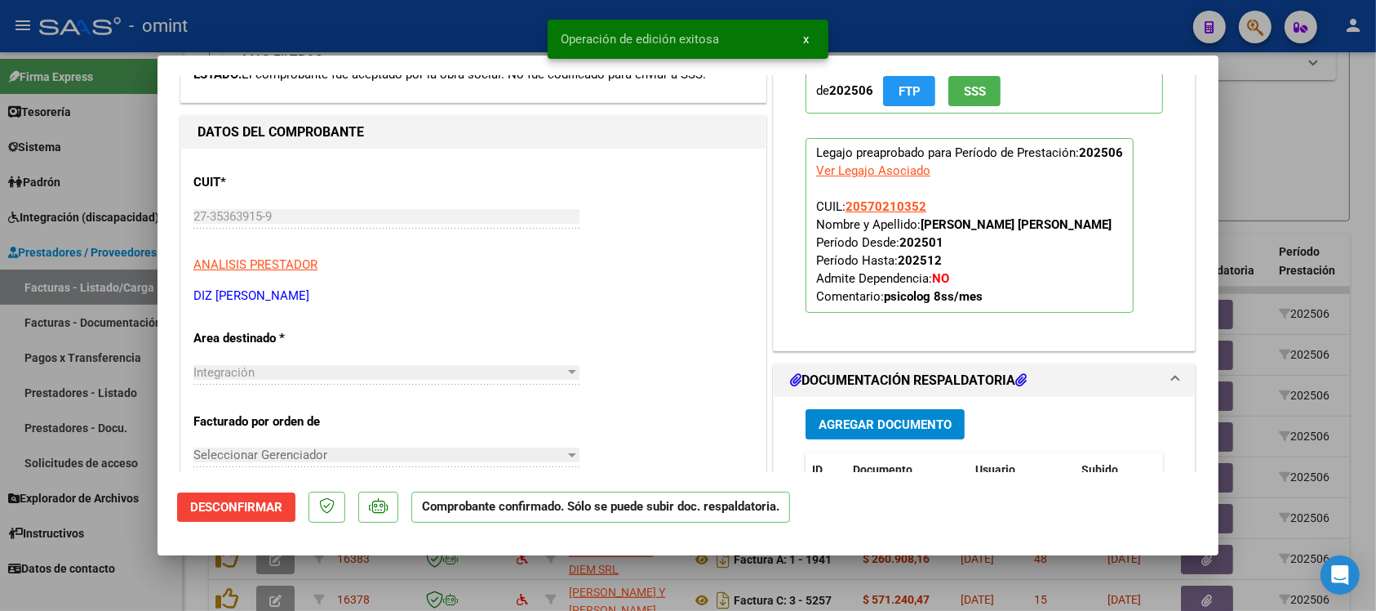
click at [406, 23] on div at bounding box center [688, 305] width 1376 height 611
type input "$ 0,00"
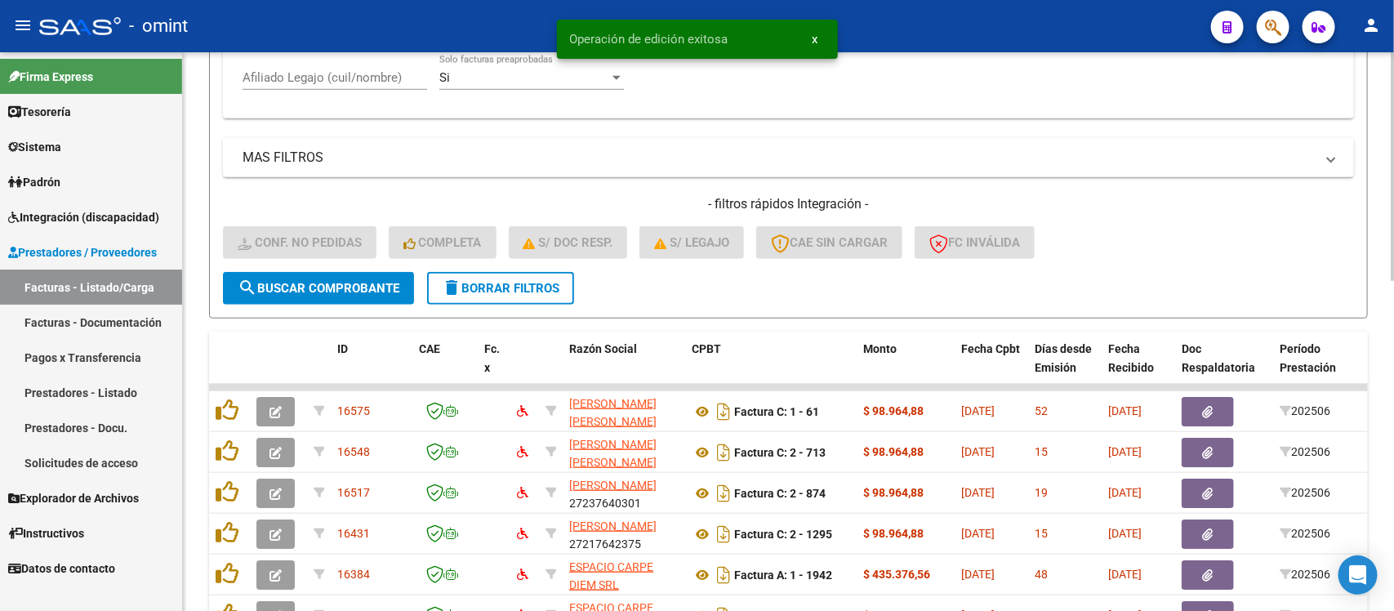
scroll to position [503, 0]
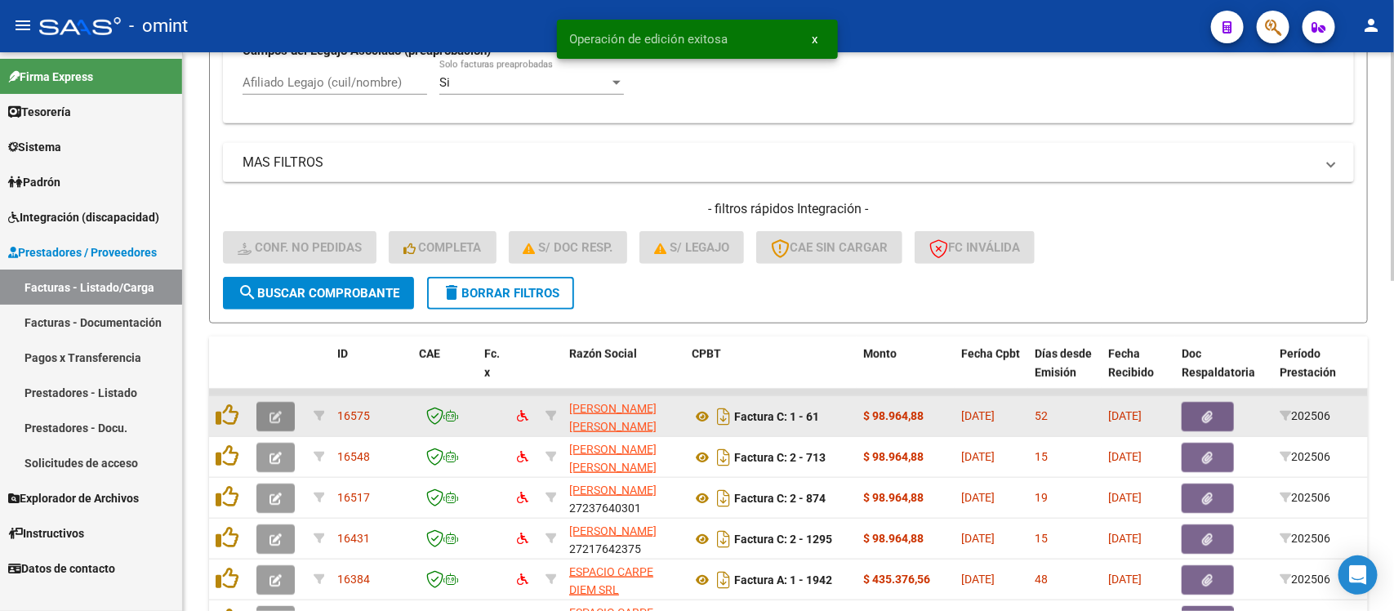
click at [282, 405] on button "button" at bounding box center [275, 416] width 38 height 29
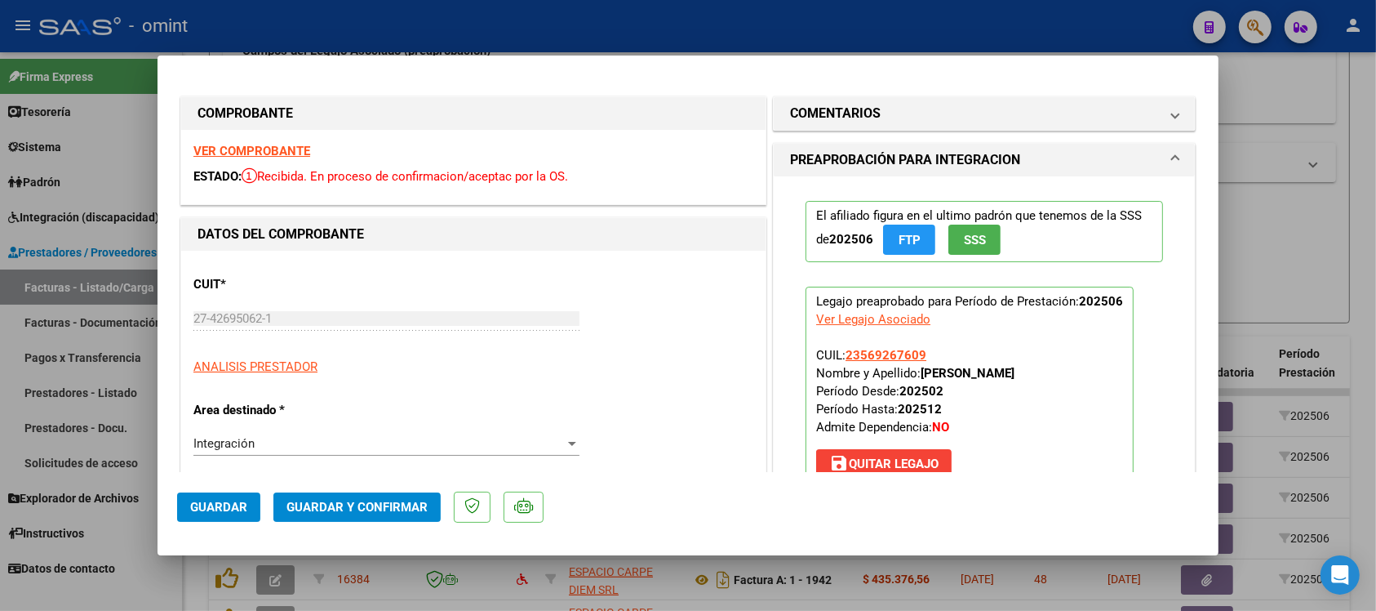
click at [257, 144] on strong "VER COMPROBANTE" at bounding box center [251, 151] width 117 height 15
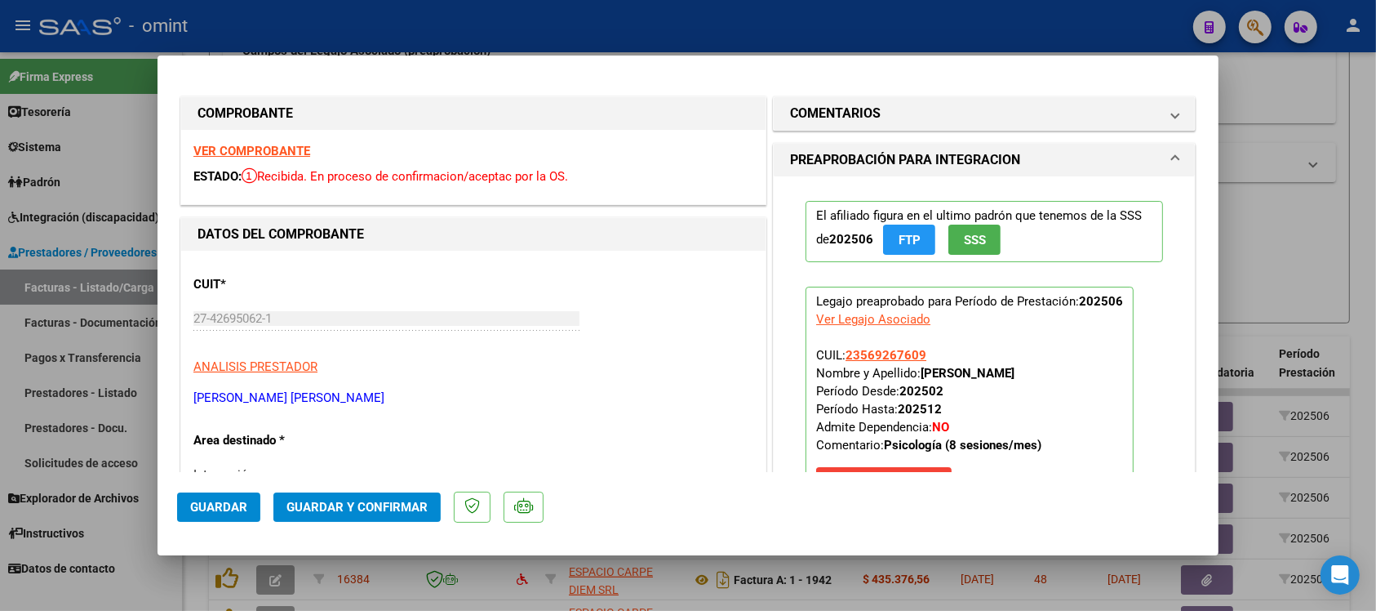
click at [417, 511] on span "Guardar y Confirmar" at bounding box center [357, 507] width 141 height 15
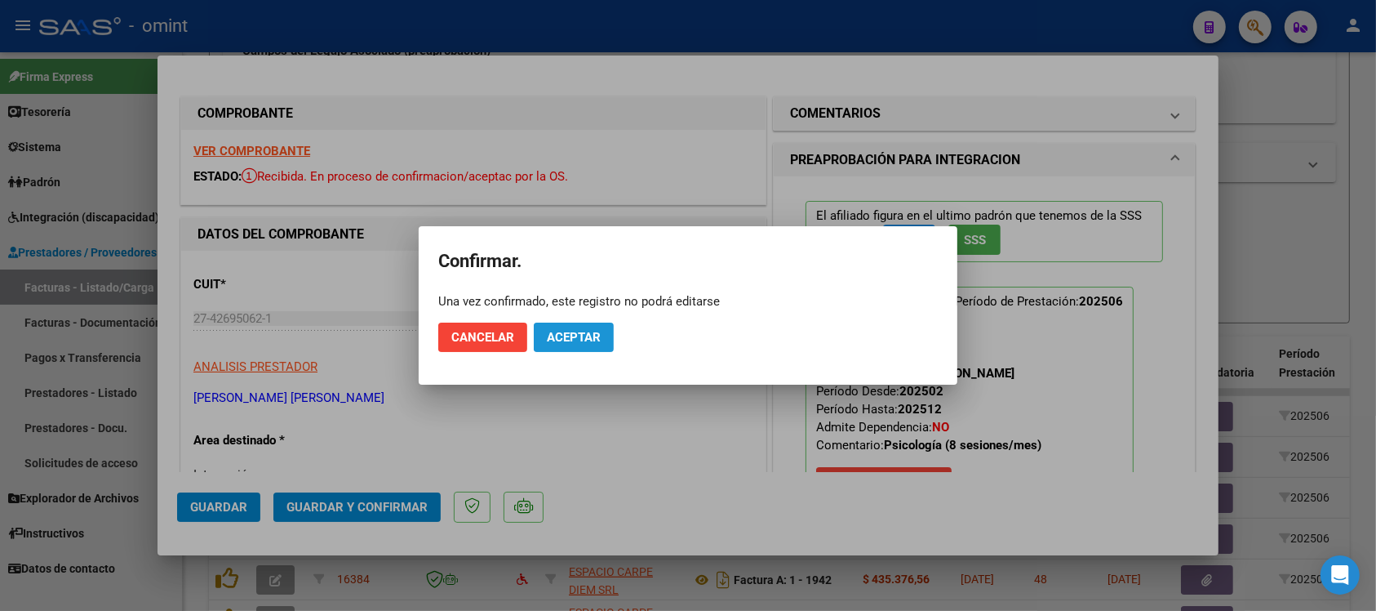
click at [596, 331] on span "Aceptar" at bounding box center [574, 337] width 54 height 15
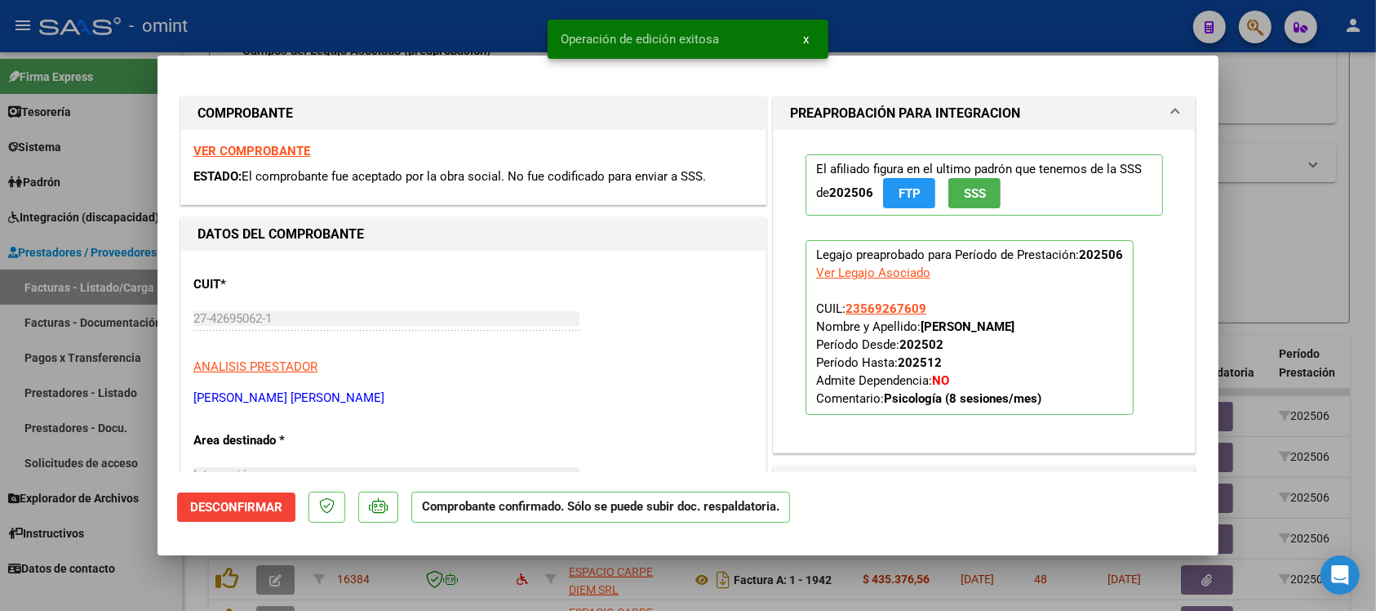
click at [490, 8] on div at bounding box center [688, 305] width 1376 height 611
type input "$ 0,00"
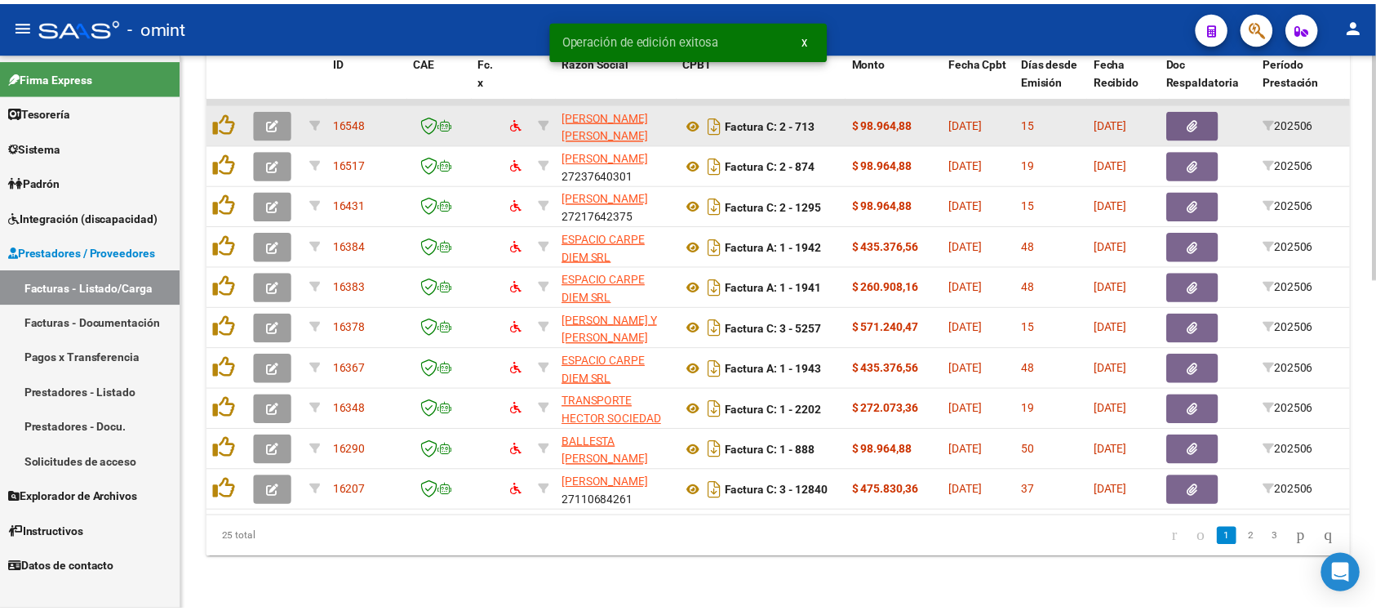
scroll to position [809, 0]
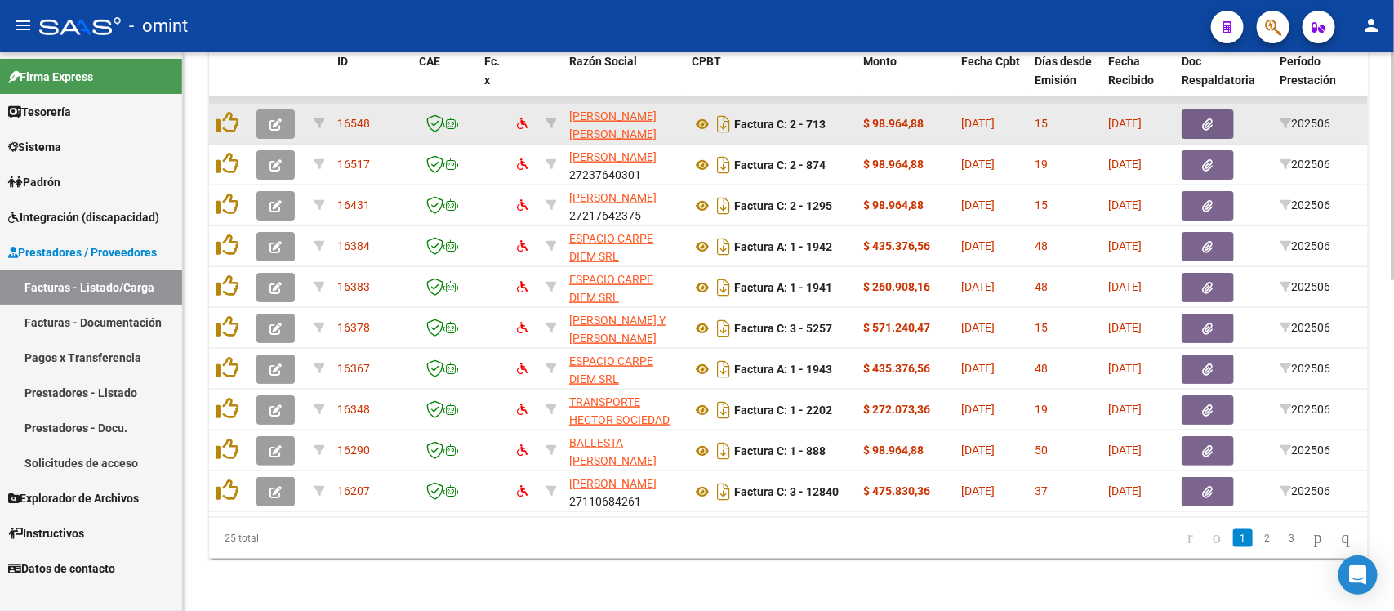
click at [282, 109] on button "button" at bounding box center [275, 123] width 38 height 29
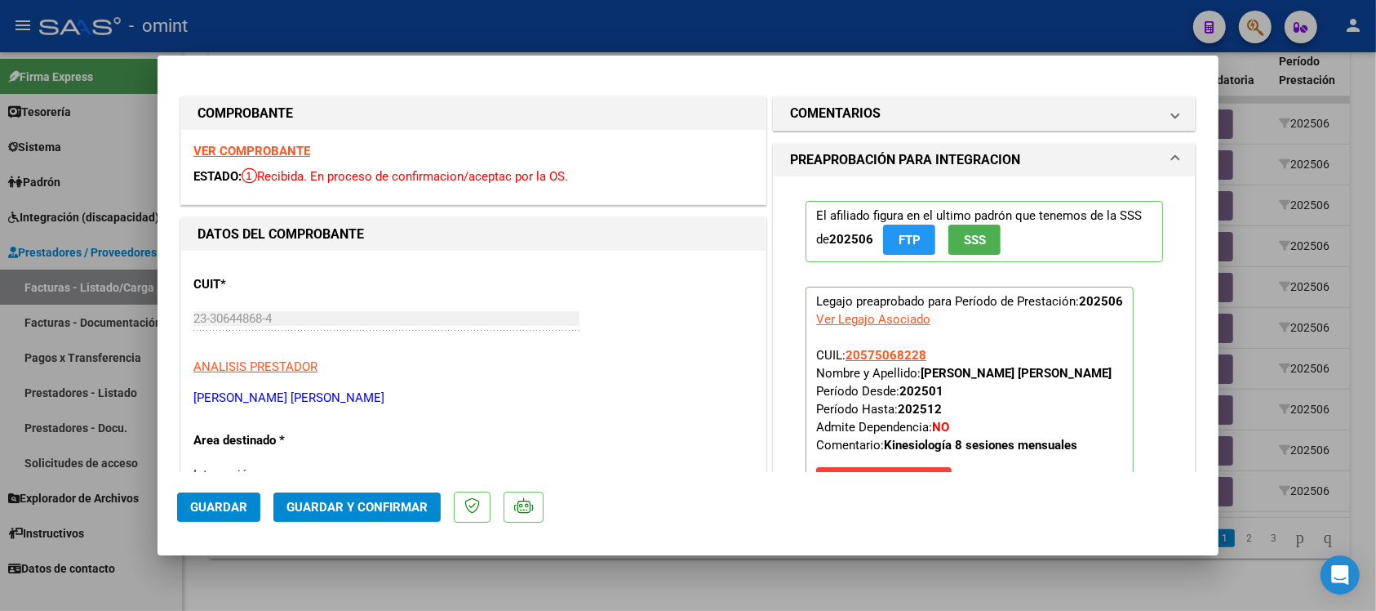
click at [282, 147] on strong "VER COMPROBANTE" at bounding box center [251, 151] width 117 height 15
click at [412, 512] on span "Guardar y Confirmar" at bounding box center [357, 507] width 141 height 15
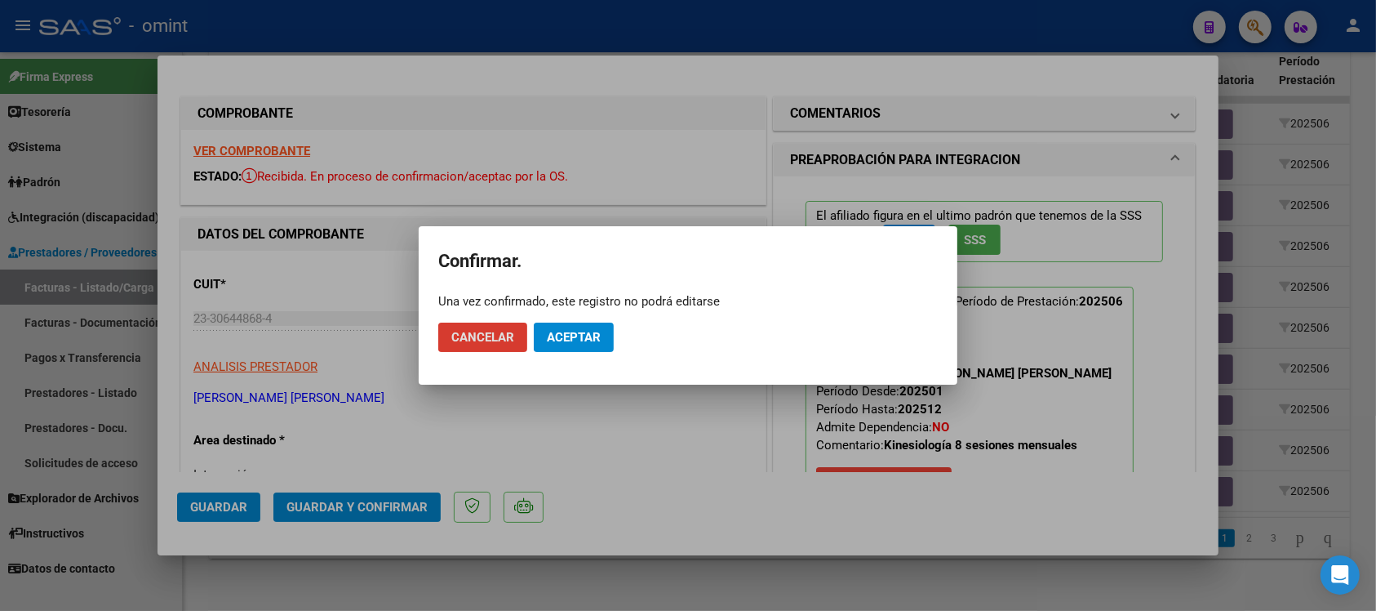
click at [601, 340] on span "Aceptar" at bounding box center [574, 337] width 54 height 15
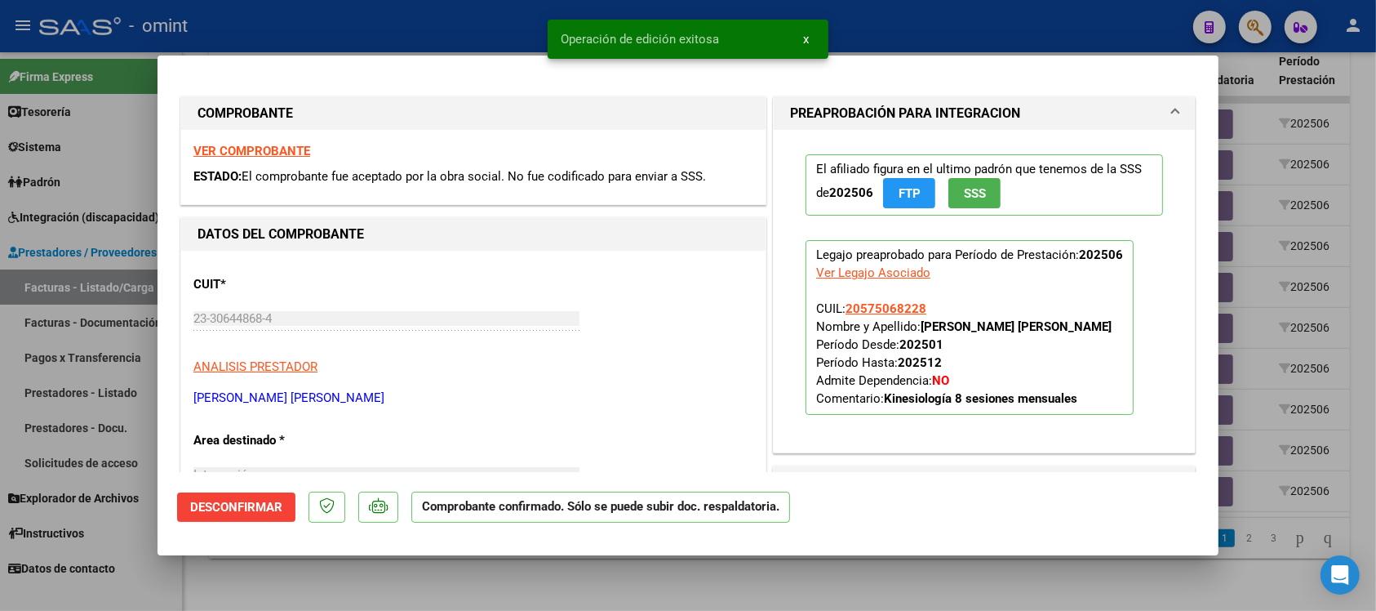
click at [549, 24] on snack-bar-container "Operación de edición exitosa x" at bounding box center [688, 39] width 281 height 39
click at [370, 38] on div at bounding box center [688, 305] width 1376 height 611
type input "$ 0,00"
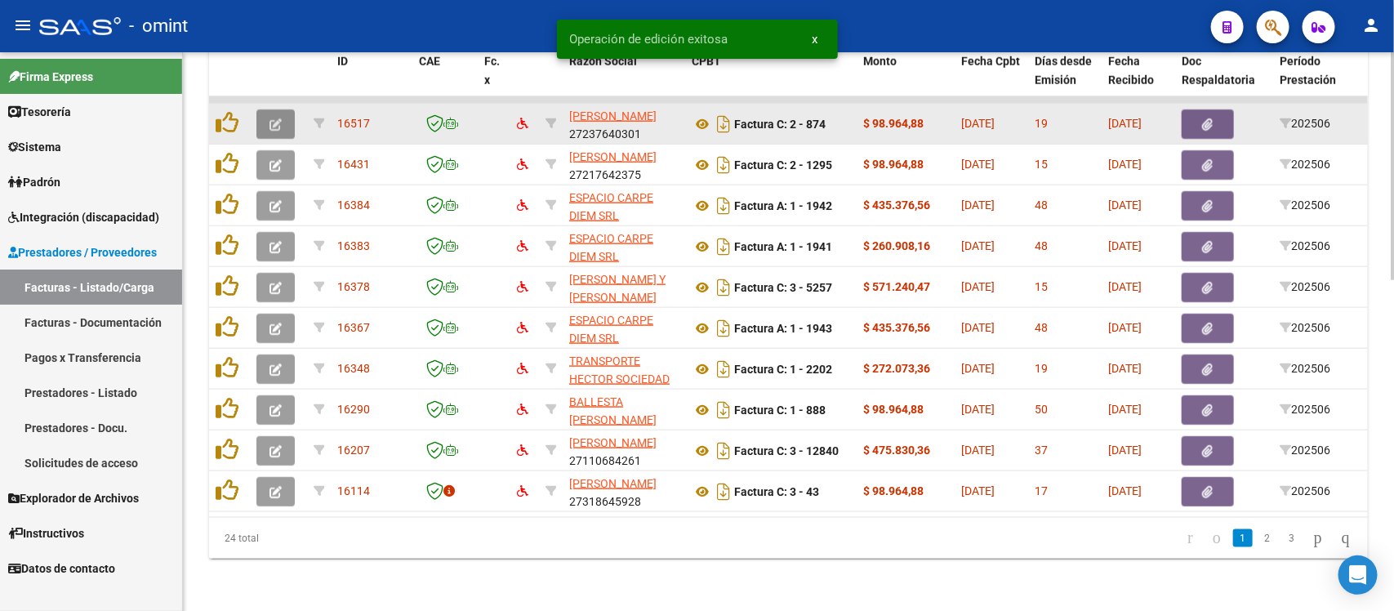
click at [269, 118] on icon "button" at bounding box center [275, 124] width 12 height 12
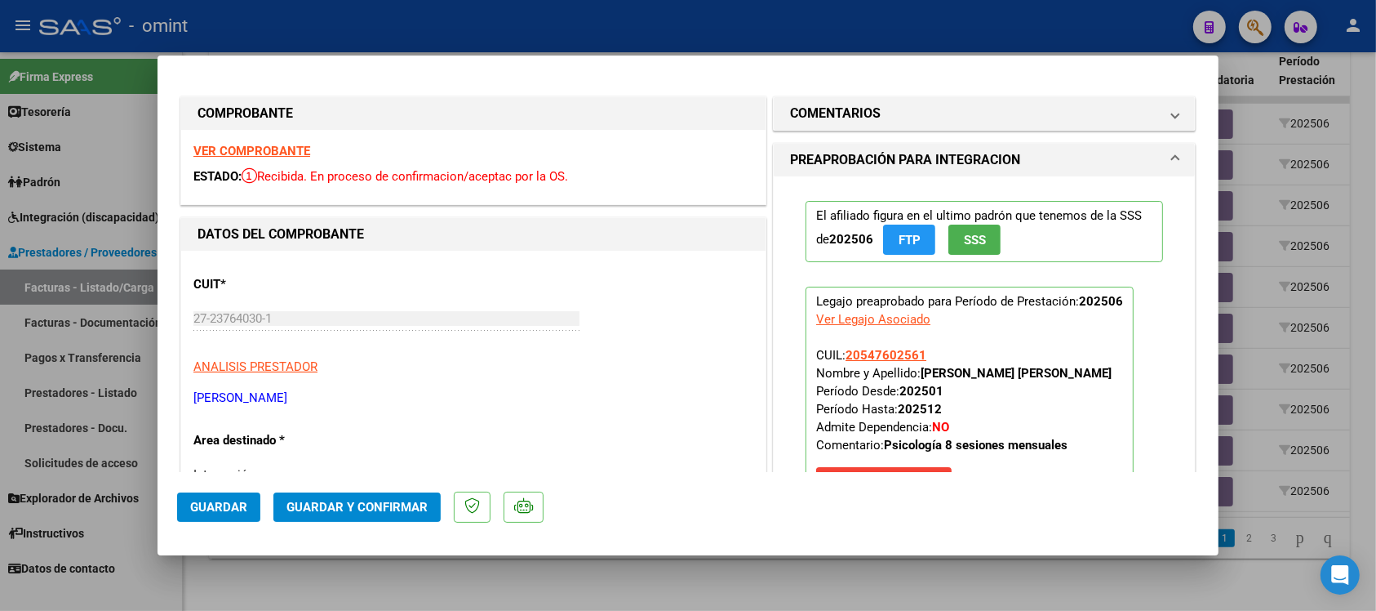
click at [266, 153] on strong "VER COMPROBANTE" at bounding box center [251, 151] width 117 height 15
click at [298, 148] on strong "VER COMPROBANTE" at bounding box center [251, 151] width 117 height 15
click at [378, 502] on span "Guardar y Confirmar" at bounding box center [357, 507] width 141 height 15
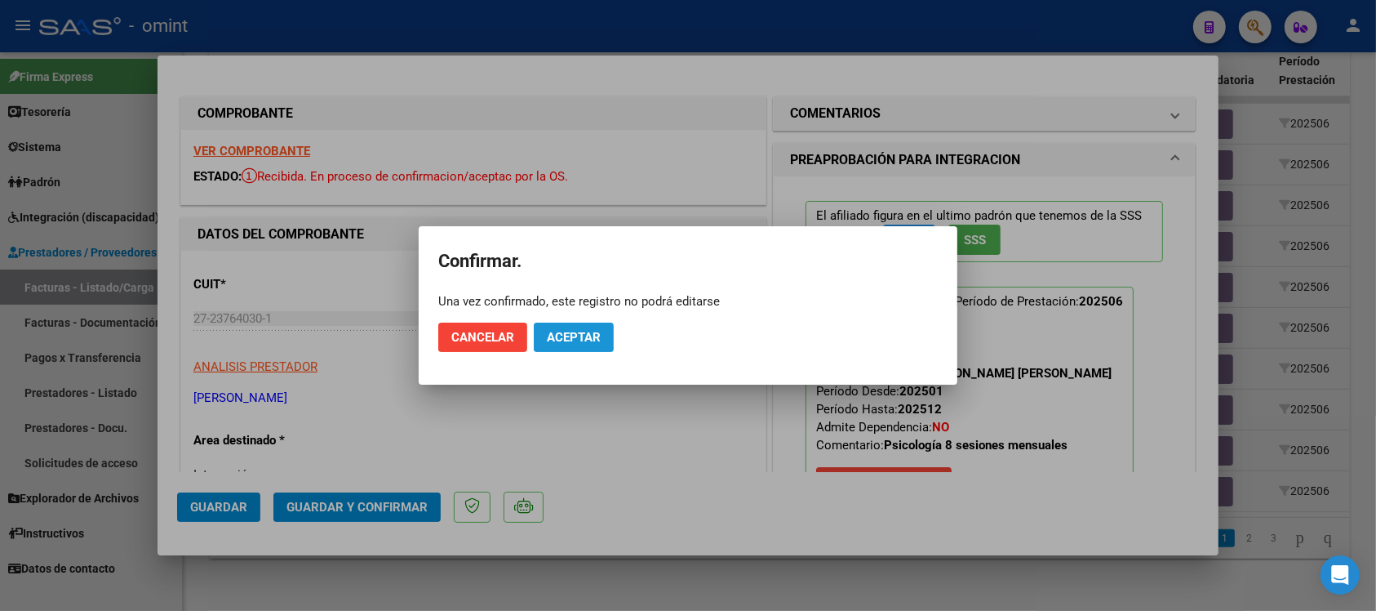
click at [560, 330] on span "Aceptar" at bounding box center [574, 337] width 54 height 15
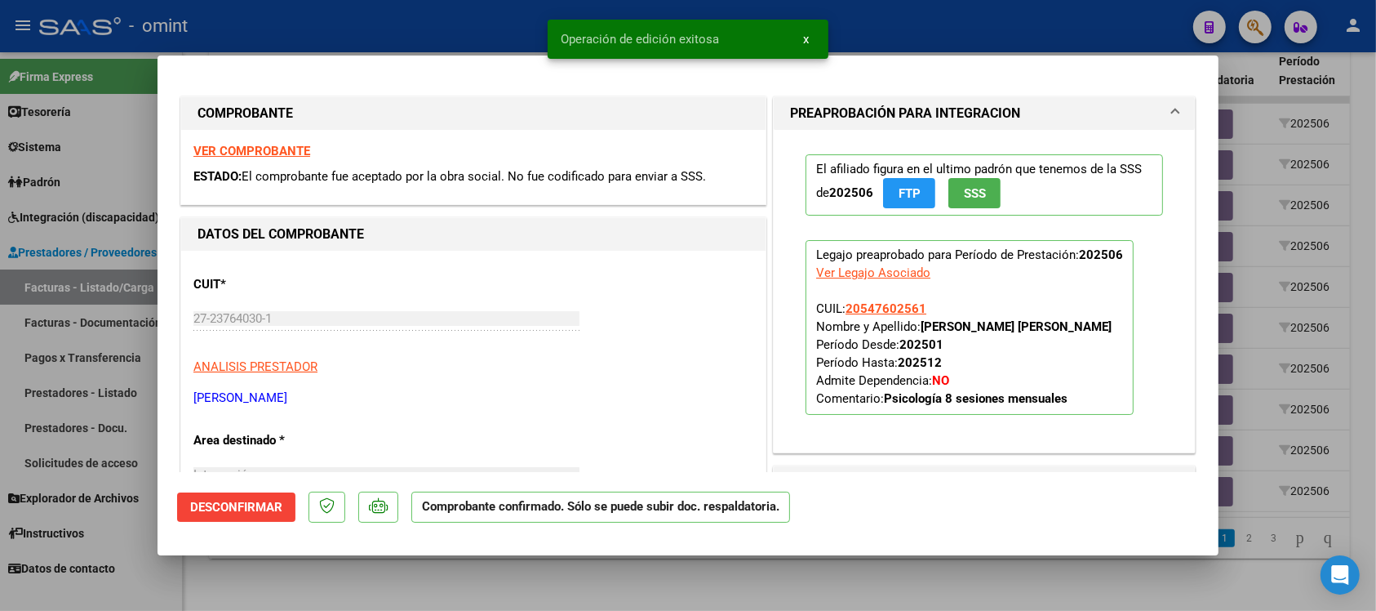
click at [507, 31] on div at bounding box center [688, 305] width 1376 height 611
type input "$ 0,00"
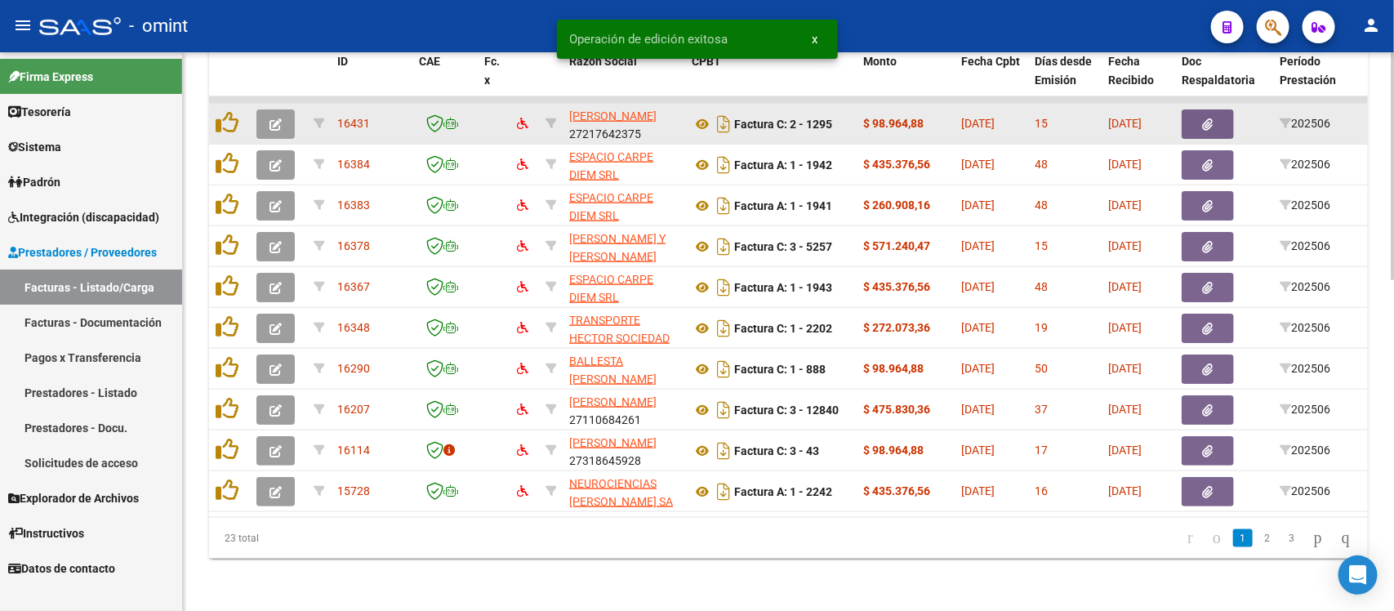
click at [278, 118] on icon "button" at bounding box center [275, 124] width 12 height 12
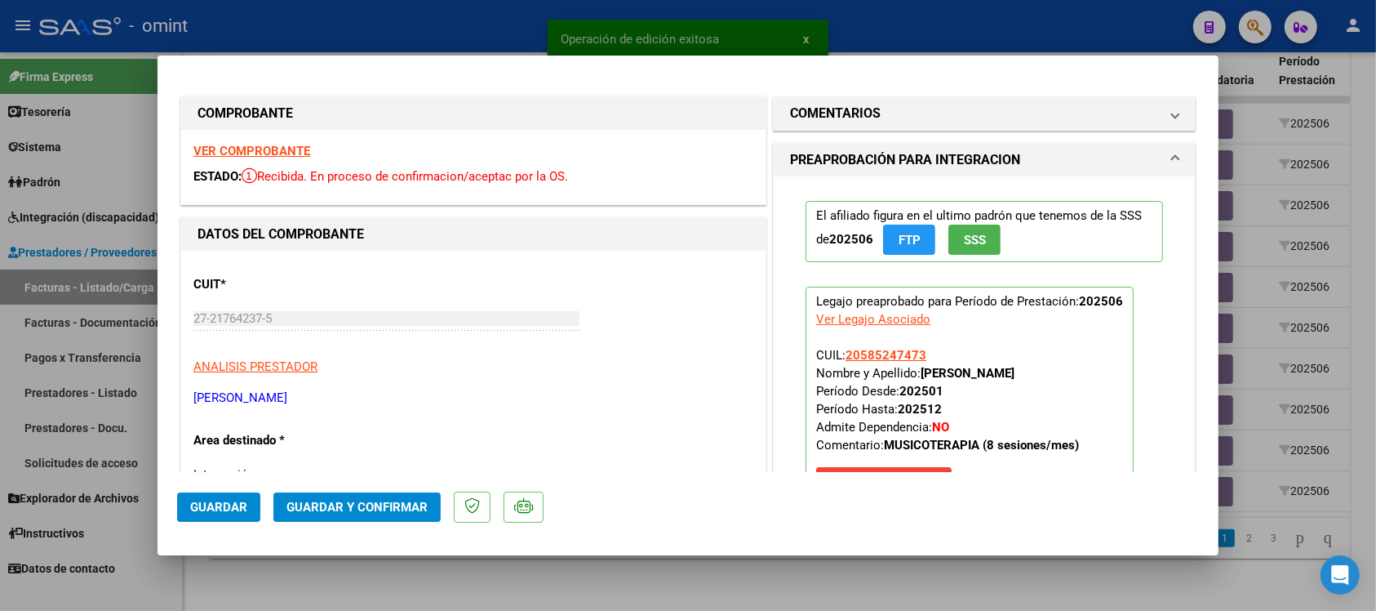
click at [262, 148] on strong "VER COMPROBANTE" at bounding box center [251, 151] width 117 height 15
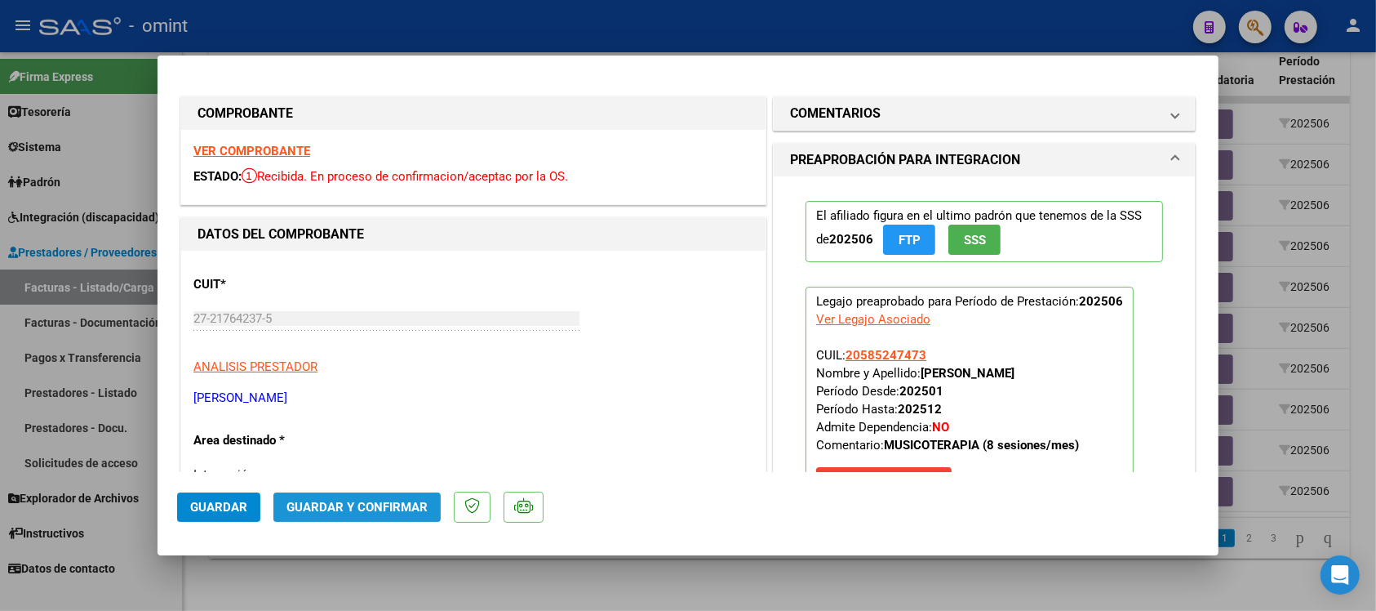
click at [374, 514] on button "Guardar y Confirmar" at bounding box center [356, 506] width 167 height 29
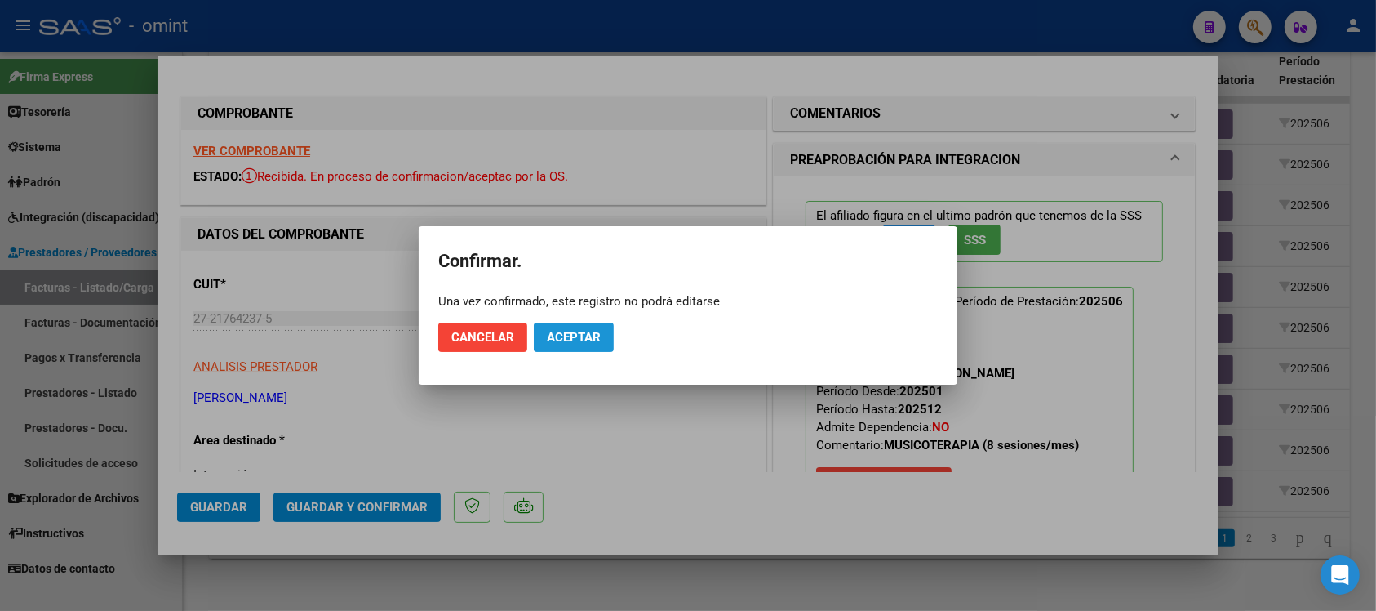
click at [589, 324] on button "Aceptar" at bounding box center [574, 336] width 80 height 29
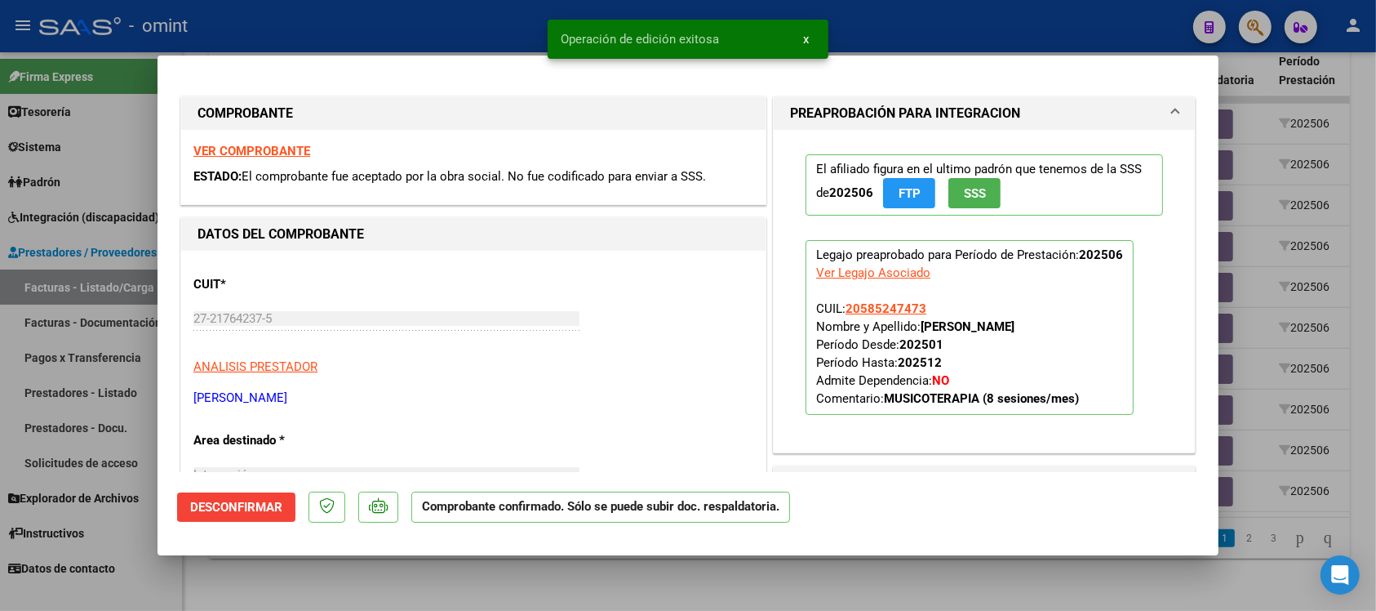
click at [464, 39] on div at bounding box center [688, 305] width 1376 height 611
type input "$ 0,00"
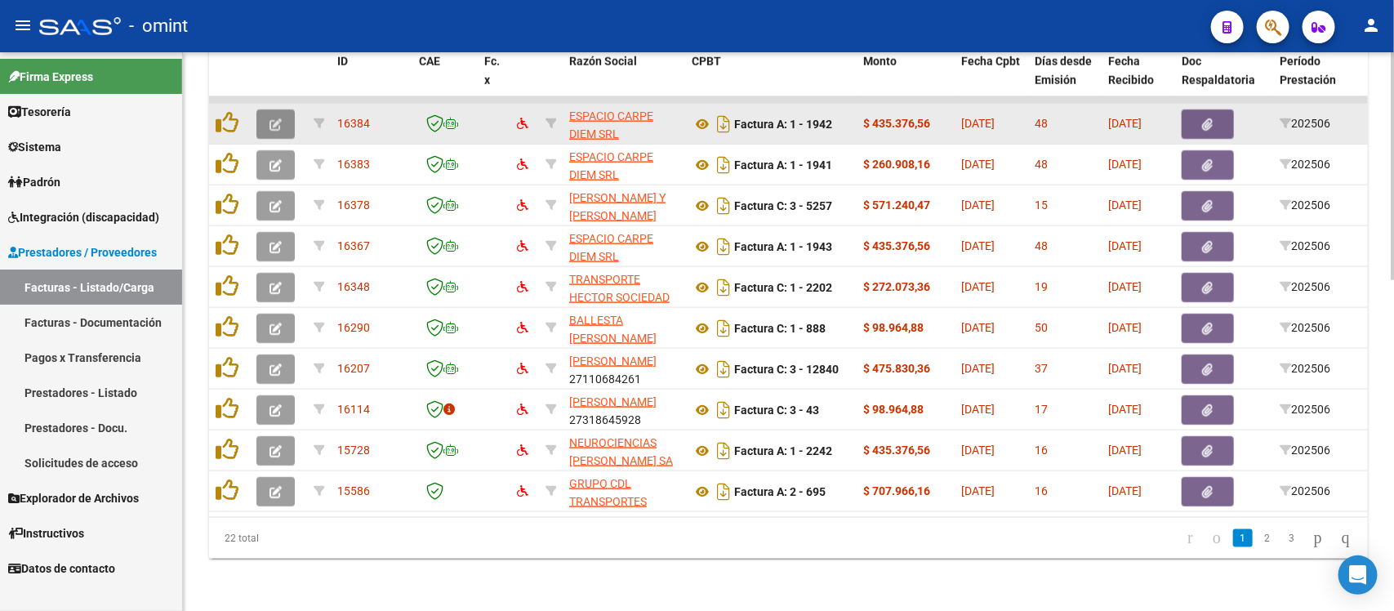
click at [273, 118] on icon "button" at bounding box center [275, 124] width 12 height 12
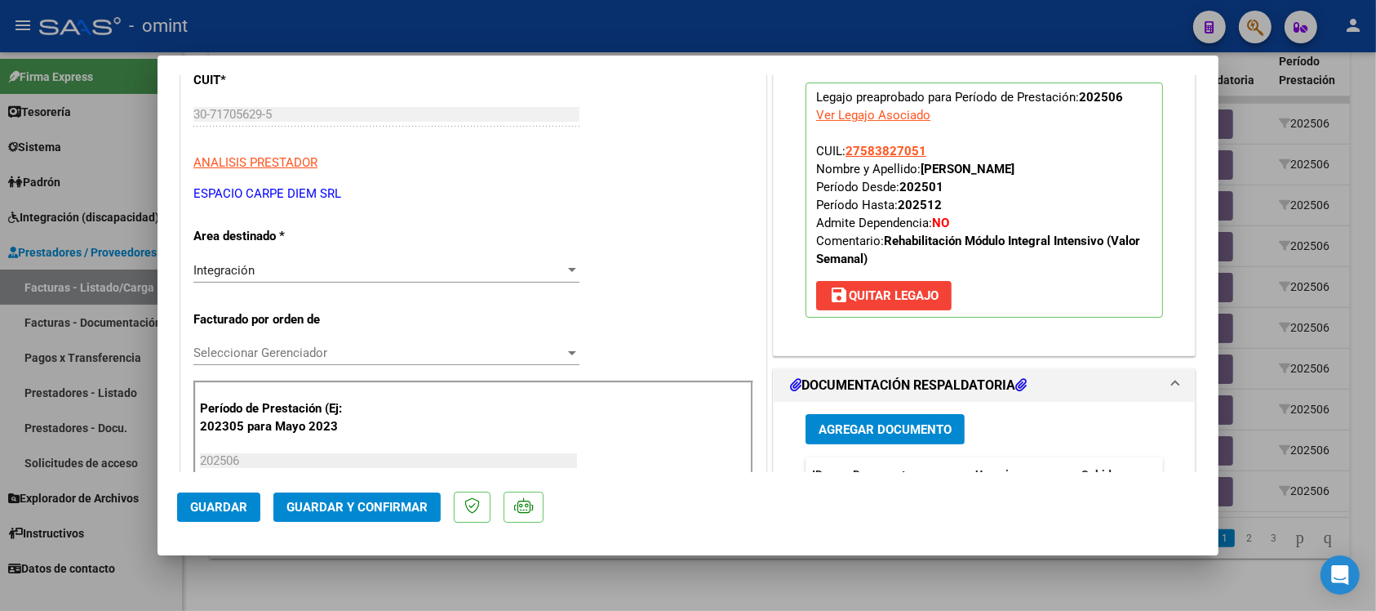
scroll to position [0, 0]
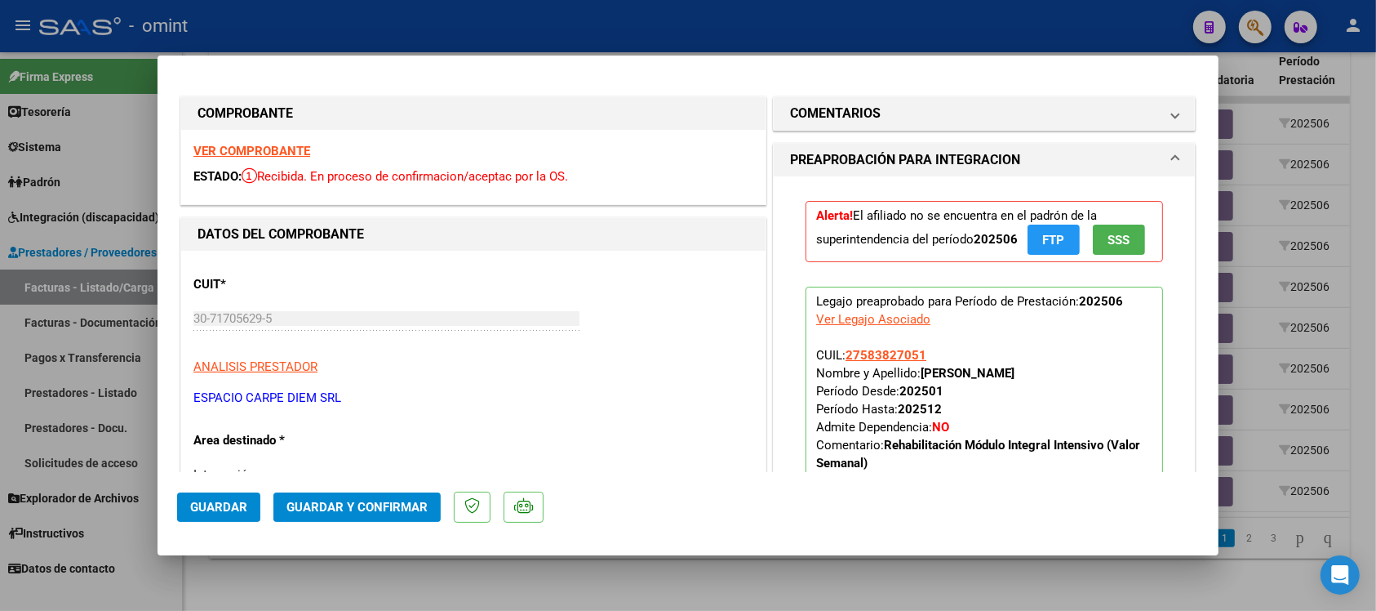
click at [290, 149] on strong "VER COMPROBANTE" at bounding box center [251, 151] width 117 height 15
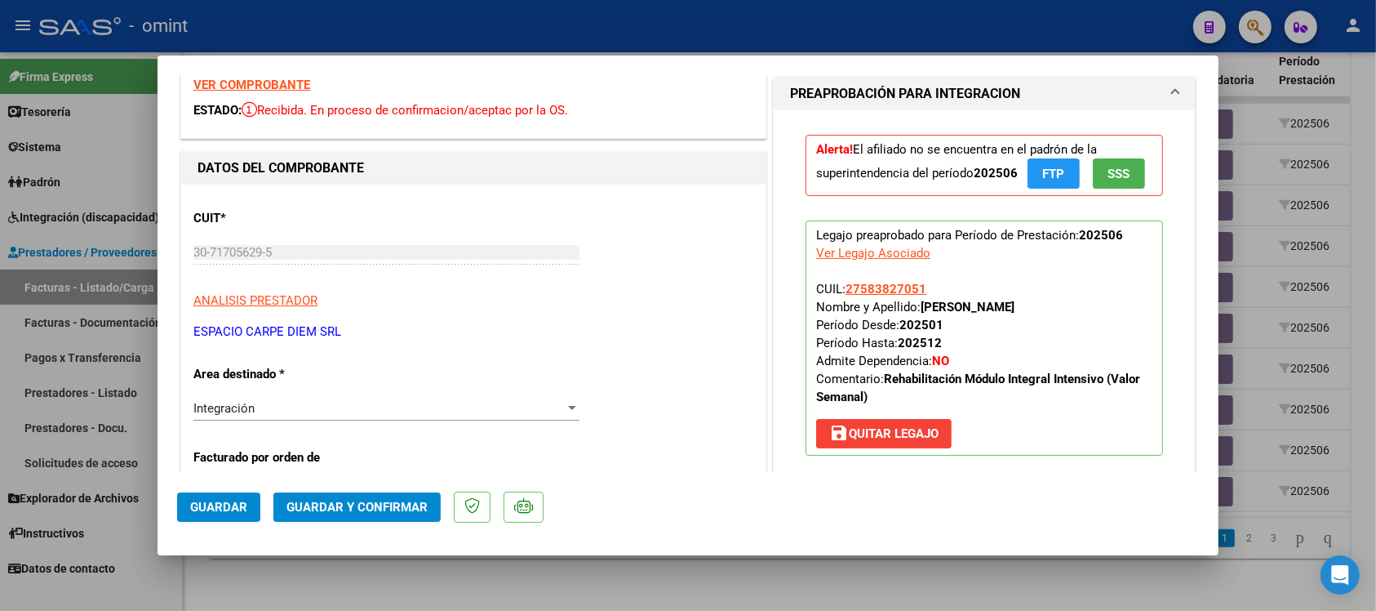
scroll to position [102, 0]
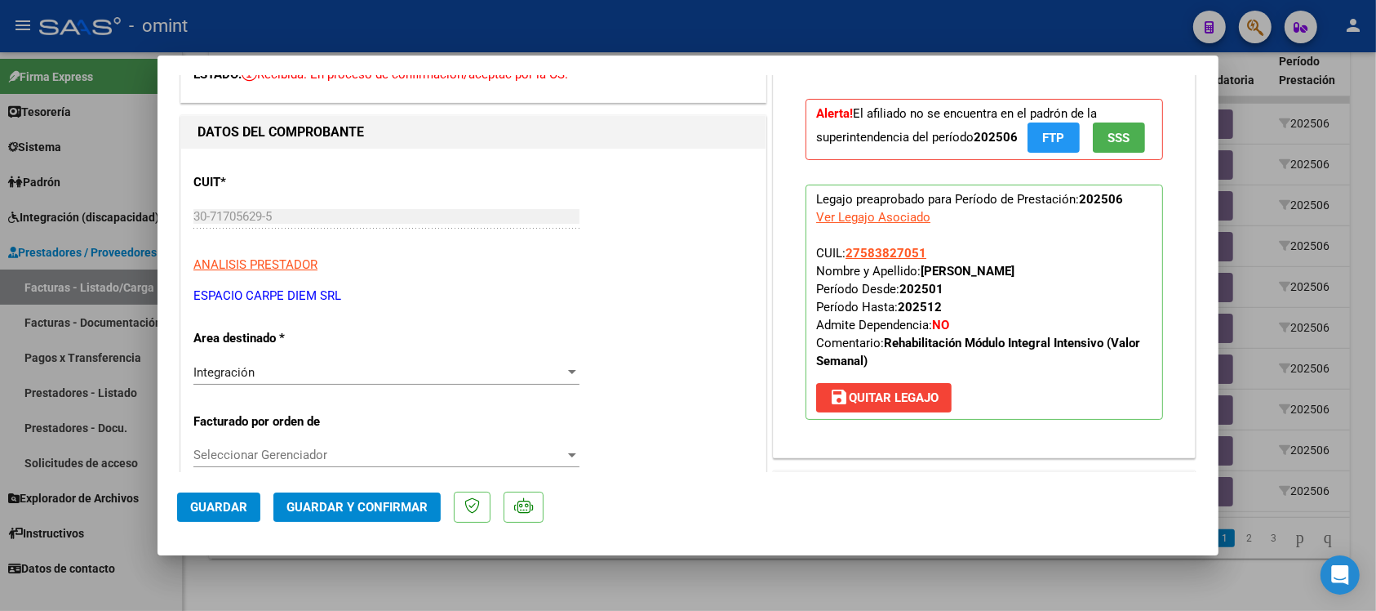
click at [400, 510] on span "Guardar y Confirmar" at bounding box center [357, 507] width 141 height 15
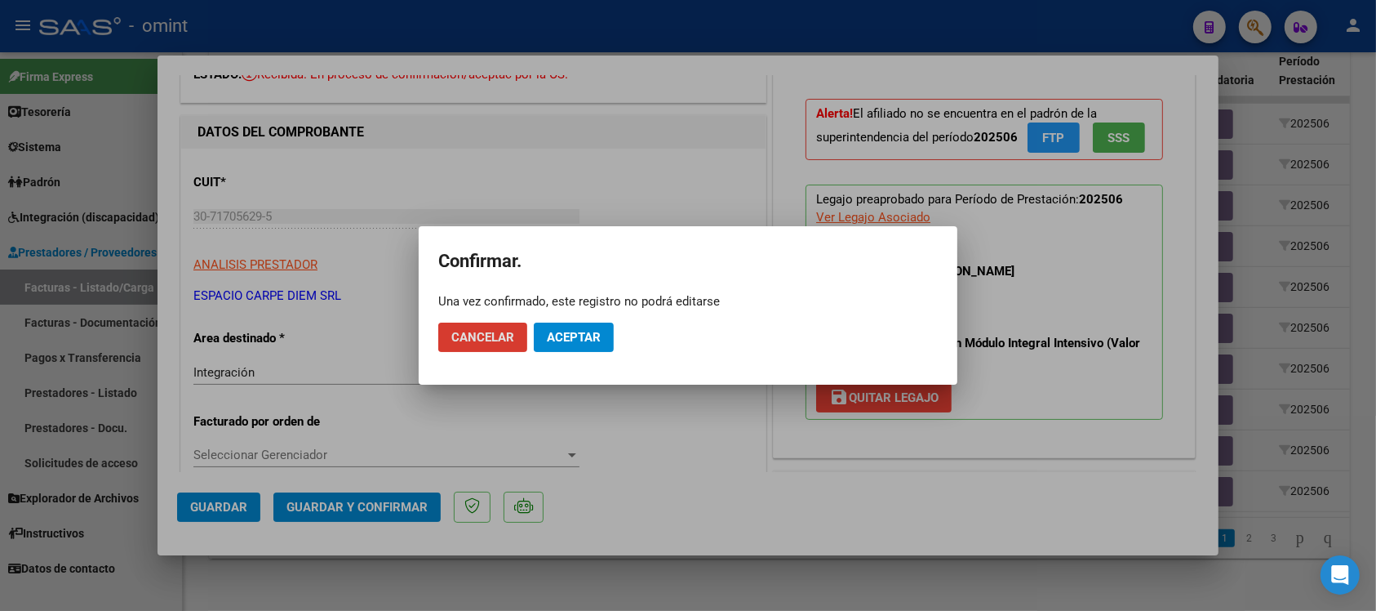
click at [554, 340] on span "Aceptar" at bounding box center [574, 337] width 54 height 15
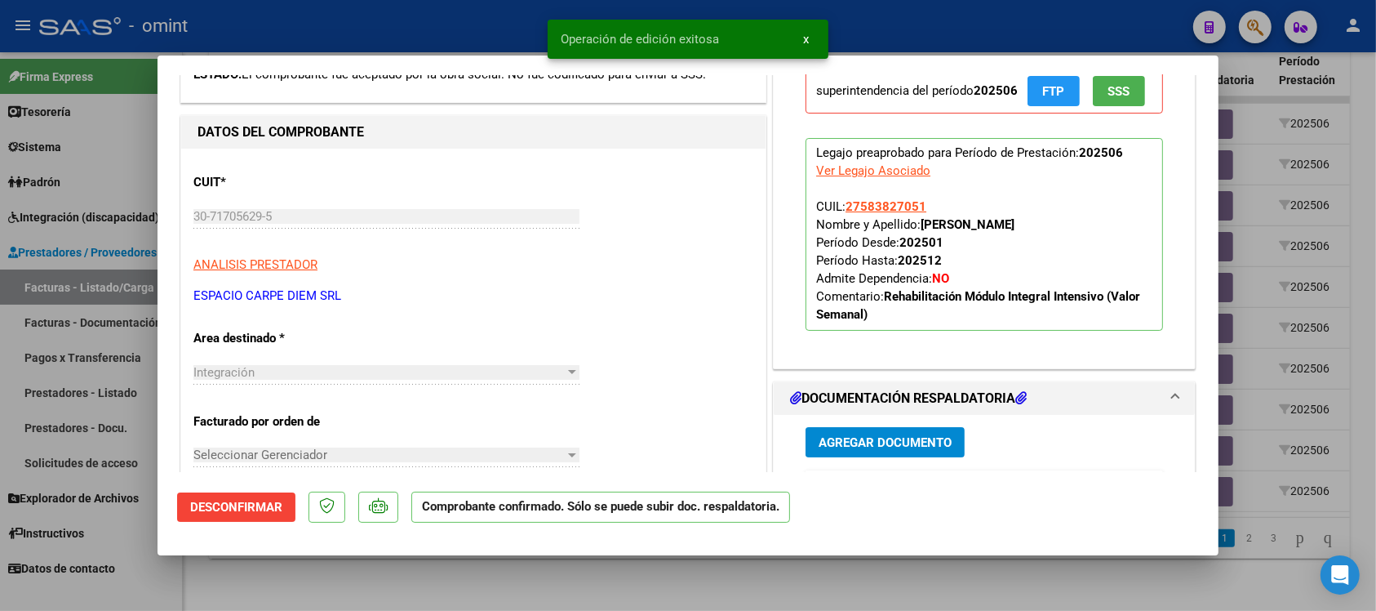
click at [435, 25] on div at bounding box center [688, 305] width 1376 height 611
type input "$ 0,00"
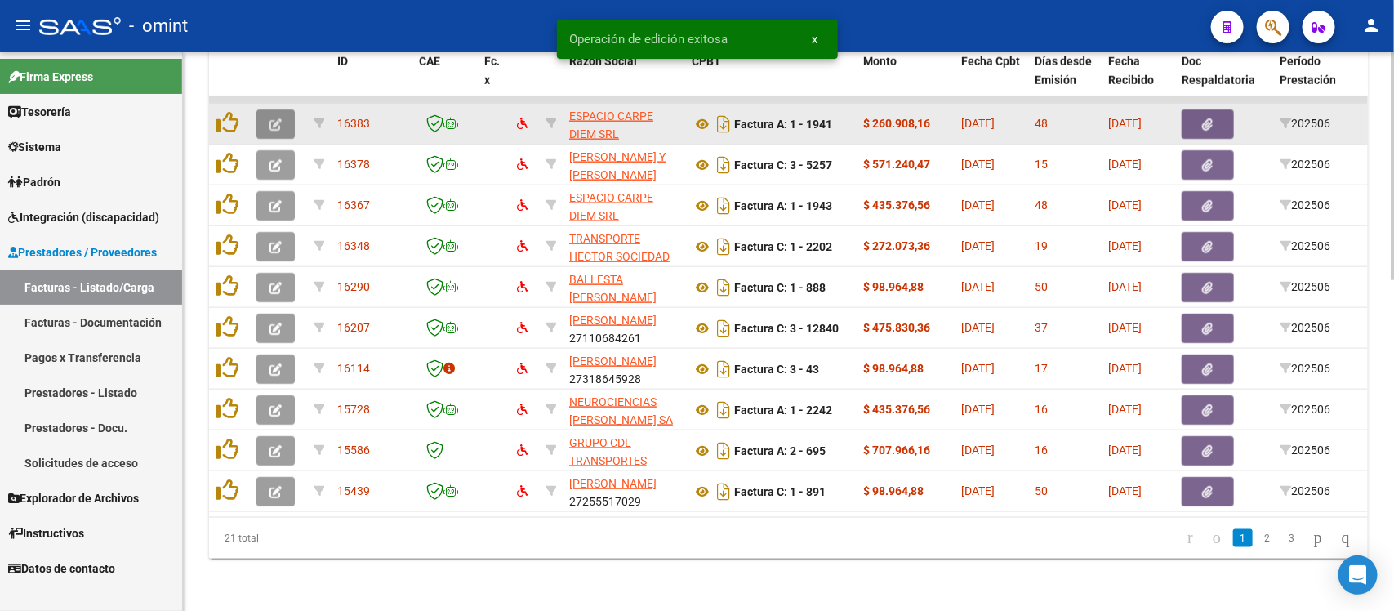
click at [273, 114] on button "button" at bounding box center [275, 123] width 38 height 29
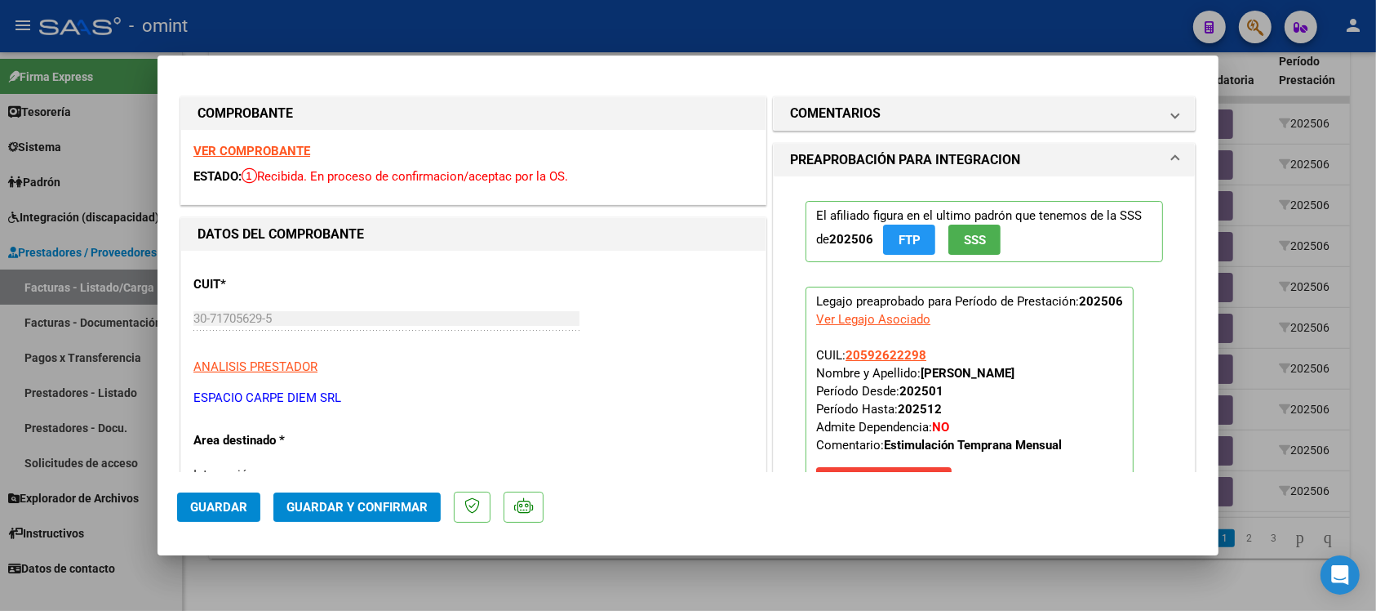
click at [253, 151] on strong "VER COMPROBANTE" at bounding box center [251, 151] width 117 height 15
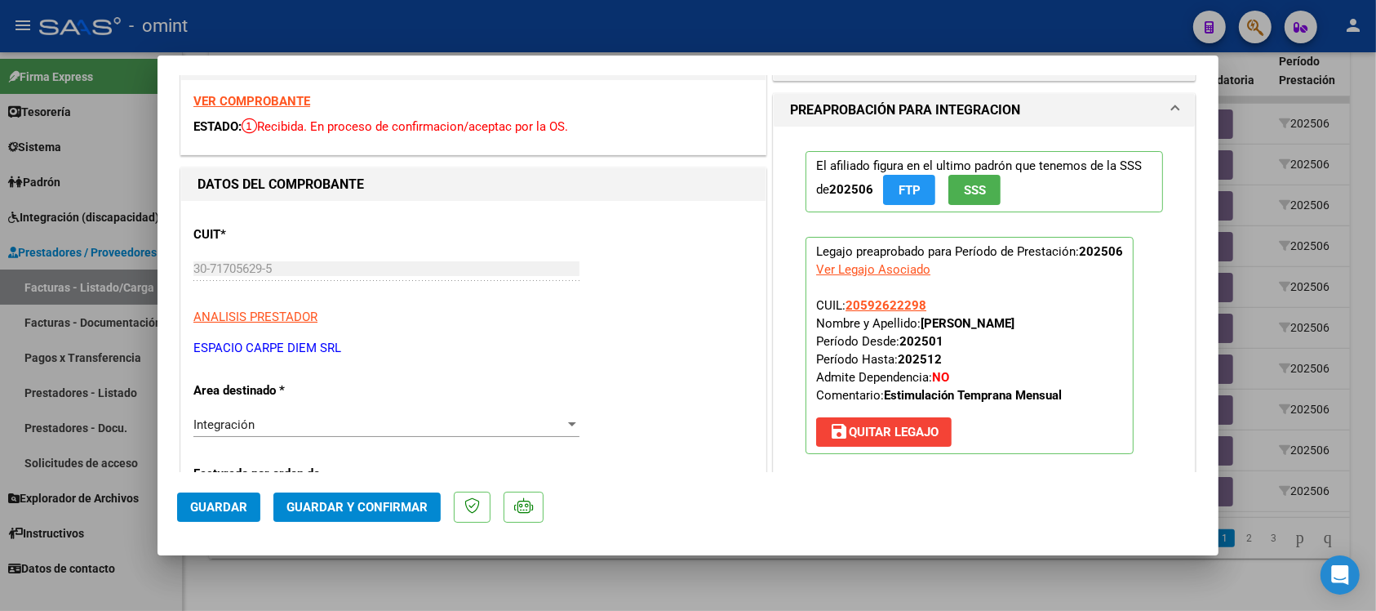
scroll to position [0, 0]
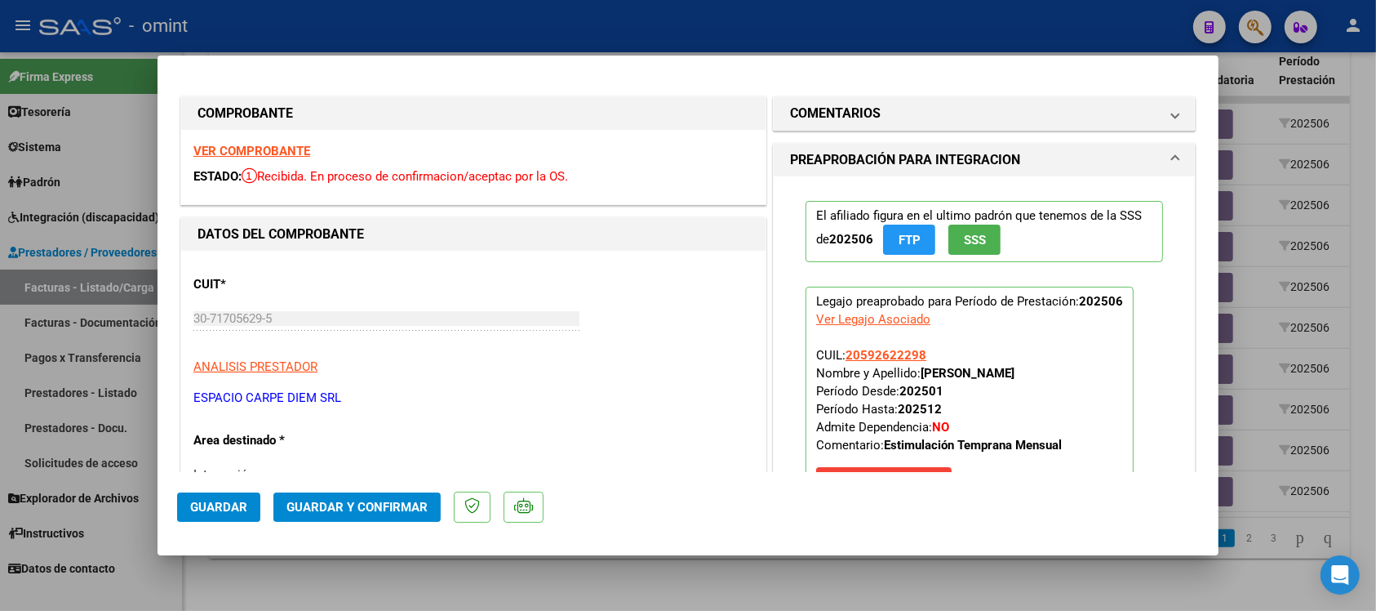
click at [300, 153] on strong "VER COMPROBANTE" at bounding box center [251, 151] width 117 height 15
click at [324, 515] on button "Guardar y Confirmar" at bounding box center [356, 506] width 167 height 29
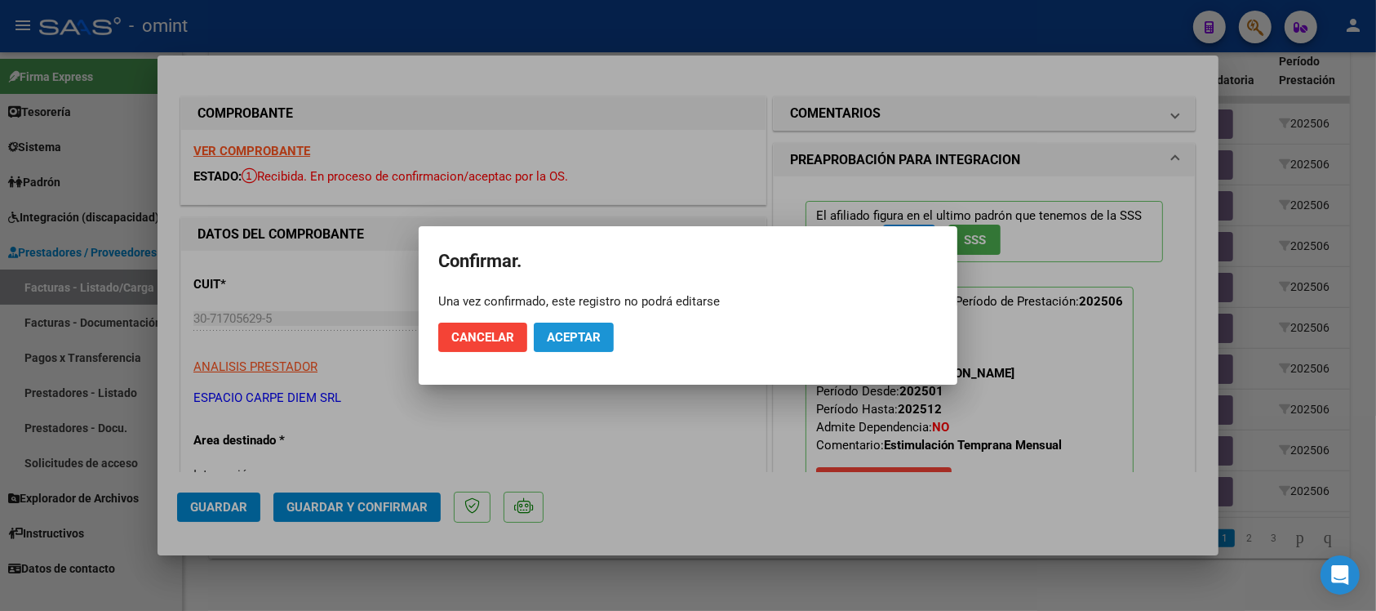
click at [560, 336] on span "Aceptar" at bounding box center [574, 337] width 54 height 15
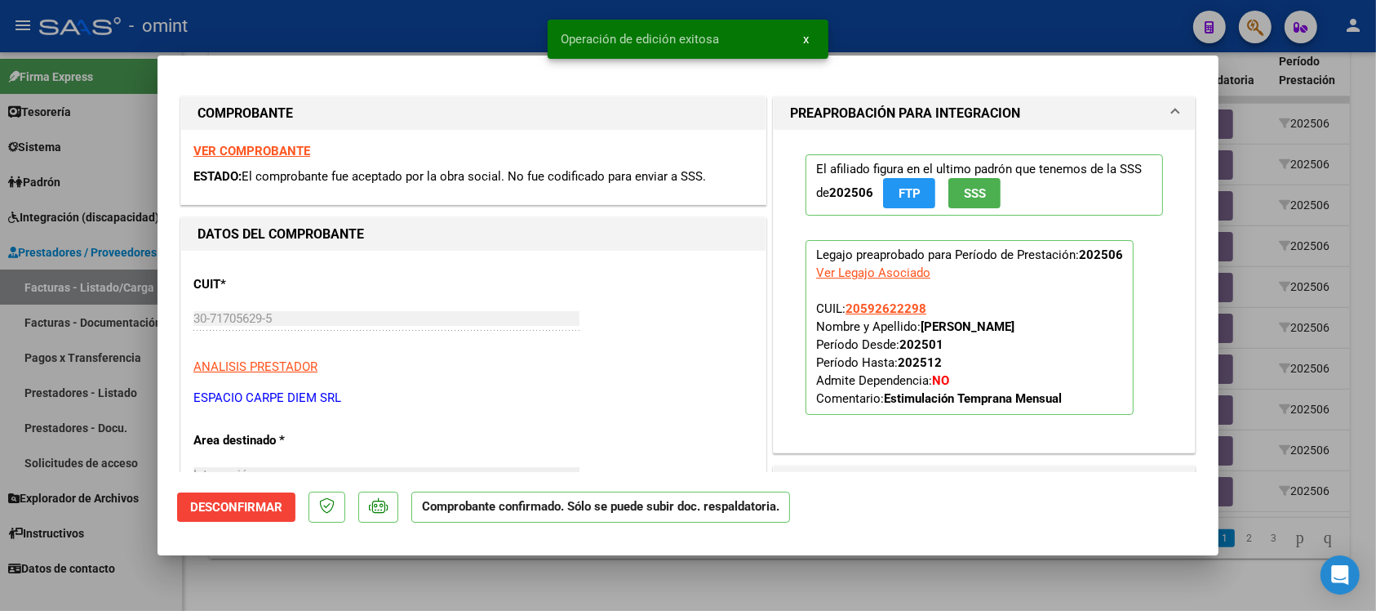
click at [438, 29] on div at bounding box center [688, 305] width 1376 height 611
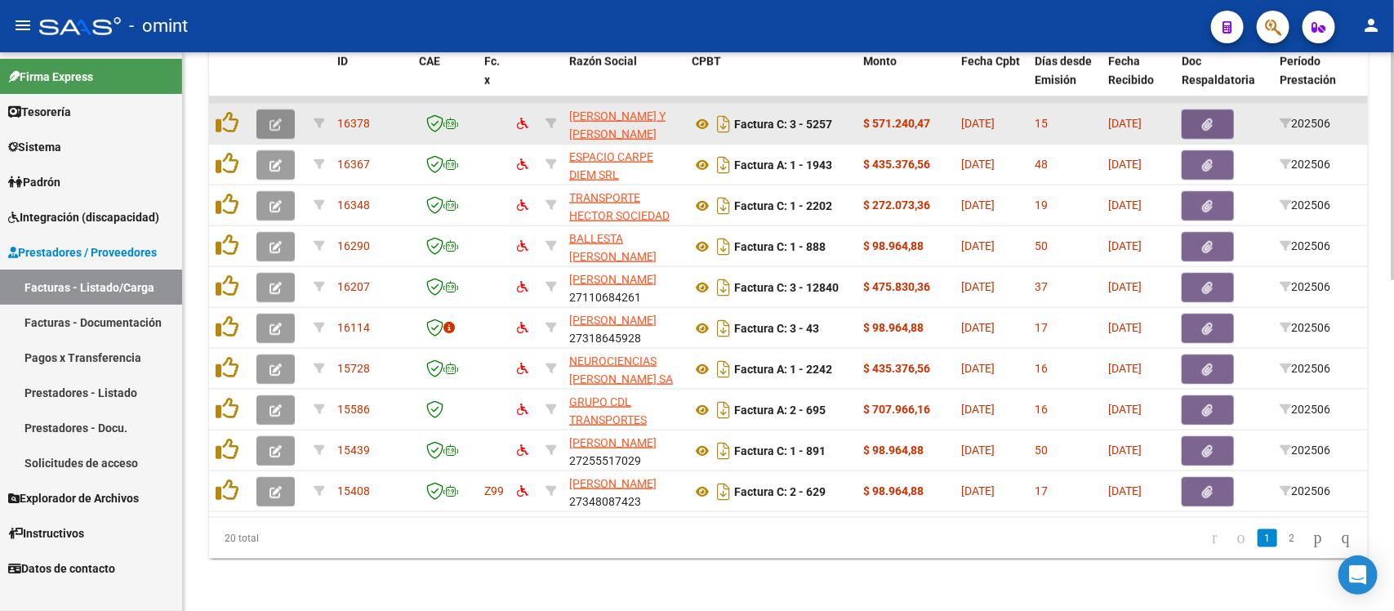
click at [271, 113] on button "button" at bounding box center [275, 123] width 38 height 29
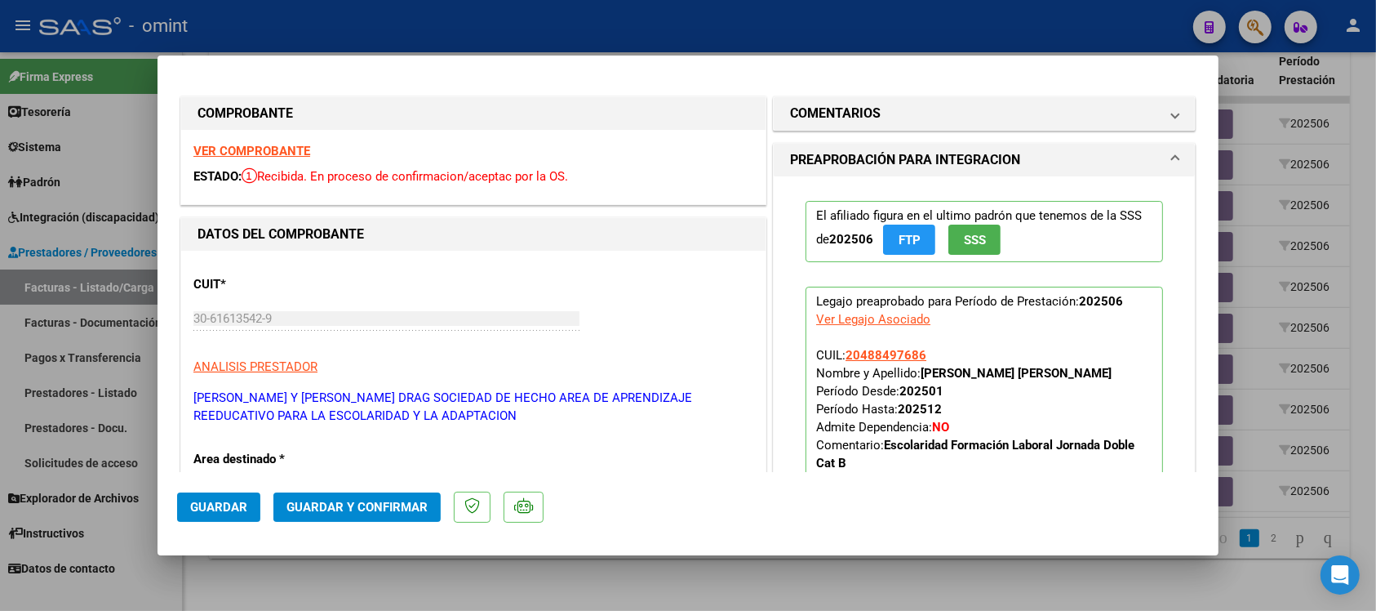
click at [288, 148] on strong "VER COMPROBANTE" at bounding box center [251, 151] width 117 height 15
click at [407, 500] on span "Guardar y Confirmar" at bounding box center [357, 507] width 141 height 15
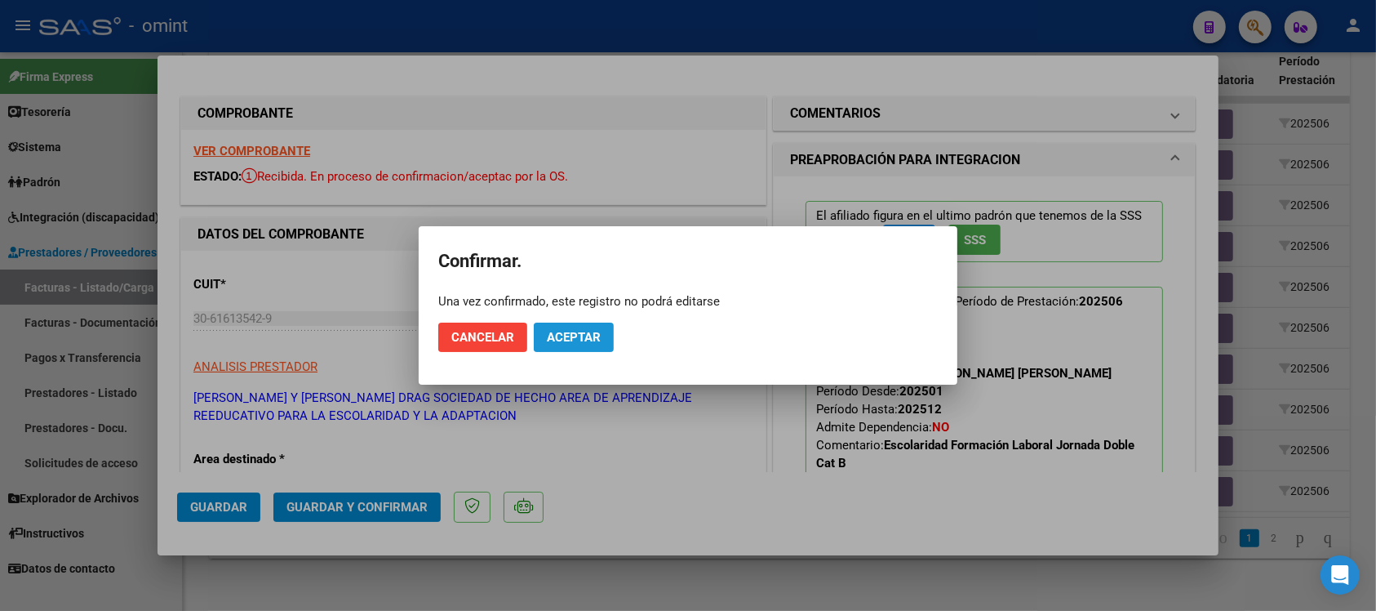
click at [563, 349] on button "Aceptar" at bounding box center [574, 336] width 80 height 29
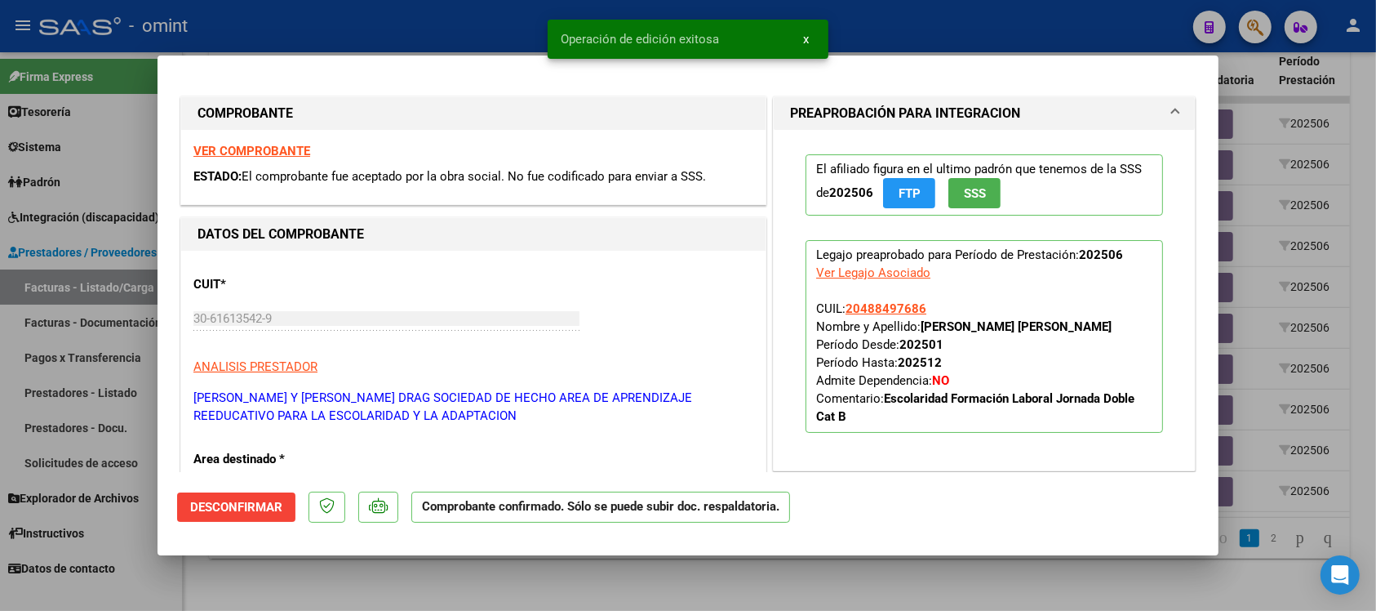
click at [402, 18] on div at bounding box center [688, 305] width 1376 height 611
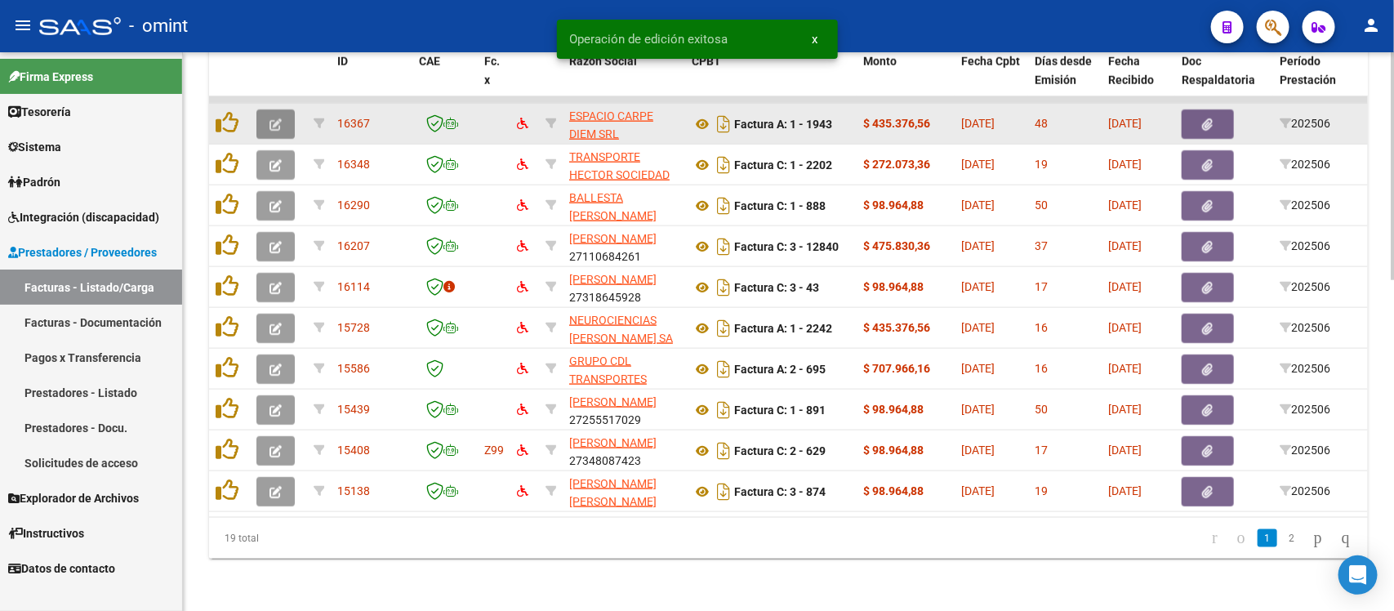
click at [264, 111] on button "button" at bounding box center [275, 123] width 38 height 29
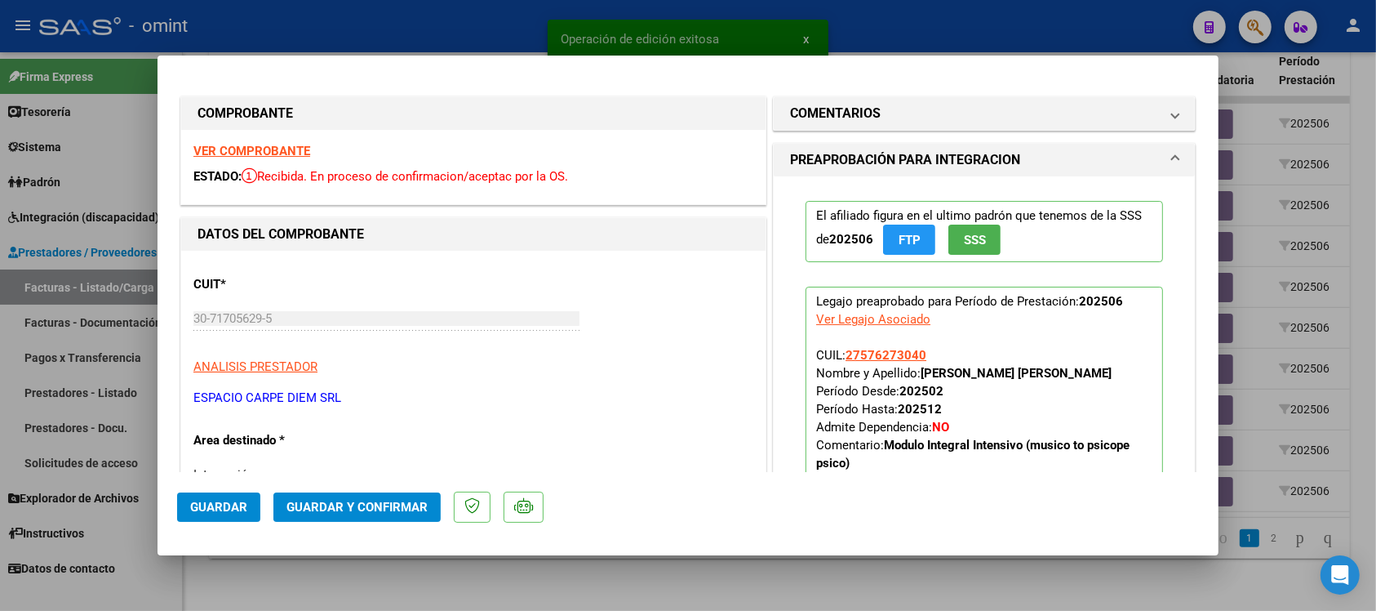
click at [260, 153] on strong "VER COMPROBANTE" at bounding box center [251, 151] width 117 height 15
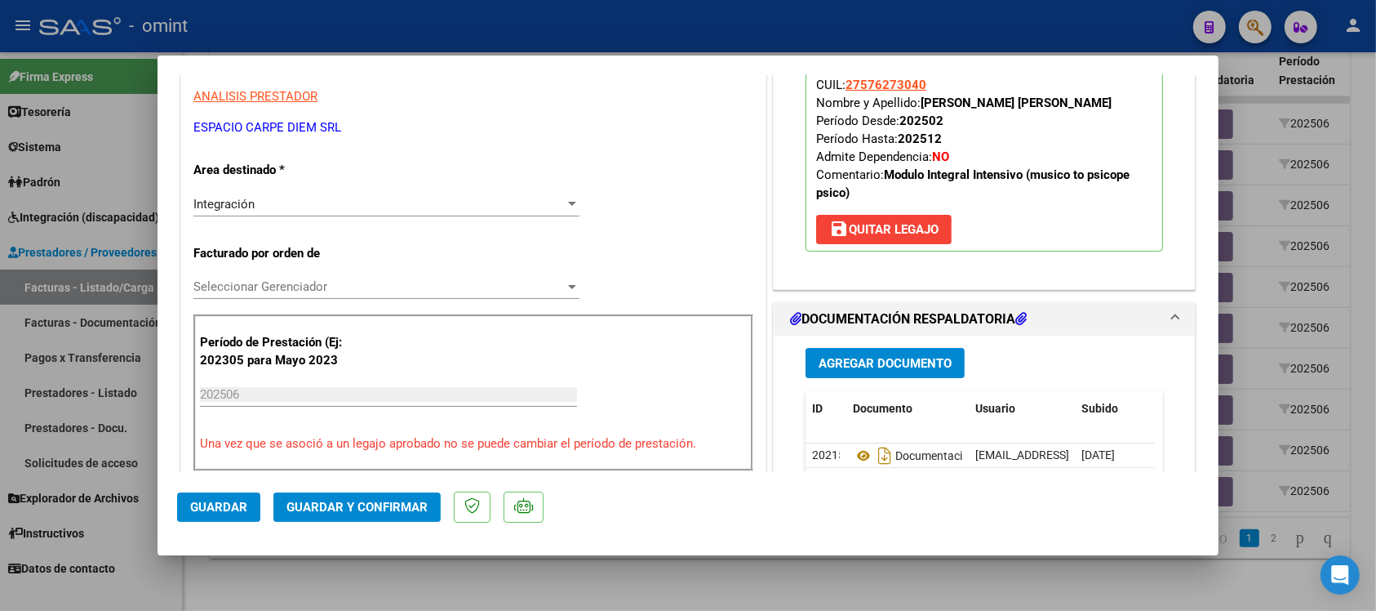
scroll to position [306, 0]
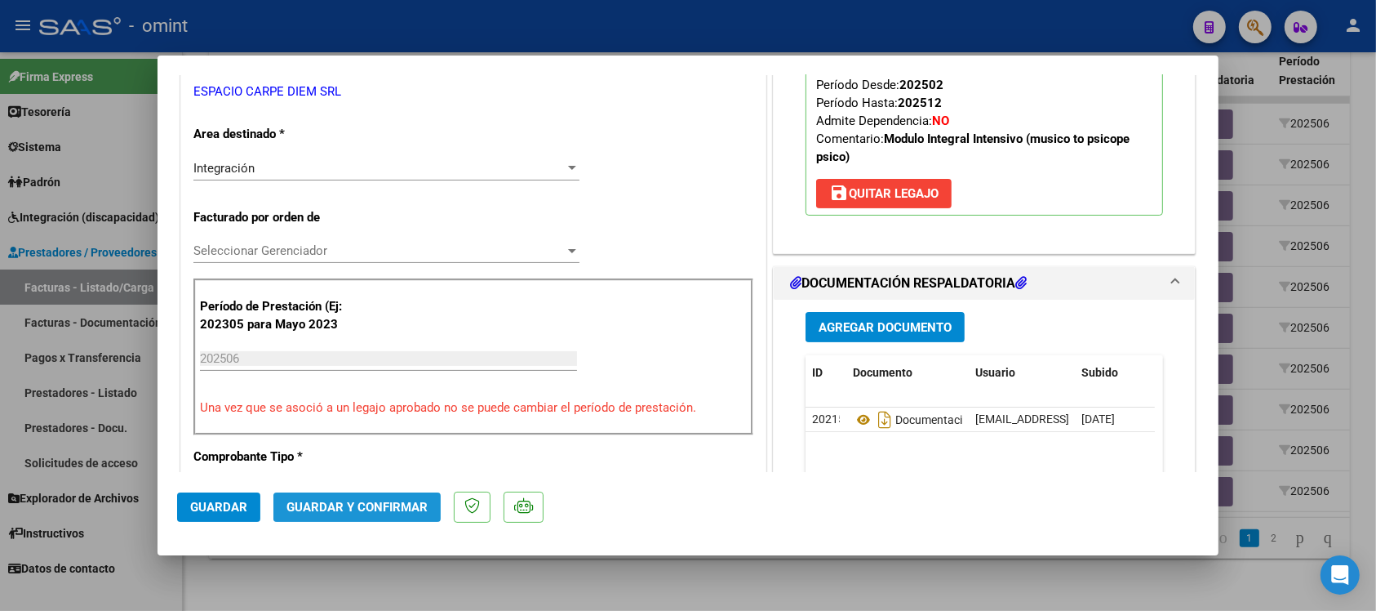
click at [381, 505] on span "Guardar y Confirmar" at bounding box center [357, 507] width 141 height 15
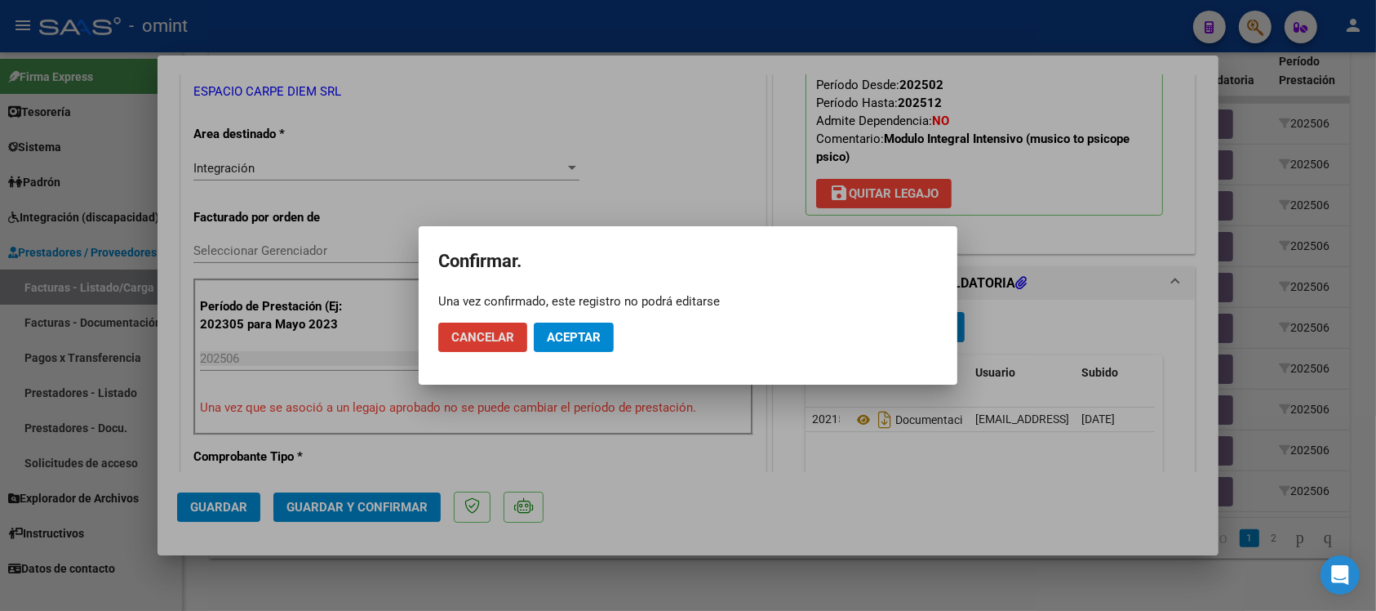
click at [554, 348] on button "Aceptar" at bounding box center [574, 336] width 80 height 29
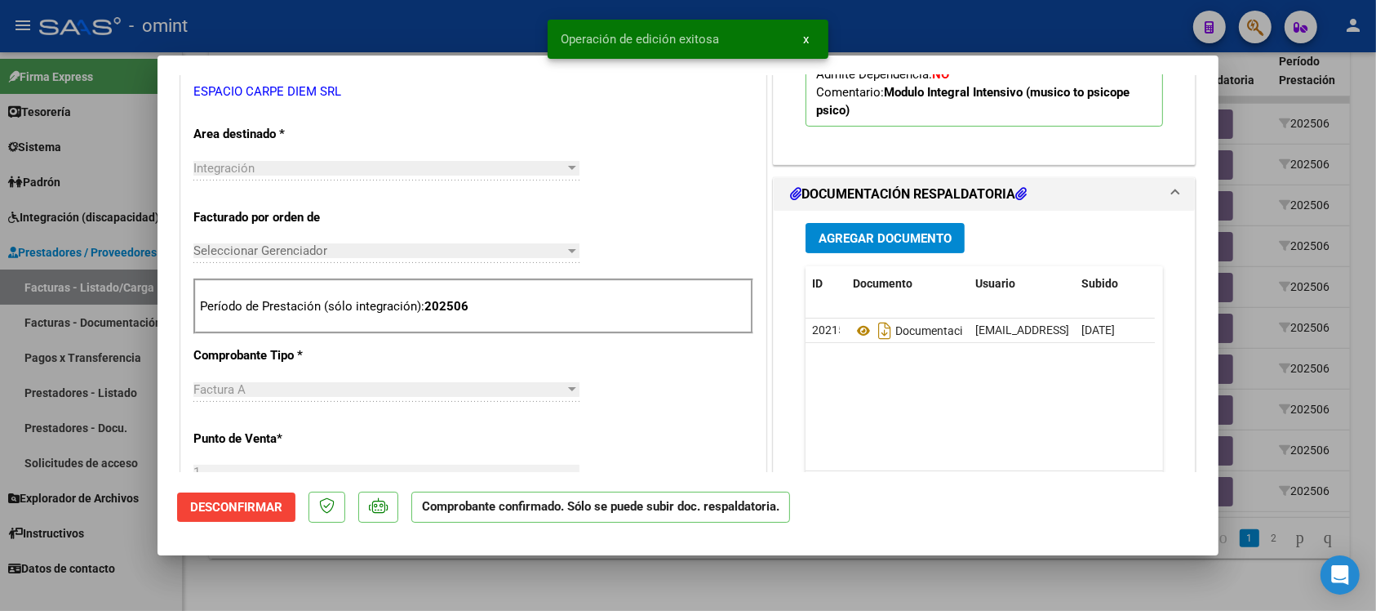
click at [402, 16] on div at bounding box center [688, 305] width 1376 height 611
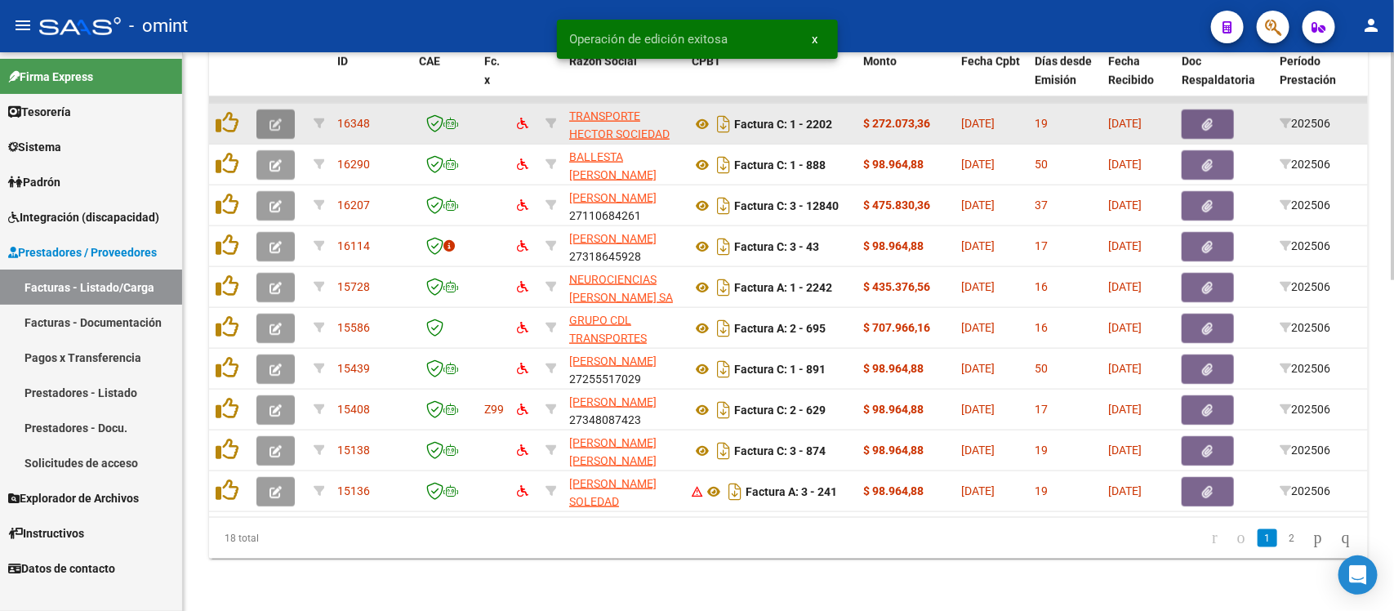
click at [280, 118] on icon "button" at bounding box center [275, 124] width 12 height 12
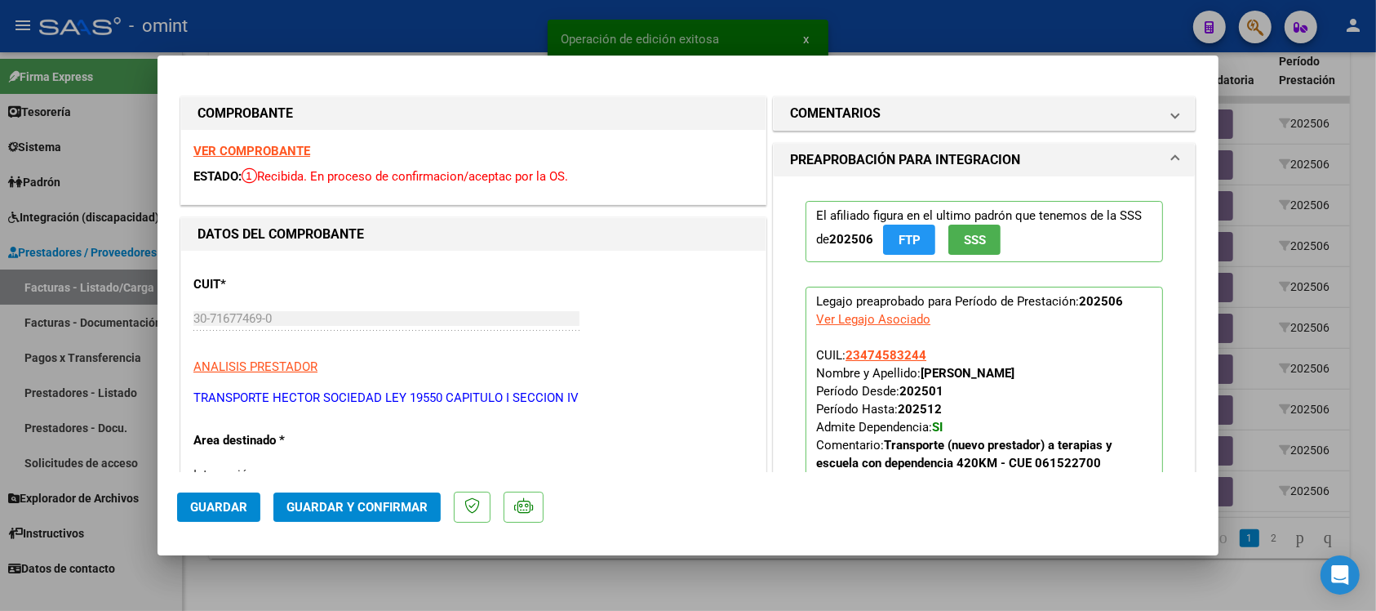
click at [291, 152] on strong "VER COMPROBANTE" at bounding box center [251, 151] width 117 height 15
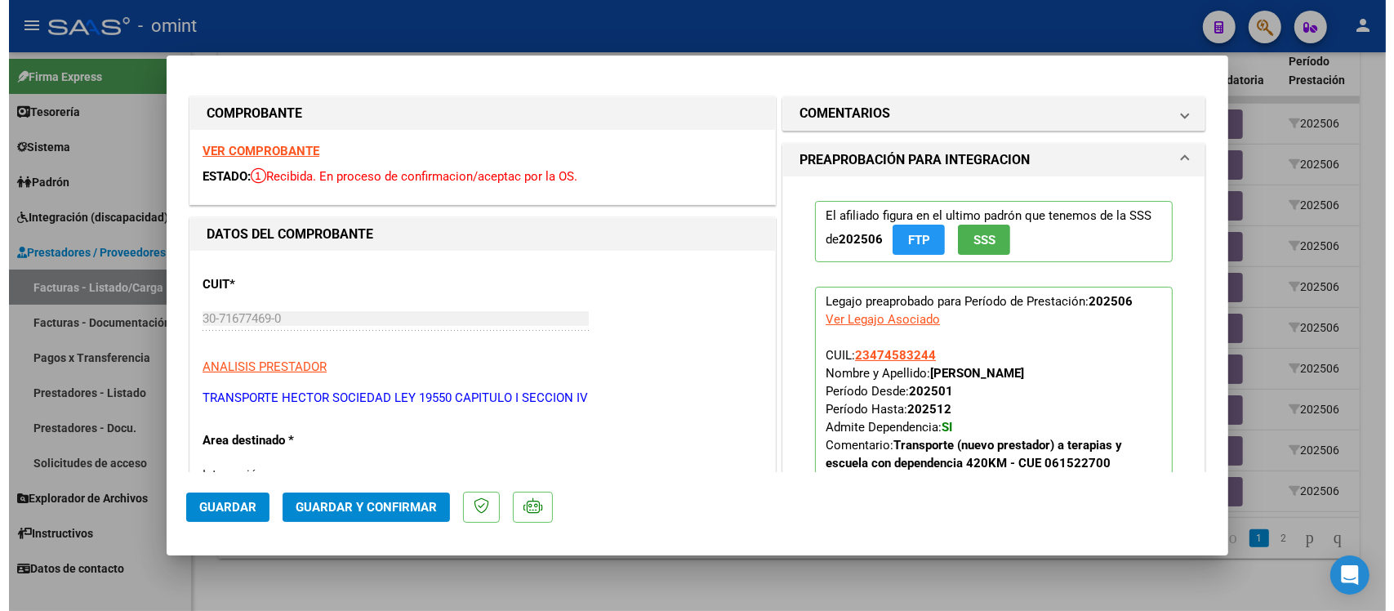
scroll to position [102, 0]
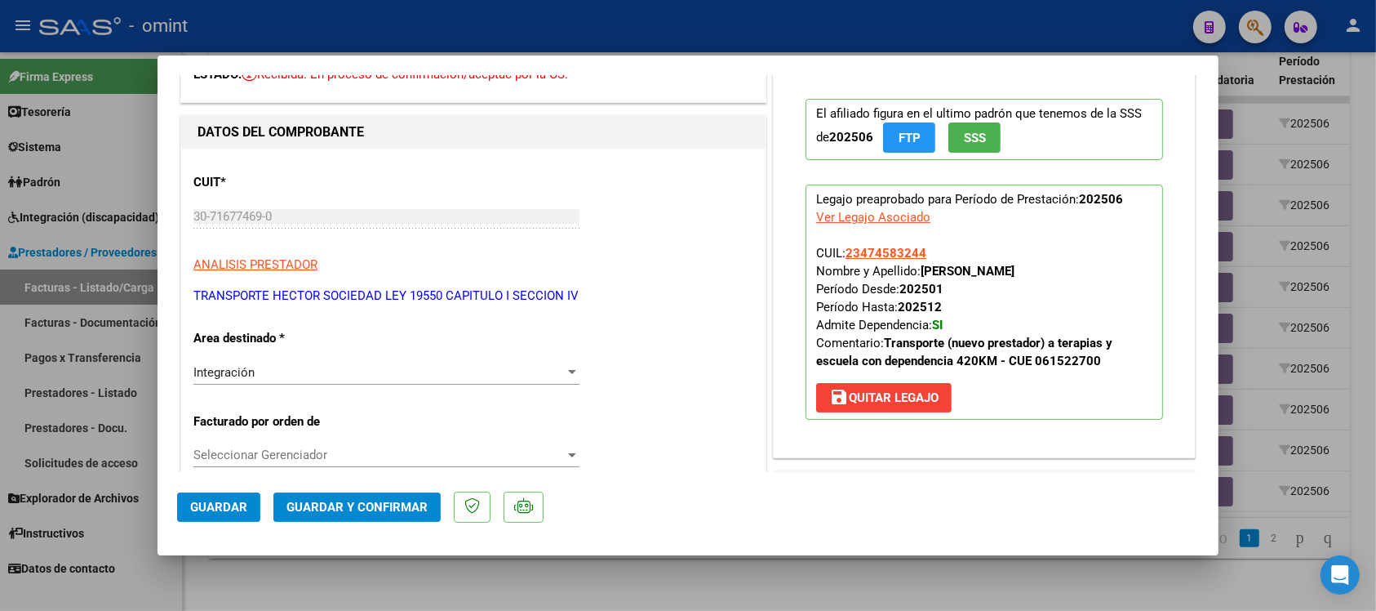
click at [414, 504] on span "Guardar y Confirmar" at bounding box center [357, 507] width 141 height 15
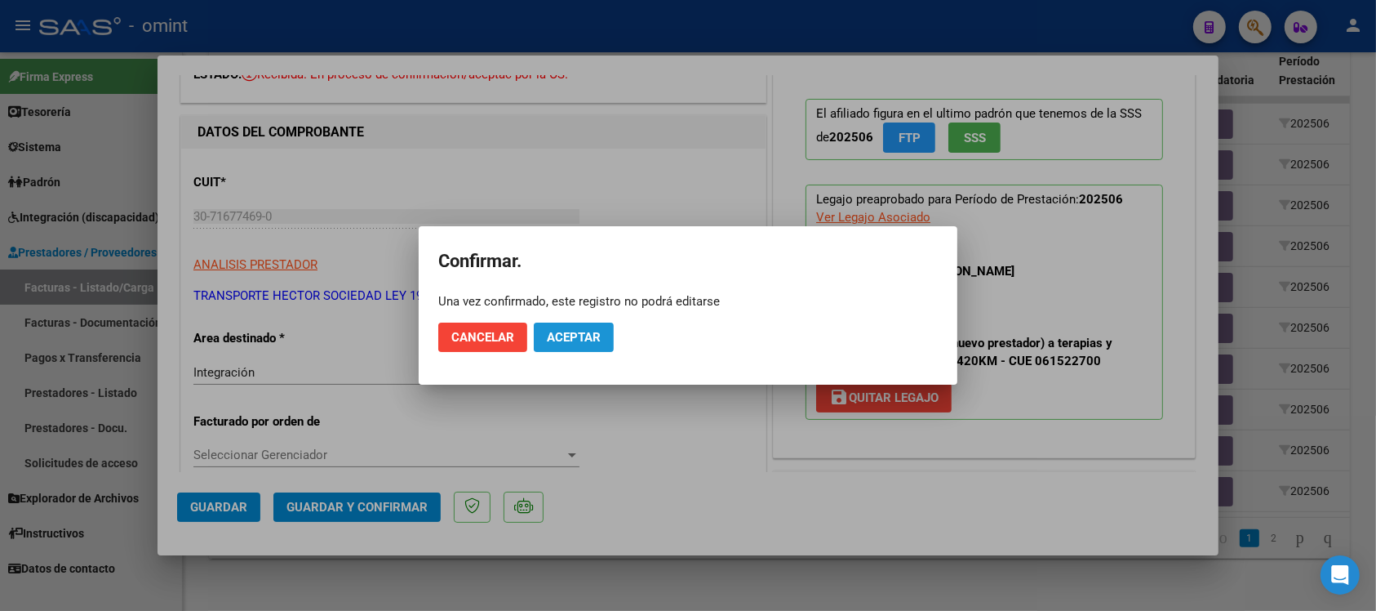
click at [544, 335] on button "Aceptar" at bounding box center [574, 336] width 80 height 29
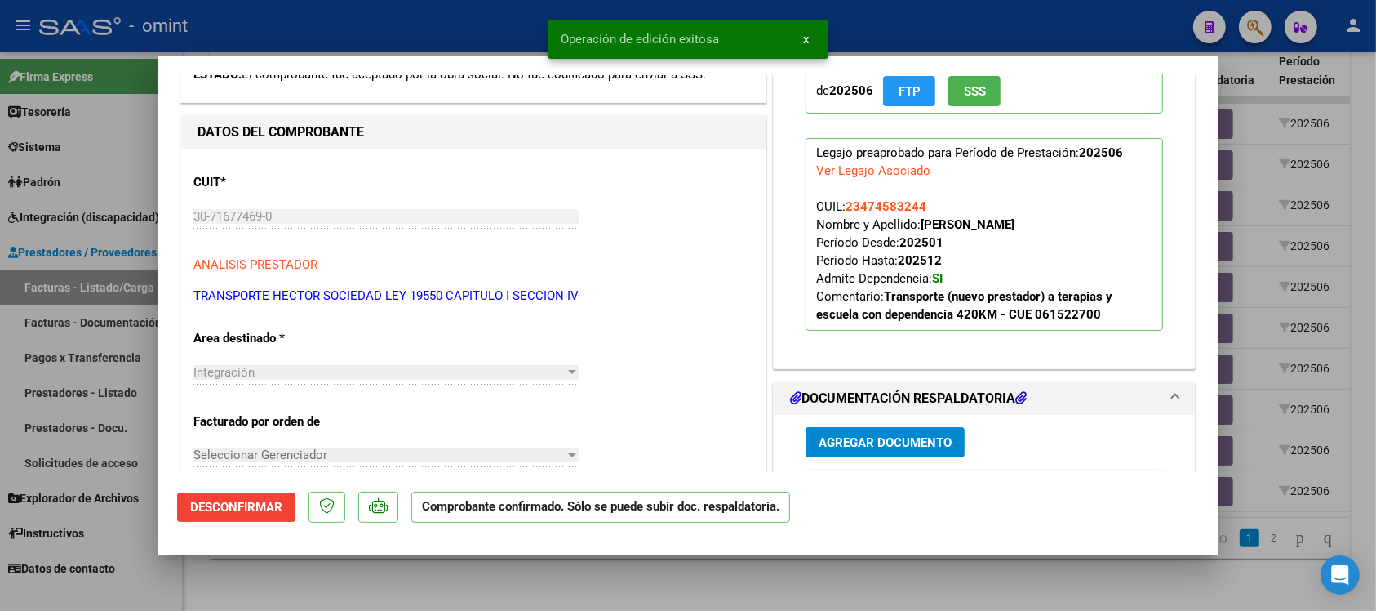
click at [447, 13] on div at bounding box center [688, 305] width 1376 height 611
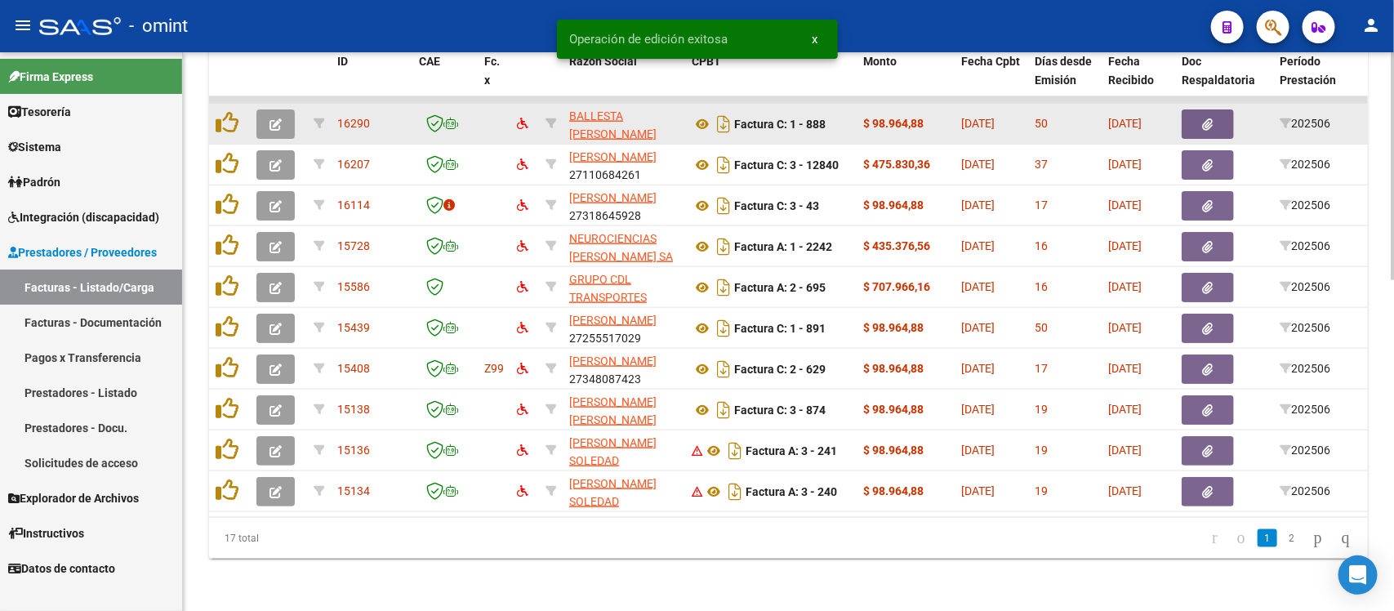
click at [264, 111] on button "button" at bounding box center [275, 123] width 38 height 29
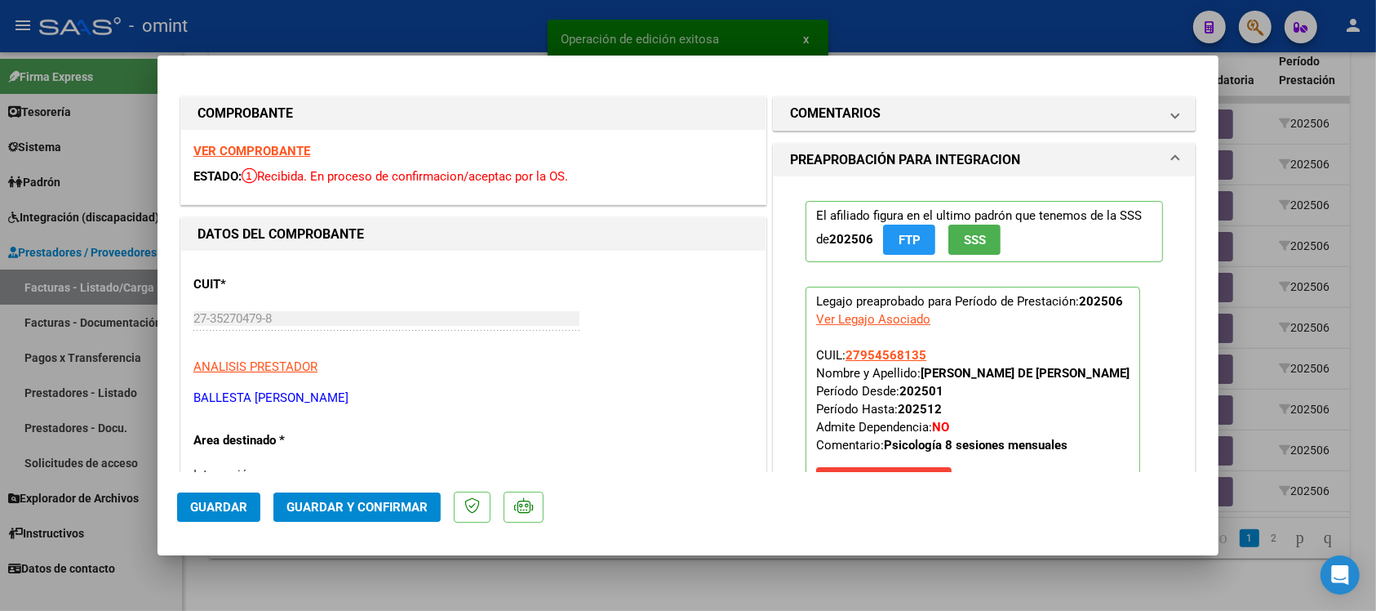
click at [261, 151] on strong "VER COMPROBANTE" at bounding box center [251, 151] width 117 height 15
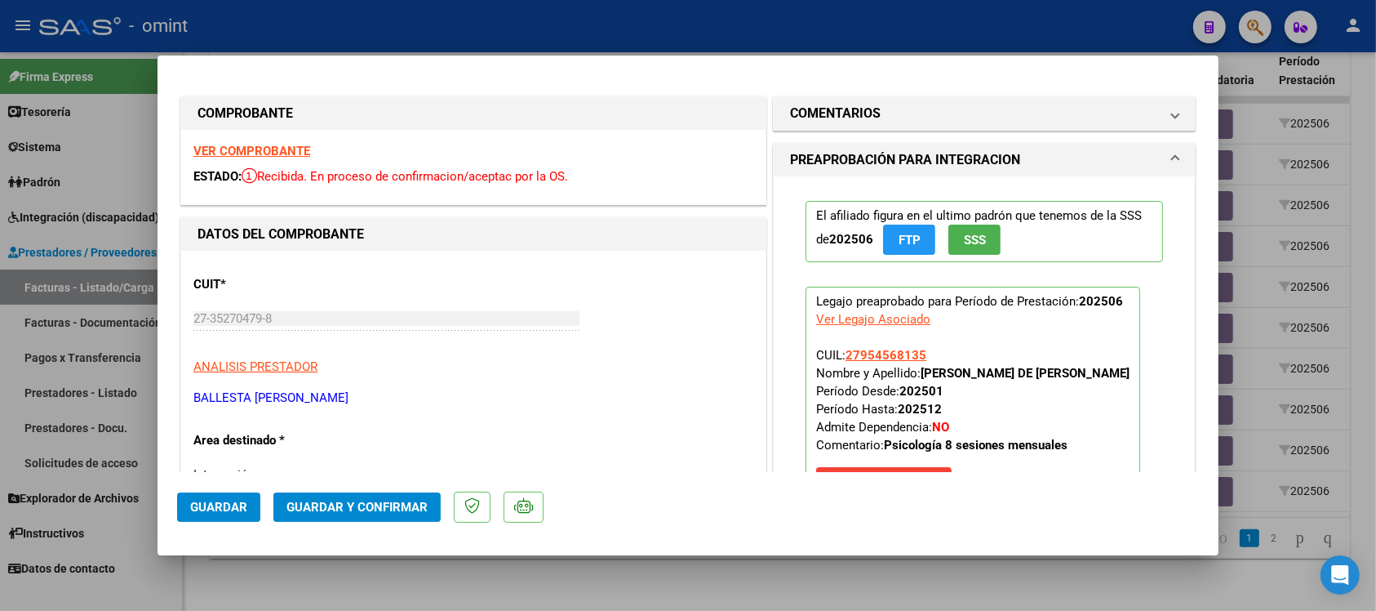
click at [288, 159] on div "VER COMPROBANTE ESTADO: Recibida. En proceso de confirmacion/aceptac por la OS." at bounding box center [473, 167] width 585 height 74
click at [287, 151] on strong "VER COMPROBANTE" at bounding box center [251, 151] width 117 height 15
click at [398, 502] on span "Guardar y Confirmar" at bounding box center [357, 507] width 141 height 15
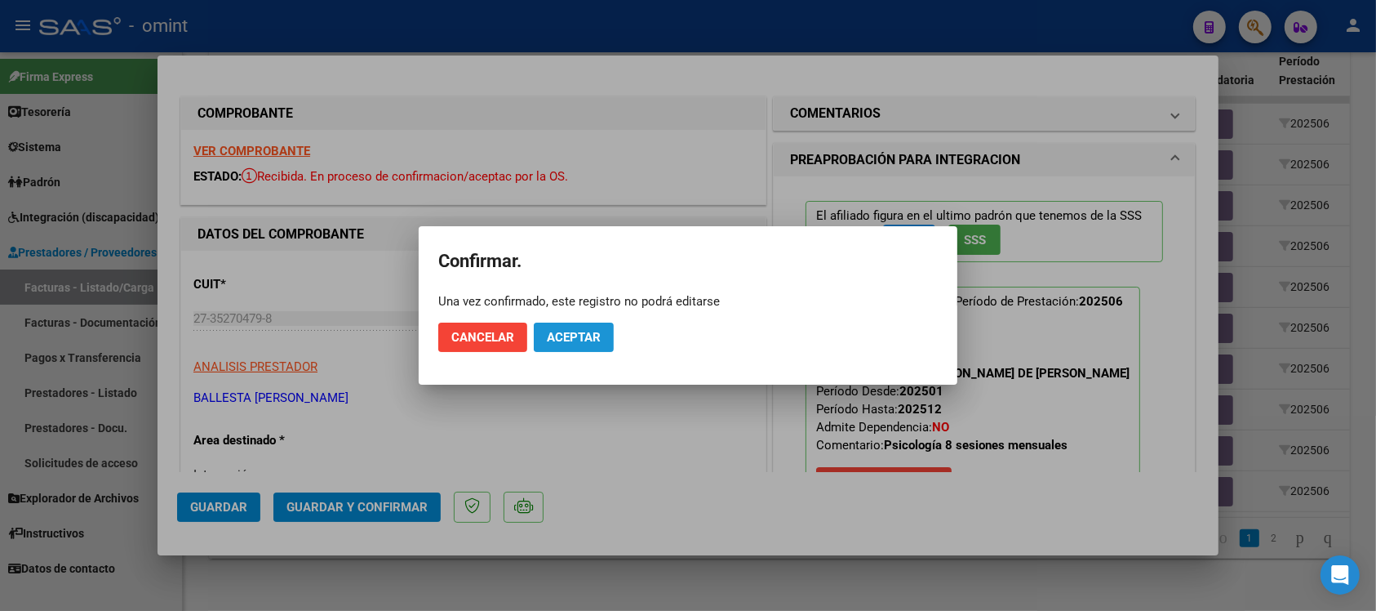
click at [540, 335] on button "Aceptar" at bounding box center [574, 336] width 80 height 29
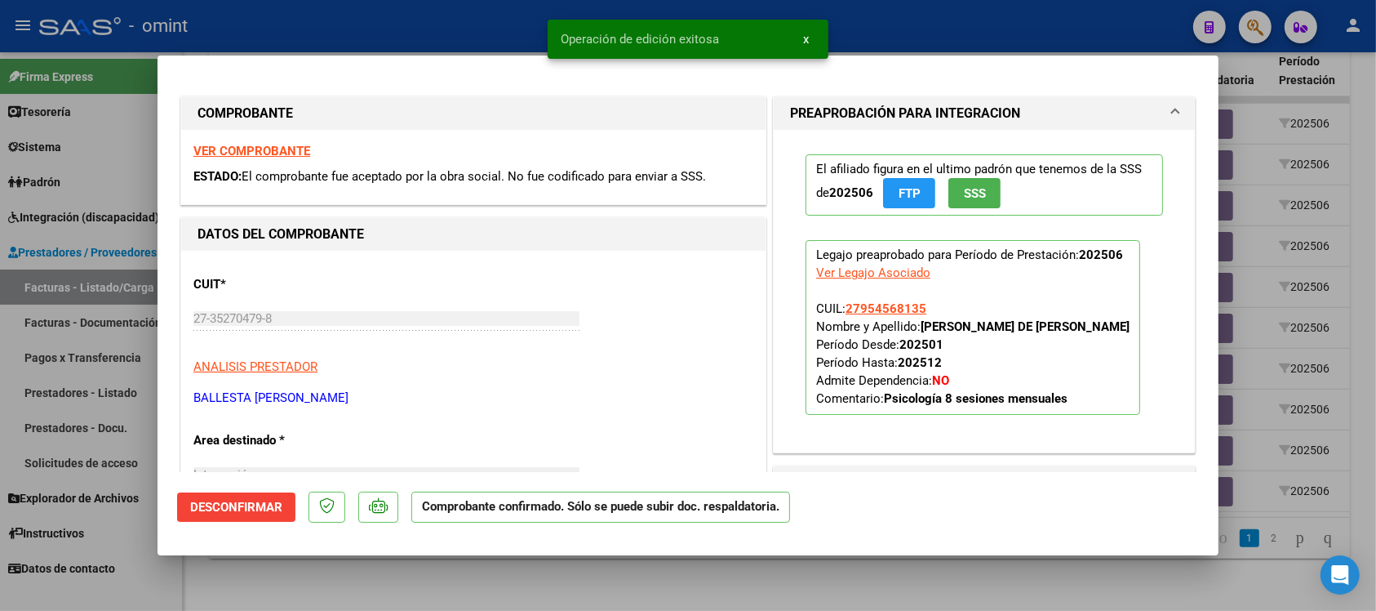
click at [394, 16] on div at bounding box center [688, 305] width 1376 height 611
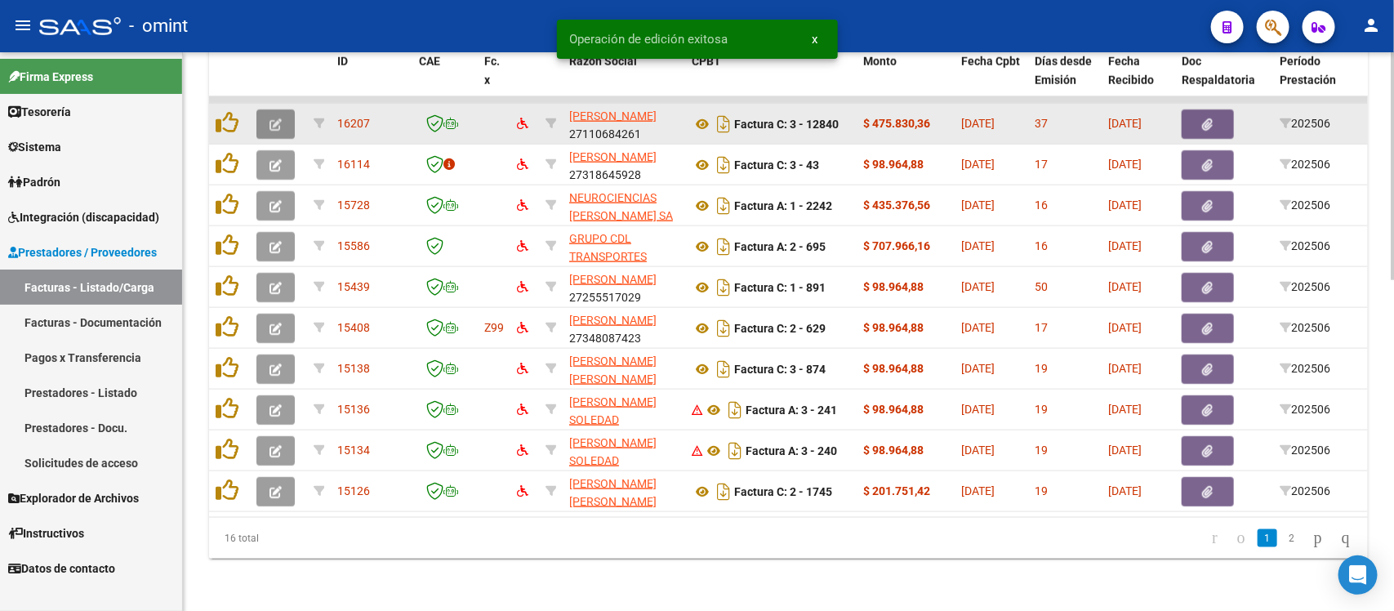
click at [282, 109] on button "button" at bounding box center [275, 123] width 38 height 29
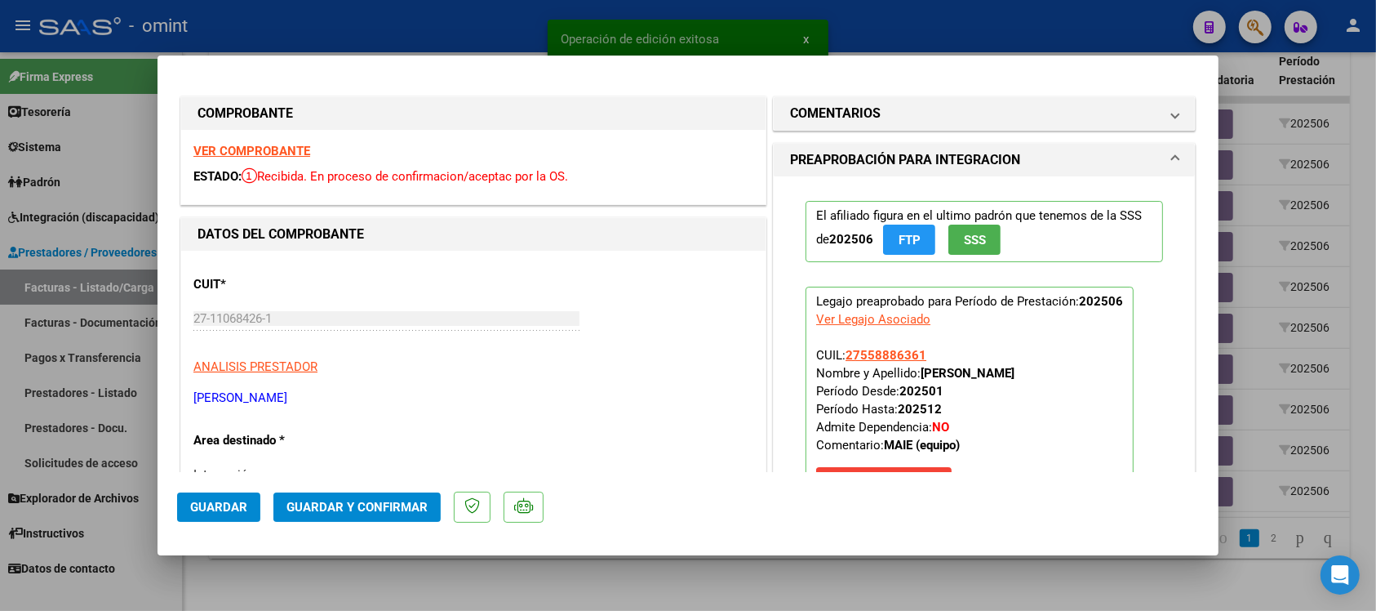
click at [286, 148] on strong "VER COMPROBANTE" at bounding box center [251, 151] width 117 height 15
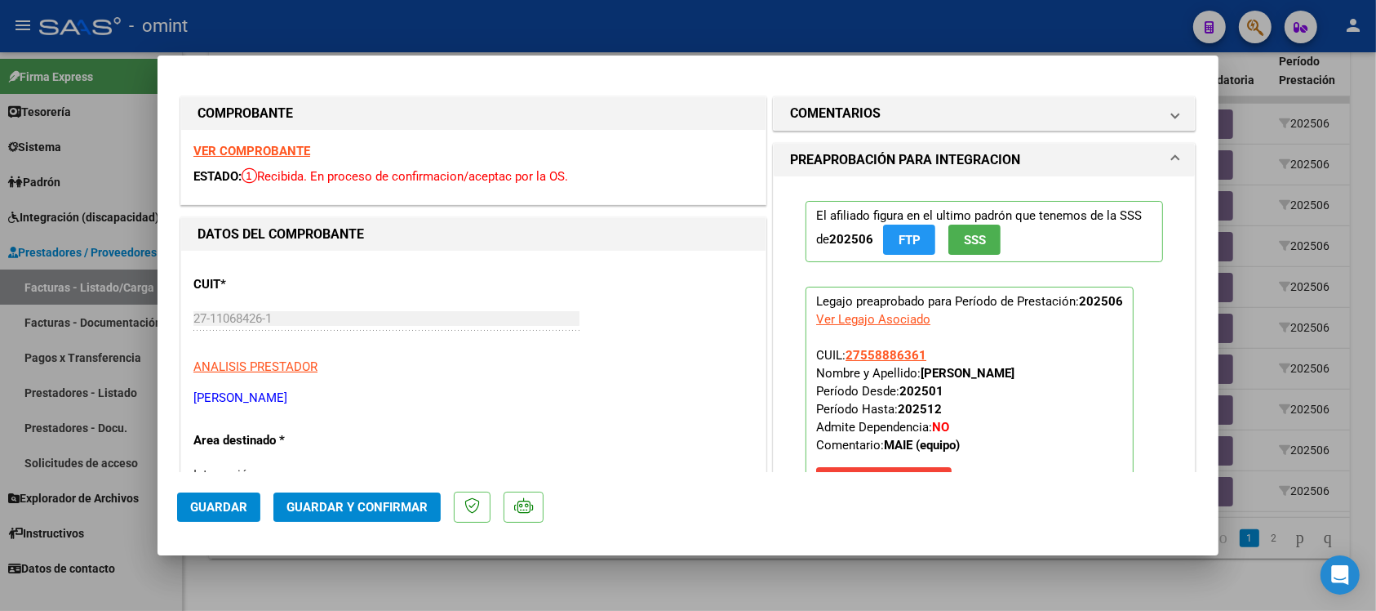
click at [292, 145] on strong "VER COMPROBANTE" at bounding box center [251, 151] width 117 height 15
click at [390, 500] on span "Guardar y Confirmar" at bounding box center [357, 507] width 141 height 15
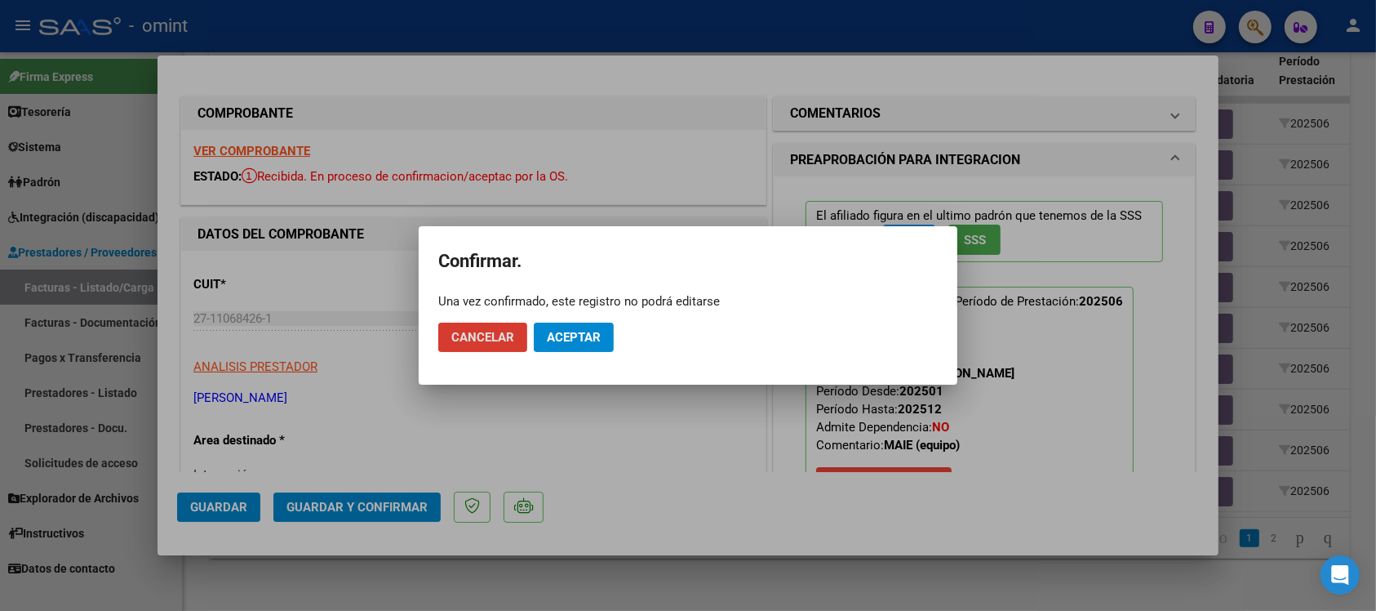
click at [570, 347] on button "Aceptar" at bounding box center [574, 336] width 80 height 29
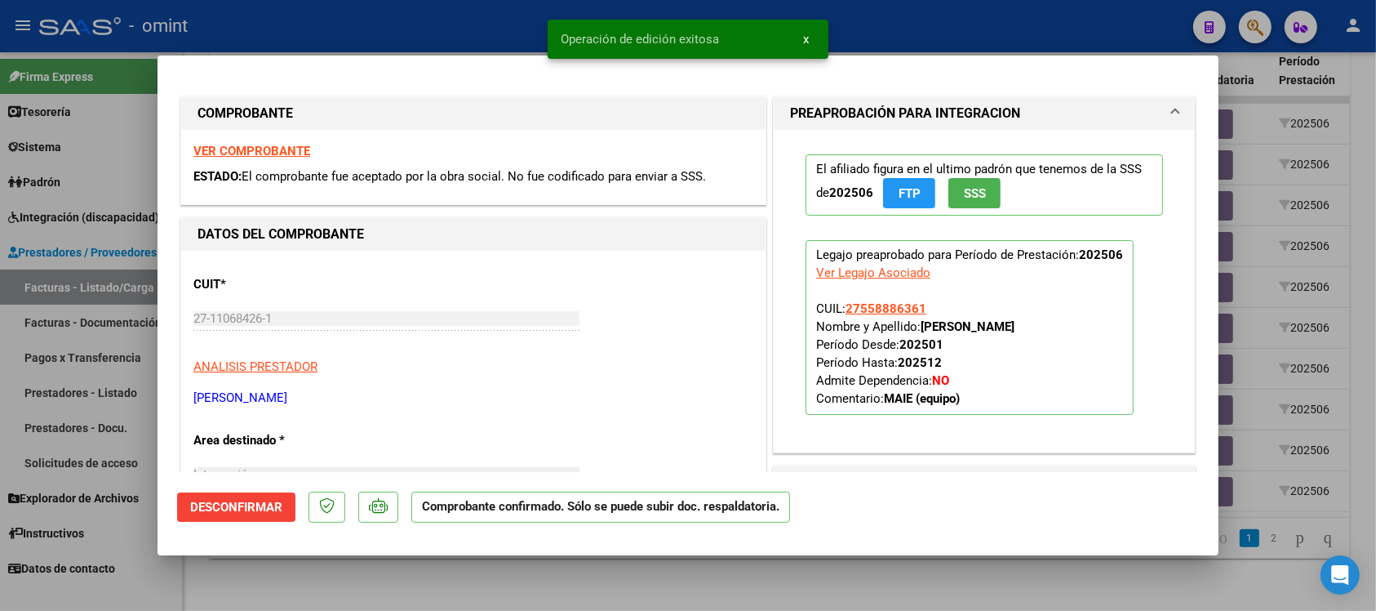
click at [402, 38] on div at bounding box center [688, 305] width 1376 height 611
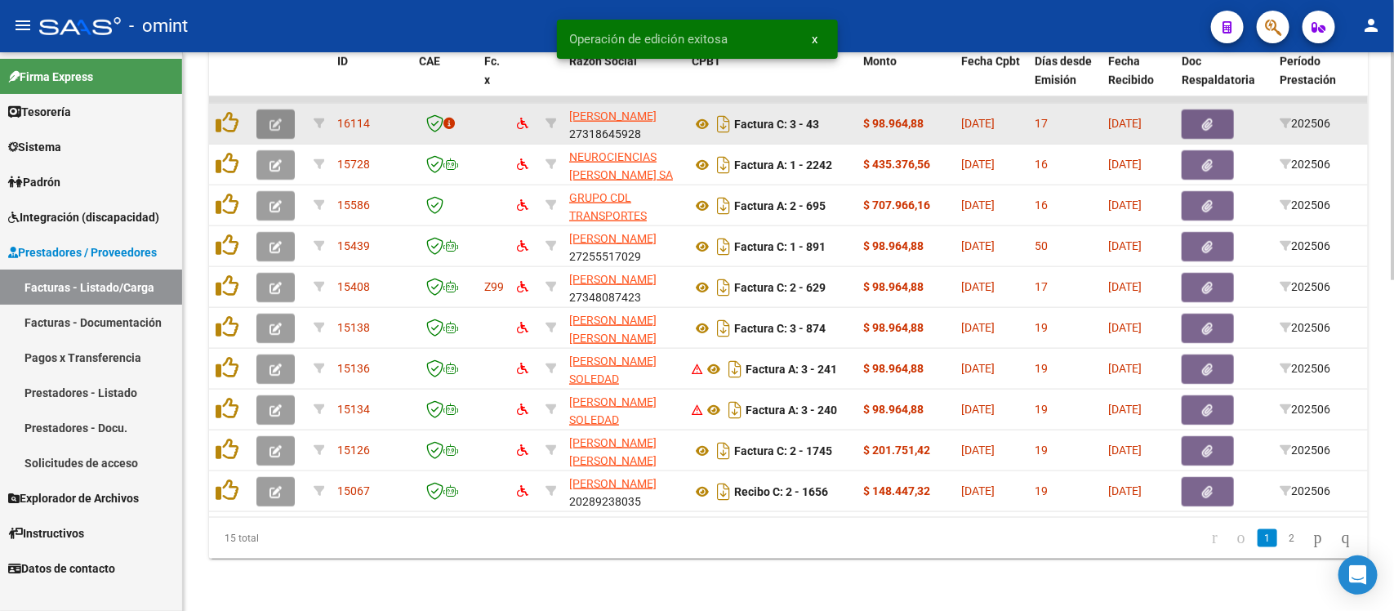
click at [278, 118] on icon "button" at bounding box center [275, 124] width 12 height 12
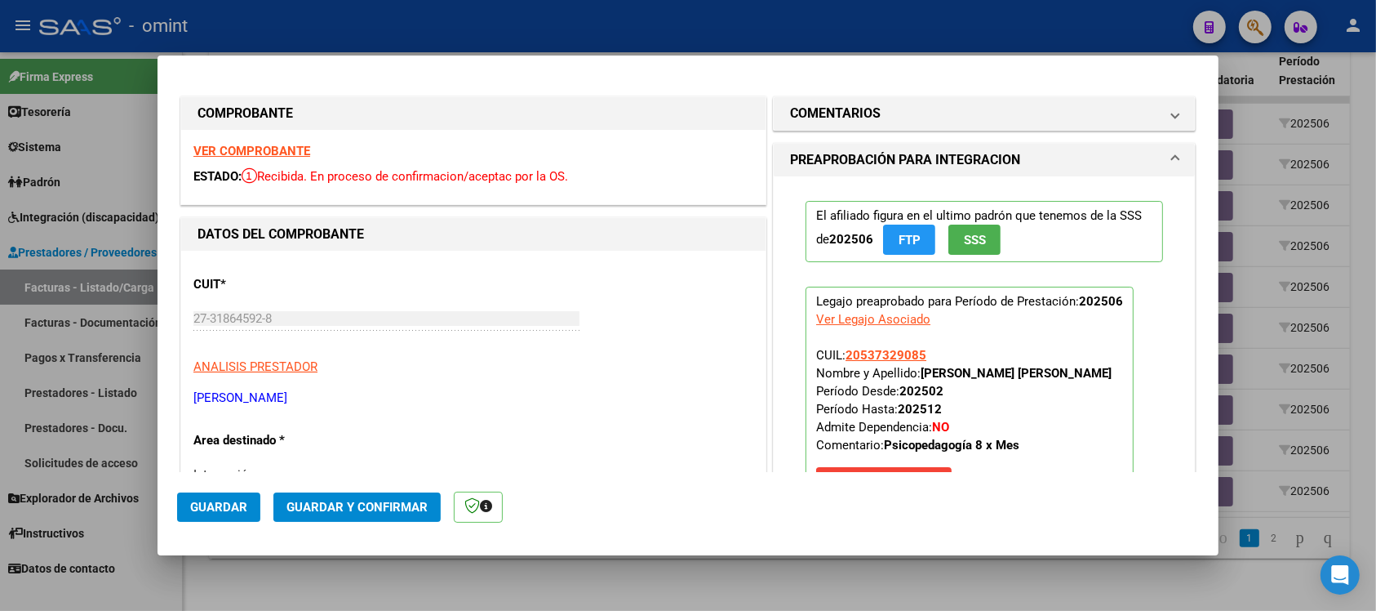
click at [288, 153] on strong "VER COMPROBANTE" at bounding box center [251, 151] width 117 height 15
click at [377, 503] on span "Guardar y Confirmar" at bounding box center [357, 507] width 141 height 15
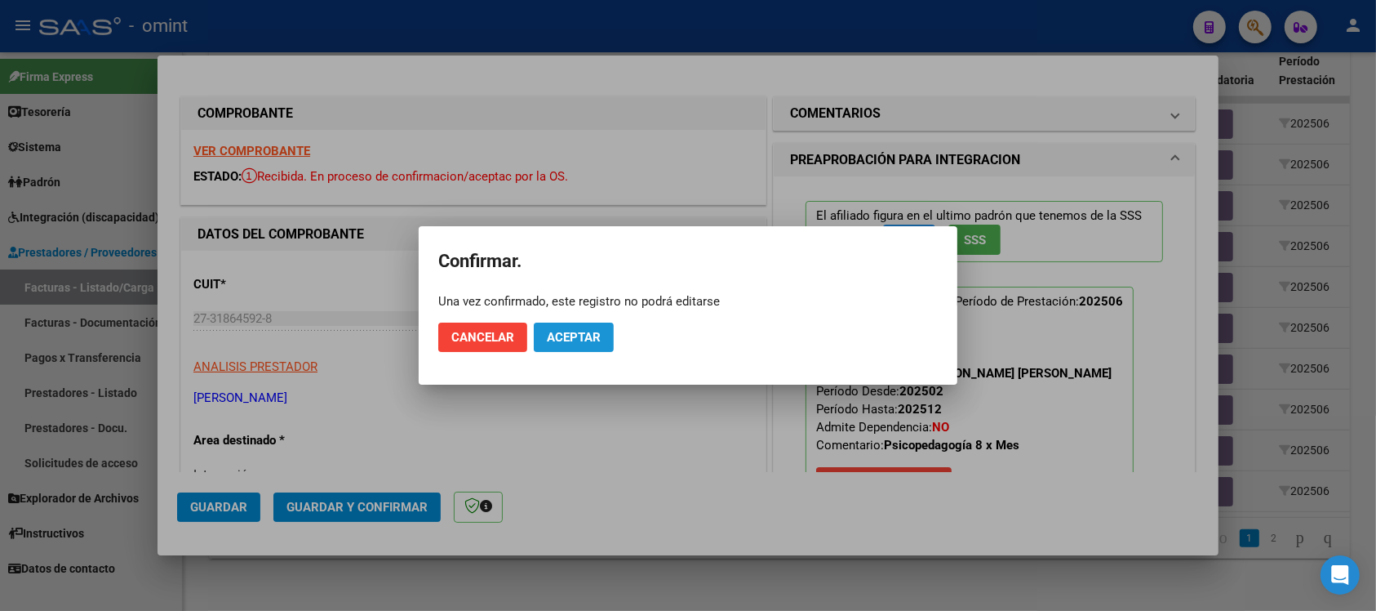
click at [585, 336] on span "Aceptar" at bounding box center [574, 337] width 54 height 15
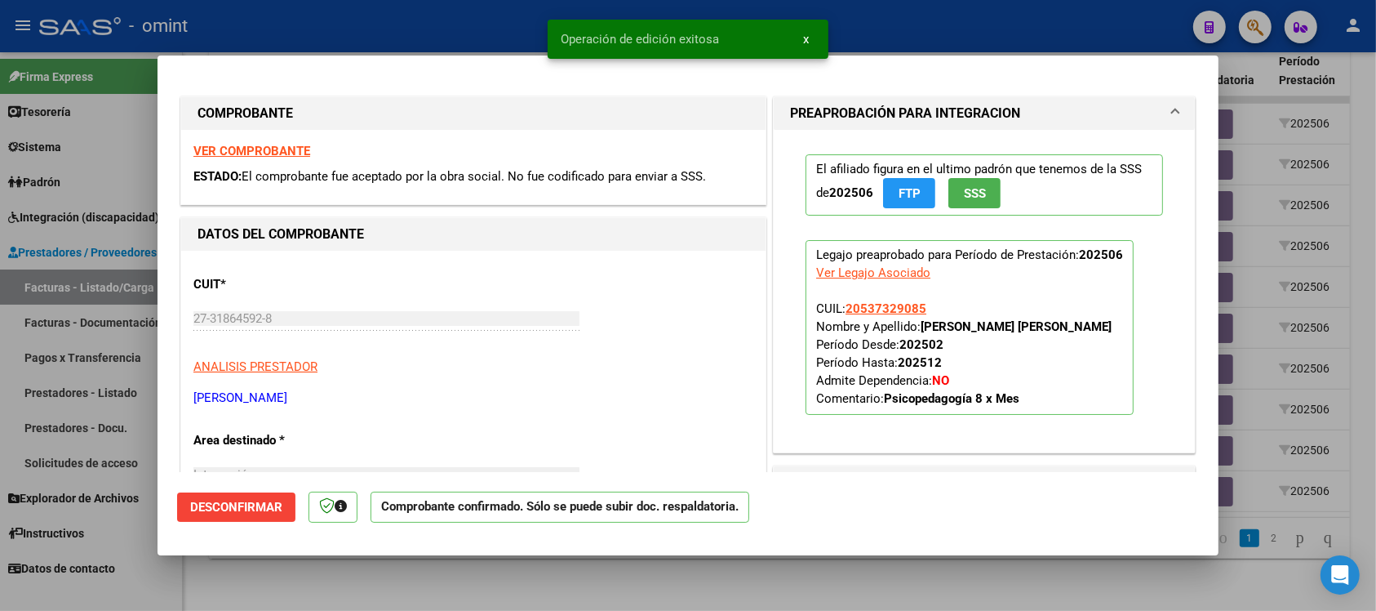
click at [429, 18] on div at bounding box center [688, 305] width 1376 height 611
